Goal: Task Accomplishment & Management: Complete application form

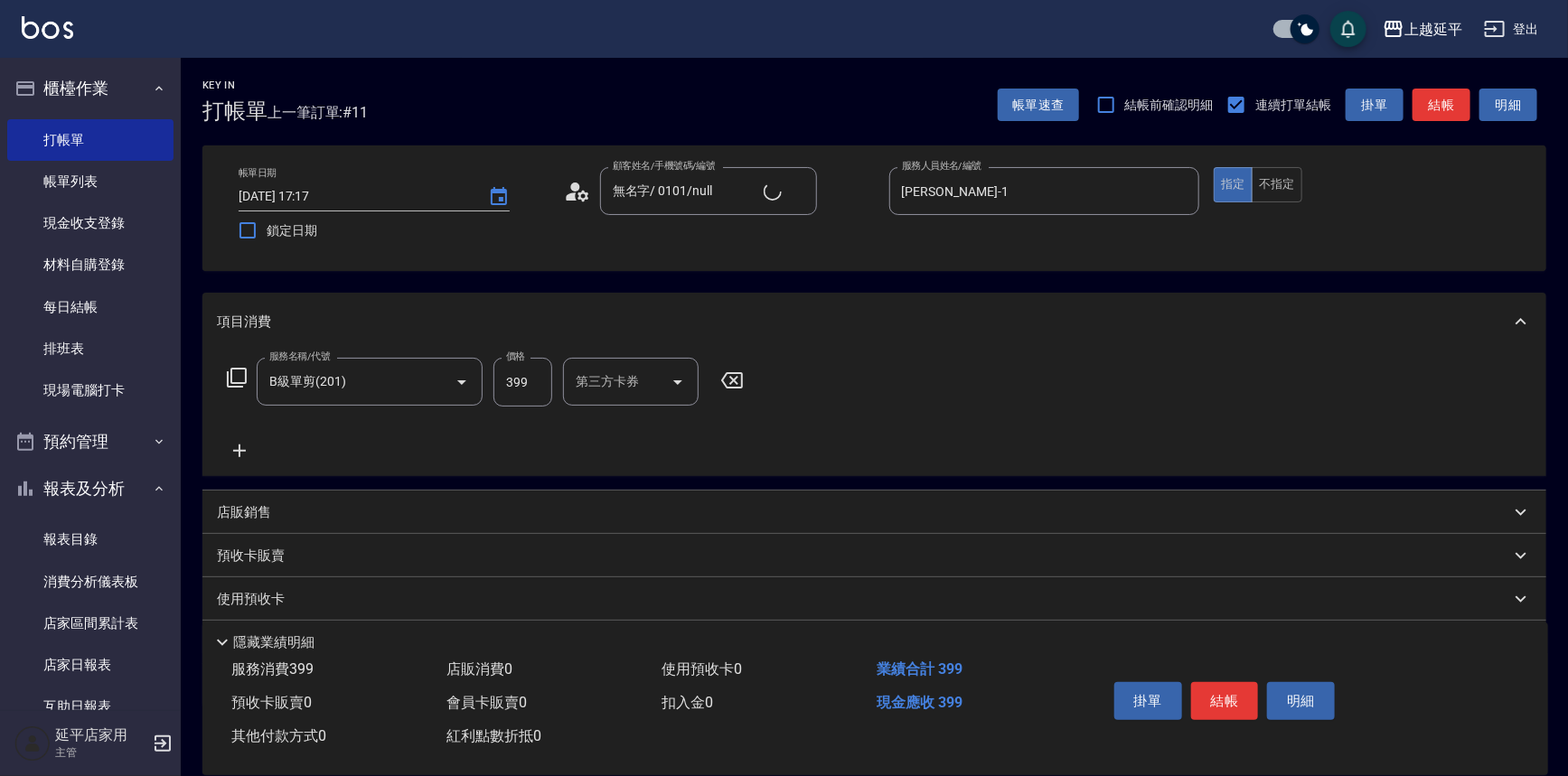
click at [240, 443] on icon at bounding box center [239, 450] width 45 height 21
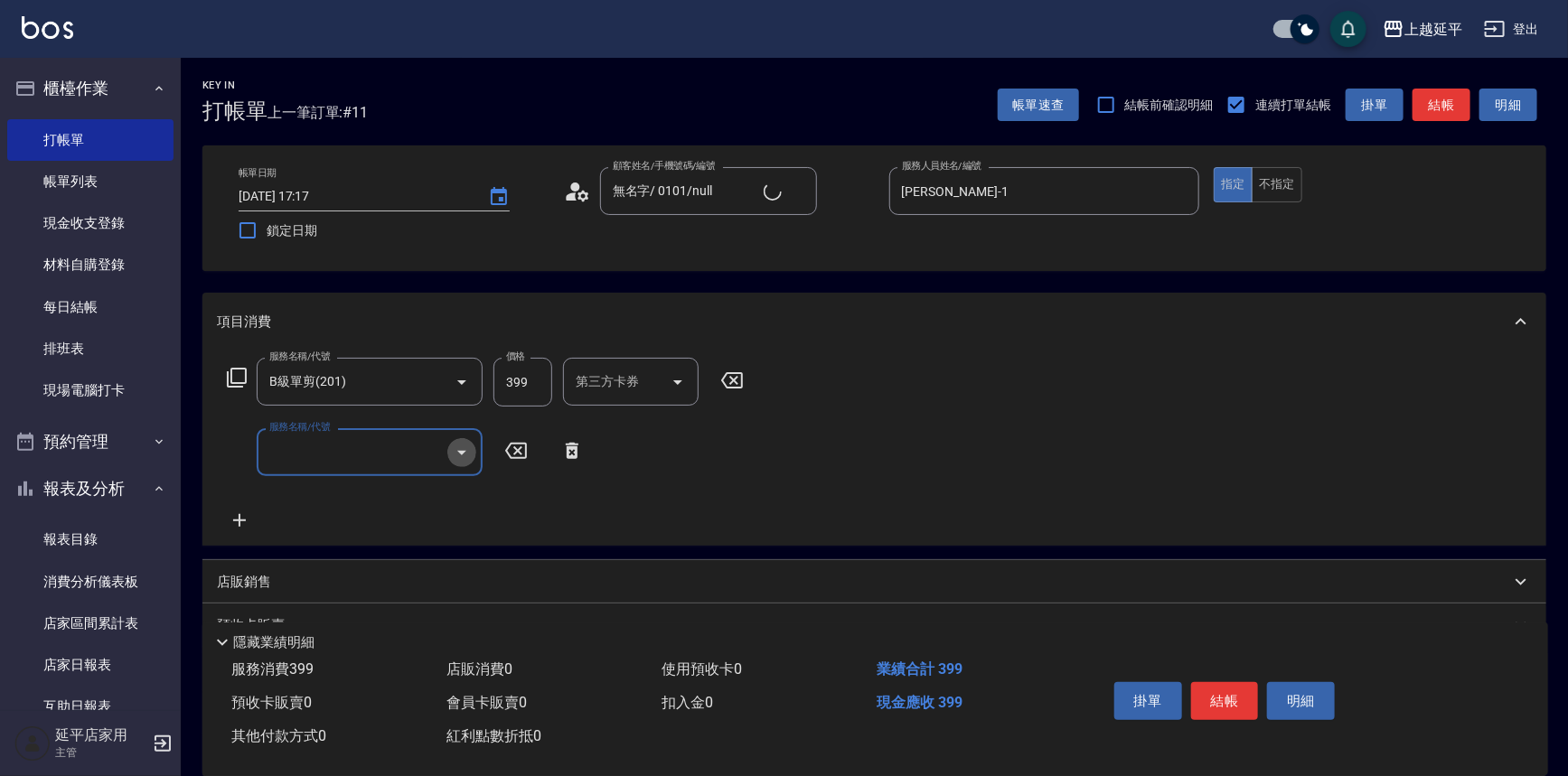
click at [462, 450] on icon "Open" at bounding box center [462, 452] width 9 height 5
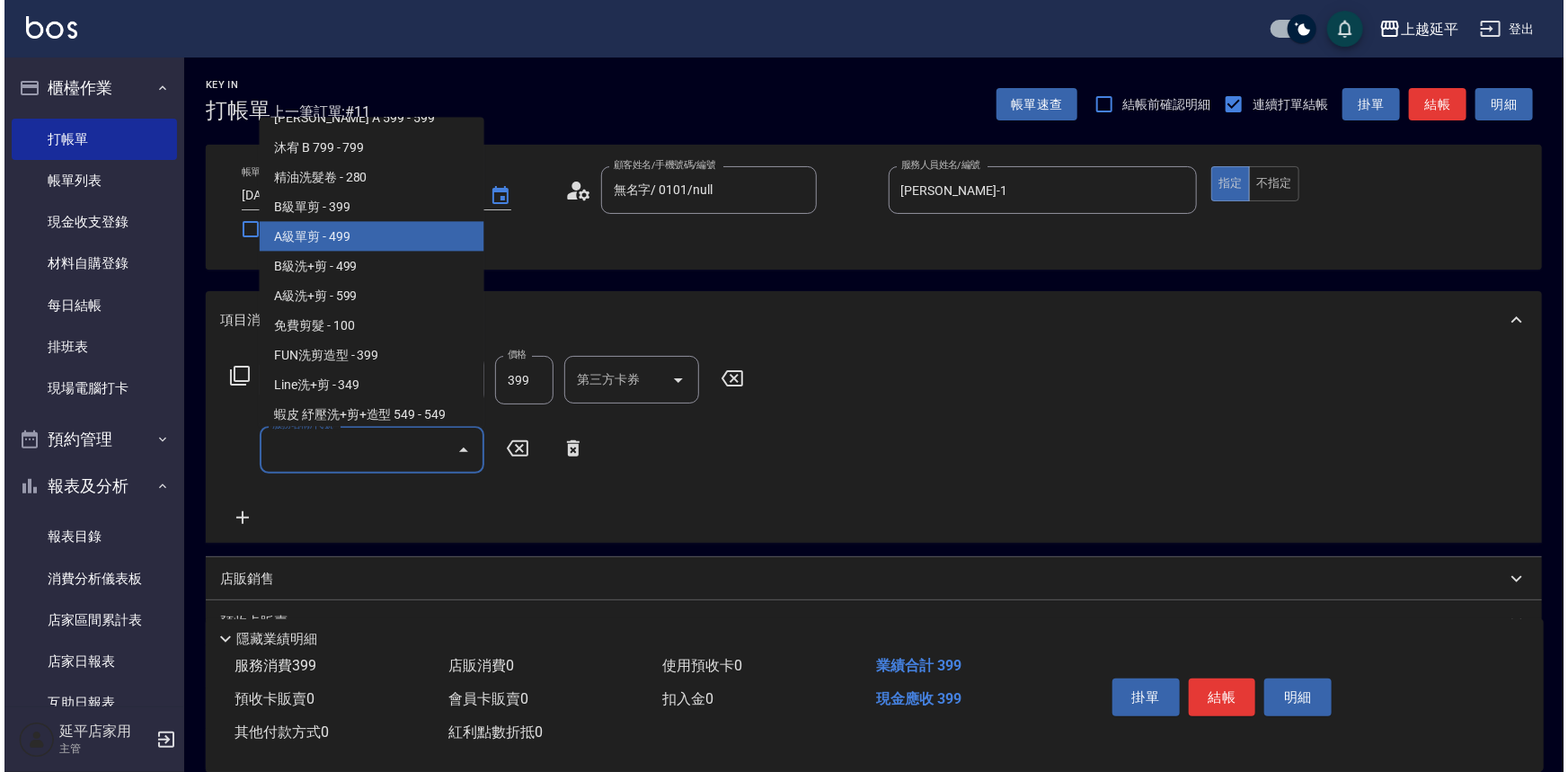
scroll to position [490, 0]
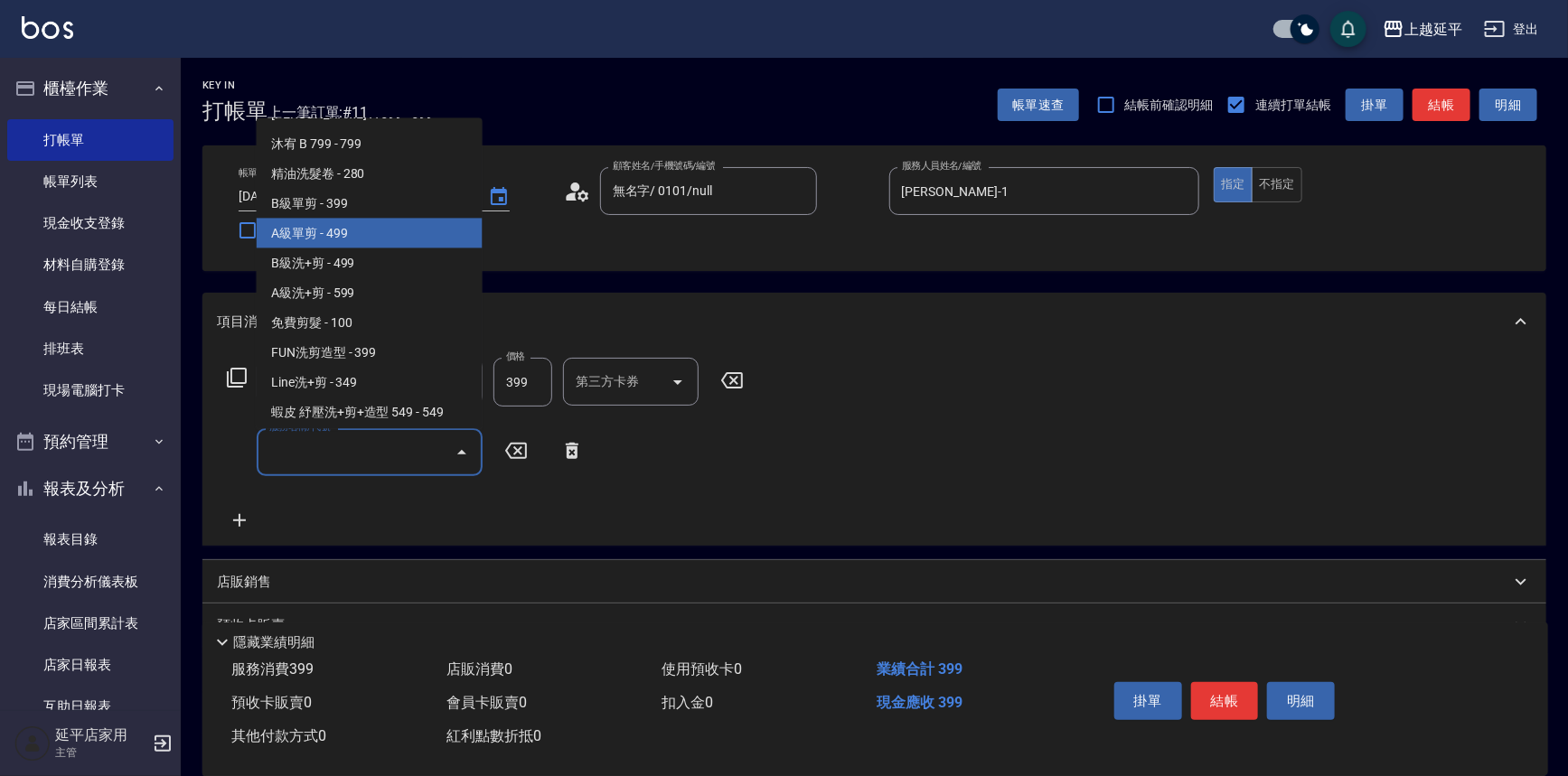
click at [350, 229] on span "A級單剪 - 499" at bounding box center [369, 233] width 226 height 30
type input "A級單剪(202)"
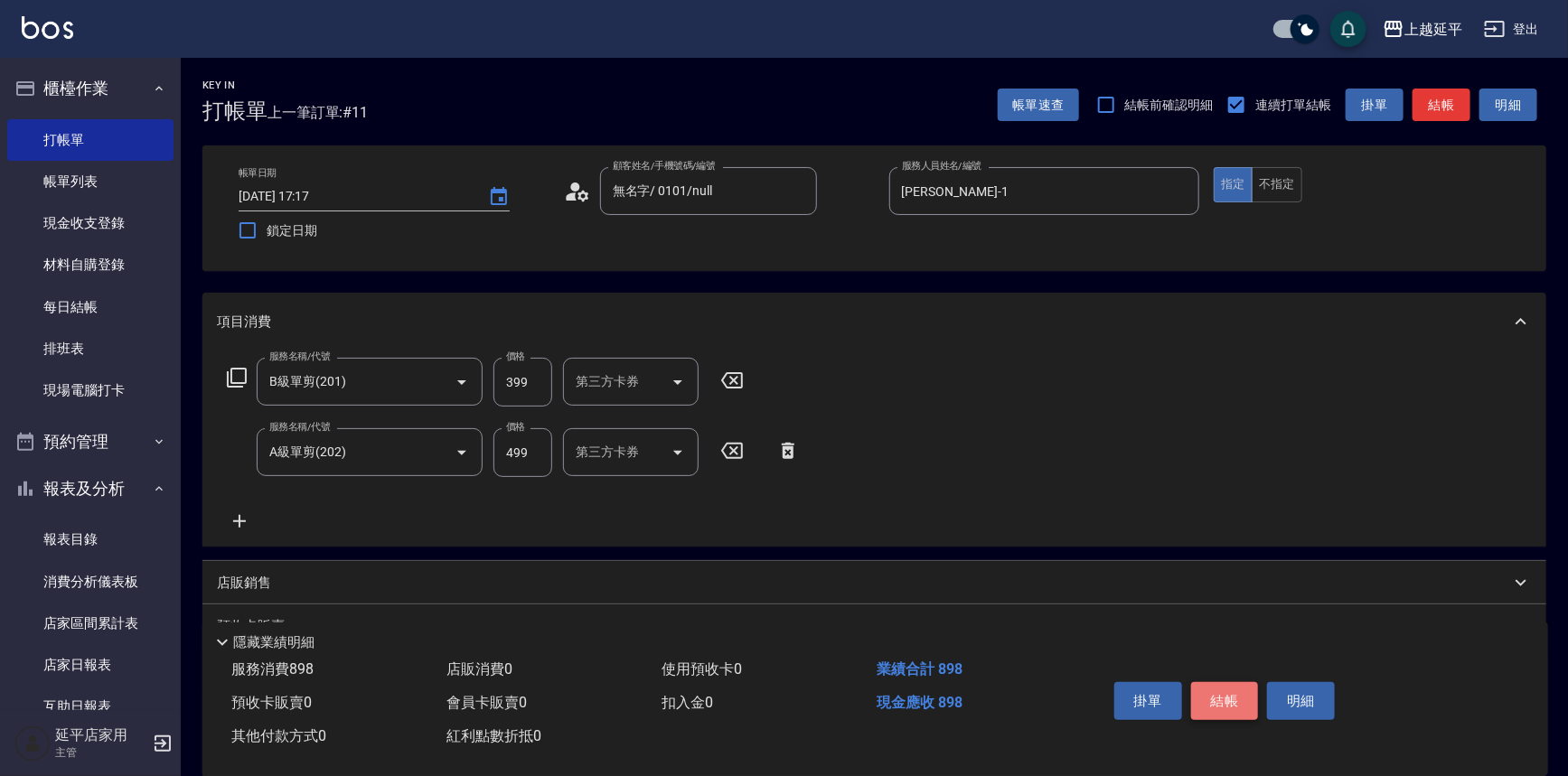
click at [1214, 689] on button "結帳" at bounding box center [1225, 700] width 68 height 38
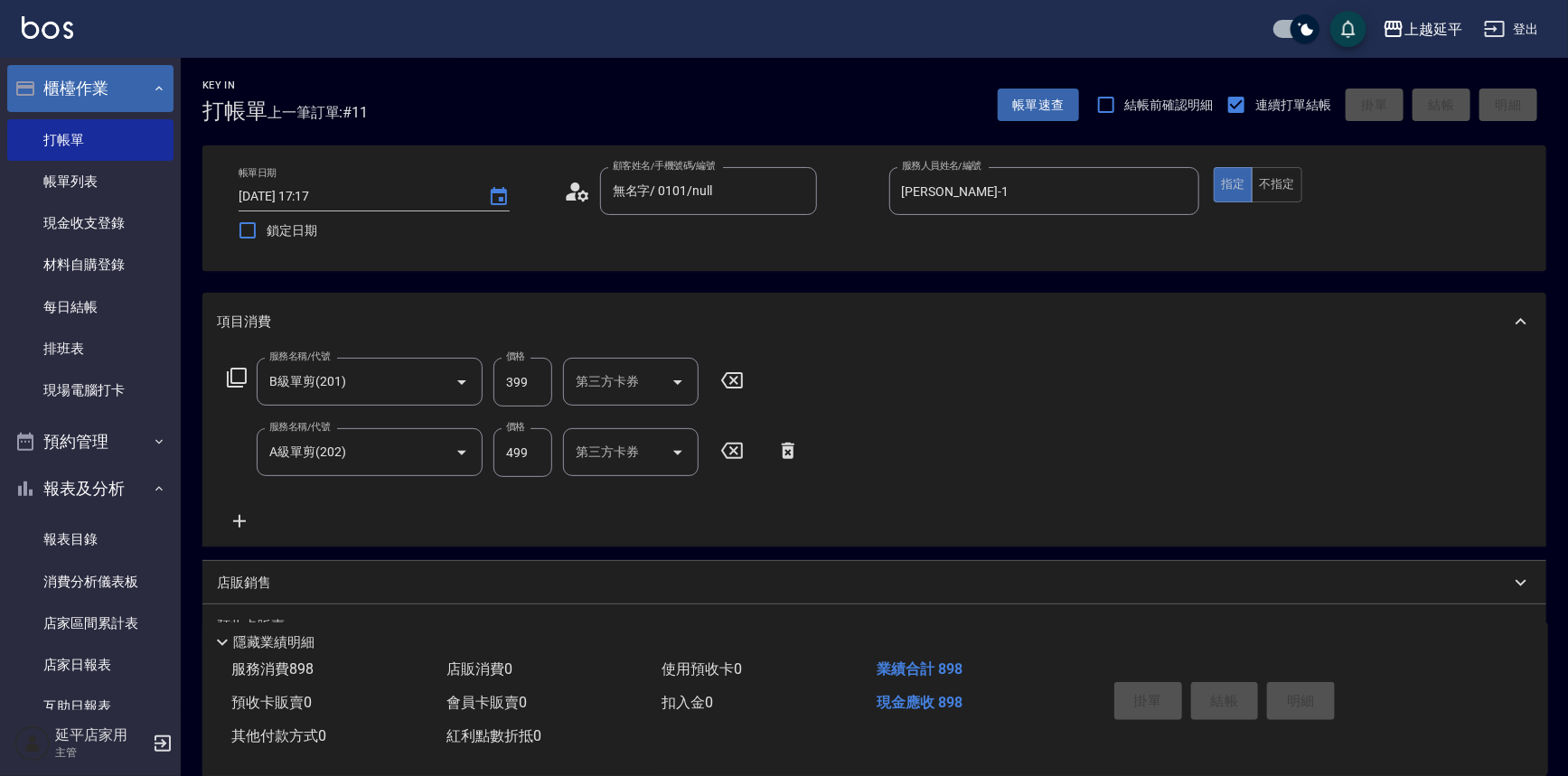
type input "[DATE] 17:59"
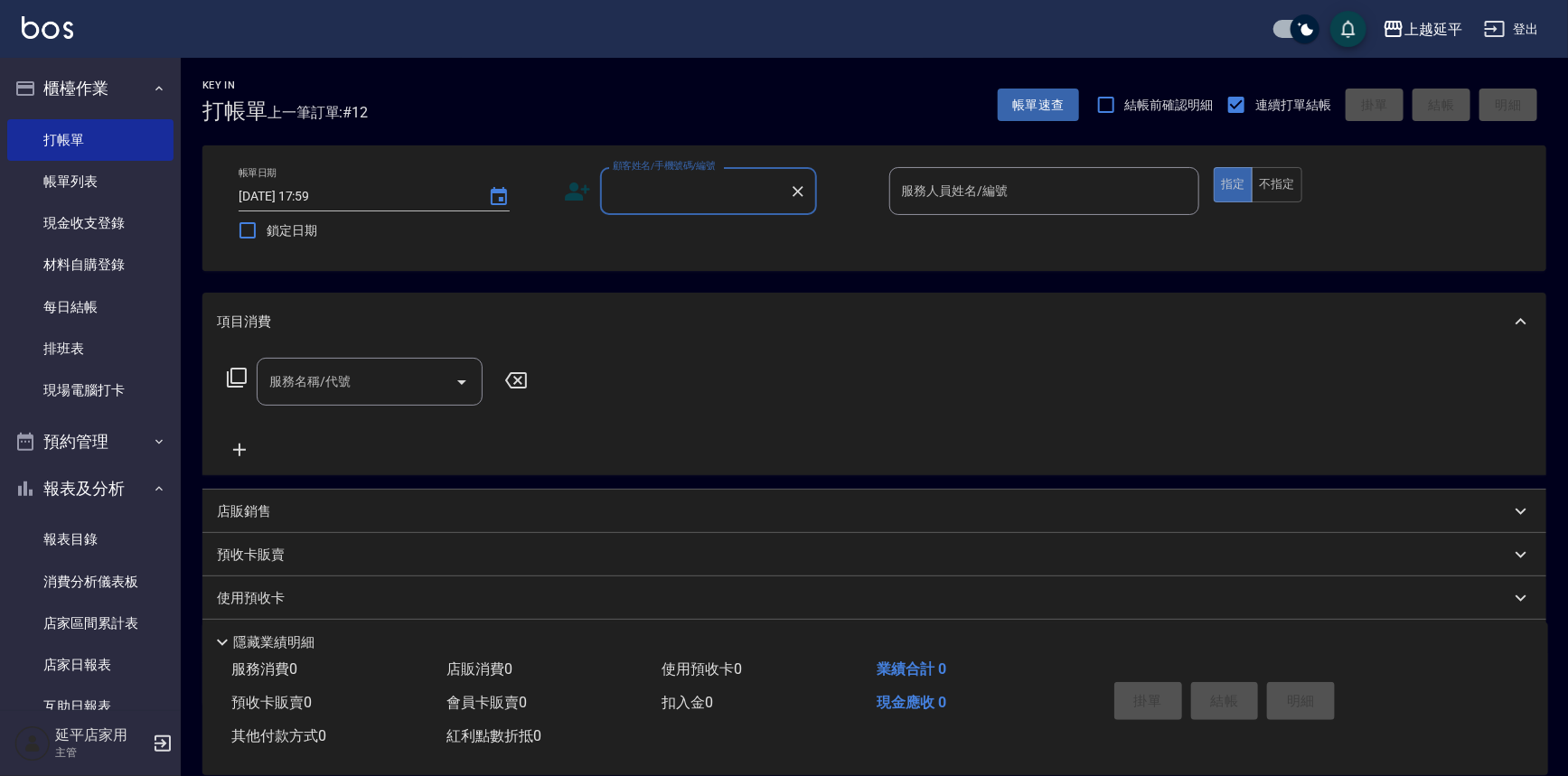
click at [723, 202] on input "顧客姓名/手機號碼/編號" at bounding box center [695, 191] width 173 height 32
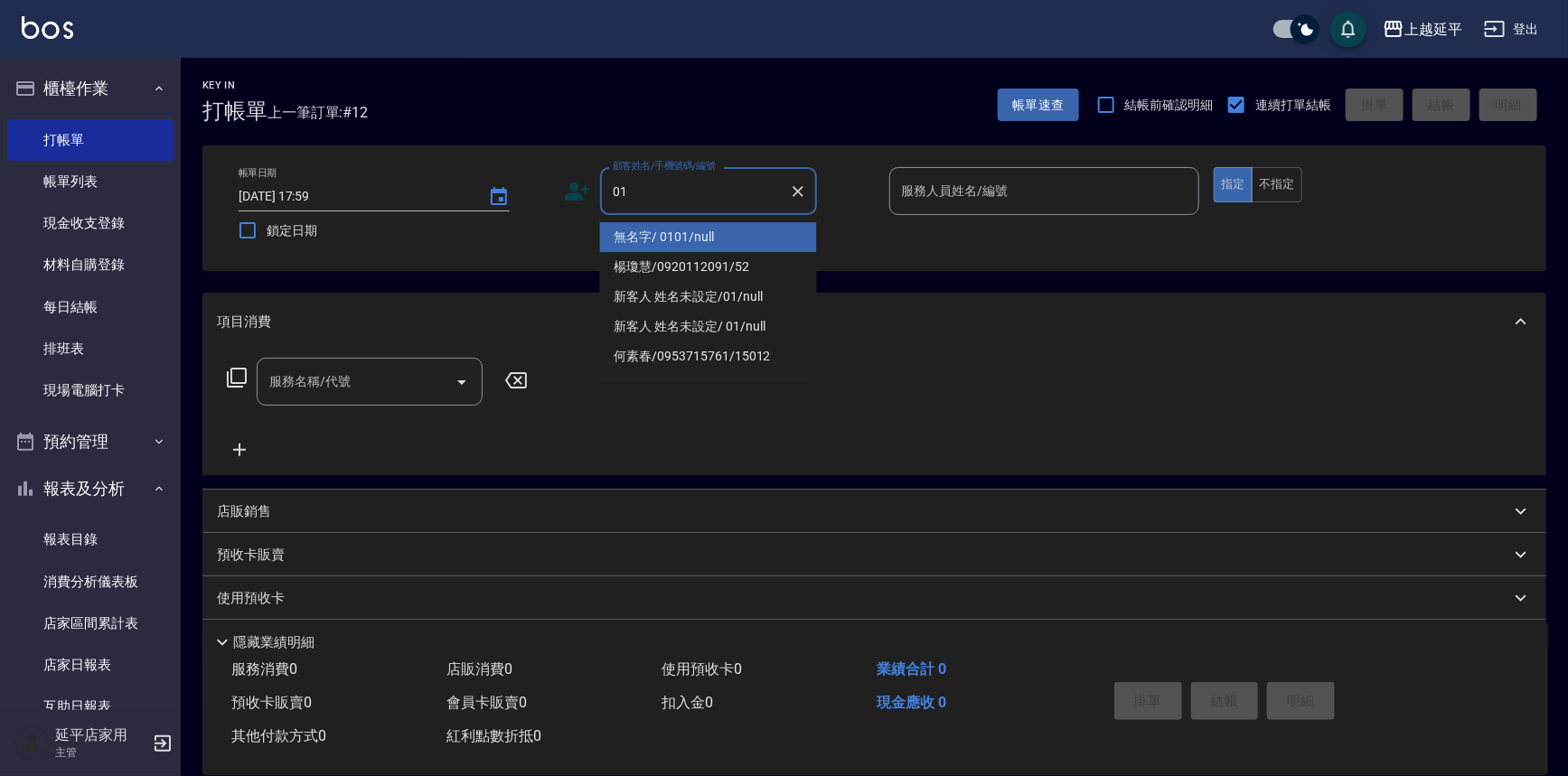
click at [723, 229] on li "無名字/ 0101/null" at bounding box center [708, 237] width 216 height 30
type input "無名字/ 0101/null"
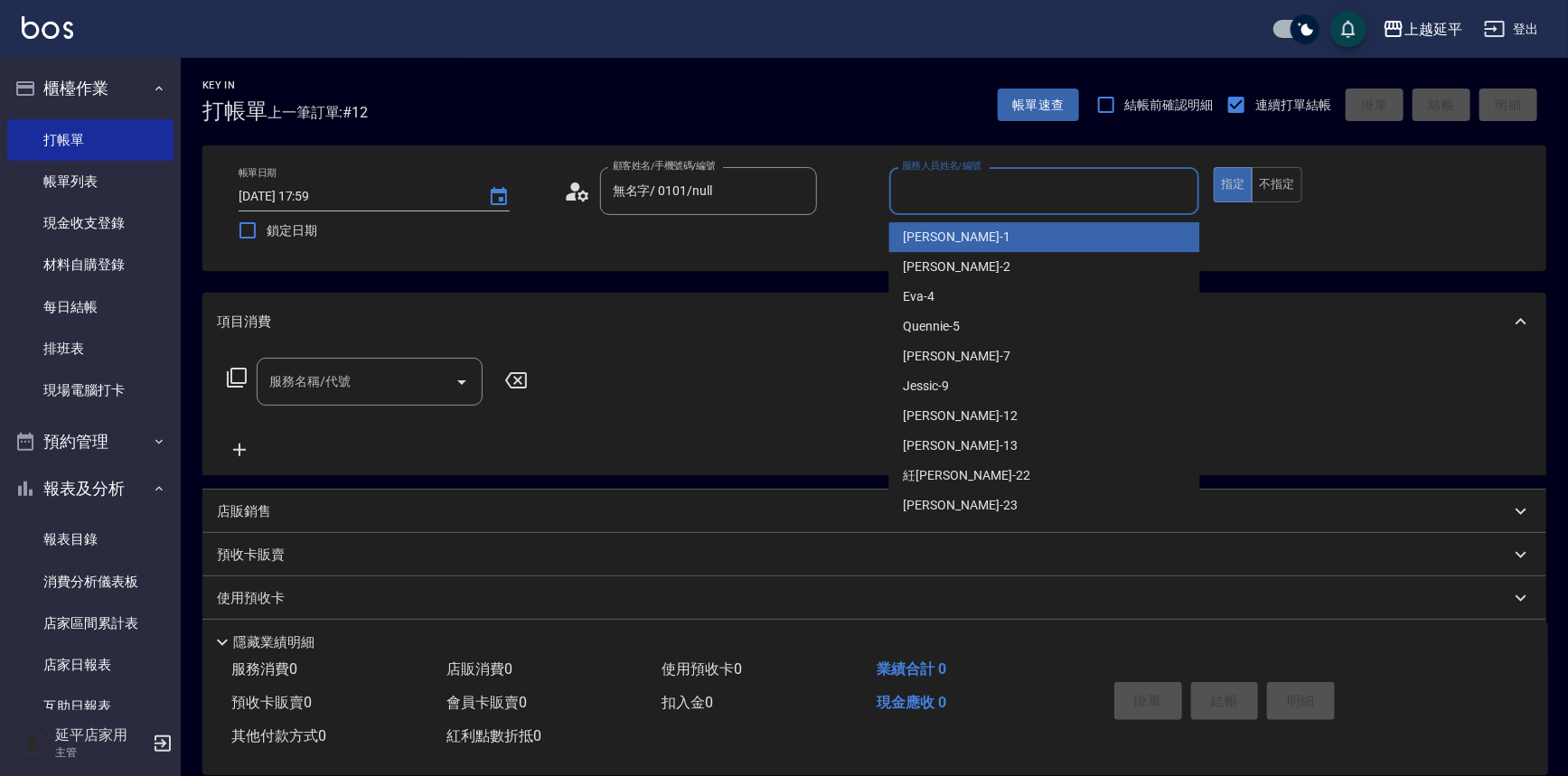
click at [1022, 194] on input "服務人員姓名/編號" at bounding box center [1045, 191] width 295 height 32
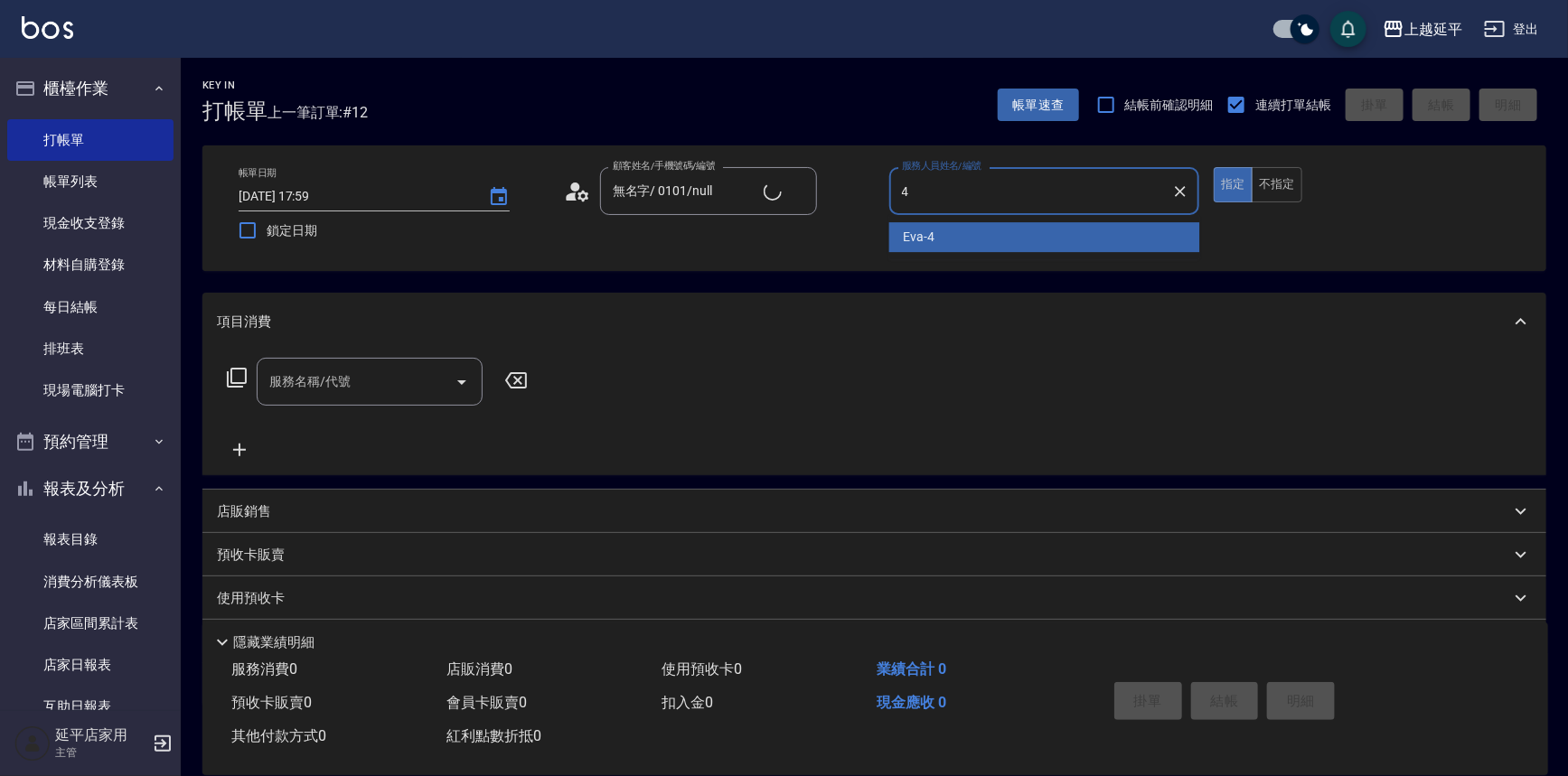
click at [993, 241] on div "Eva -4" at bounding box center [1044, 237] width 311 height 30
type input "Eva-4"
click at [406, 388] on input "服務名稱/代號" at bounding box center [356, 381] width 183 height 32
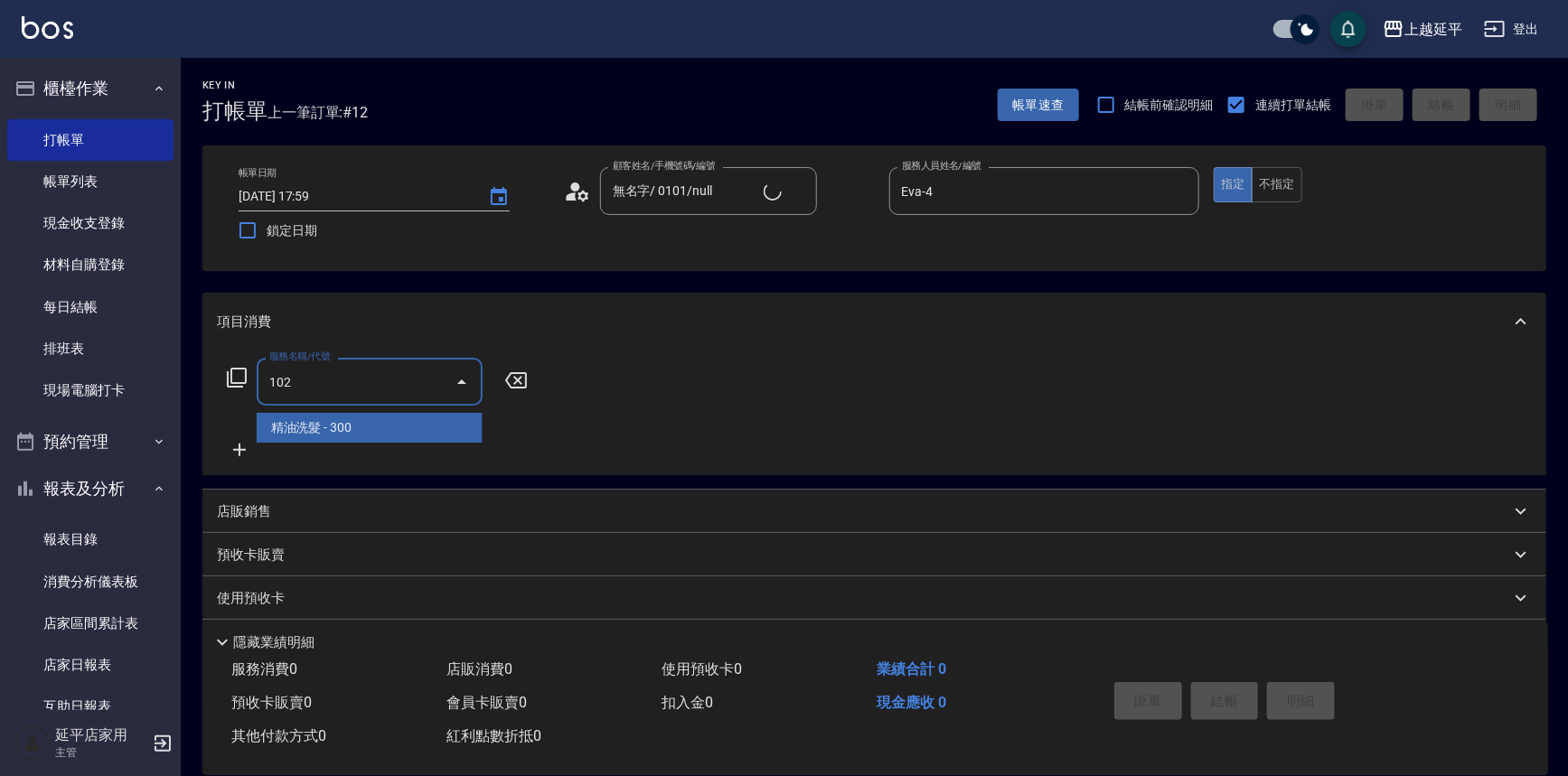
click at [399, 425] on span "精油洗髮 - 300" at bounding box center [369, 428] width 226 height 30
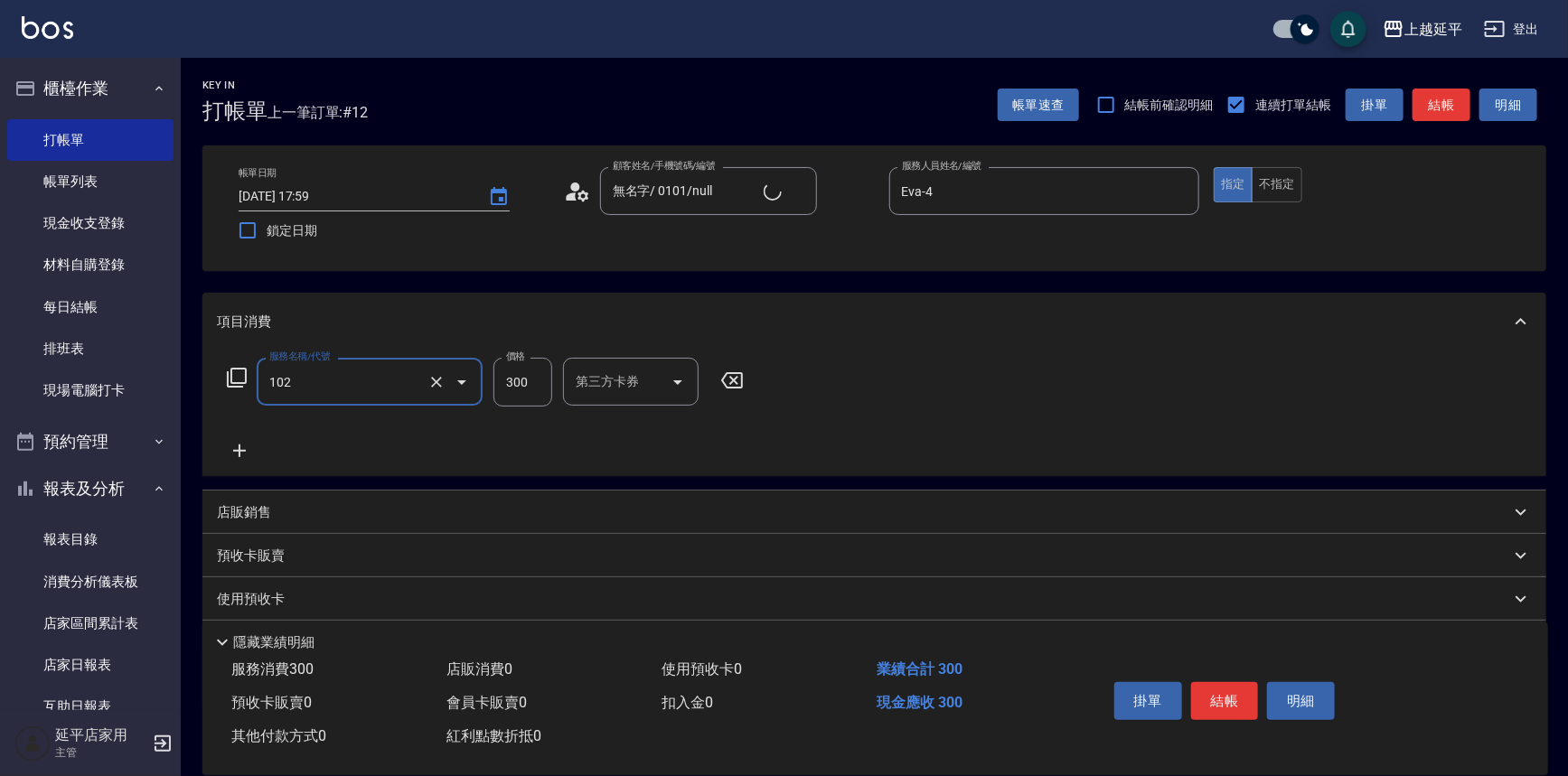
type input "精油洗髮(102)"
click at [534, 386] on input "300" at bounding box center [522, 382] width 59 height 48
type input "0"
type input "3"
click at [540, 380] on input "0" at bounding box center [522, 382] width 59 height 48
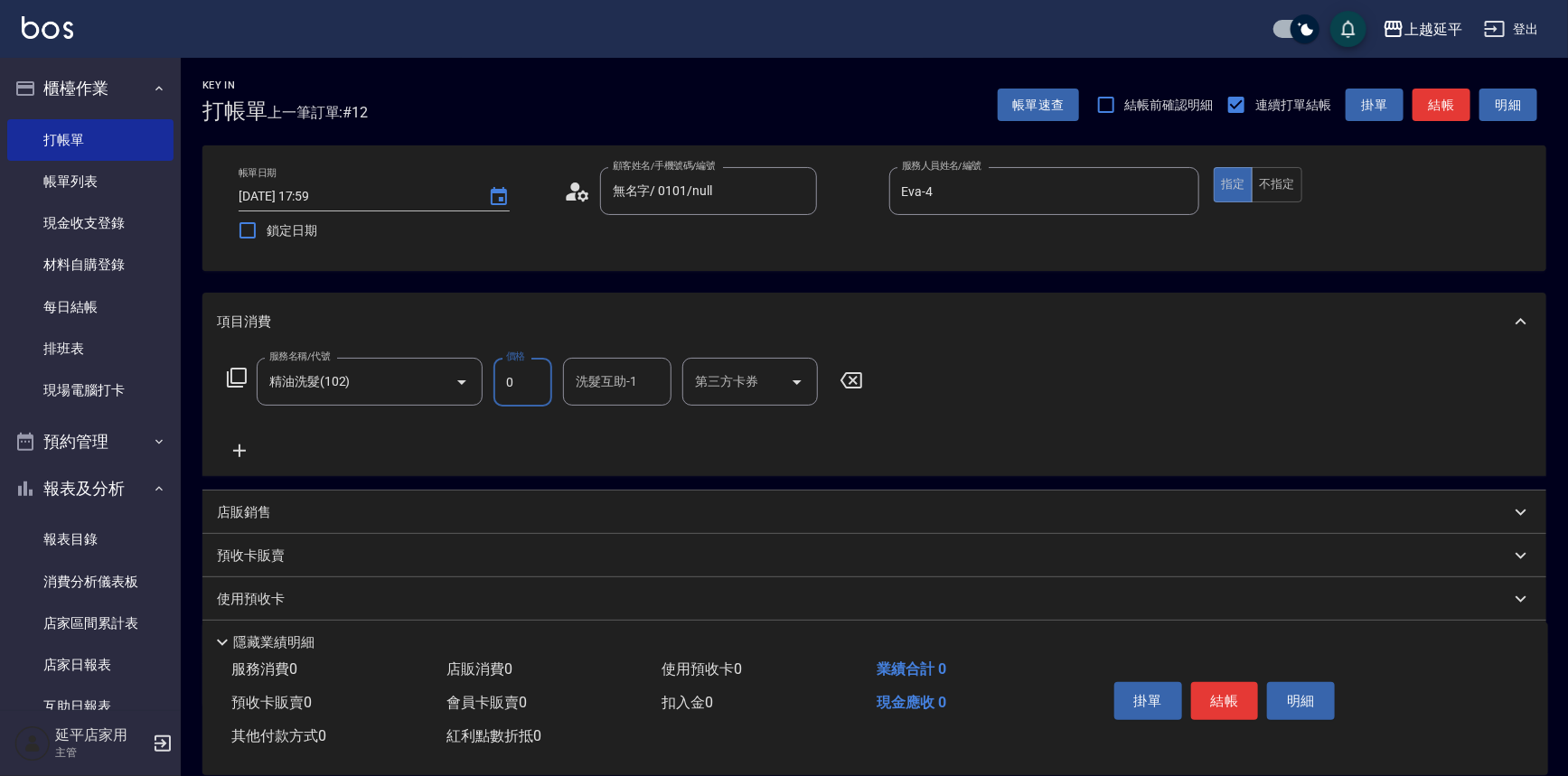
click at [540, 381] on input "0" at bounding box center [522, 382] width 59 height 48
click at [542, 380] on input "0" at bounding box center [522, 382] width 59 height 48
type input "350"
click at [642, 387] on input "洗髮互助-1" at bounding box center [617, 381] width 92 height 32
click at [628, 419] on span "方彩姿 -34" at bounding box center [605, 427] width 56 height 19
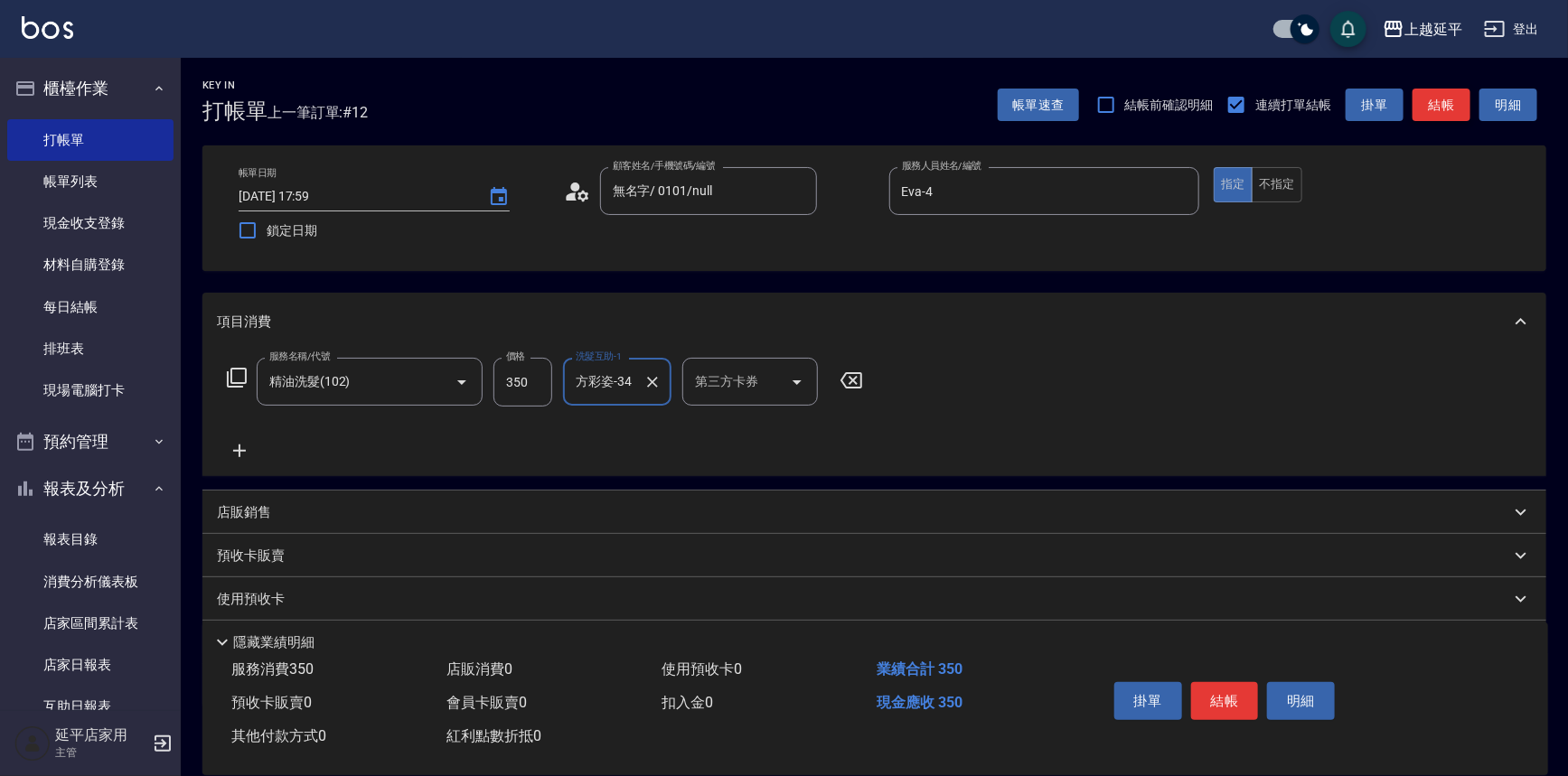
type input "方彩姿-34"
click at [1428, 101] on button "結帳" at bounding box center [1441, 105] width 58 height 34
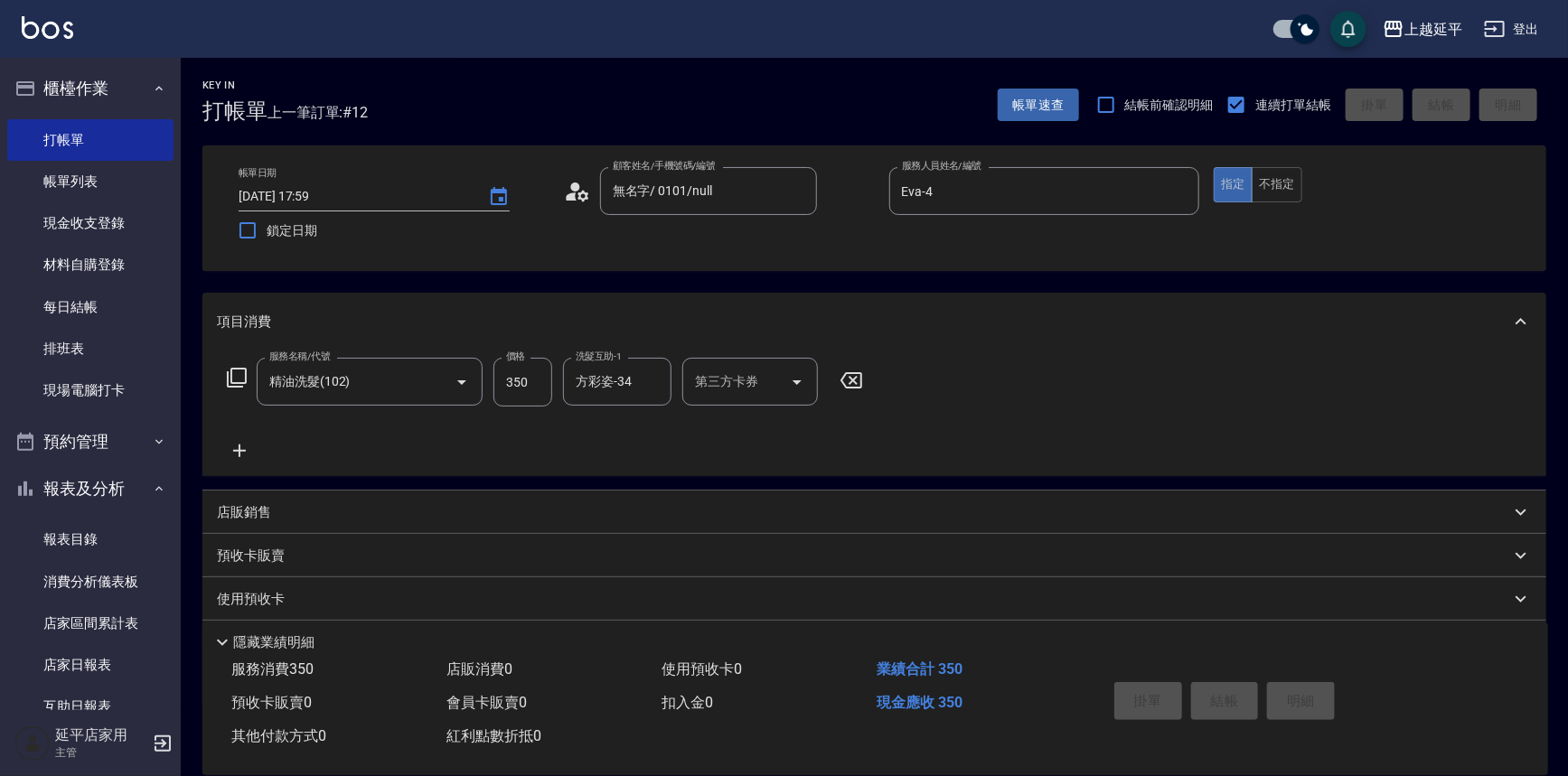
drag, startPoint x: 1038, startPoint y: 366, endPoint x: 1016, endPoint y: 381, distance: 26.6
click at [1016, 381] on div "服務名稱/代號 精油洗髮(102) 服務名稱/代號 價格 350 價格 洗髮互助-1 方彩姿-34 洗髮互助-1 第三方卡券 第三方卡券" at bounding box center [874, 413] width 1343 height 126
click at [1089, 443] on div "服務名稱/代號 精油洗髮(102) 服務名稱/代號 價格 350 價格 洗髮互助-1 方彩姿-34 洗髮互助-1 第三方卡券 第三方卡券" at bounding box center [874, 413] width 1343 height 126
drag, startPoint x: 1097, startPoint y: 430, endPoint x: 1084, endPoint y: 420, distance: 16.4
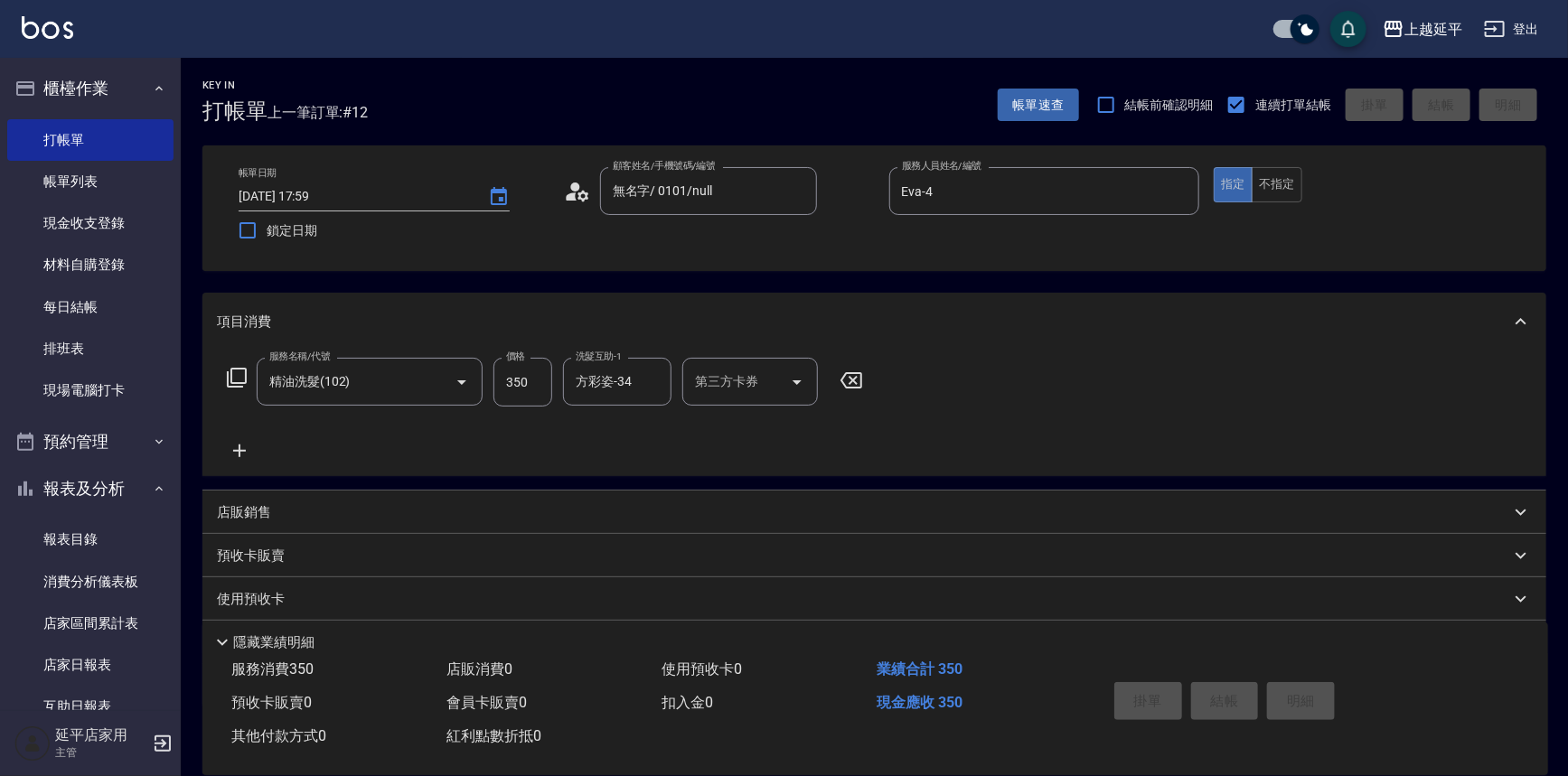
click at [1084, 420] on div "服務名稱/代號 精油洗髮(102) 服務名稱/代號 價格 350 價格 洗髮互助-1 方彩姿-34 洗髮互助-1 第三方卡券 第三方卡券" at bounding box center [874, 413] width 1343 height 126
click at [1067, 403] on div "服務名稱/代號 精油洗髮(102) 服務名稱/代號 價格 350 價格 洗髮互助-1 方彩姿-34 洗髮互助-1 第三方卡券 第三方卡券" at bounding box center [874, 413] width 1343 height 126
click at [102, 186] on link "帳單列表" at bounding box center [90, 181] width 166 height 42
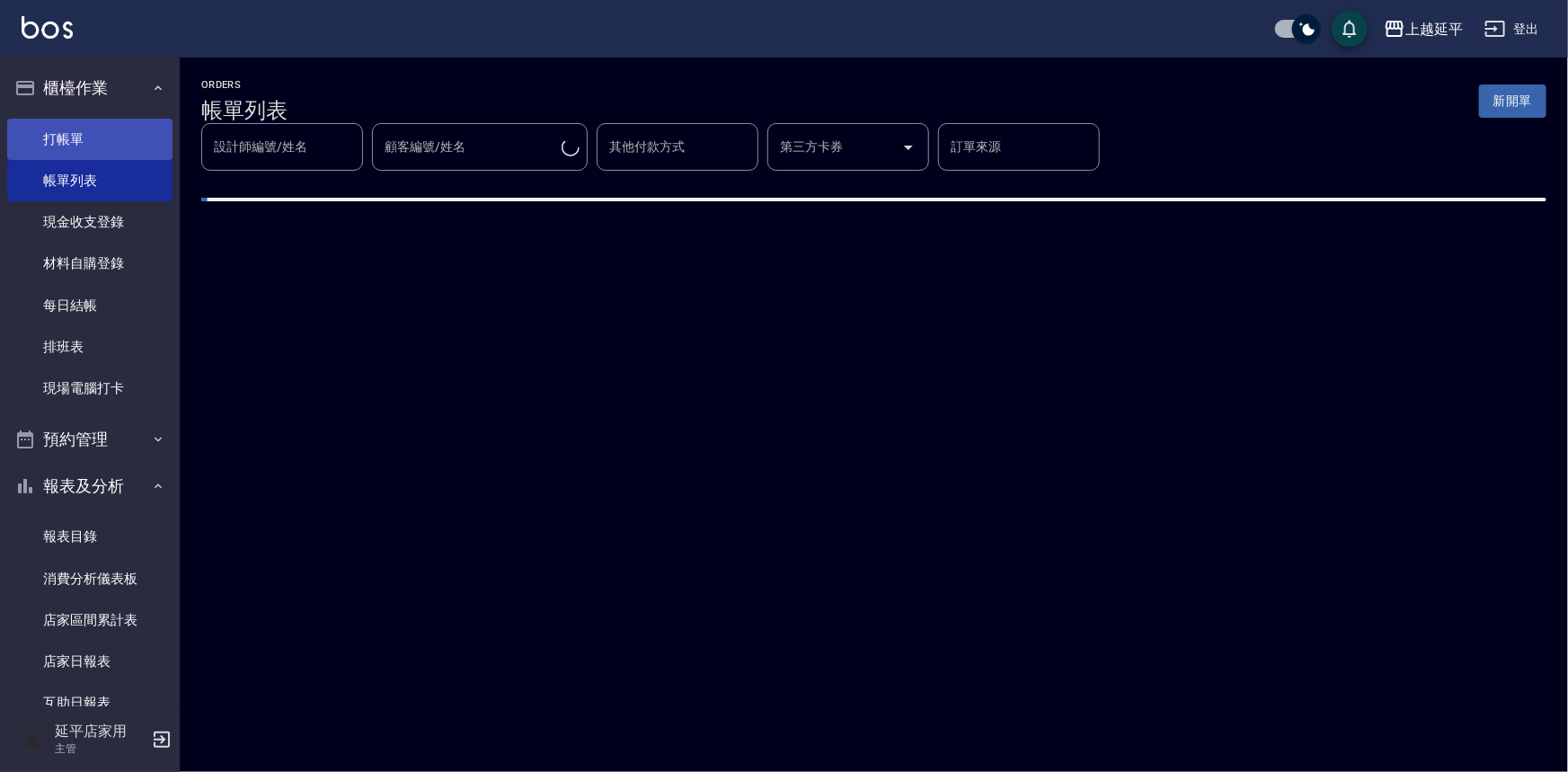
click at [84, 148] on link "打帳單" at bounding box center [90, 139] width 165 height 42
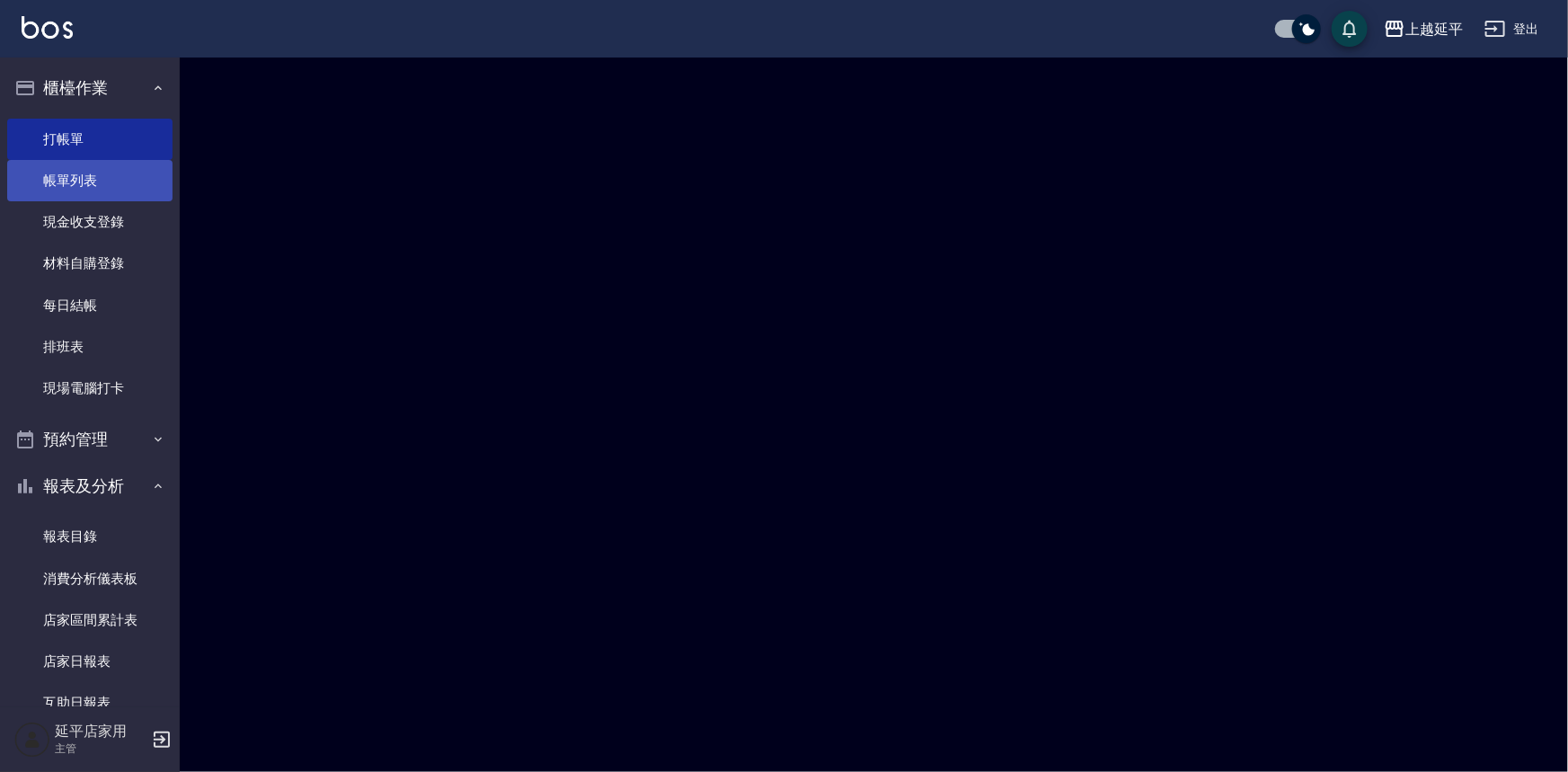
click at [103, 180] on link "帳單列表" at bounding box center [90, 180] width 165 height 42
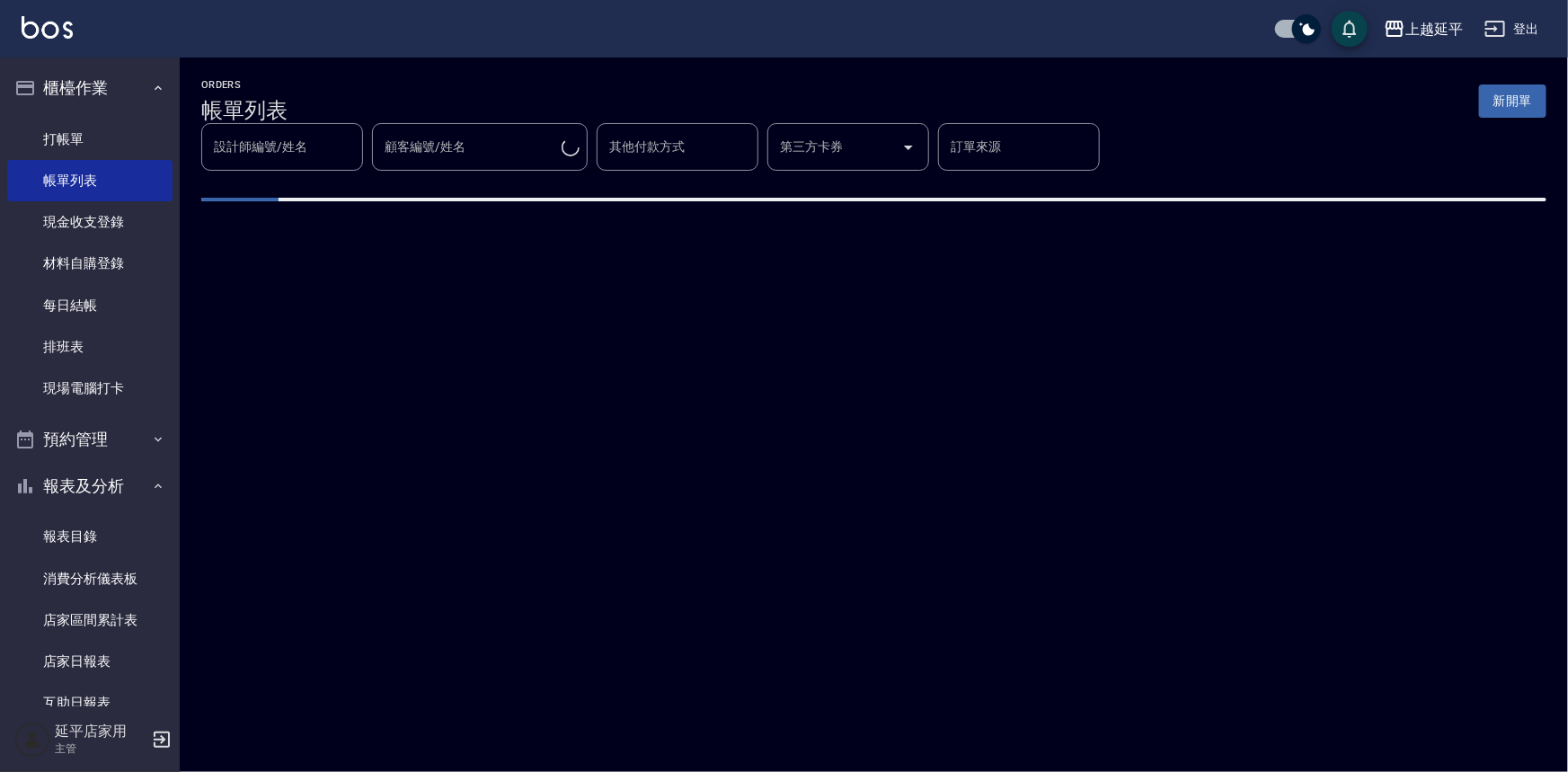
click at [296, 145] on input "設計師編號/姓名" at bounding box center [282, 147] width 146 height 32
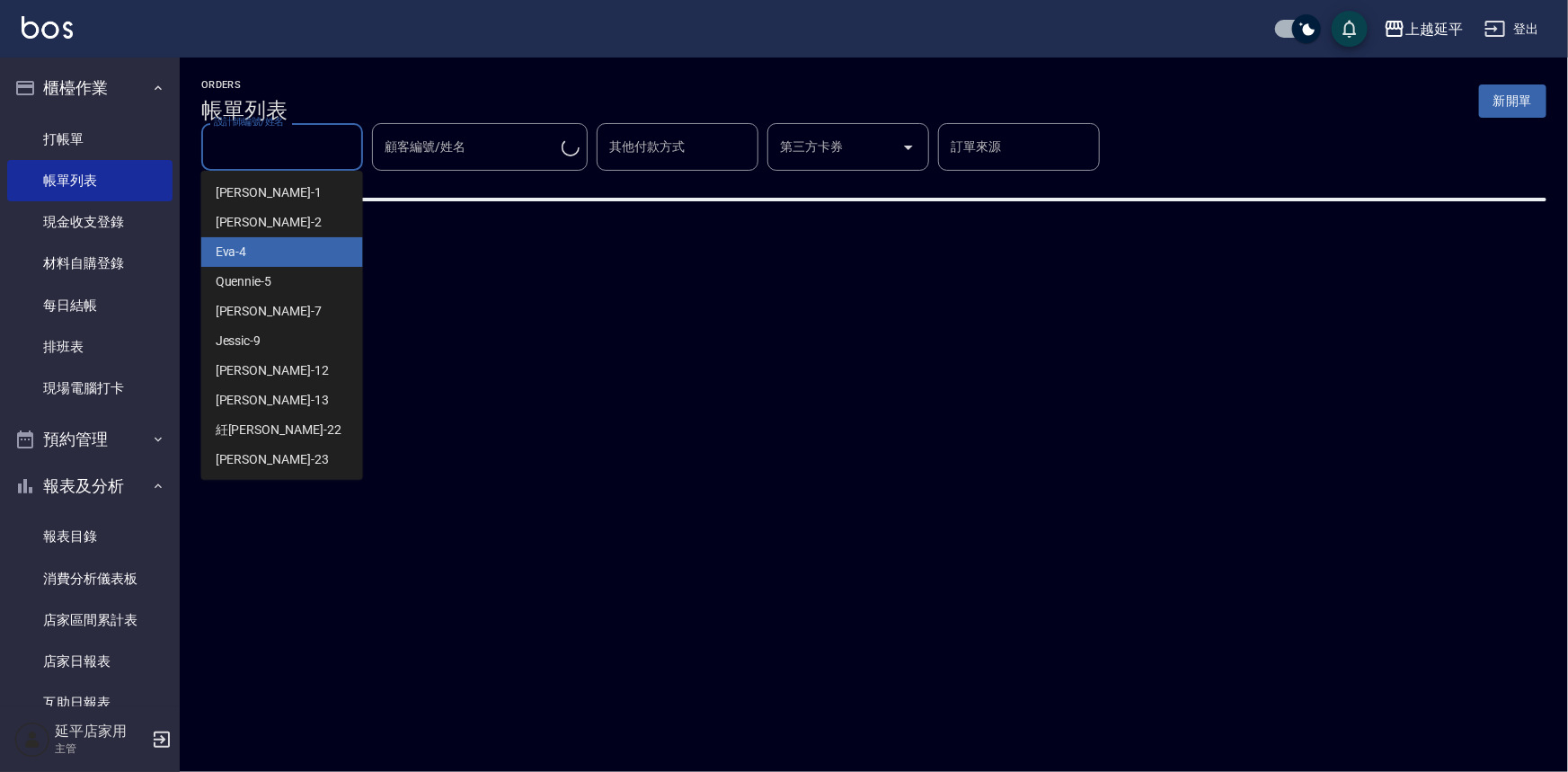
click at [305, 251] on div "Eva -4" at bounding box center [282, 252] width 161 height 30
type input "Eva-4"
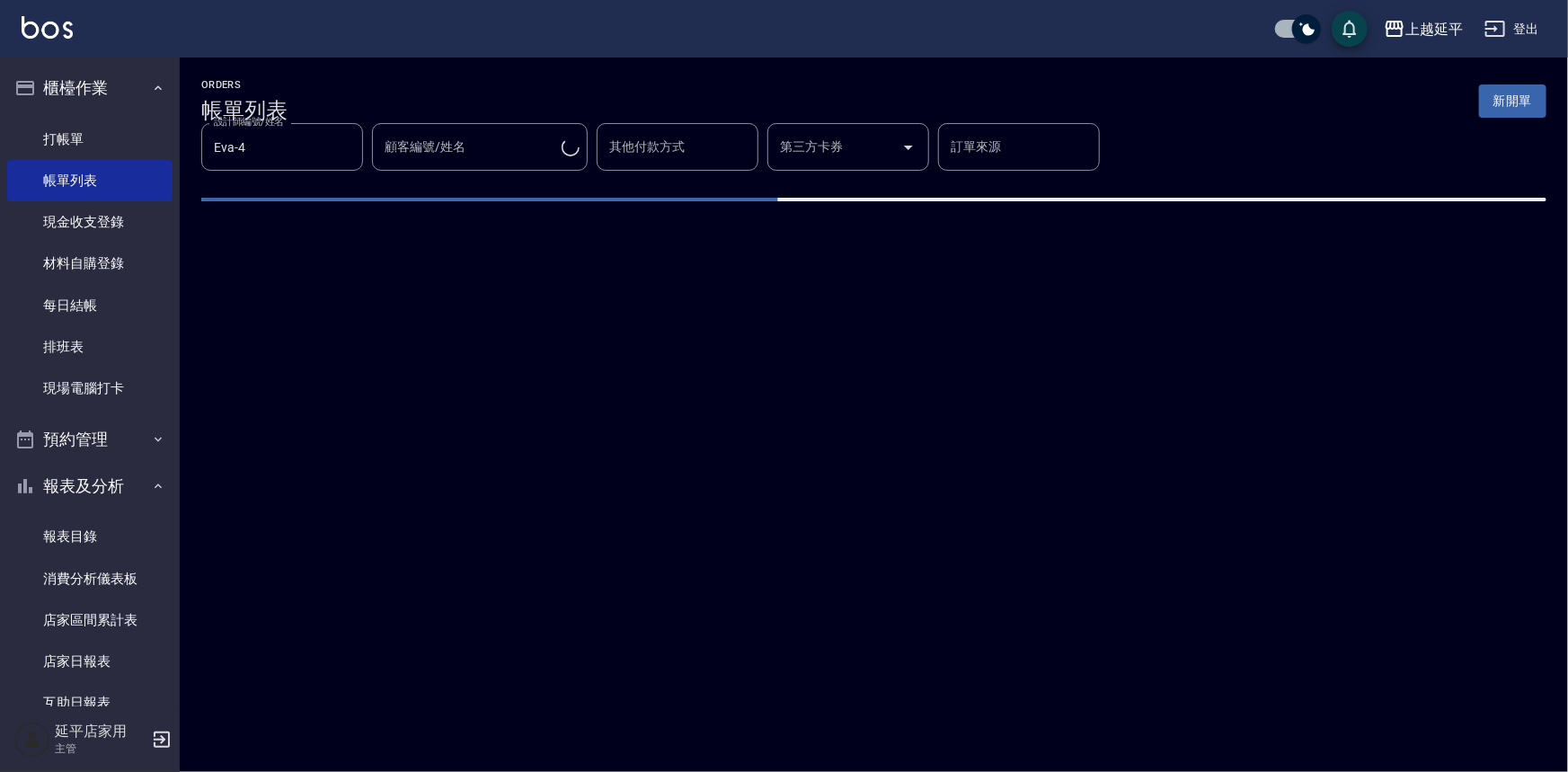
drag, startPoint x: 817, startPoint y: 413, endPoint x: 772, endPoint y: 402, distance: 46.3
click at [772, 402] on div "ORDERS 帳單列表 新開單 設計師編號/姓名 [PERSON_NAME]-4 設計師編號/姓名 顧客編號/姓名 顧客編號/姓名 其他付款方式 其他付款方式…" at bounding box center [784, 386] width 1568 height 772
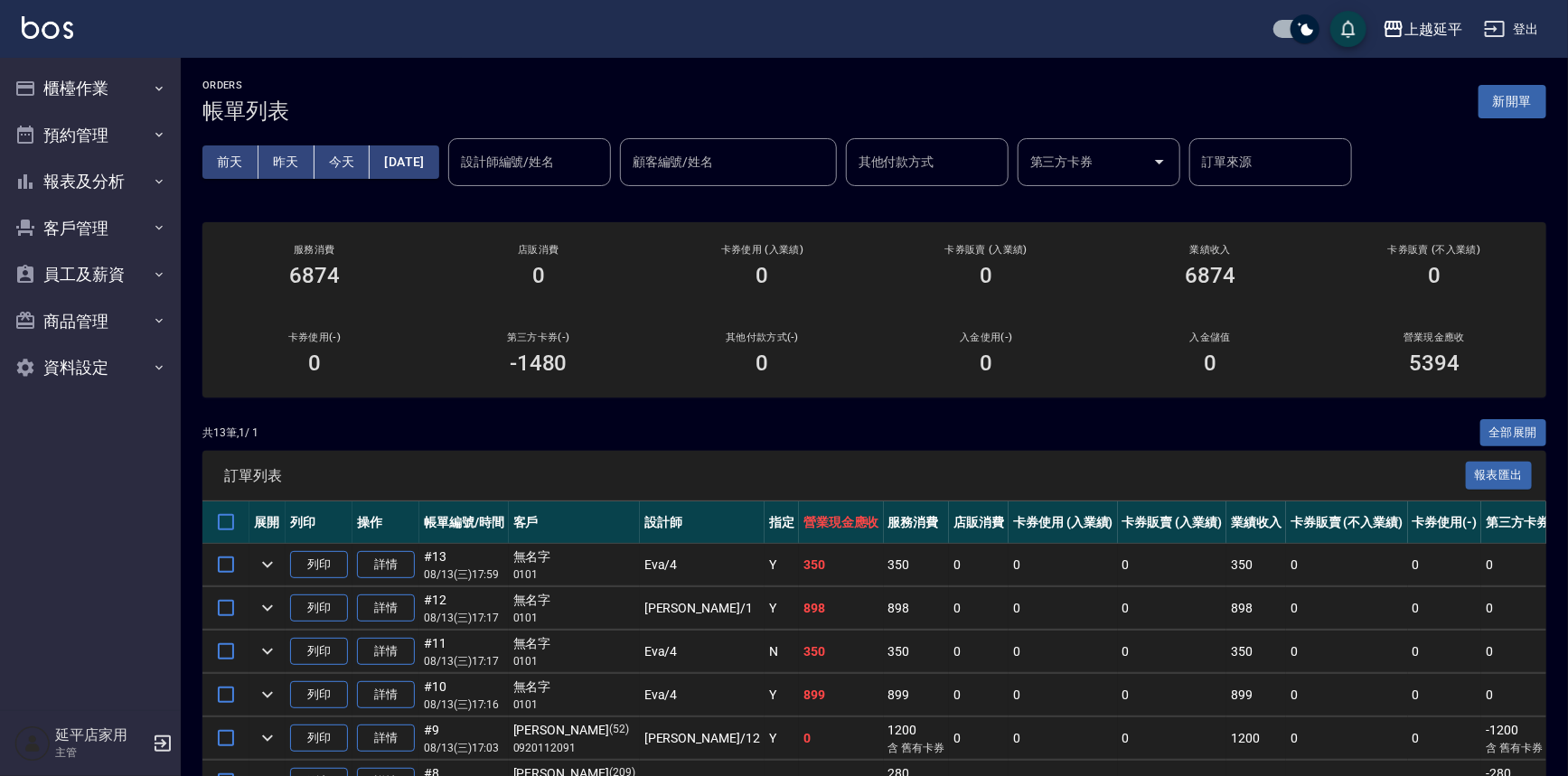
click at [574, 165] on input "設計師編號/姓名" at bounding box center [529, 162] width 146 height 32
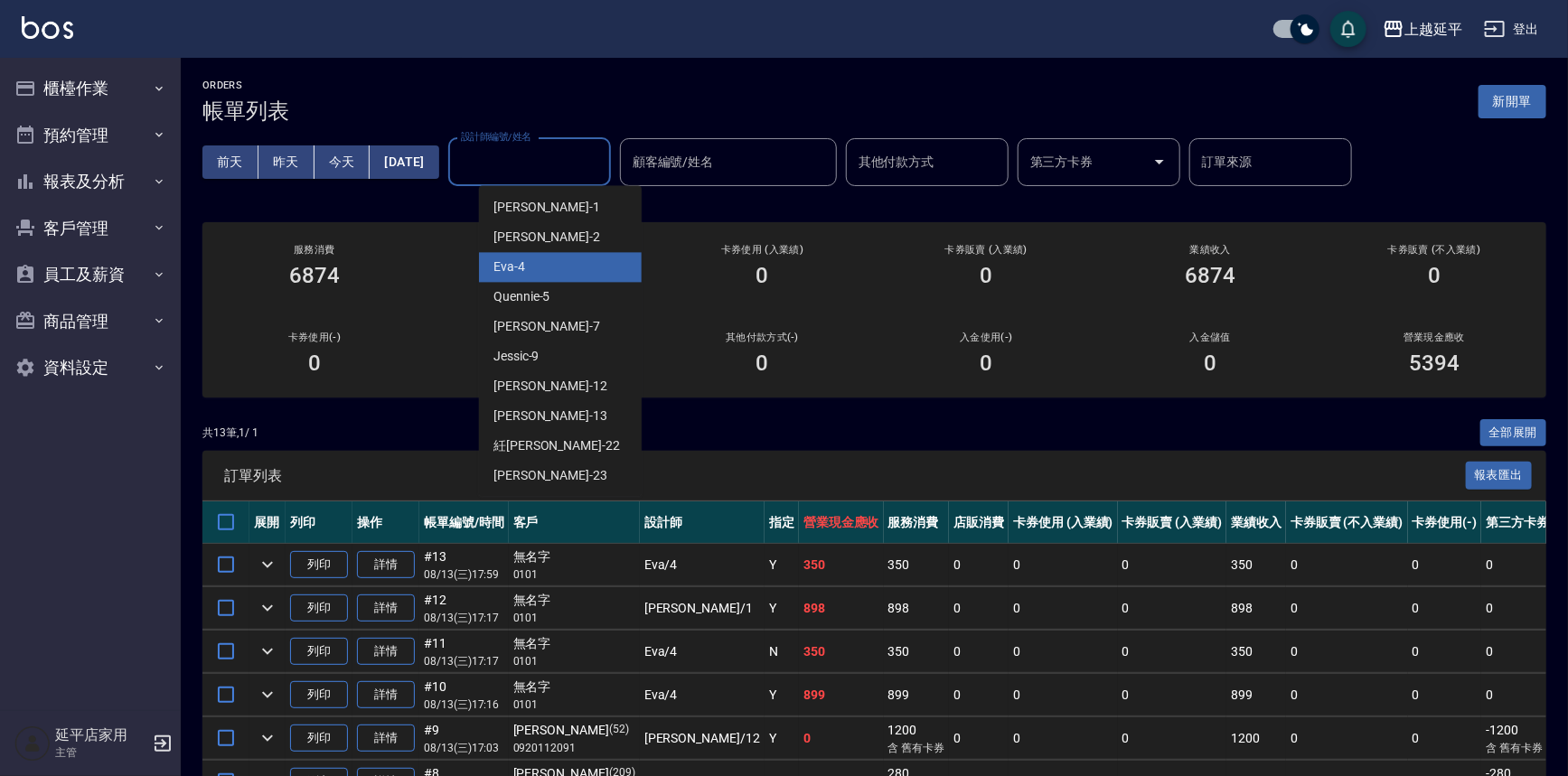
click at [571, 262] on div "Eva -4" at bounding box center [560, 267] width 162 height 30
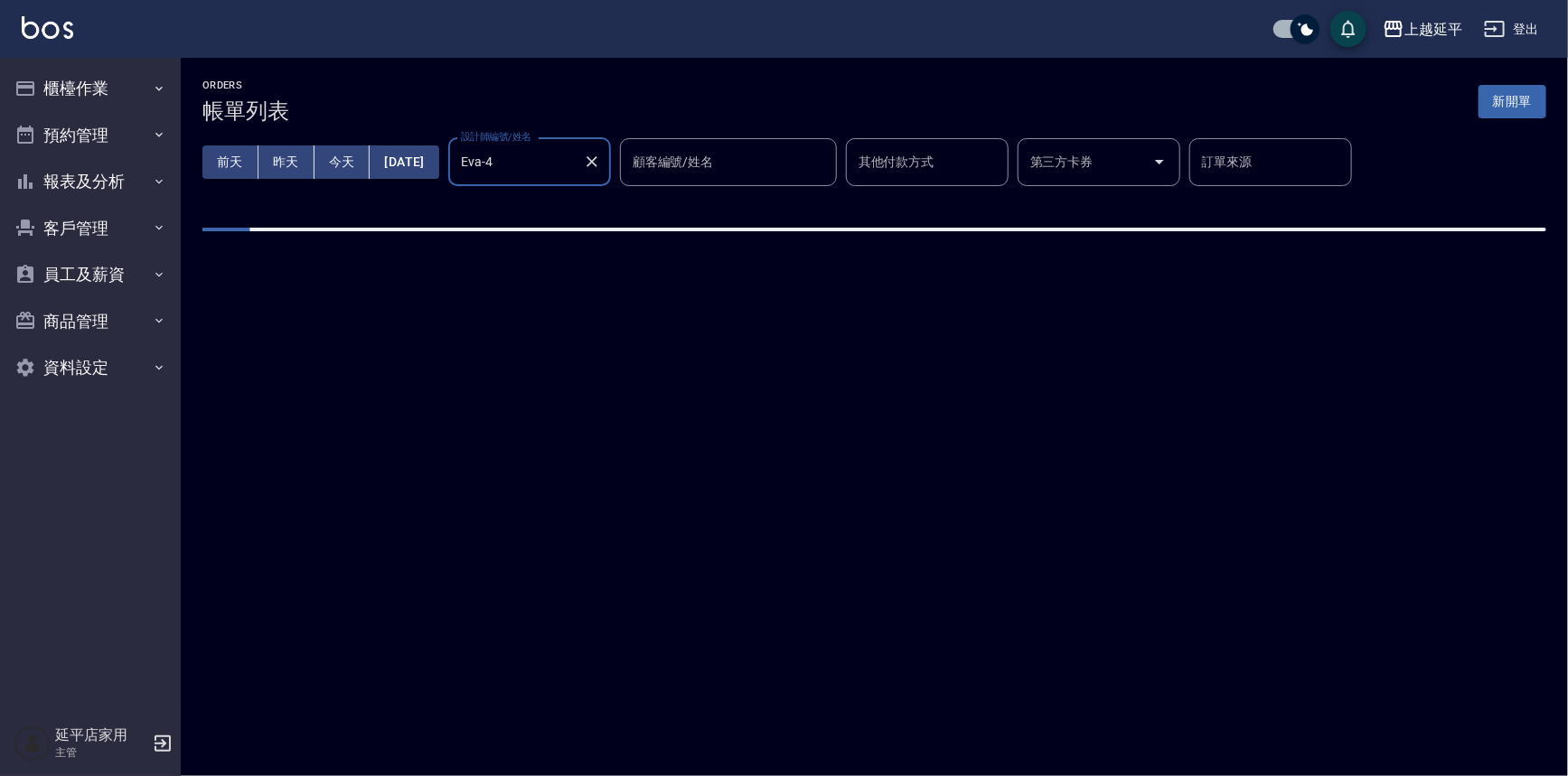
type input "Eva-4"
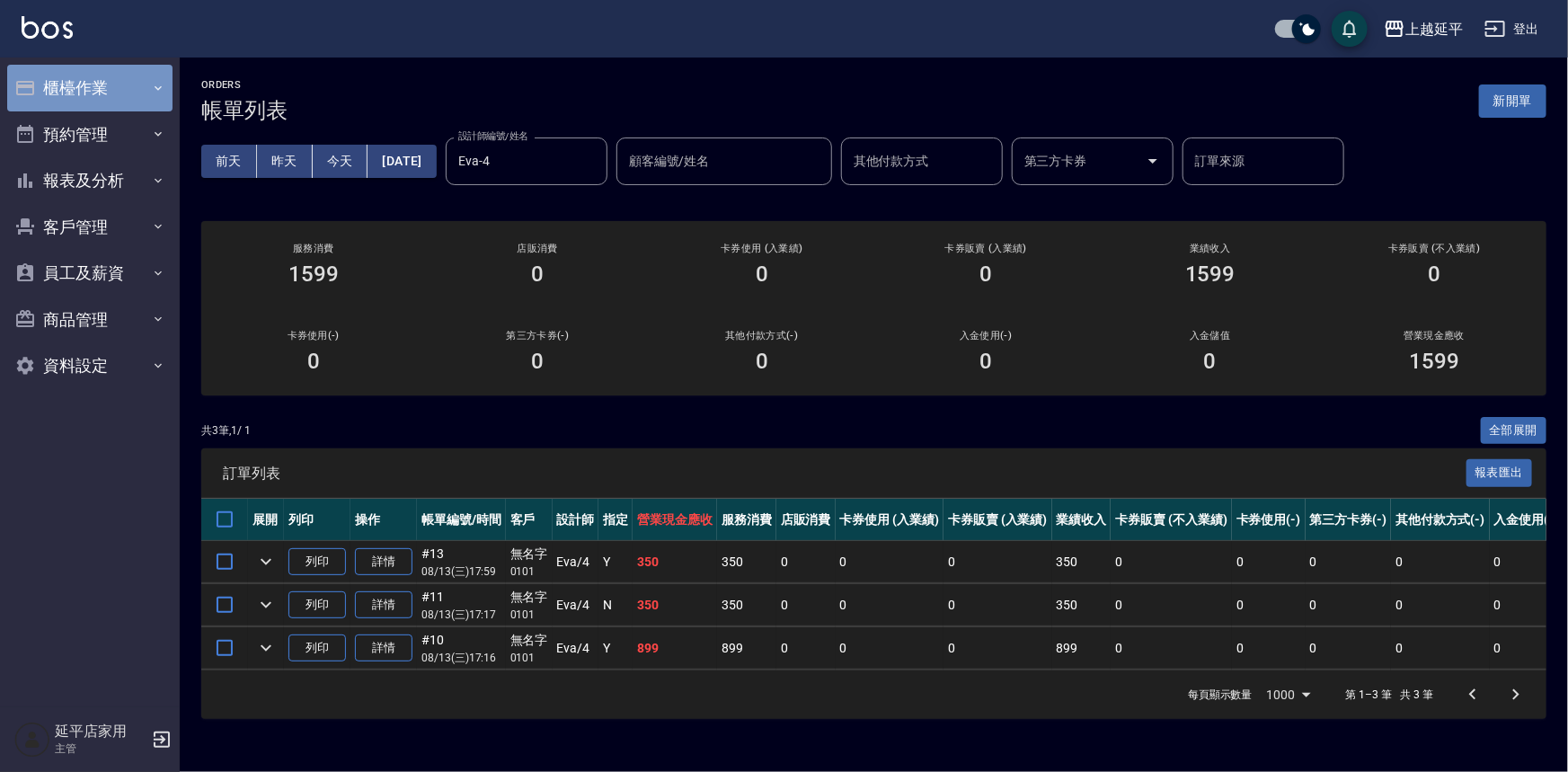
click at [109, 76] on button "櫃檯作業" at bounding box center [90, 88] width 165 height 46
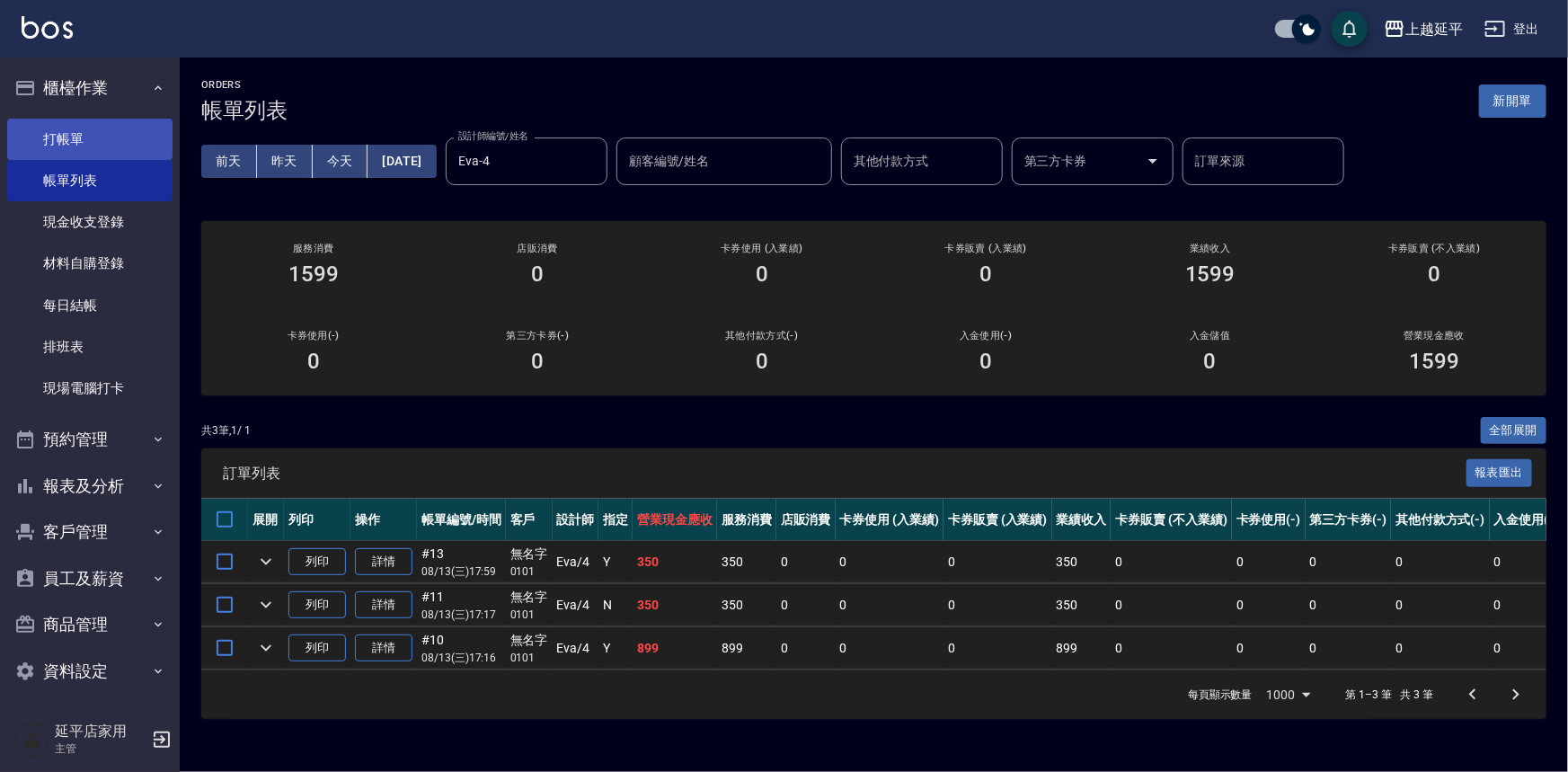
click at [117, 146] on link "打帳單" at bounding box center [90, 139] width 165 height 42
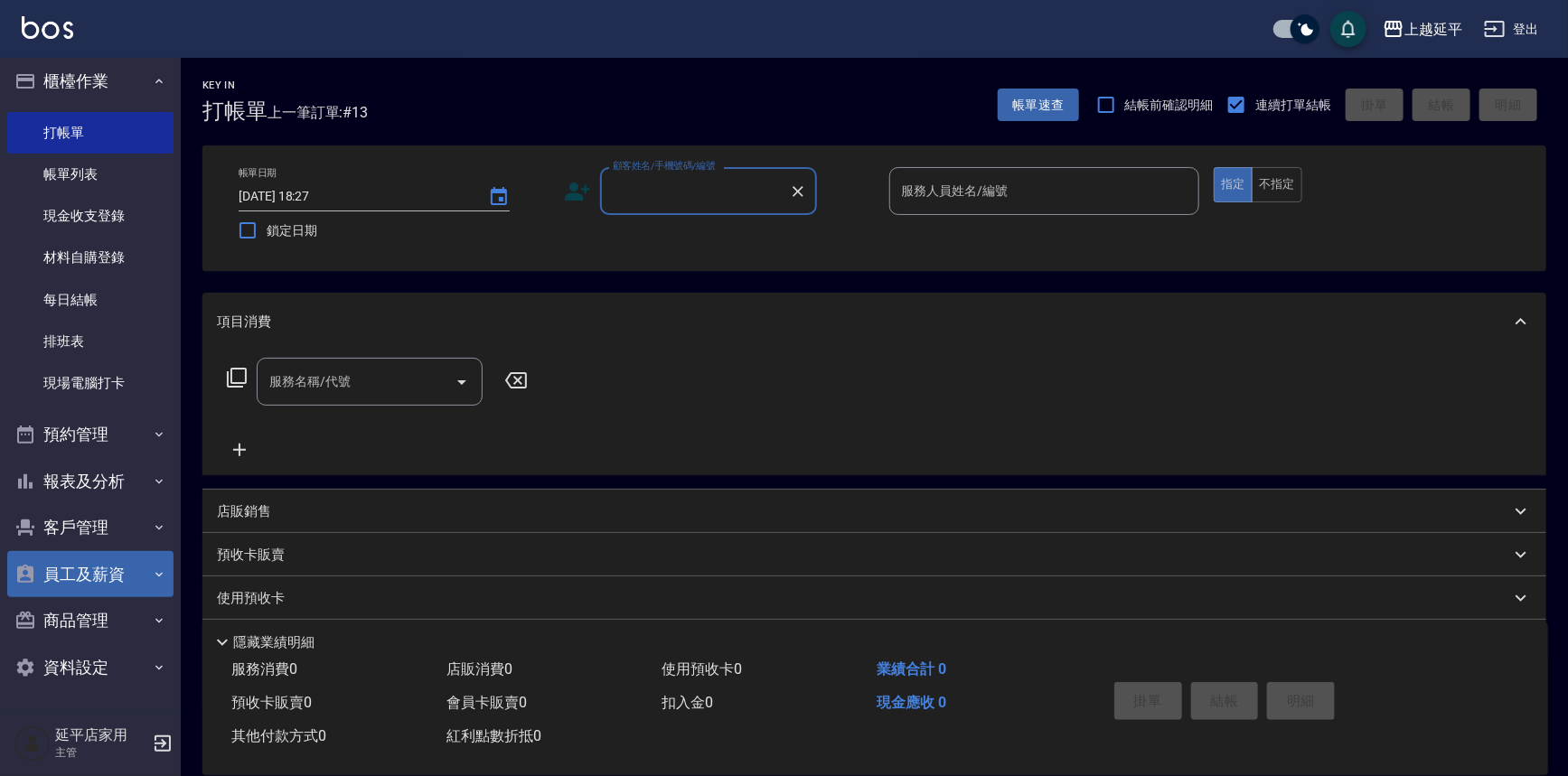
scroll to position [9, 0]
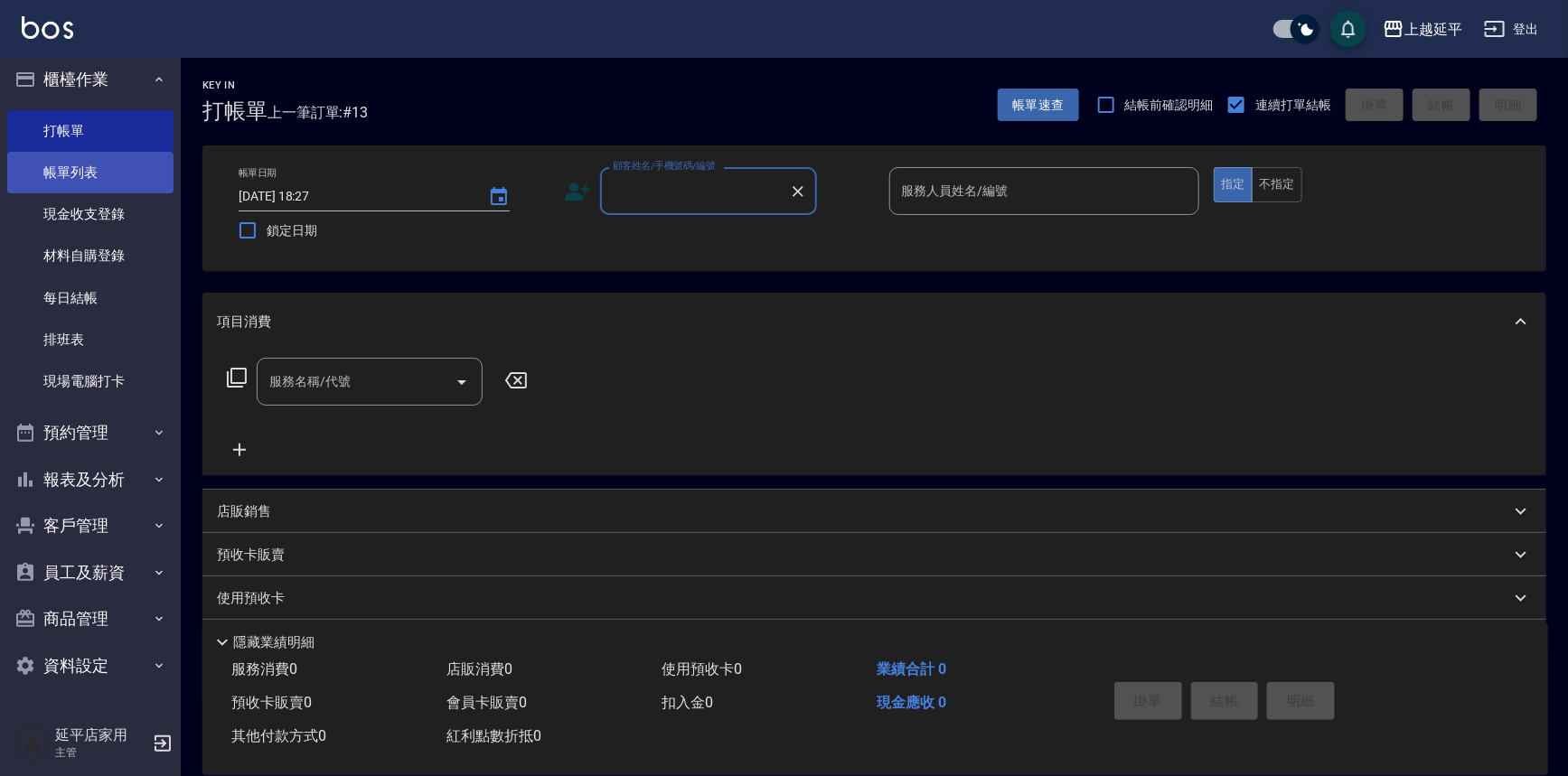
click at [107, 177] on link "帳單列表" at bounding box center [90, 173] width 166 height 42
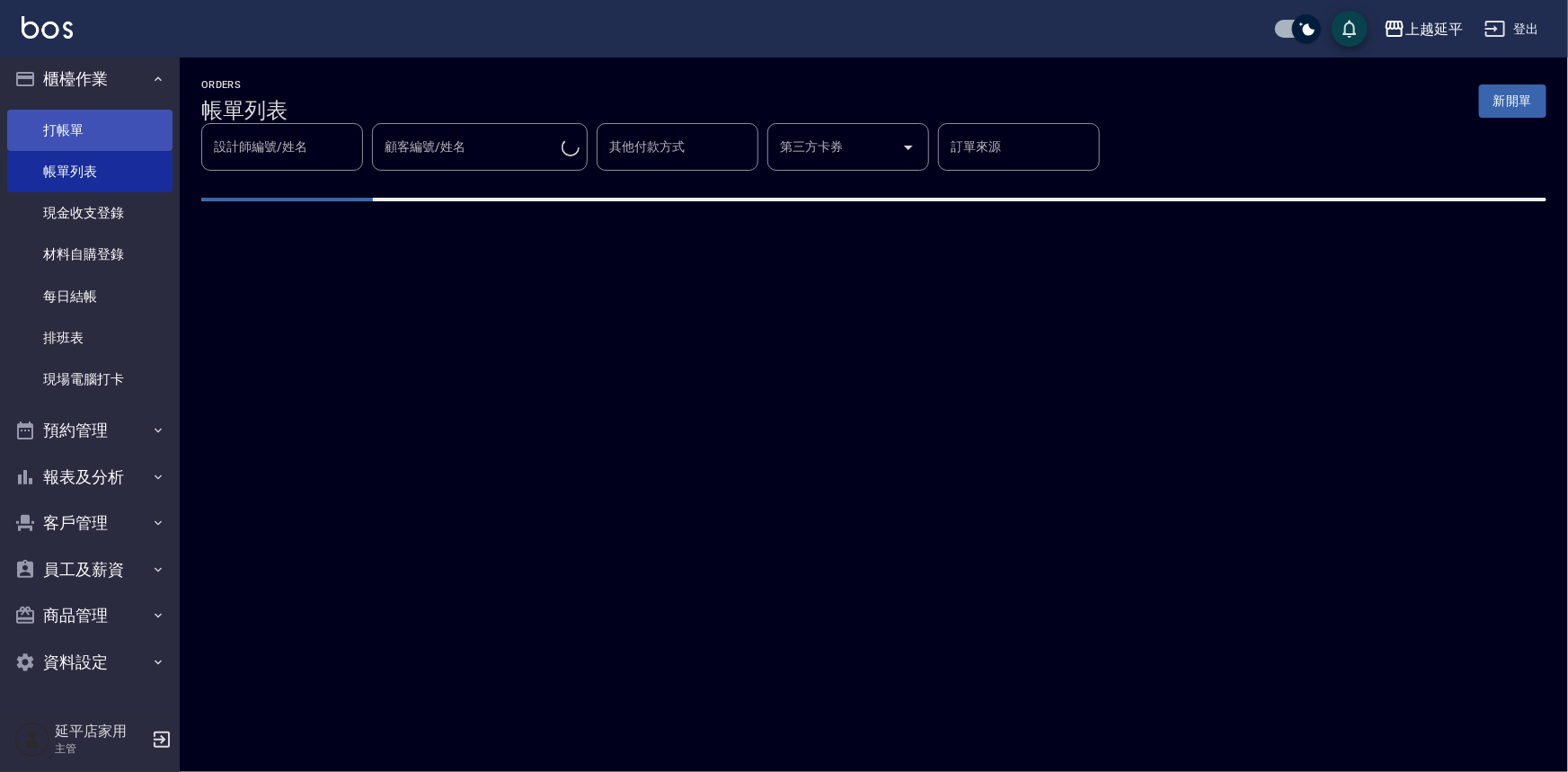
click at [100, 117] on link "打帳單" at bounding box center [90, 130] width 165 height 42
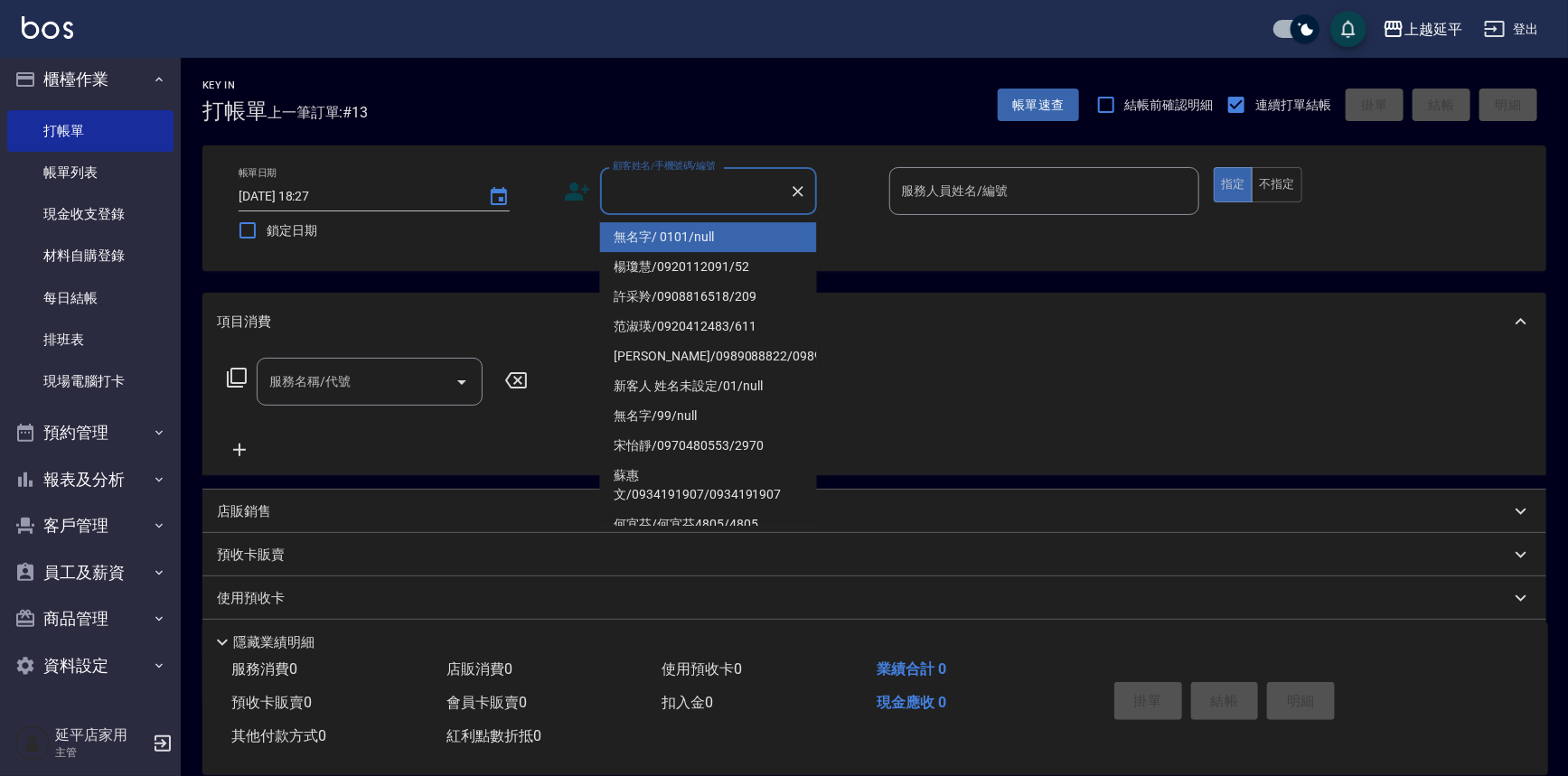
click at [737, 195] on input "顧客姓名/手機號碼/編號" at bounding box center [695, 191] width 173 height 32
click at [733, 242] on li "無名字/ 0101/null" at bounding box center [708, 237] width 216 height 30
type input "無名字/ 0101/null"
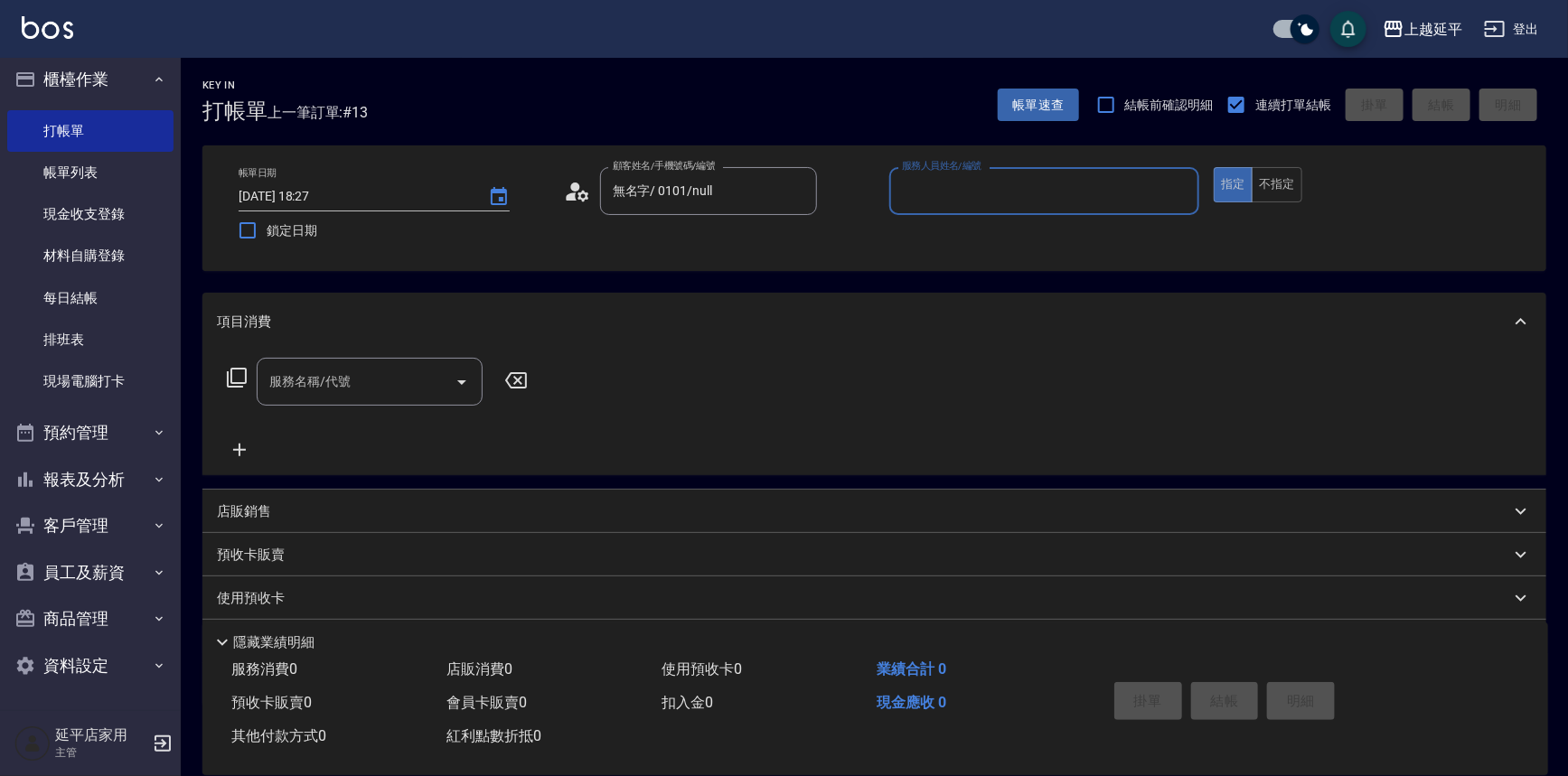
click at [932, 210] on div "服務人員姓名/編號" at bounding box center [1044, 190] width 311 height 48
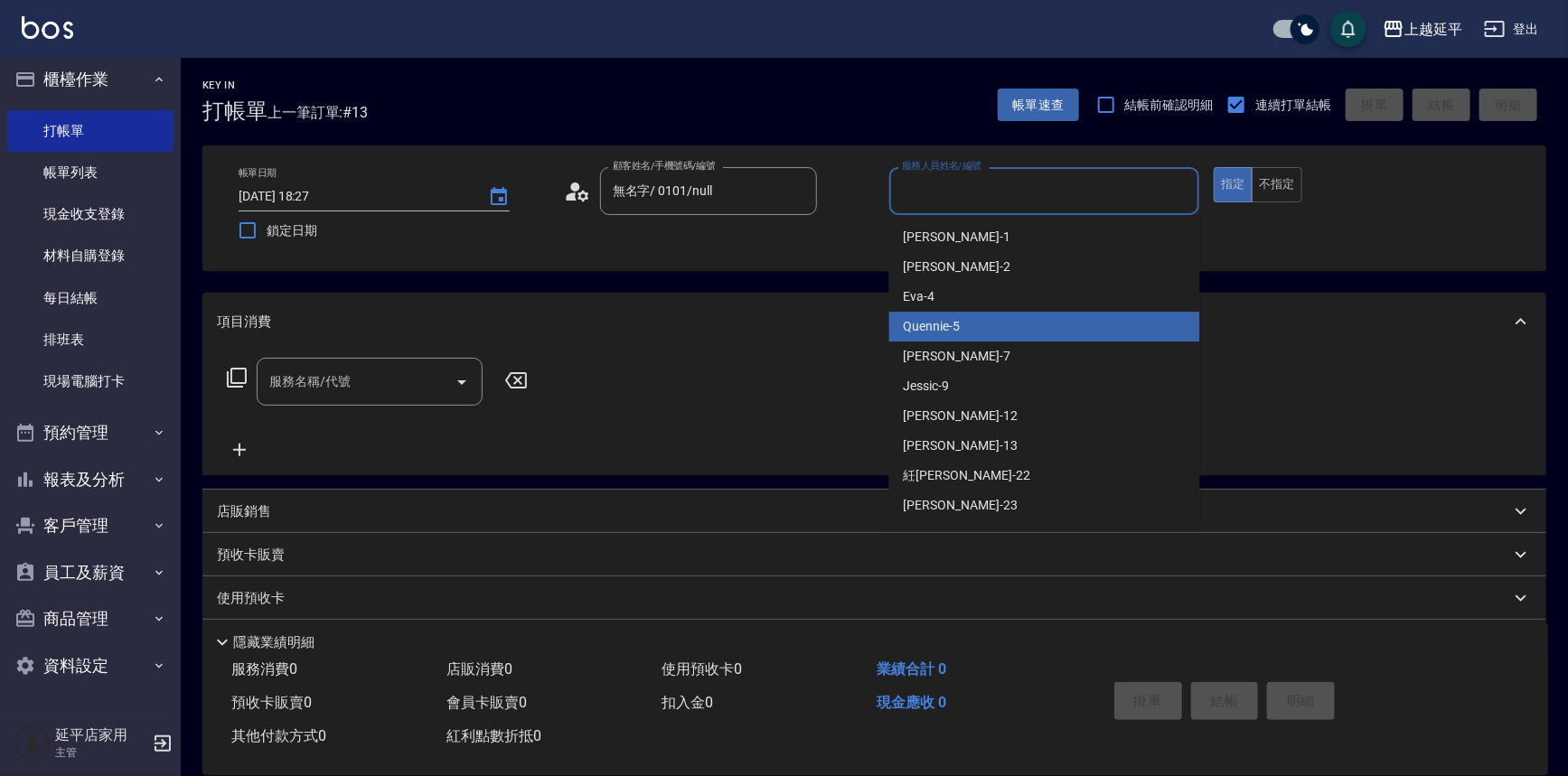
click at [945, 327] on span "Quennie -5" at bounding box center [932, 326] width 57 height 19
type input "Quennie-5"
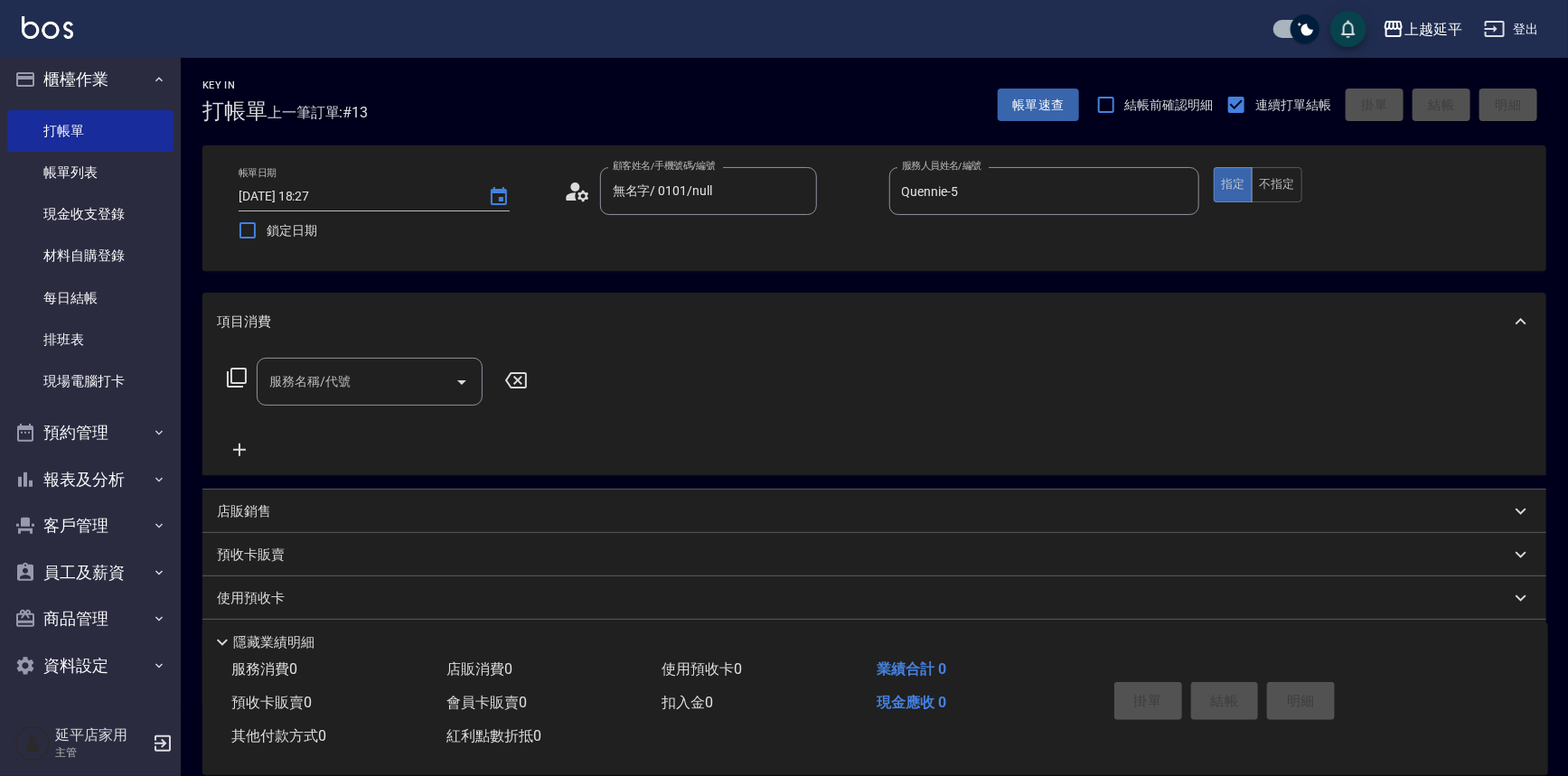
click at [226, 370] on icon at bounding box center [236, 377] width 21 height 21
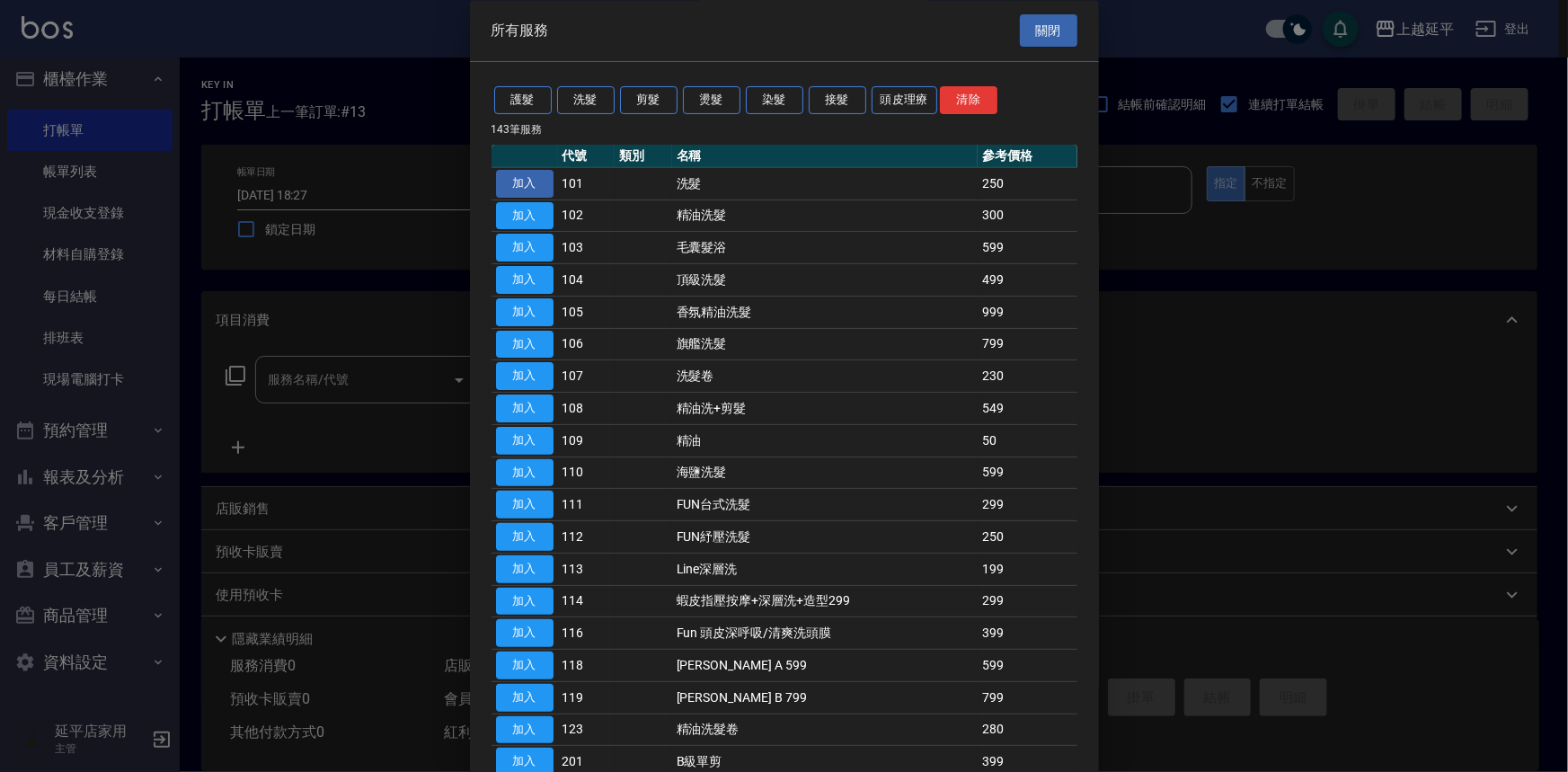
click at [521, 187] on button "加入" at bounding box center [525, 184] width 58 height 28
type input "洗髮(101)"
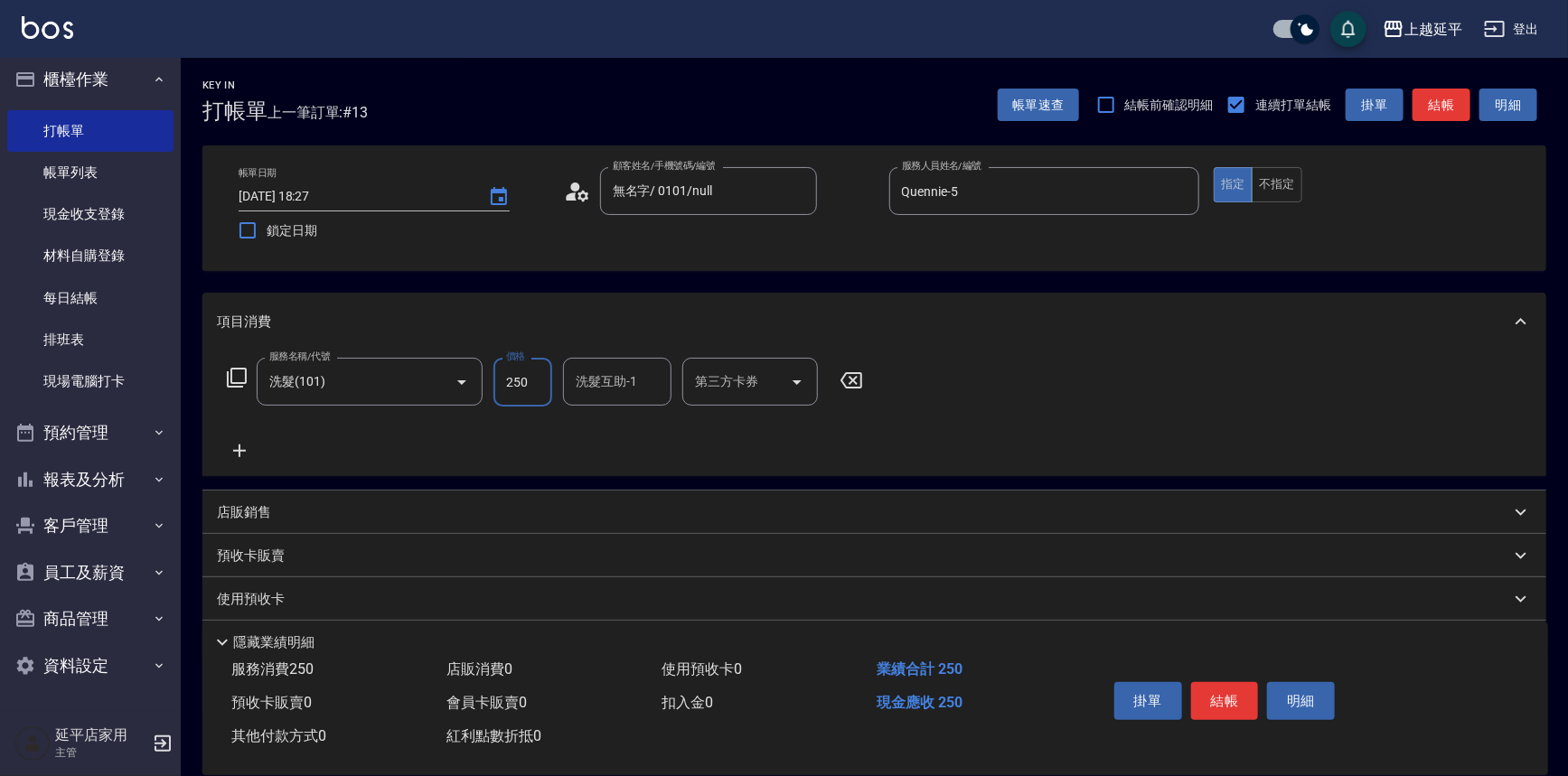
click at [542, 376] on input "250" at bounding box center [522, 382] width 59 height 48
type input "400"
click at [1204, 693] on button "結帳" at bounding box center [1225, 700] width 68 height 38
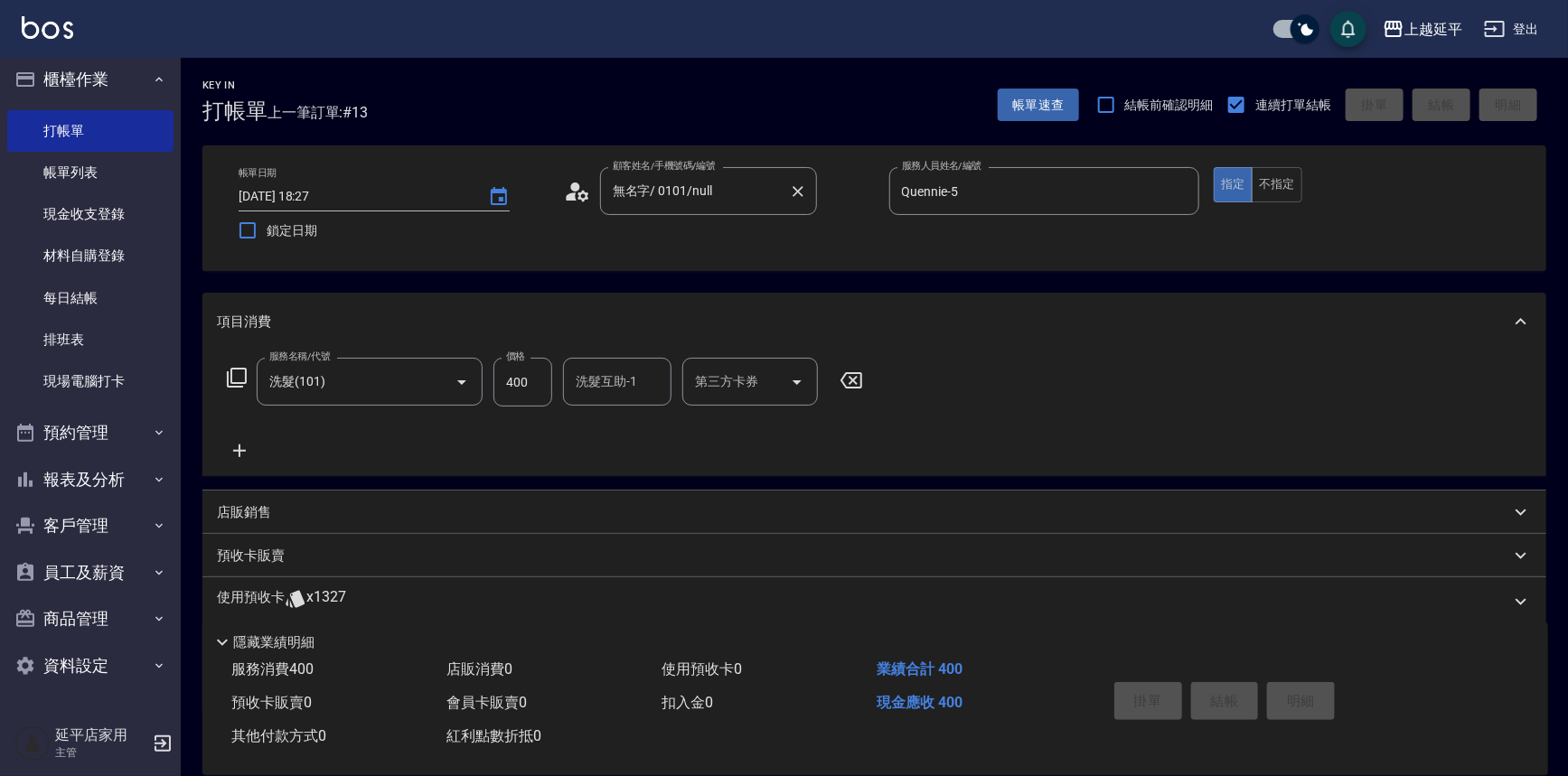
type input "2025/08/13 18:34"
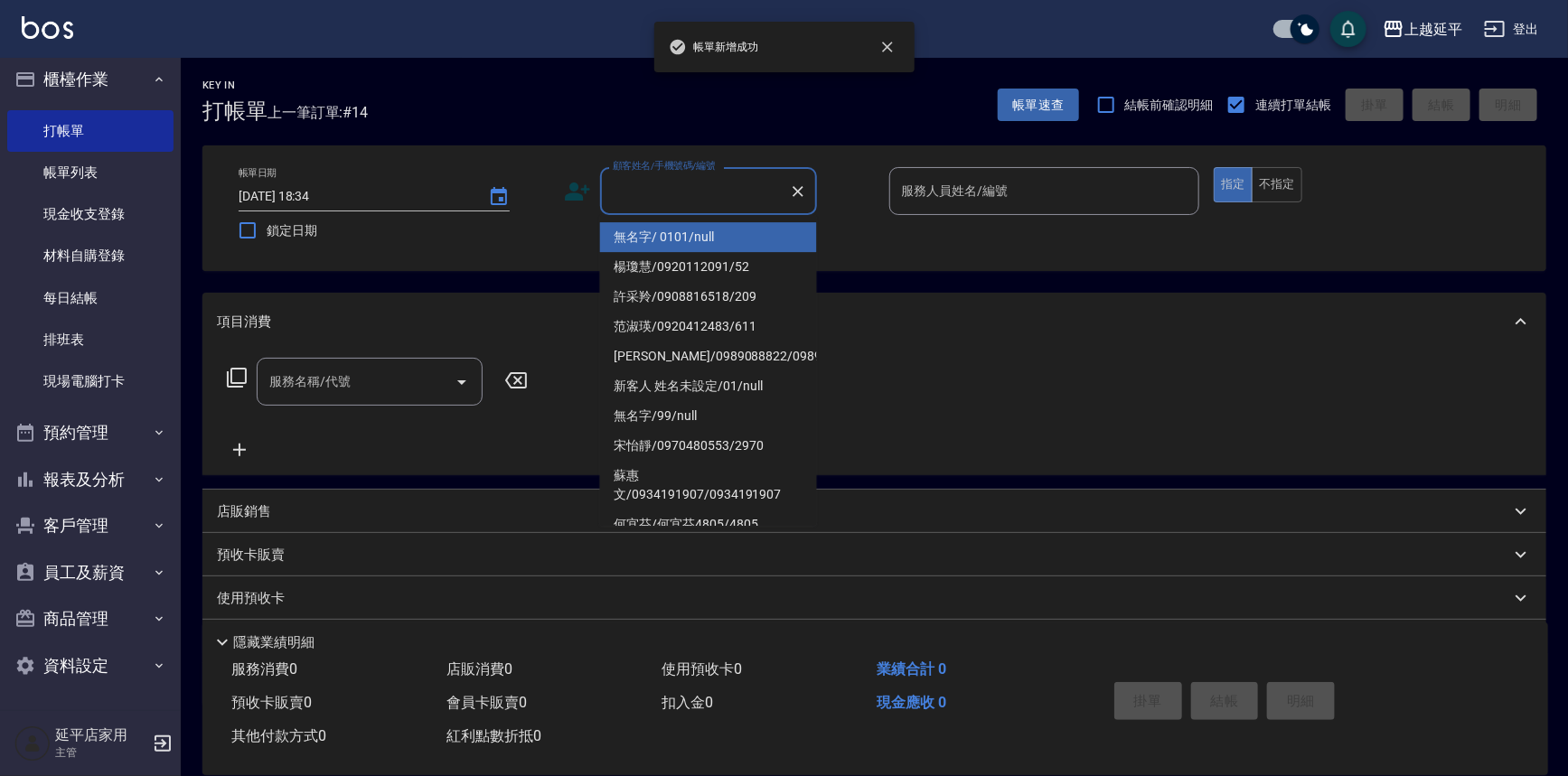
click at [697, 198] on input "顧客姓名/手機號碼/編號" at bounding box center [695, 191] width 173 height 32
click at [701, 235] on li "無名字/ 0101/null" at bounding box center [708, 237] width 216 height 30
type input "無名字/ 0101/null"
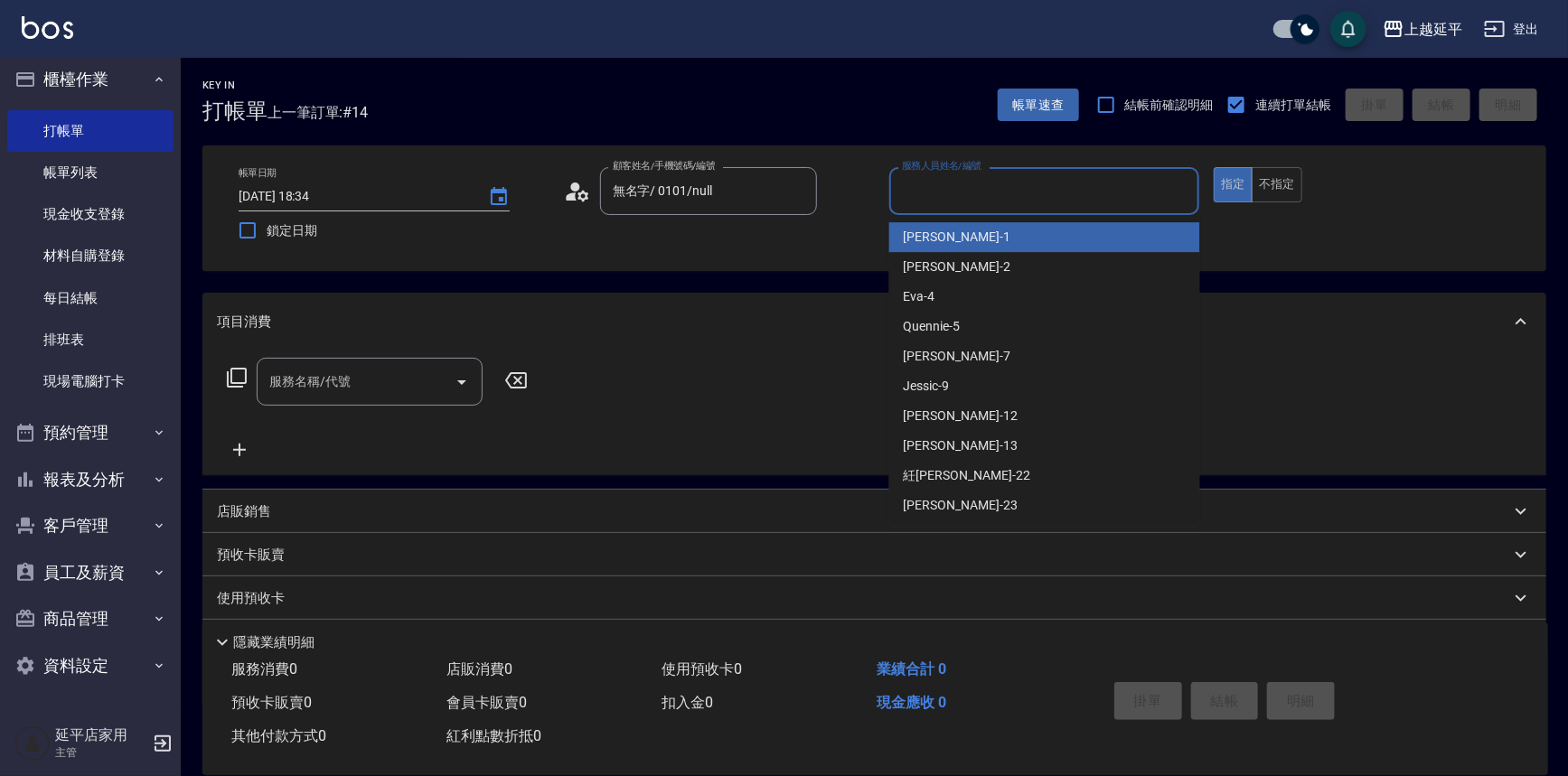
click at [976, 205] on input "服務人員姓名/編號" at bounding box center [1045, 191] width 295 height 32
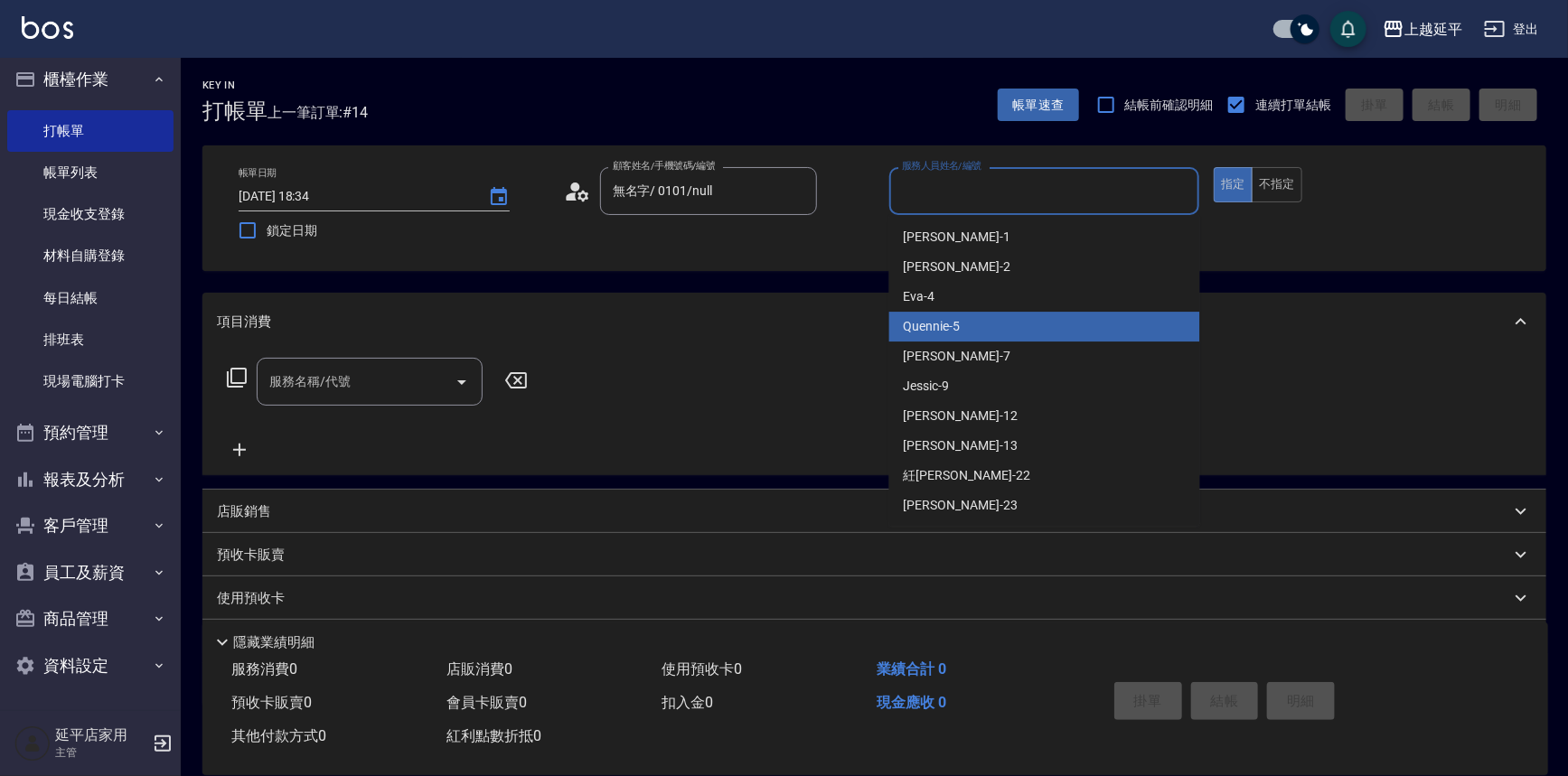
click at [1000, 316] on div "Quennie -5" at bounding box center [1044, 326] width 311 height 30
type input "Quennie-5"
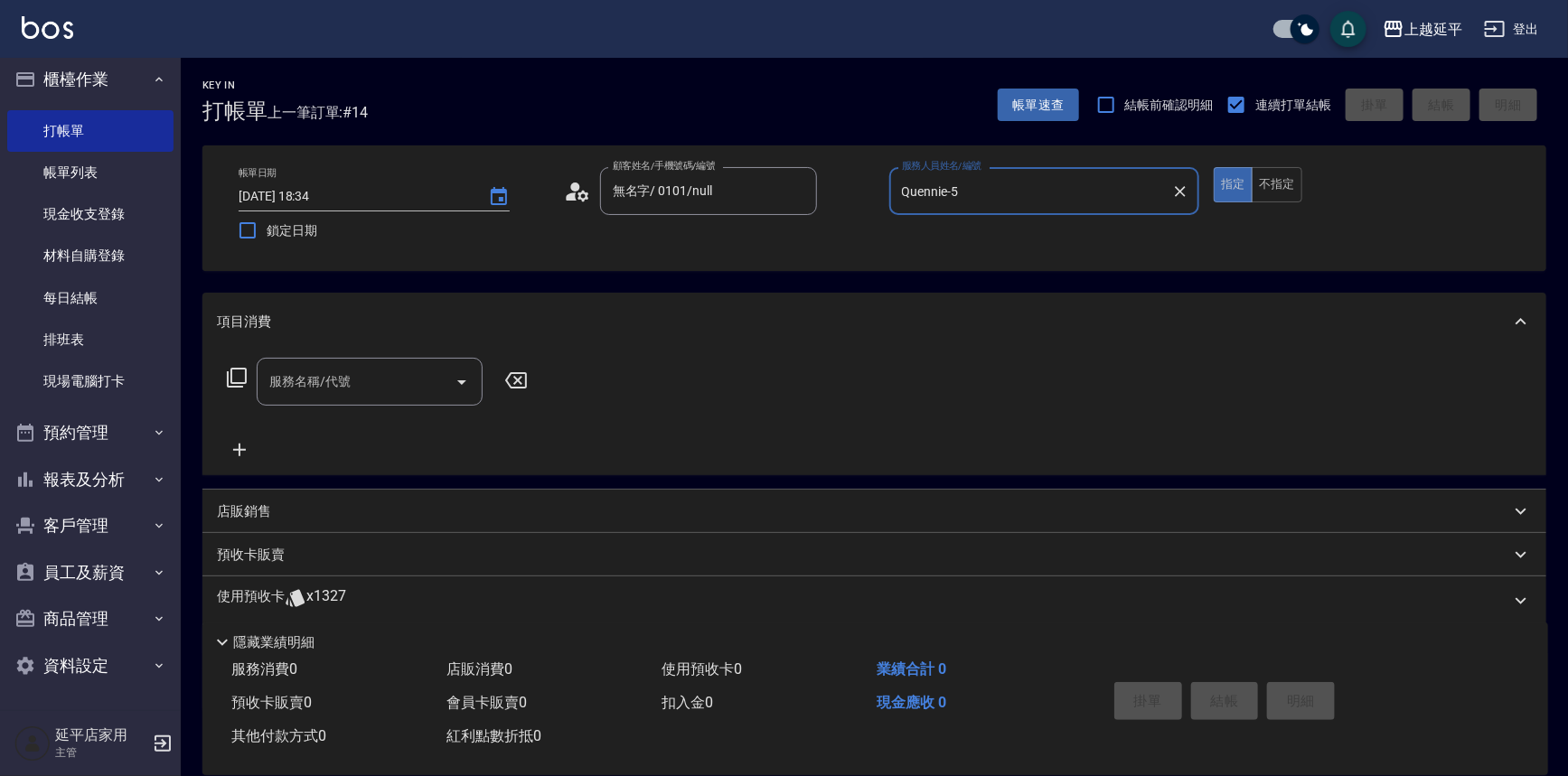
click at [237, 377] on icon at bounding box center [236, 377] width 21 height 21
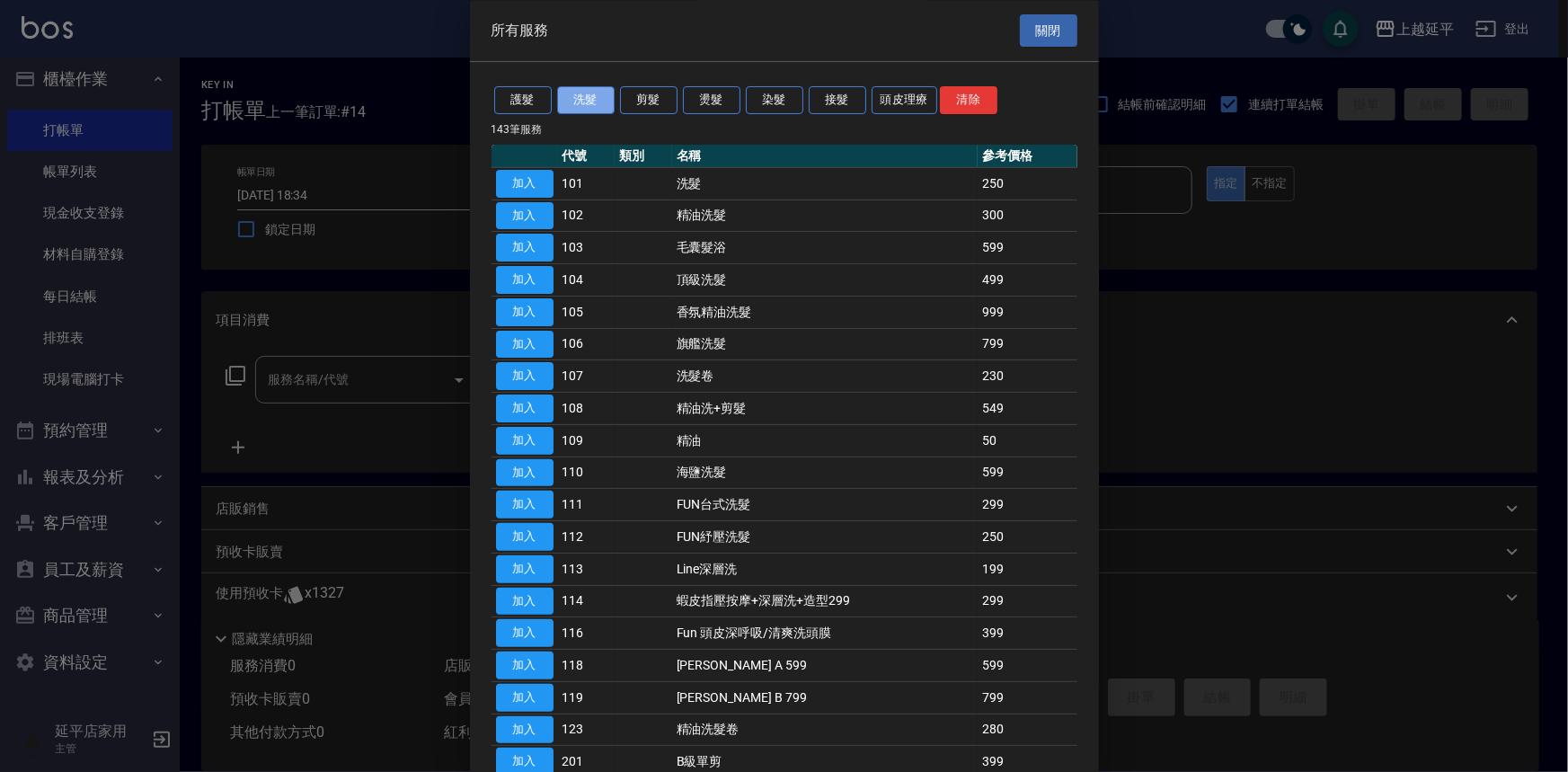
click at [594, 101] on button "洗髮" at bounding box center [586, 101] width 58 height 28
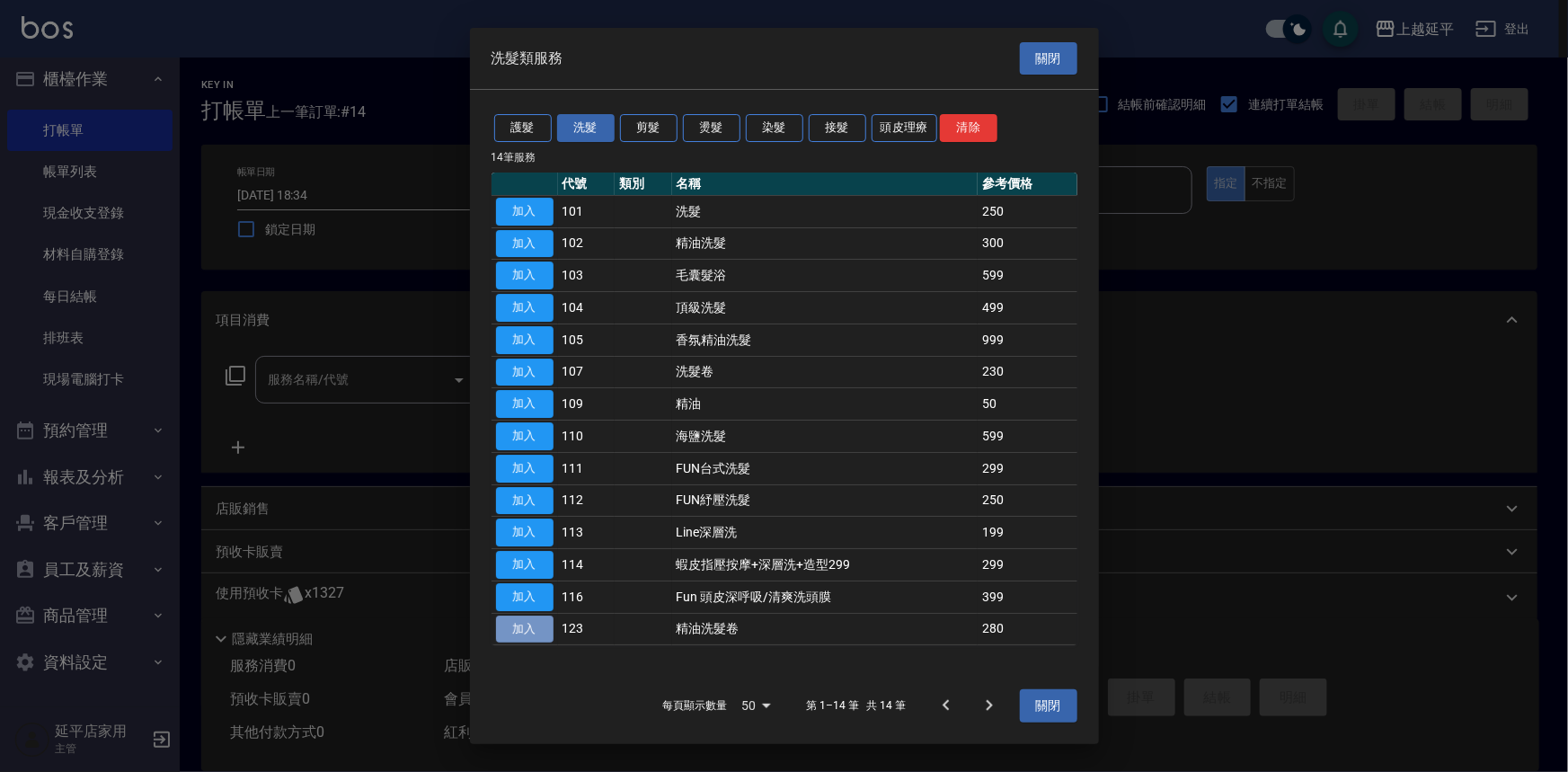
click at [526, 637] on button "加入" at bounding box center [525, 630] width 58 height 28
type input "精油洗髮卷(123)"
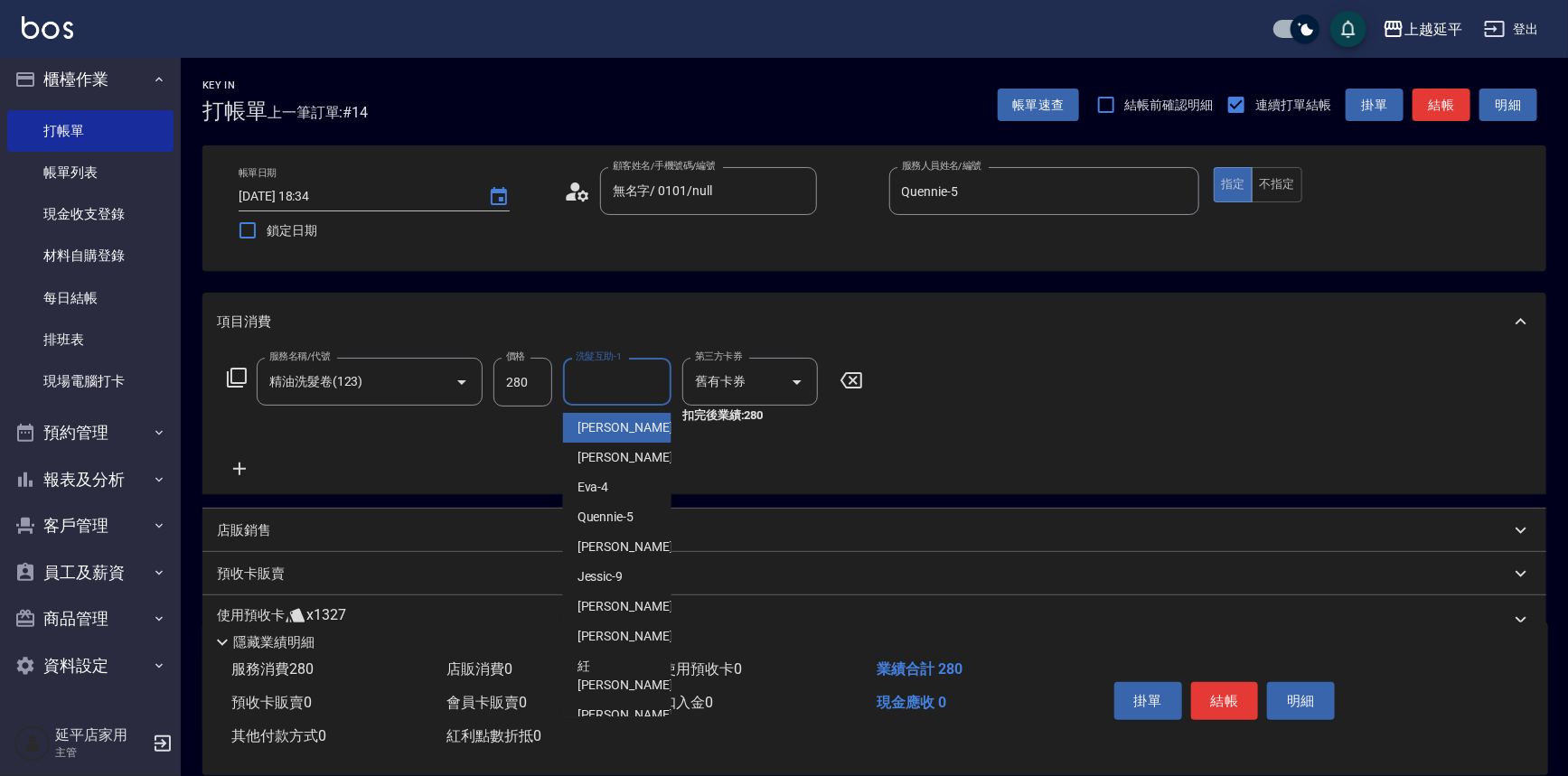
click at [613, 376] on div "洗髮互助-1 洗髮互助-1" at bounding box center [617, 381] width 108 height 48
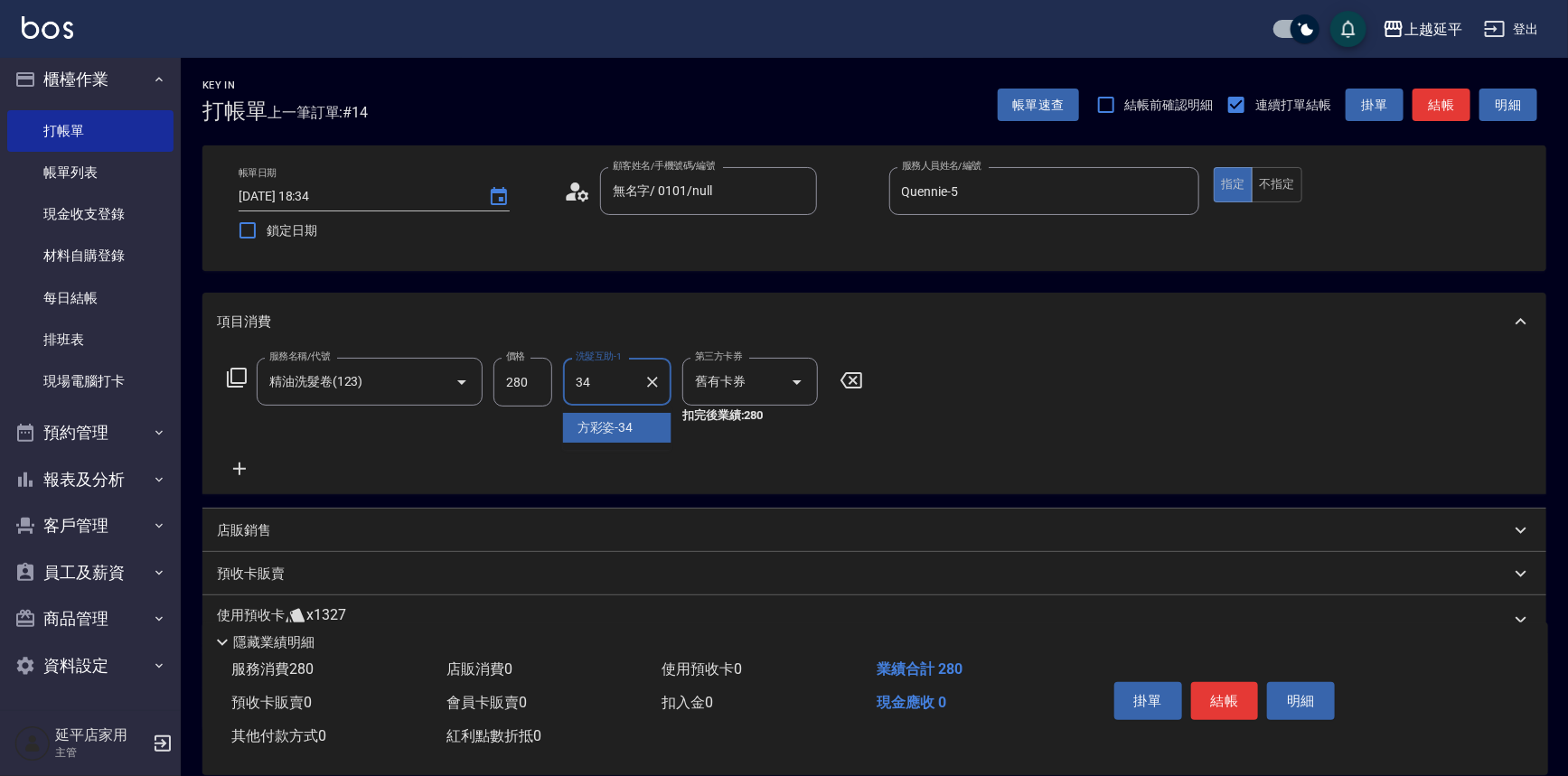
type input "方彩姿-34"
click at [1228, 700] on button "結帳" at bounding box center [1225, 700] width 68 height 38
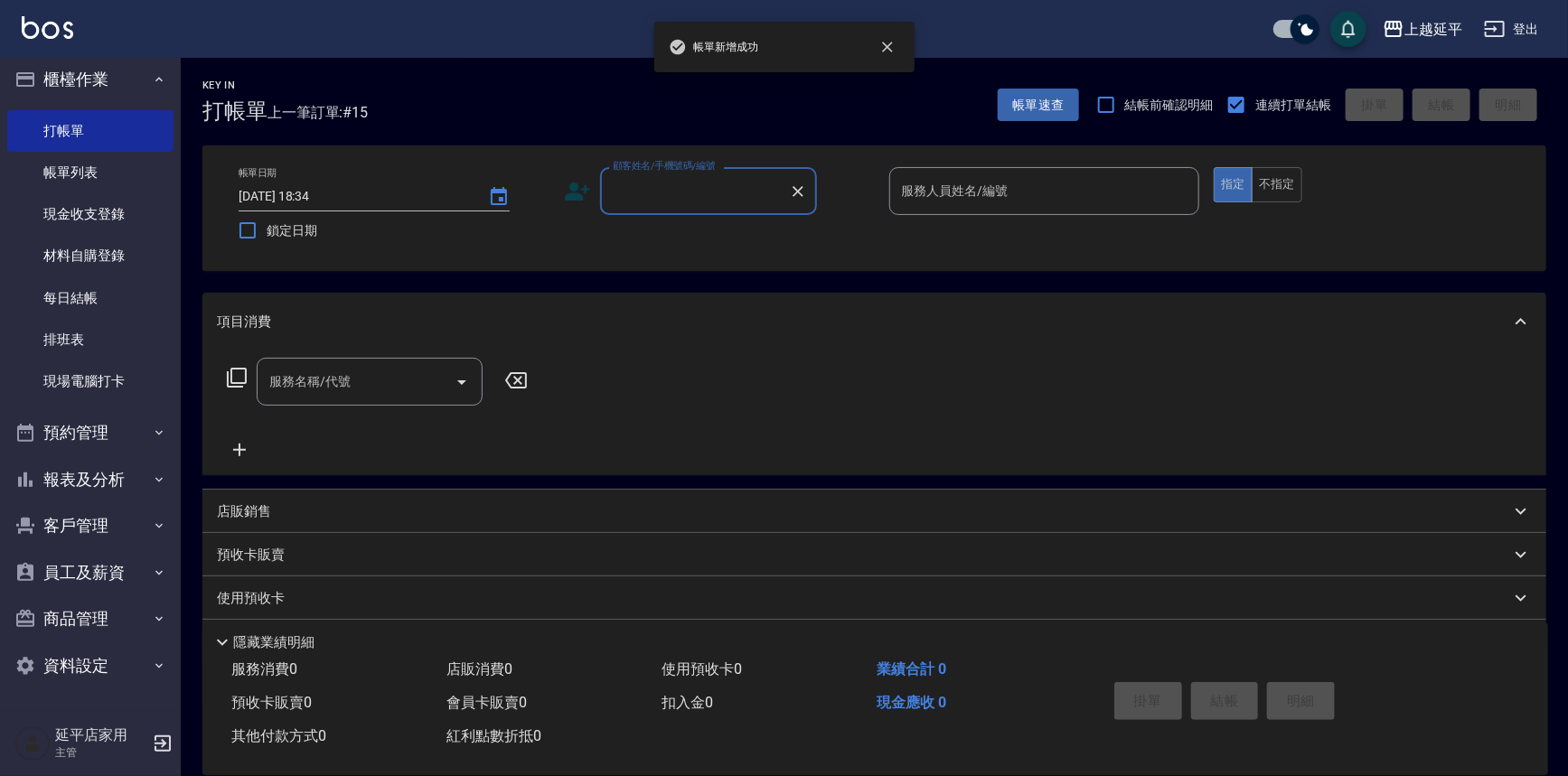
click at [706, 209] on div "顧客姓名/手機號碼/編號" at bounding box center [708, 190] width 216 height 48
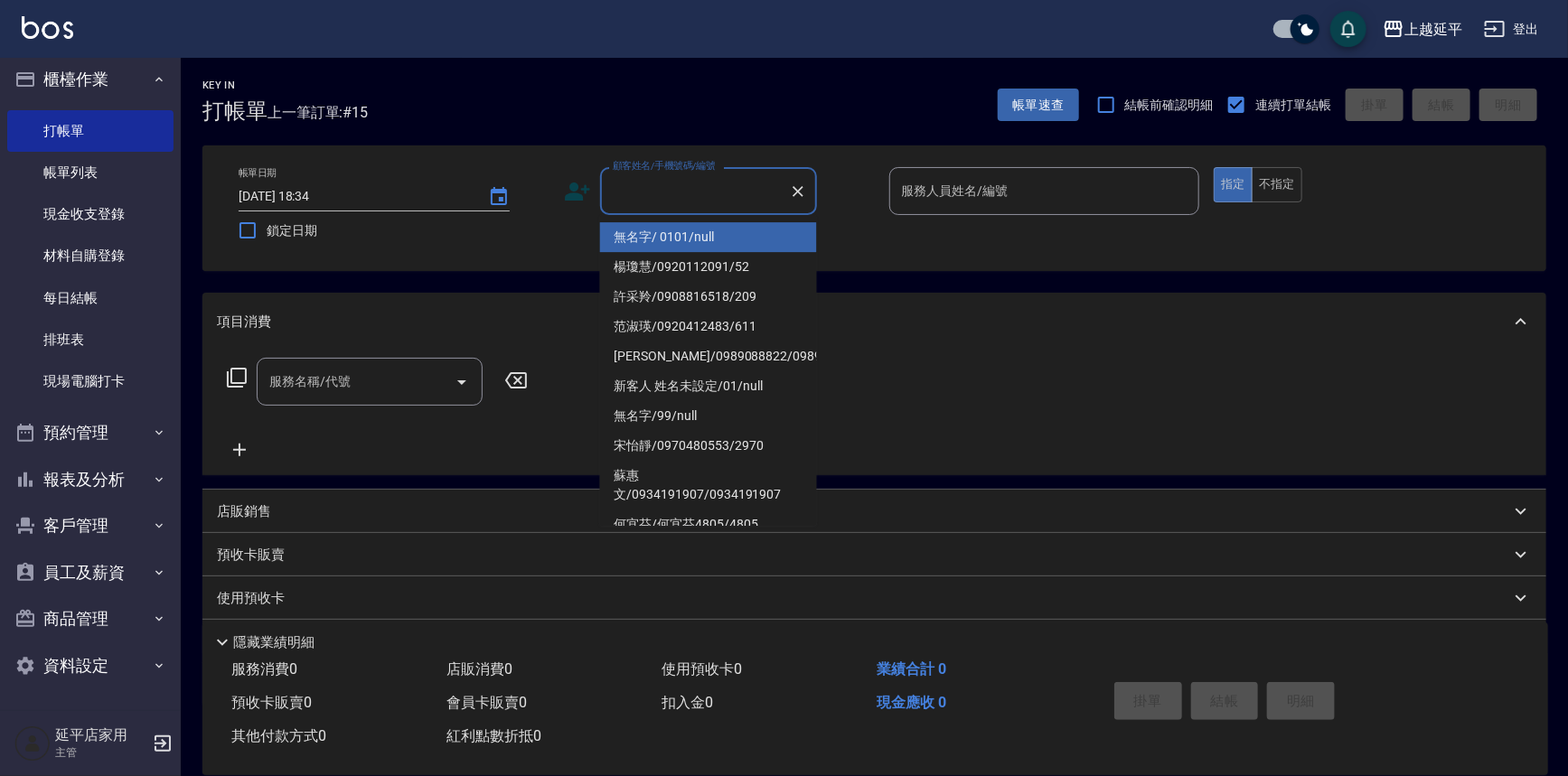
click at [712, 232] on li "無名字/ 0101/null" at bounding box center [708, 237] width 216 height 30
type input "無名字/ 0101/null"
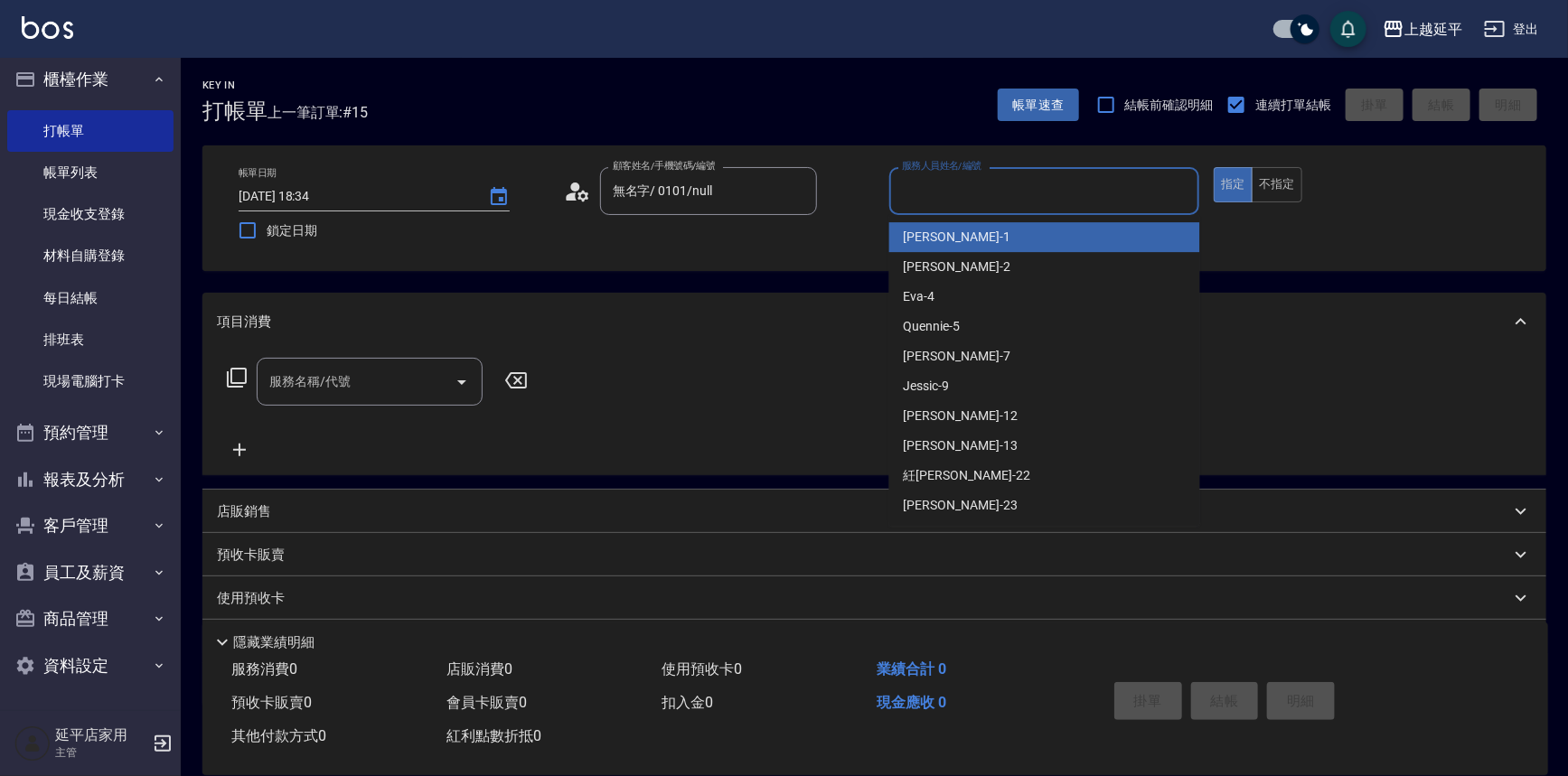
click at [1005, 185] on input "服務人員姓名/編號" at bounding box center [1045, 191] width 295 height 32
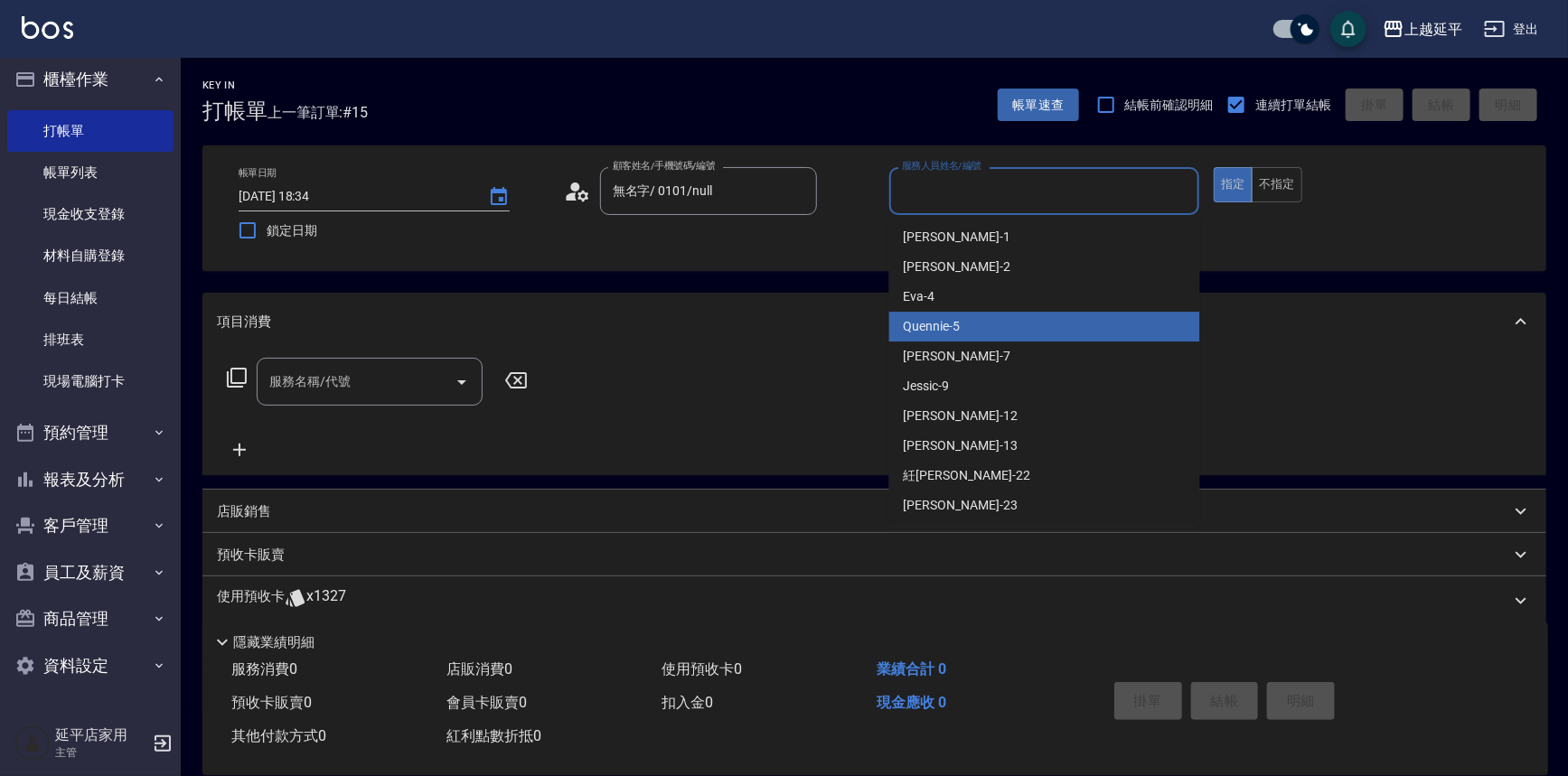
click at [1011, 314] on div "Quennie -5" at bounding box center [1044, 326] width 311 height 30
type input "Quennie-5"
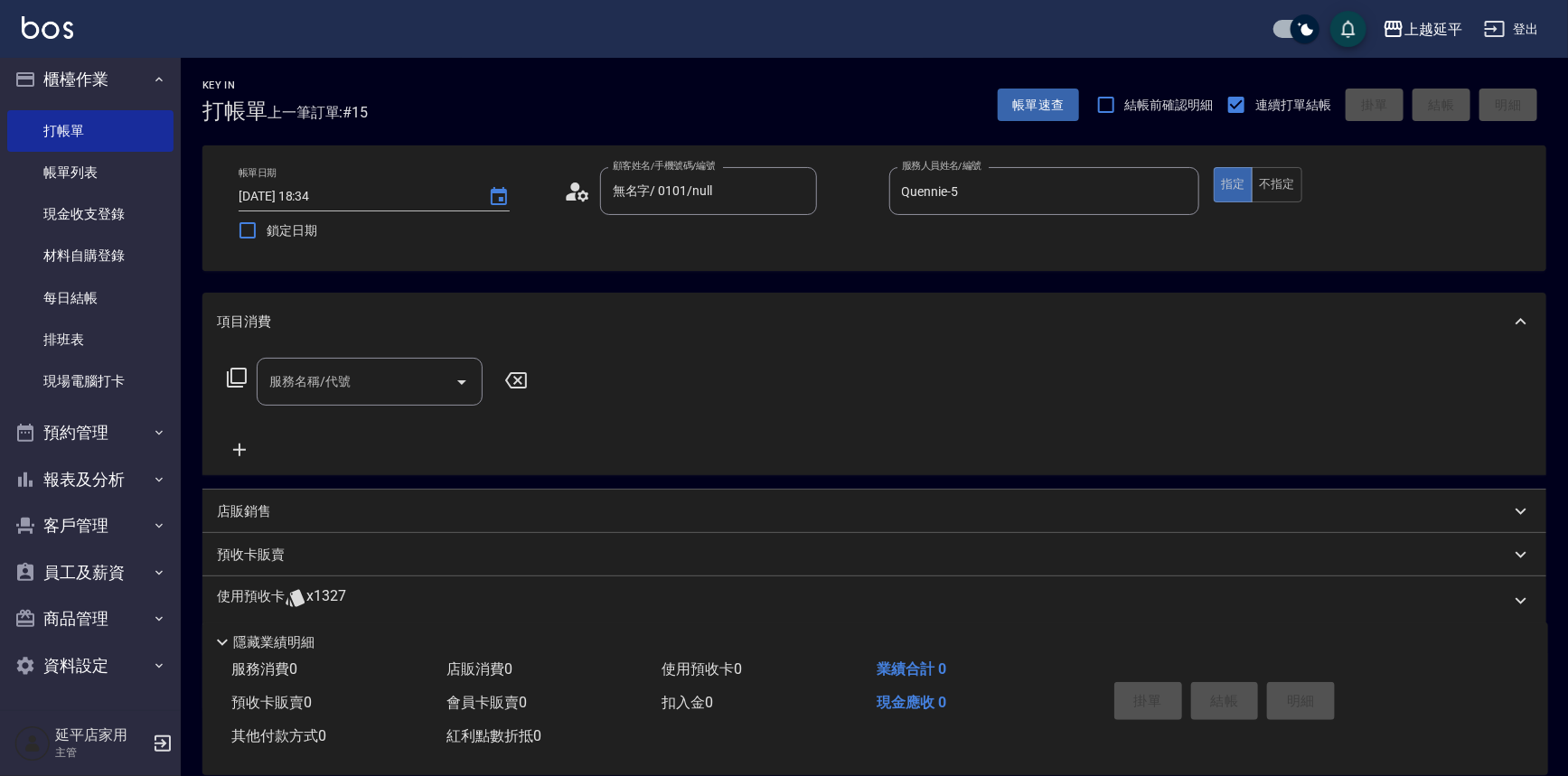
click at [235, 380] on icon at bounding box center [236, 377] width 21 height 21
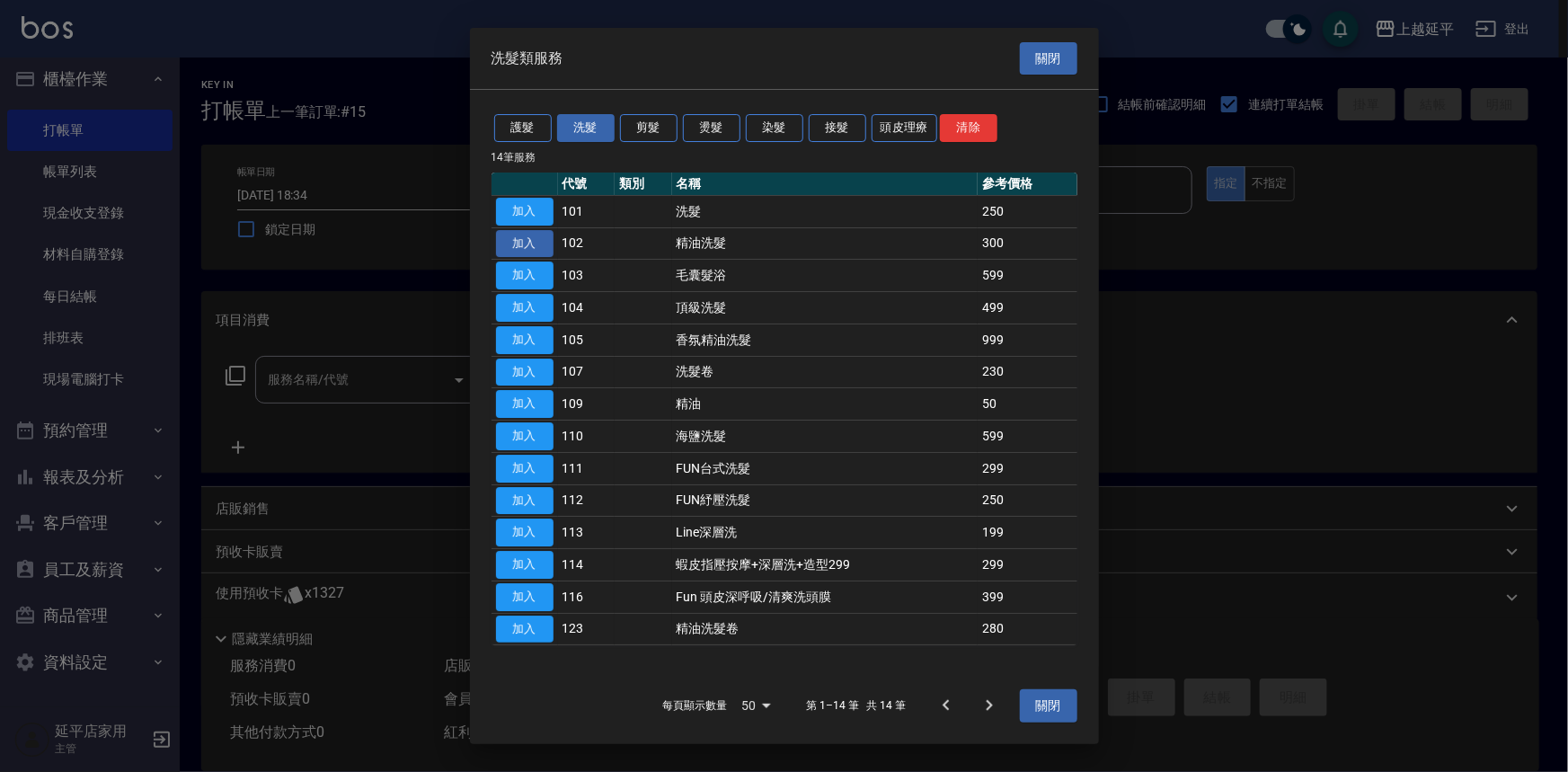
click at [521, 244] on button "加入" at bounding box center [525, 244] width 58 height 28
type input "精油洗髮(102)"
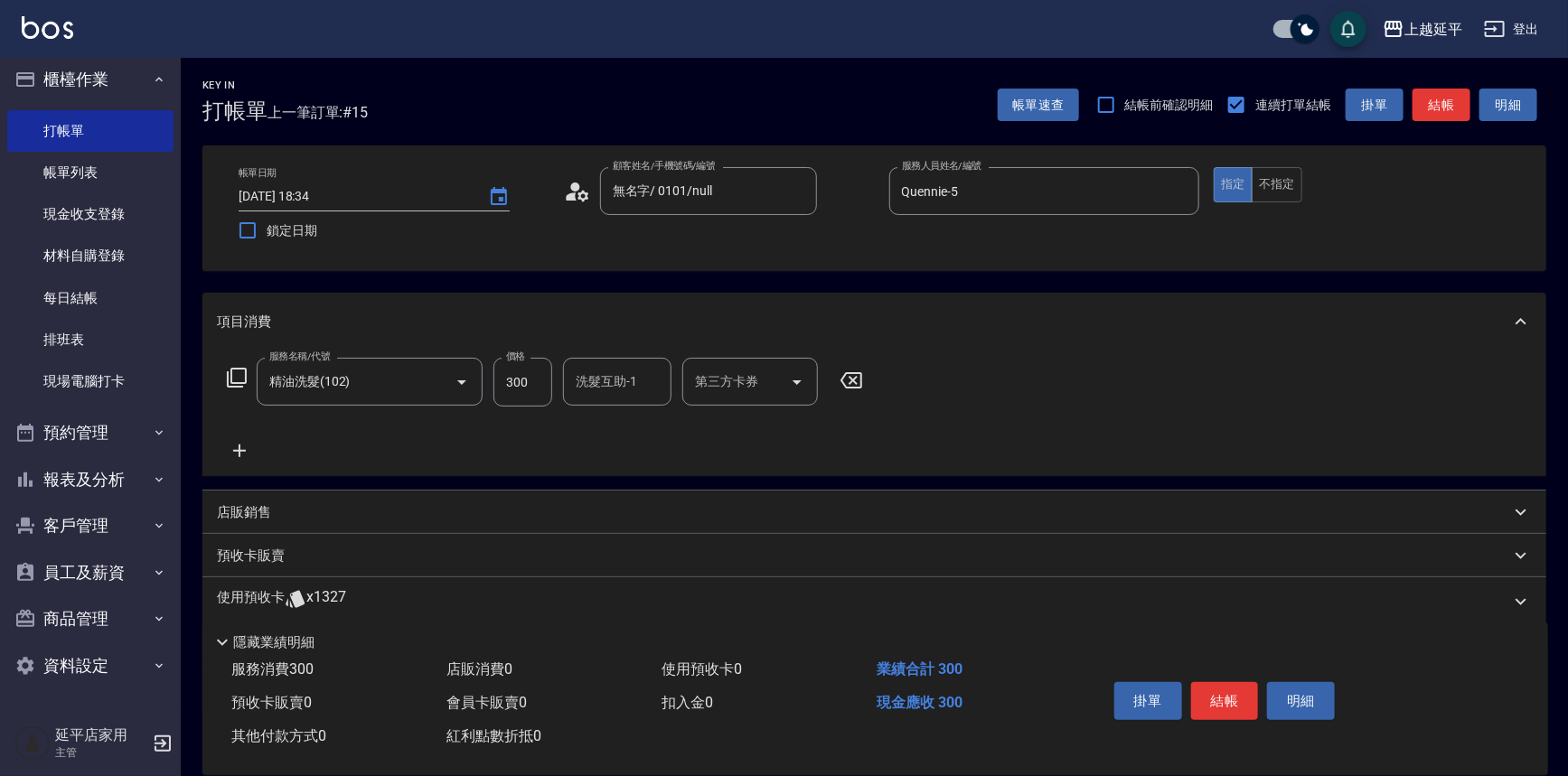
click at [512, 374] on input "300" at bounding box center [522, 382] width 59 height 48
type input "499"
click at [1235, 690] on button "結帳" at bounding box center [1225, 700] width 68 height 38
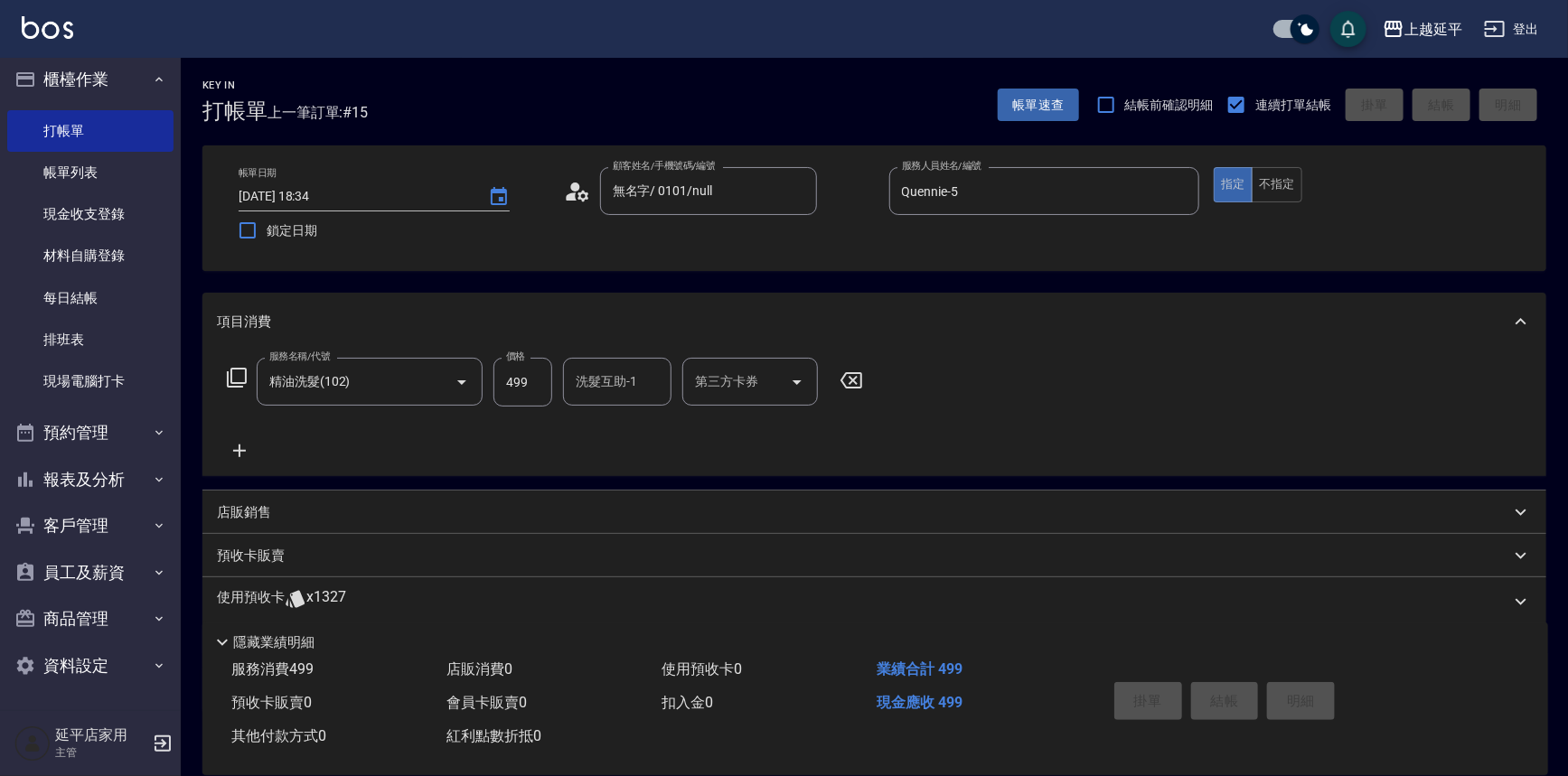
type input "2025/08/13 18:35"
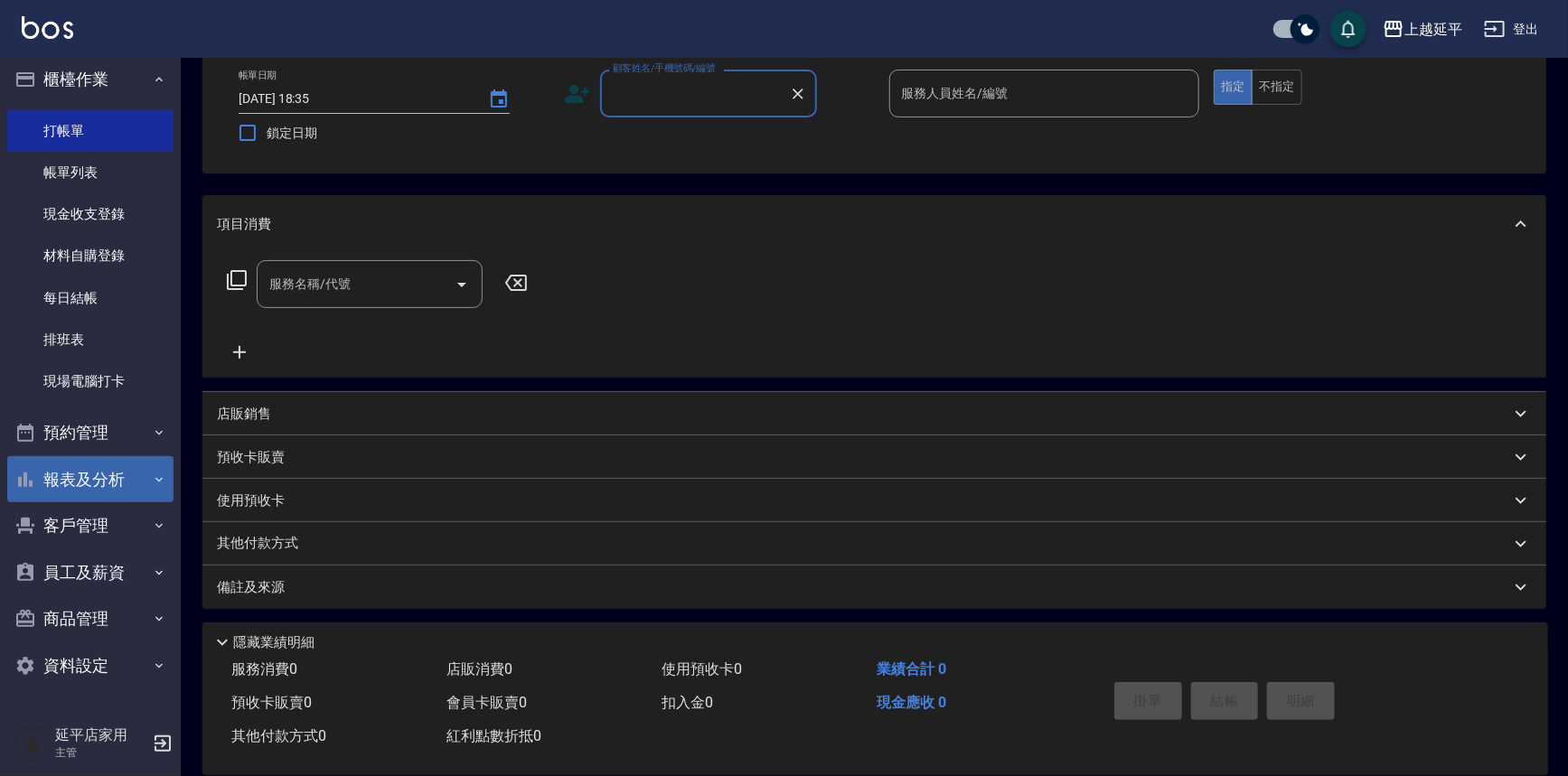
scroll to position [100, 0]
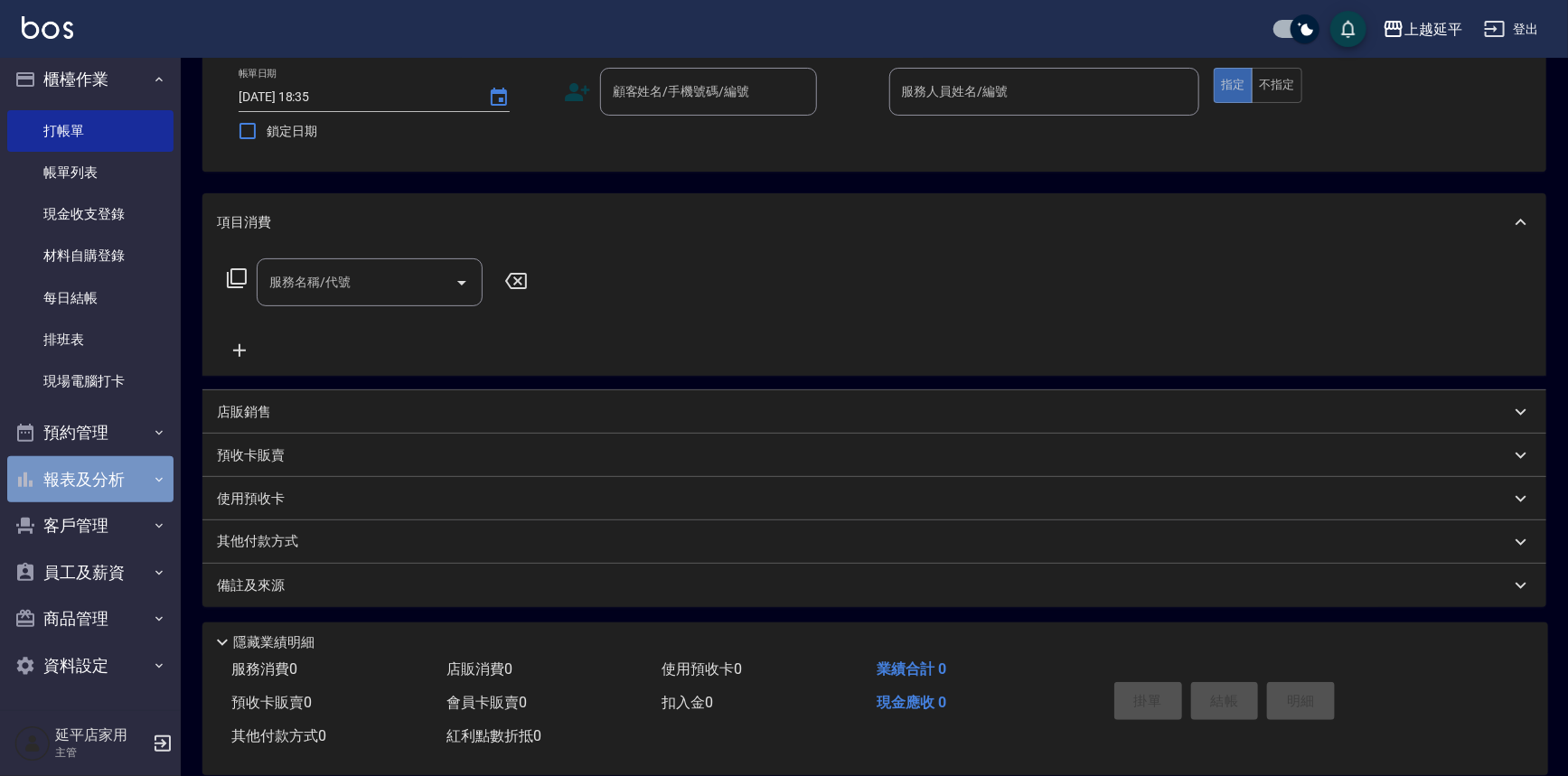
click at [104, 480] on button "報表及分析" at bounding box center [90, 479] width 166 height 47
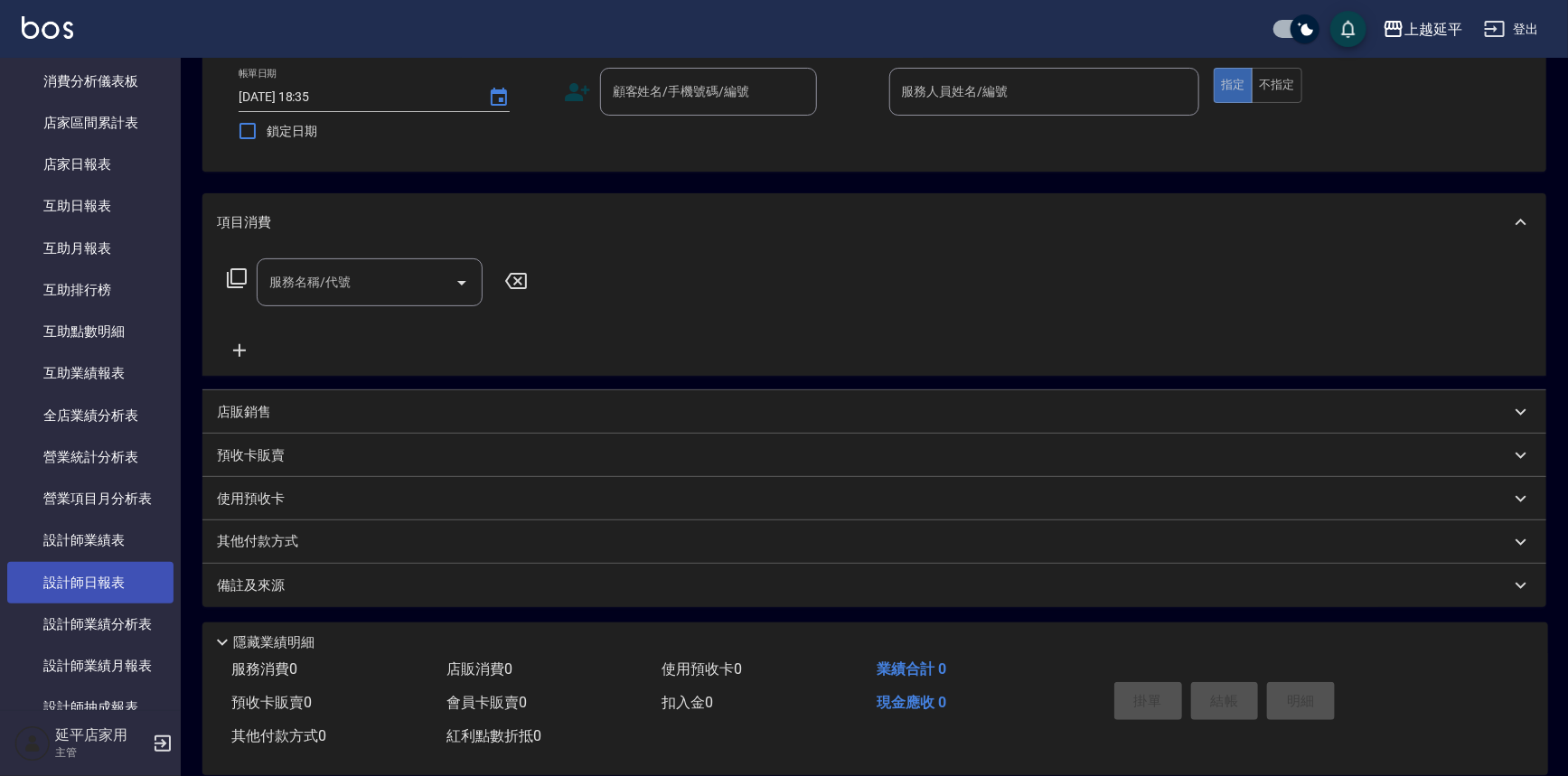
scroll to position [502, 0]
click at [99, 584] on link "設計師日報表" at bounding box center [90, 582] width 166 height 42
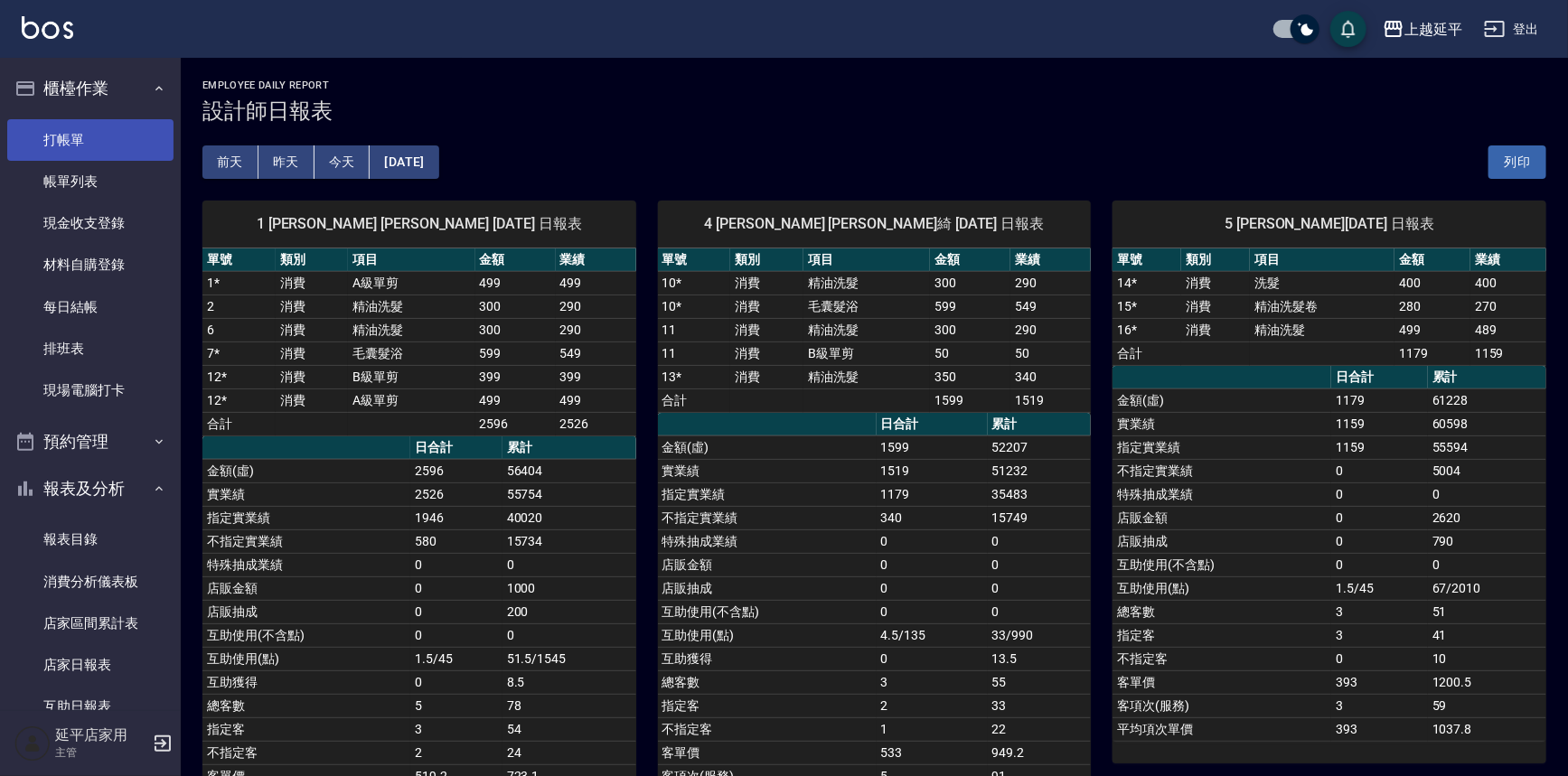
click at [67, 136] on link "打帳單" at bounding box center [90, 140] width 166 height 42
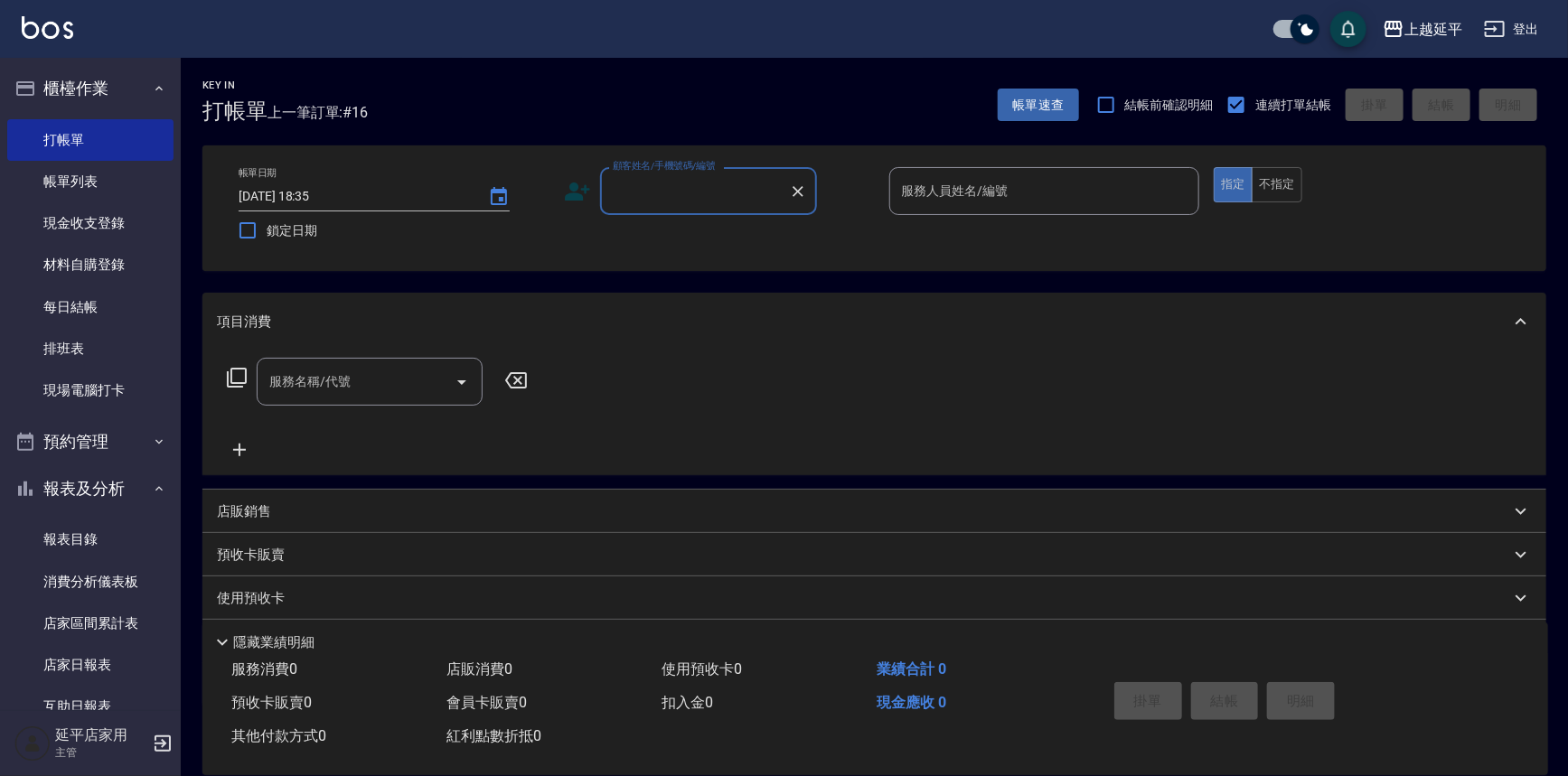
click at [732, 187] on input "顧客姓名/手機號碼/編號" at bounding box center [695, 191] width 173 height 32
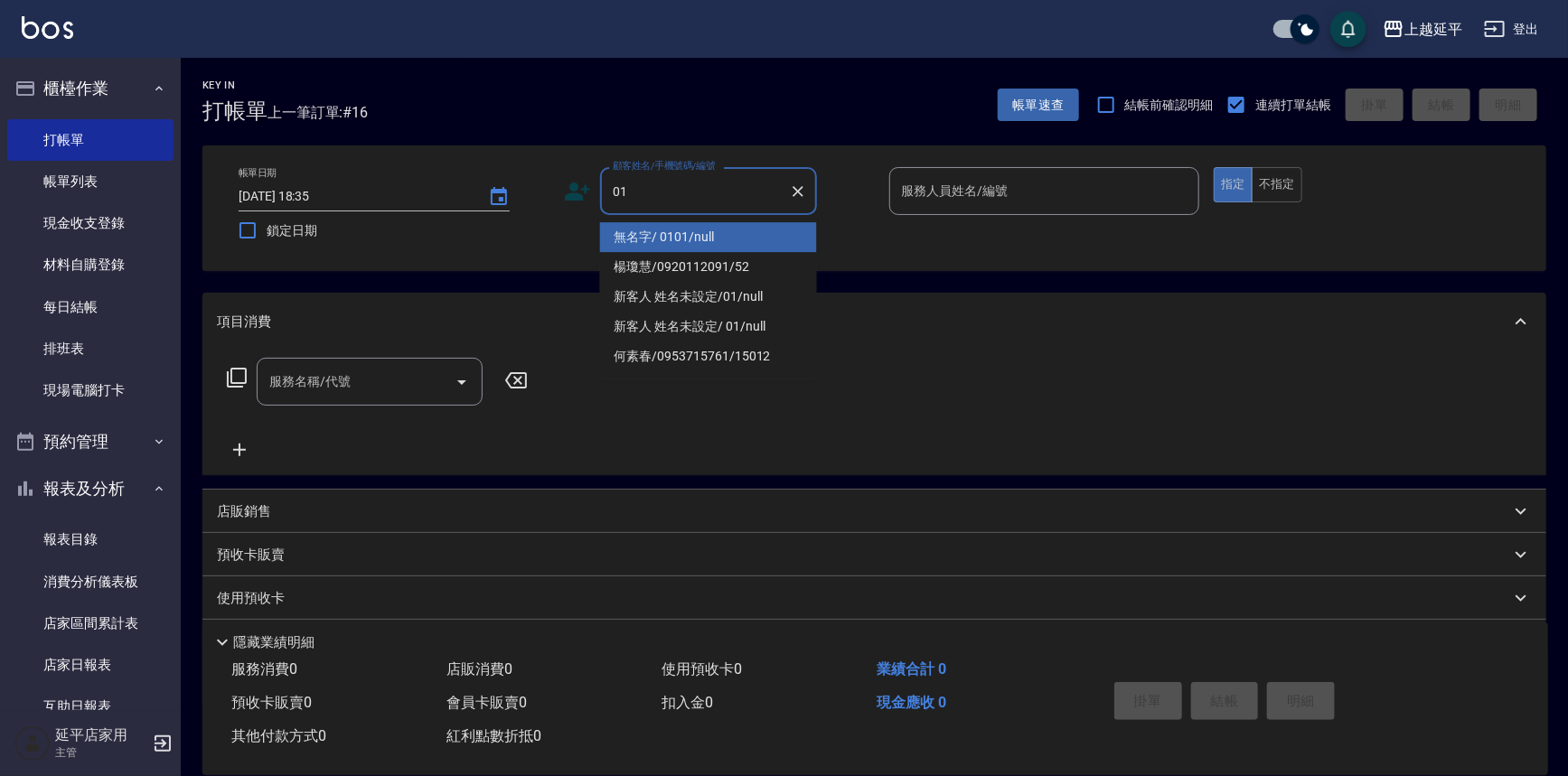
click at [719, 235] on li "無名字/ 0101/null" at bounding box center [708, 237] width 216 height 30
type input "無名字/ 0101/null"
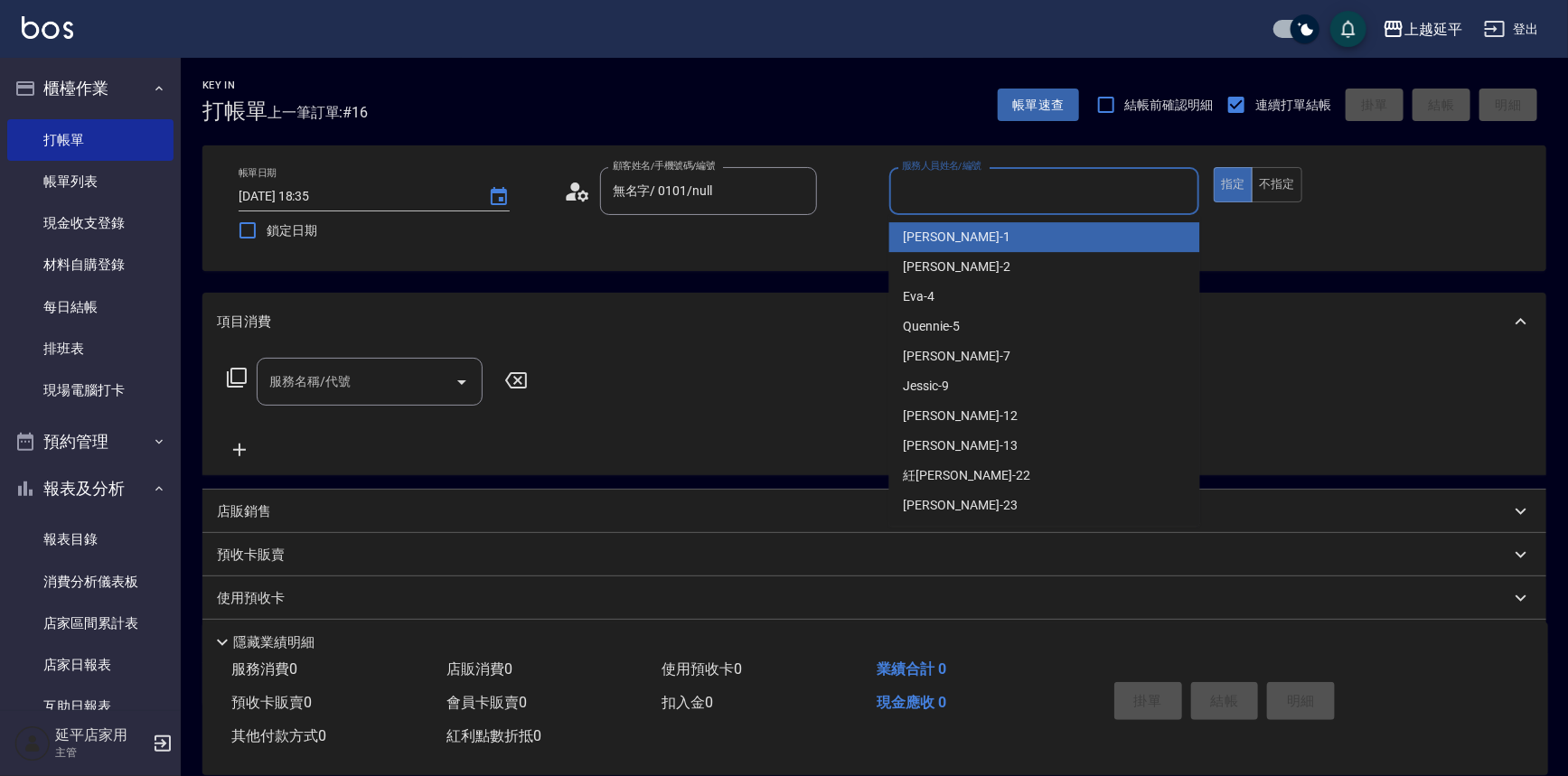
click at [964, 198] on input "服務人員姓名/編號" at bounding box center [1045, 191] width 295 height 32
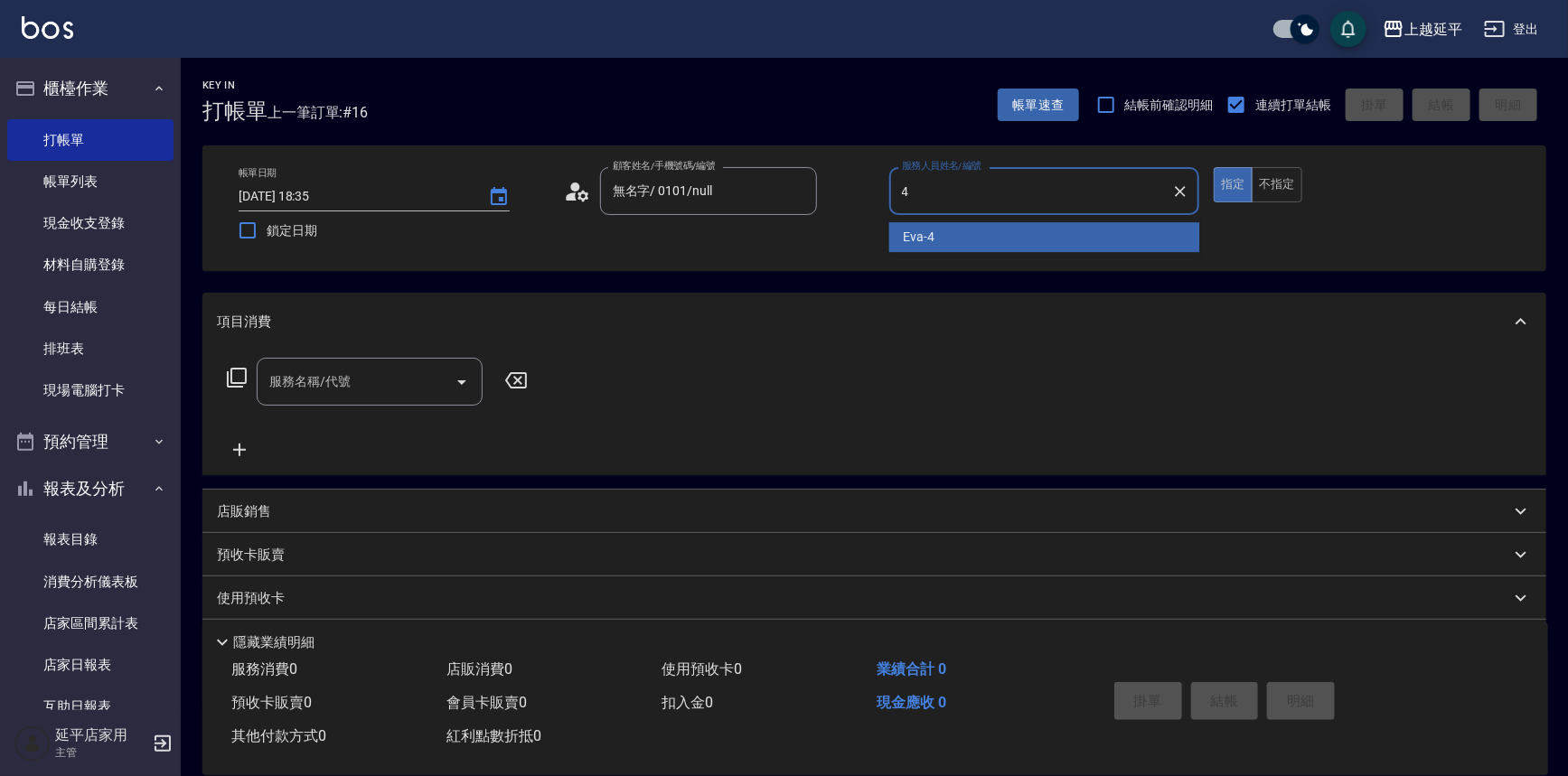
click at [950, 244] on div "Eva -4" at bounding box center [1044, 237] width 311 height 30
type input "Eva-4"
click at [375, 389] on input "服務名稱/代號" at bounding box center [356, 381] width 183 height 32
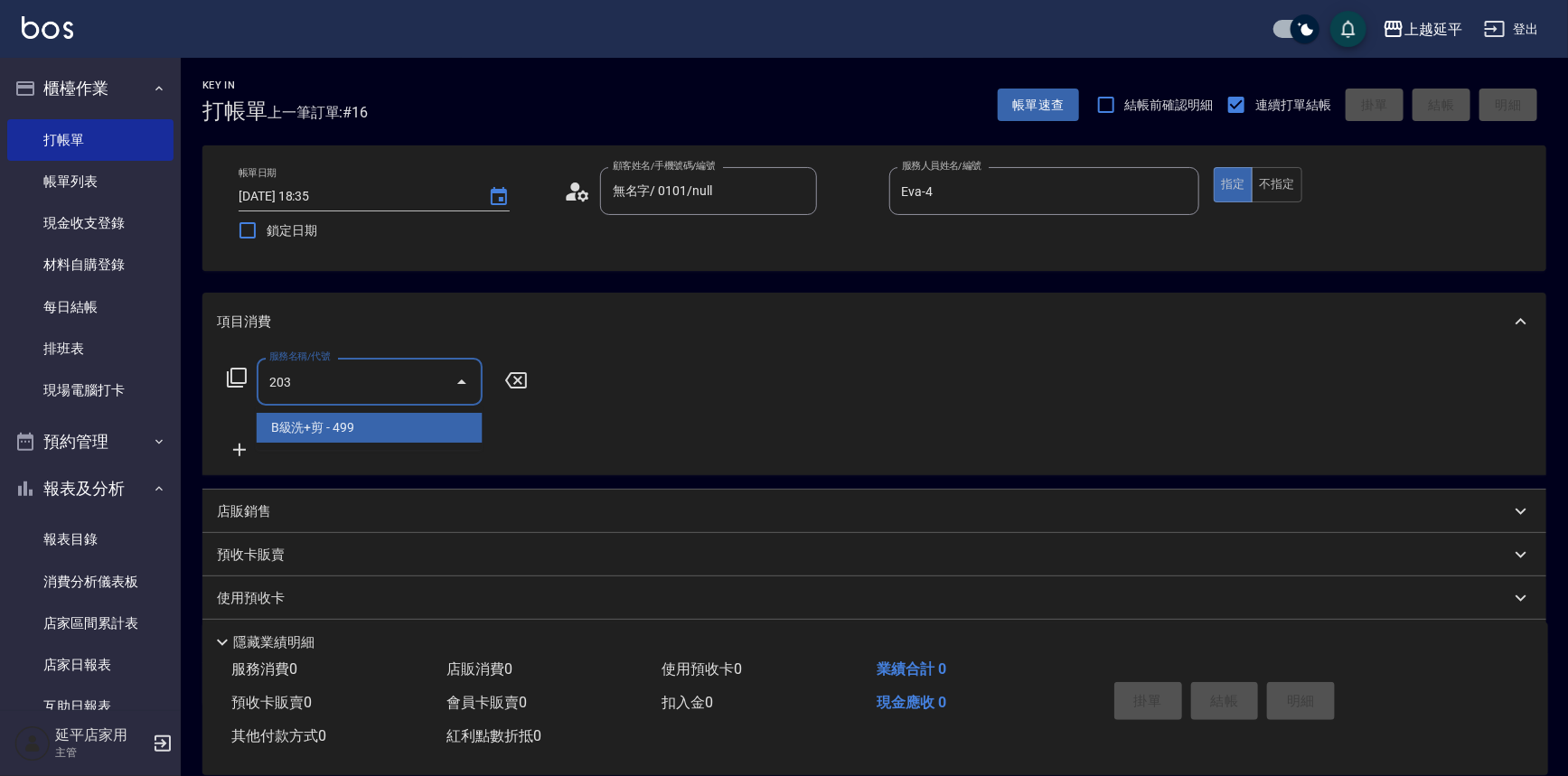
click at [371, 433] on span "B級洗+剪 - 499" at bounding box center [369, 428] width 226 height 30
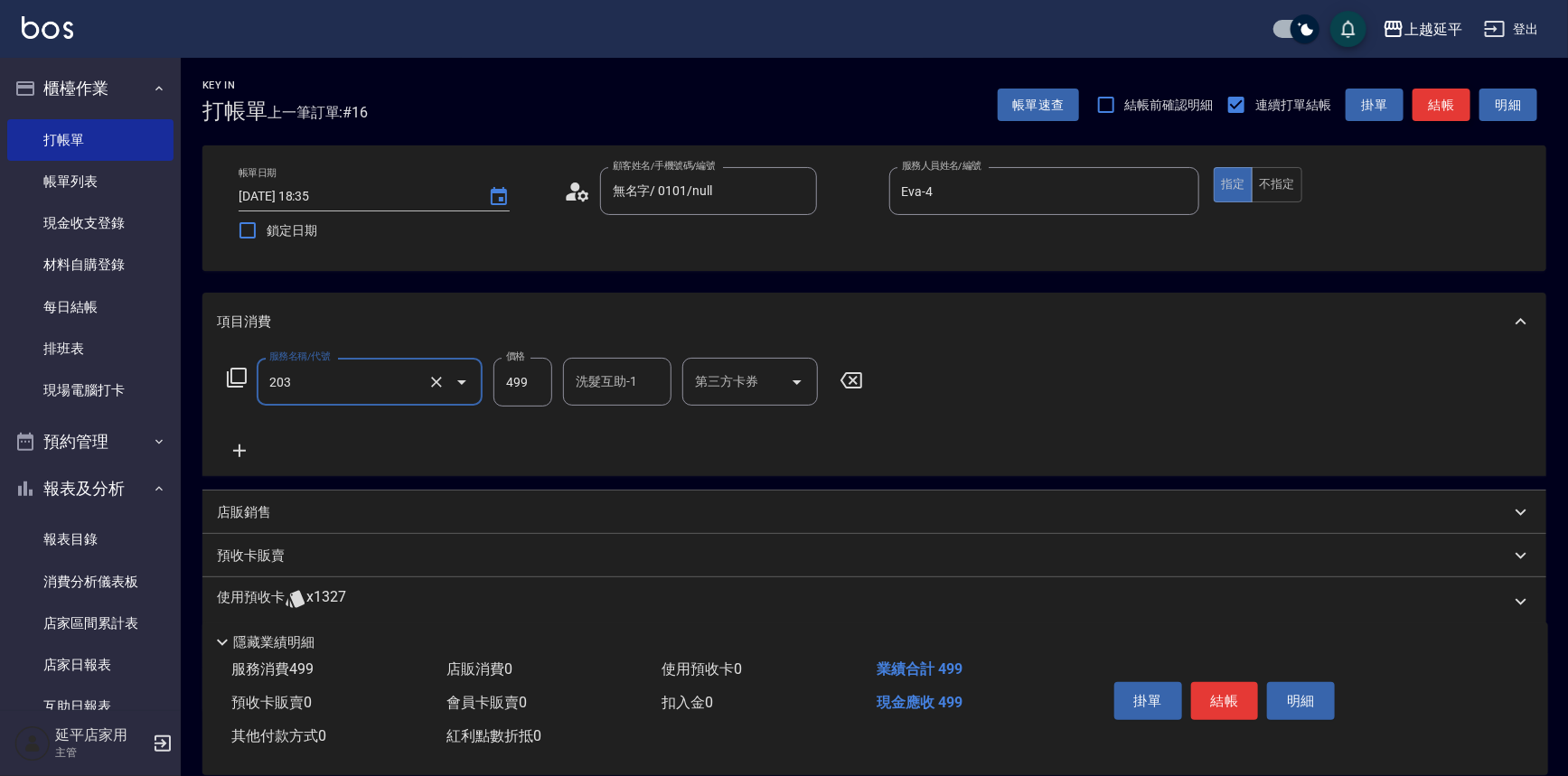
type input "B級洗+剪(203)"
click at [1455, 97] on button "結帳" at bounding box center [1441, 105] width 58 height 34
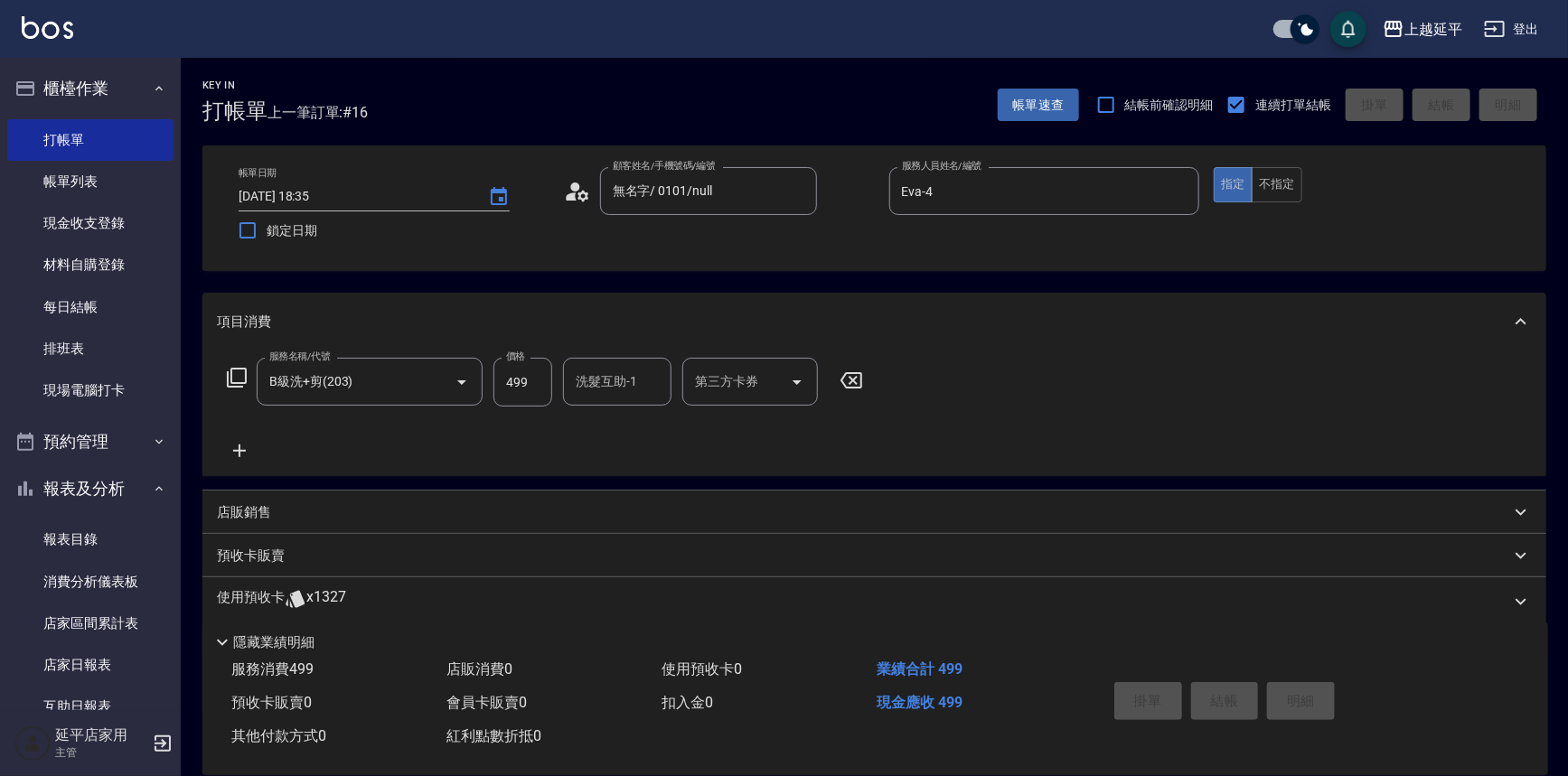
type input "2025/08/13 18:51"
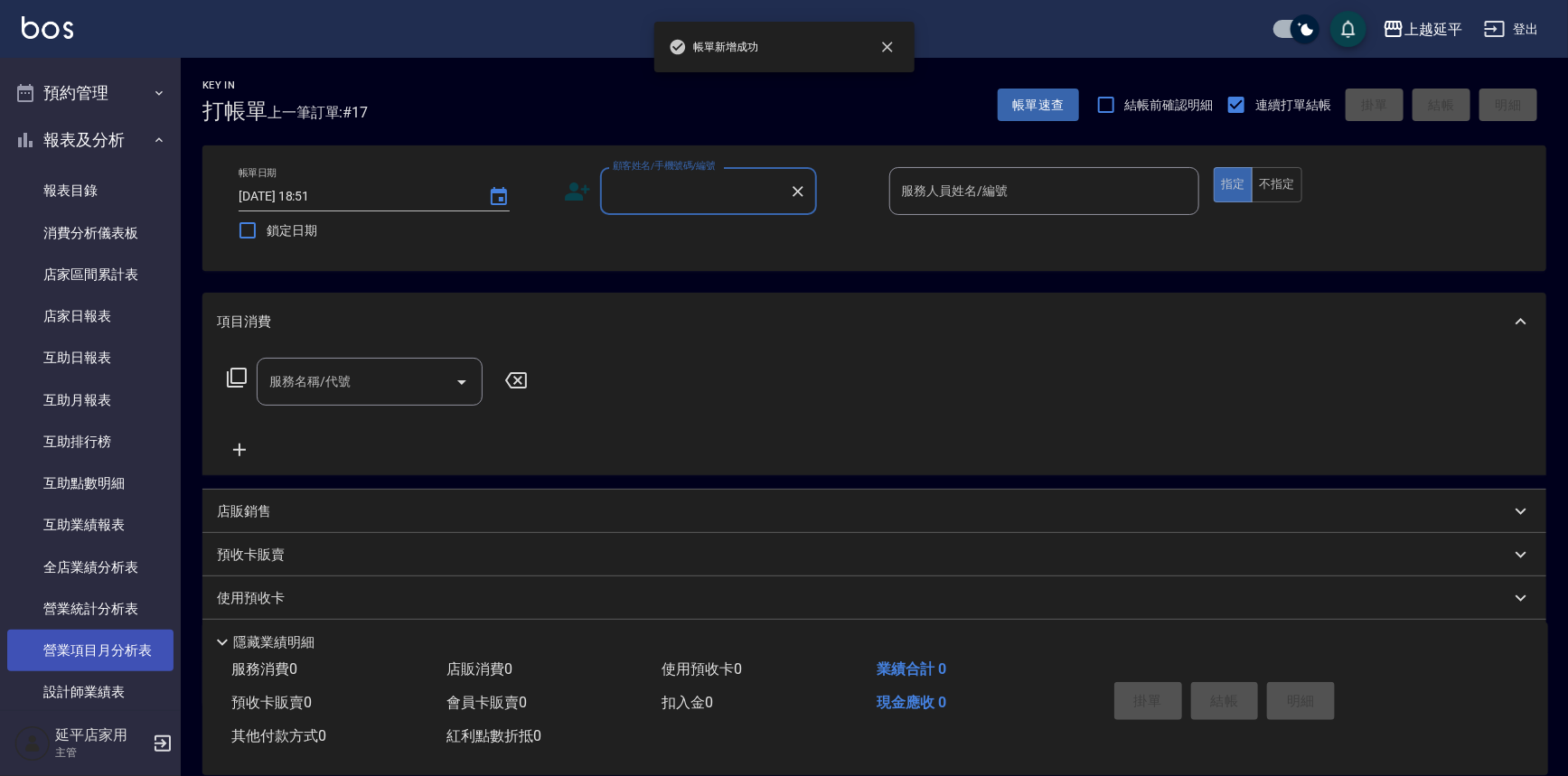
scroll to position [410, 0]
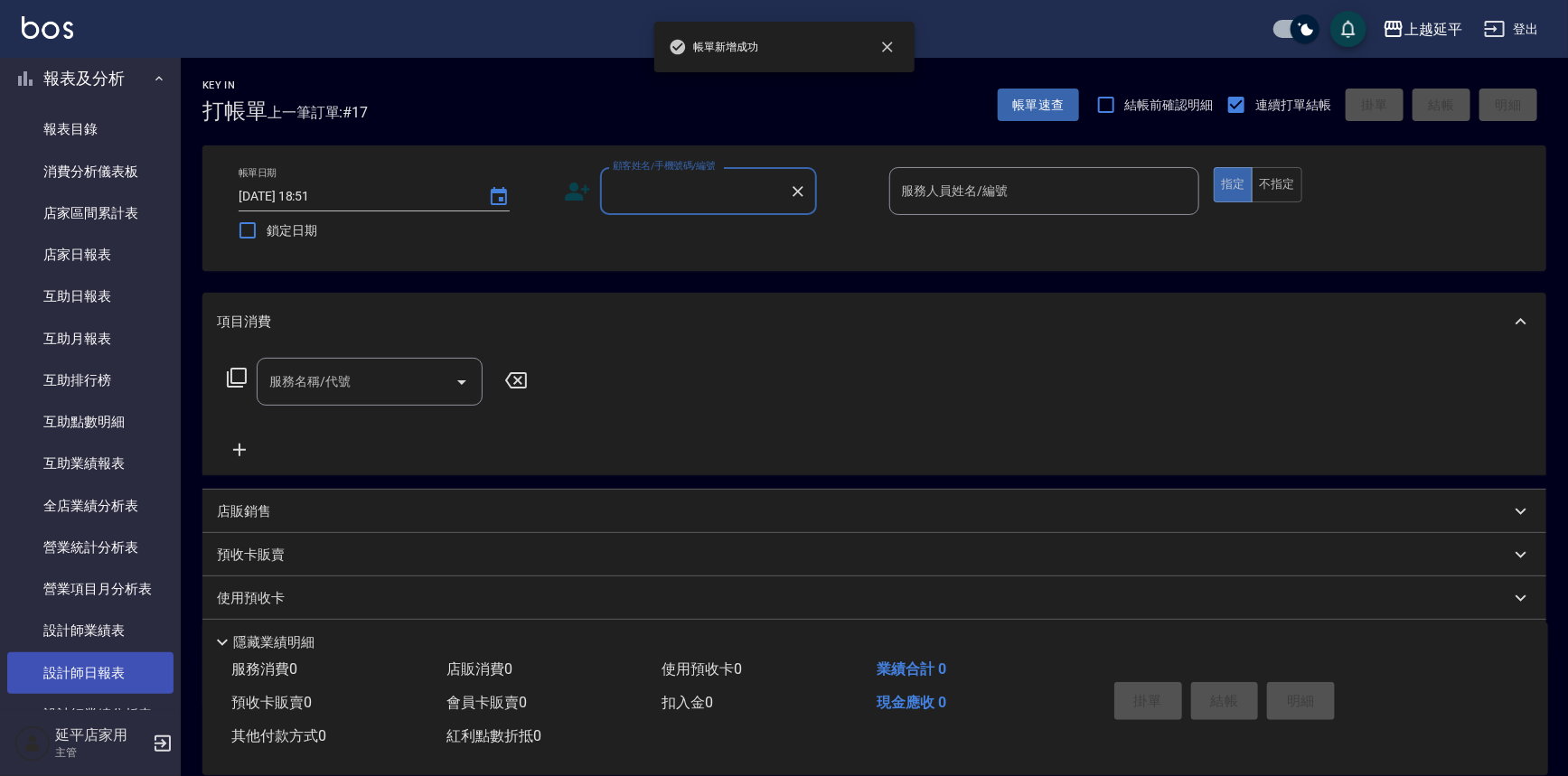
click at [107, 672] on link "設計師日報表" at bounding box center [90, 672] width 166 height 42
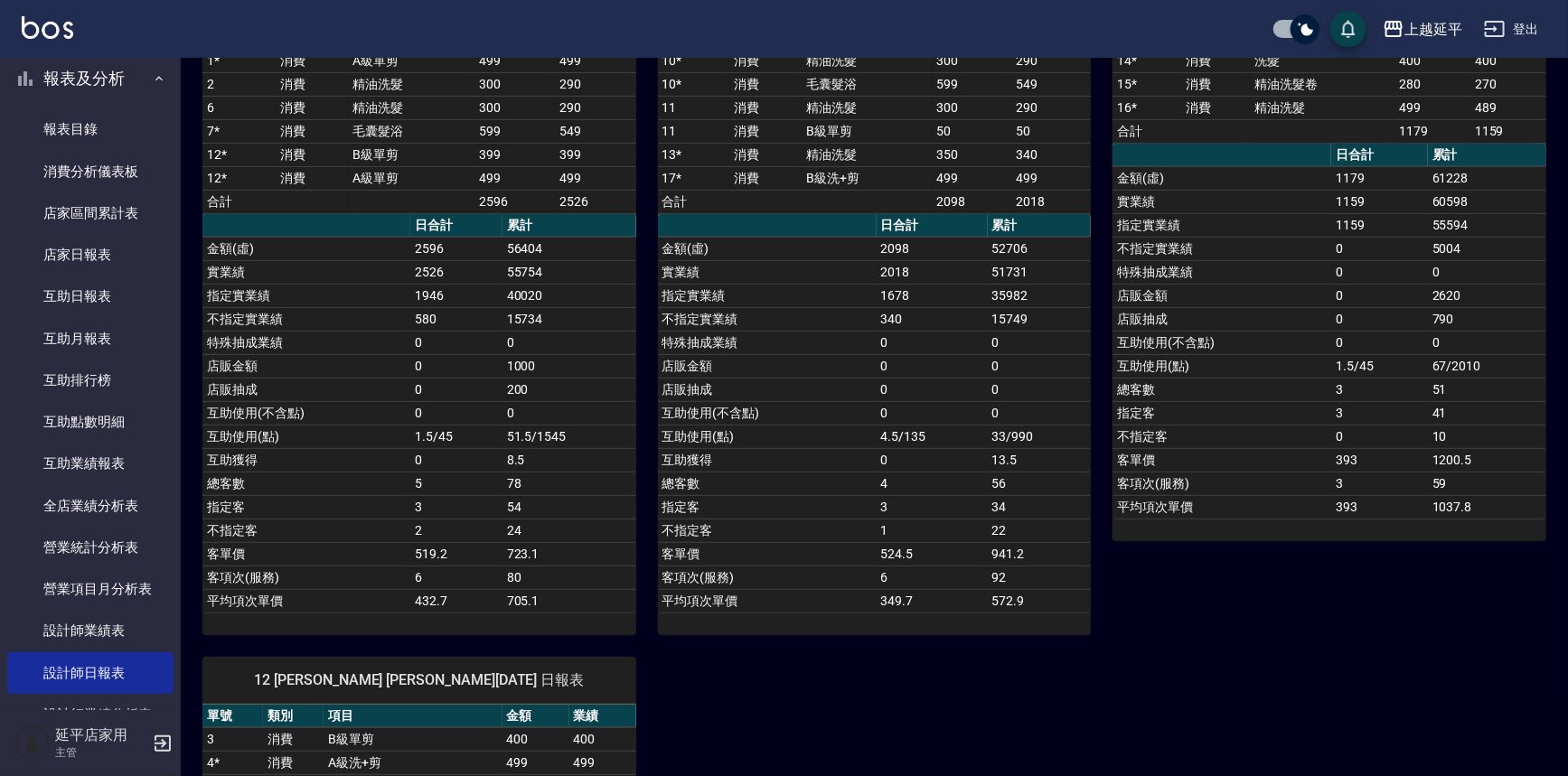
scroll to position [245, 0]
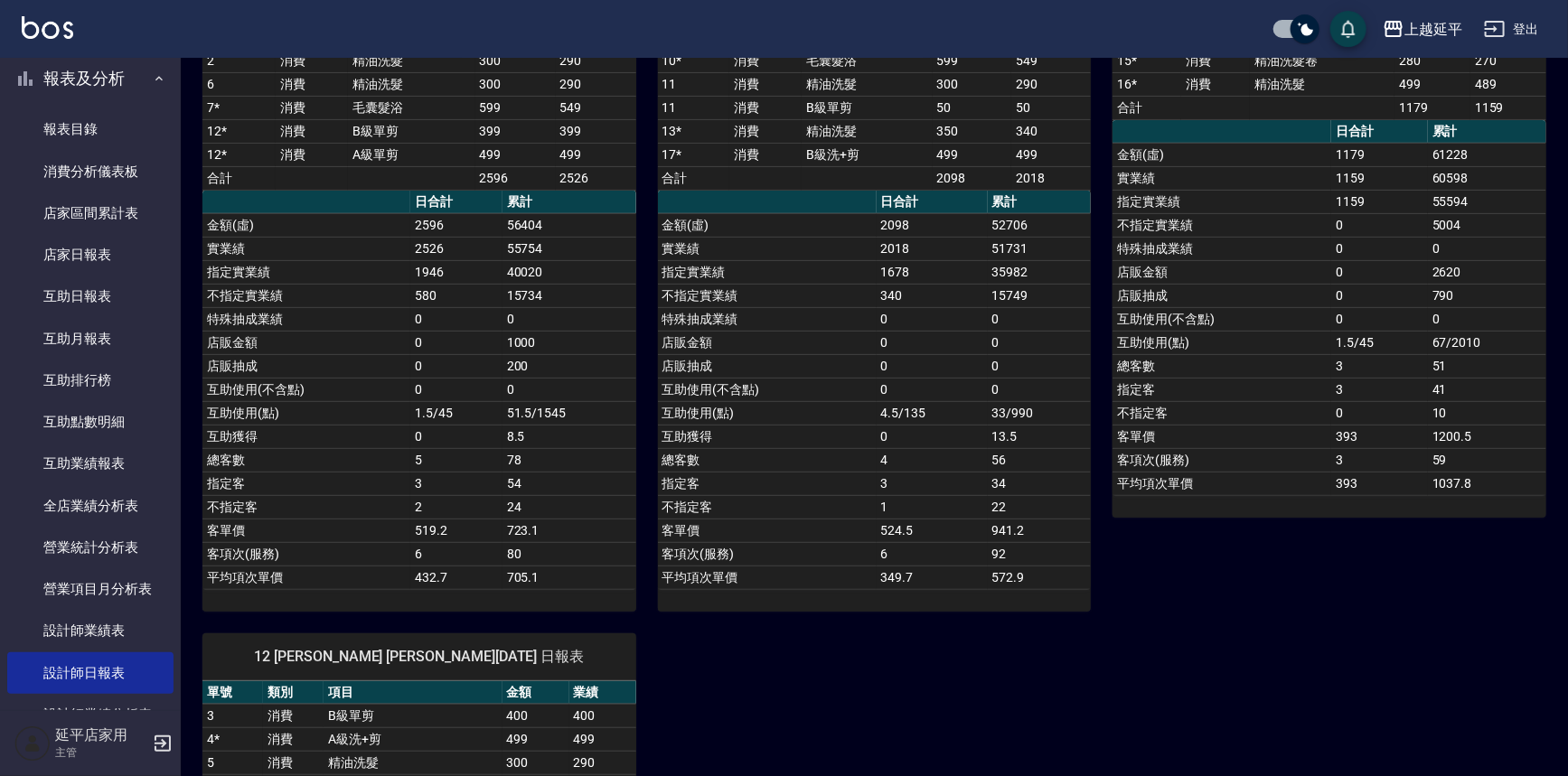
drag, startPoint x: 883, startPoint y: 590, endPoint x: 810, endPoint y: 589, distance: 73.0
click at [810, 589] on div "單號 類別 項目 金額 業績 10 * 消費 精油洗髮 300 290 10 * 消費 毛囊髮浴 599 549 11 消費 精油洗髮 300 290 11 …" at bounding box center [874, 307] width 434 height 609
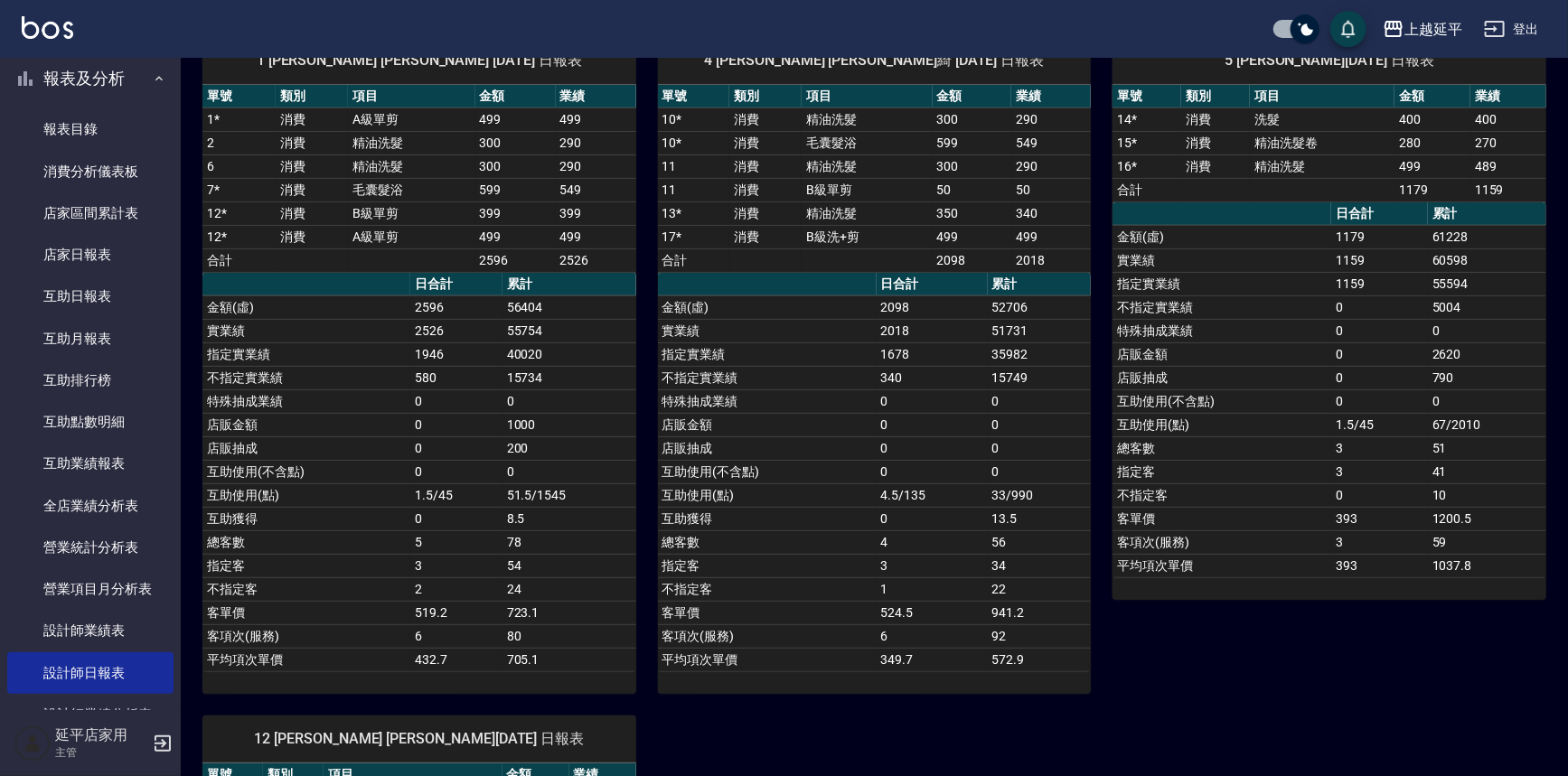
scroll to position [0, 0]
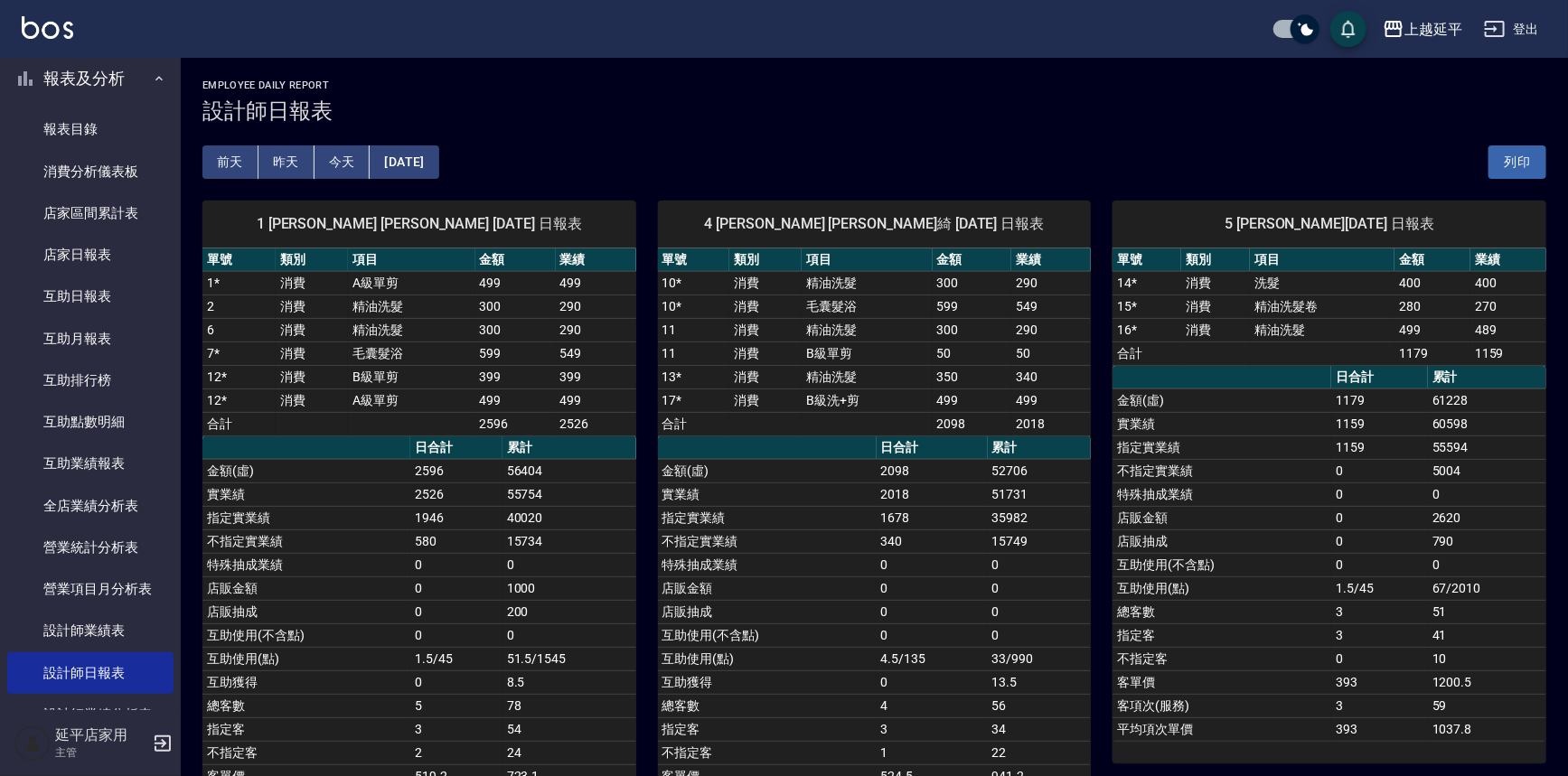
click at [424, 150] on button "2025/08/13" at bounding box center [404, 162] width 69 height 34
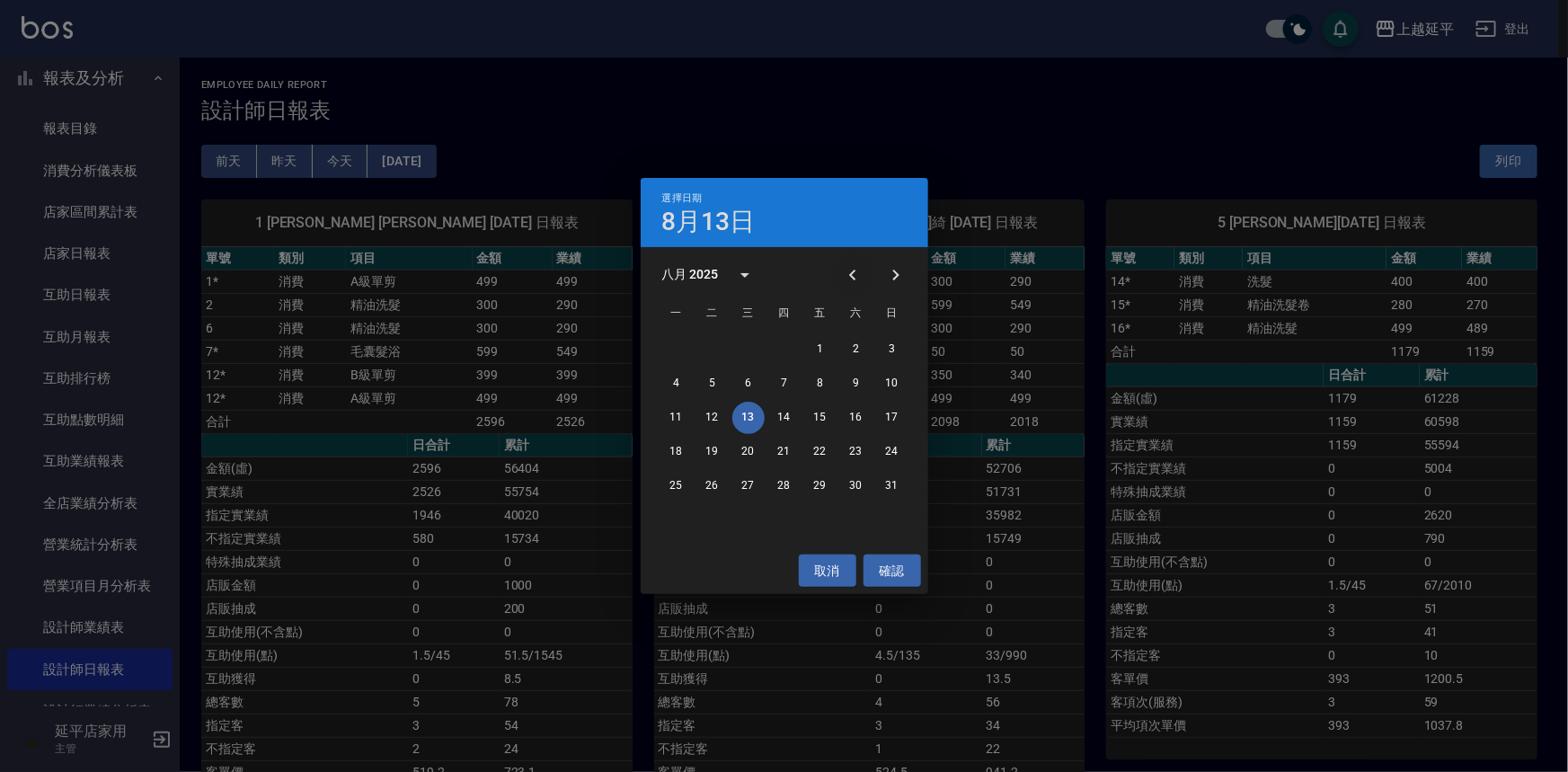
click at [862, 277] on icon "Previous month" at bounding box center [853, 275] width 21 height 21
click at [898, 385] on button "13" at bounding box center [892, 383] width 32 height 32
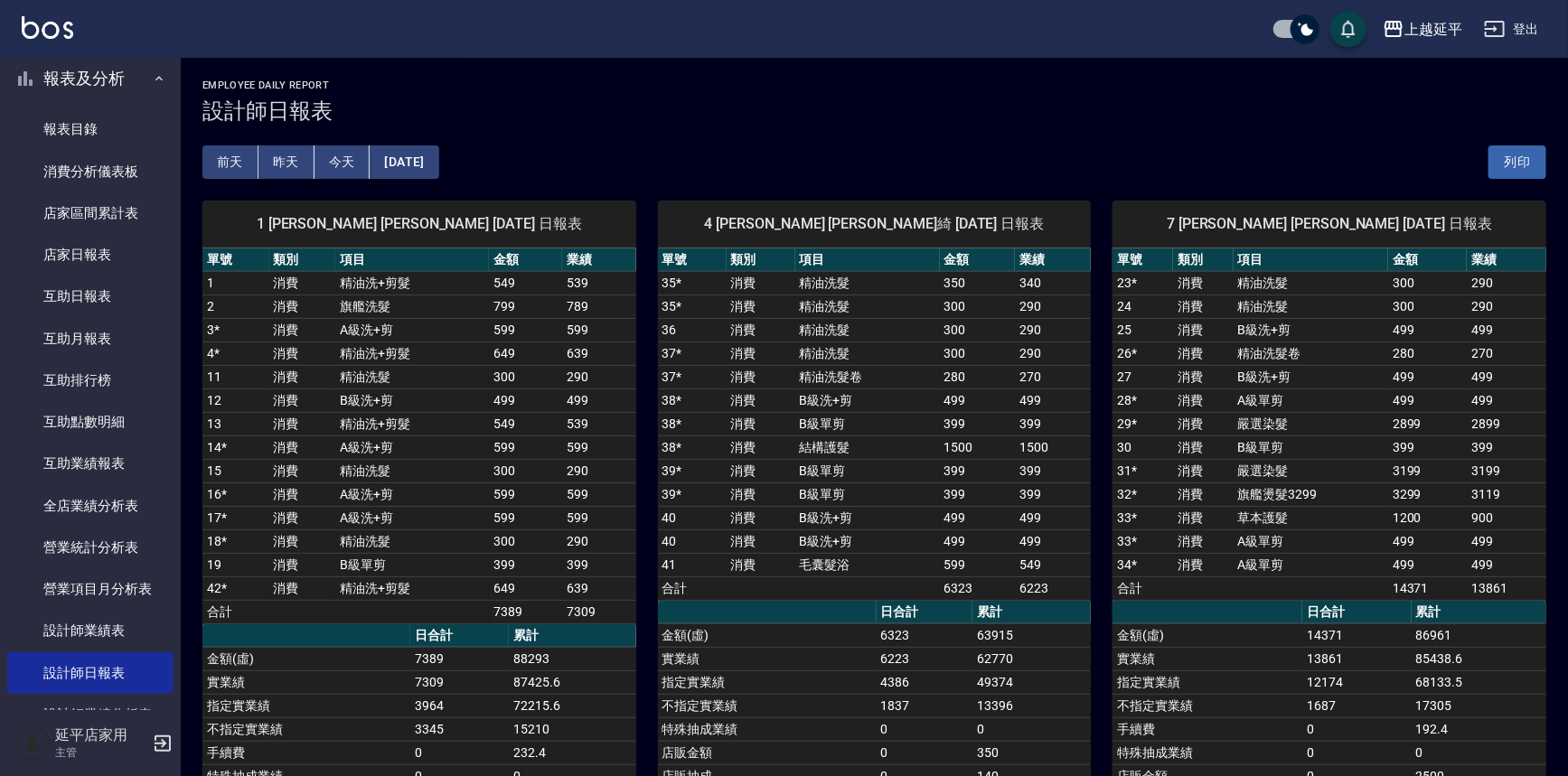
click at [438, 161] on button "2025/07/13" at bounding box center [404, 162] width 69 height 34
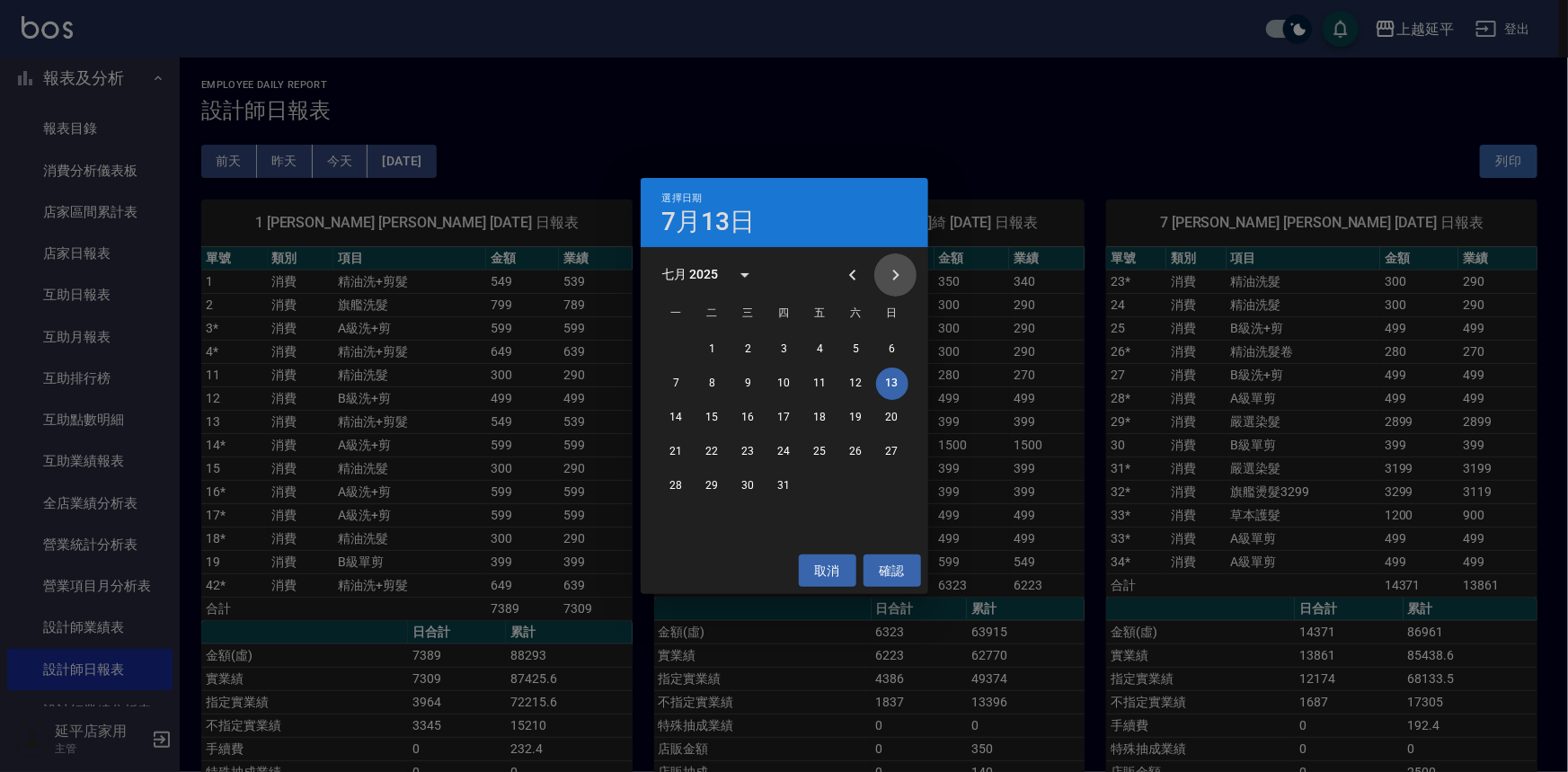
click at [896, 273] on icon "Next month" at bounding box center [895, 276] width 6 height 11
click at [752, 416] on button "13" at bounding box center [748, 418] width 32 height 32
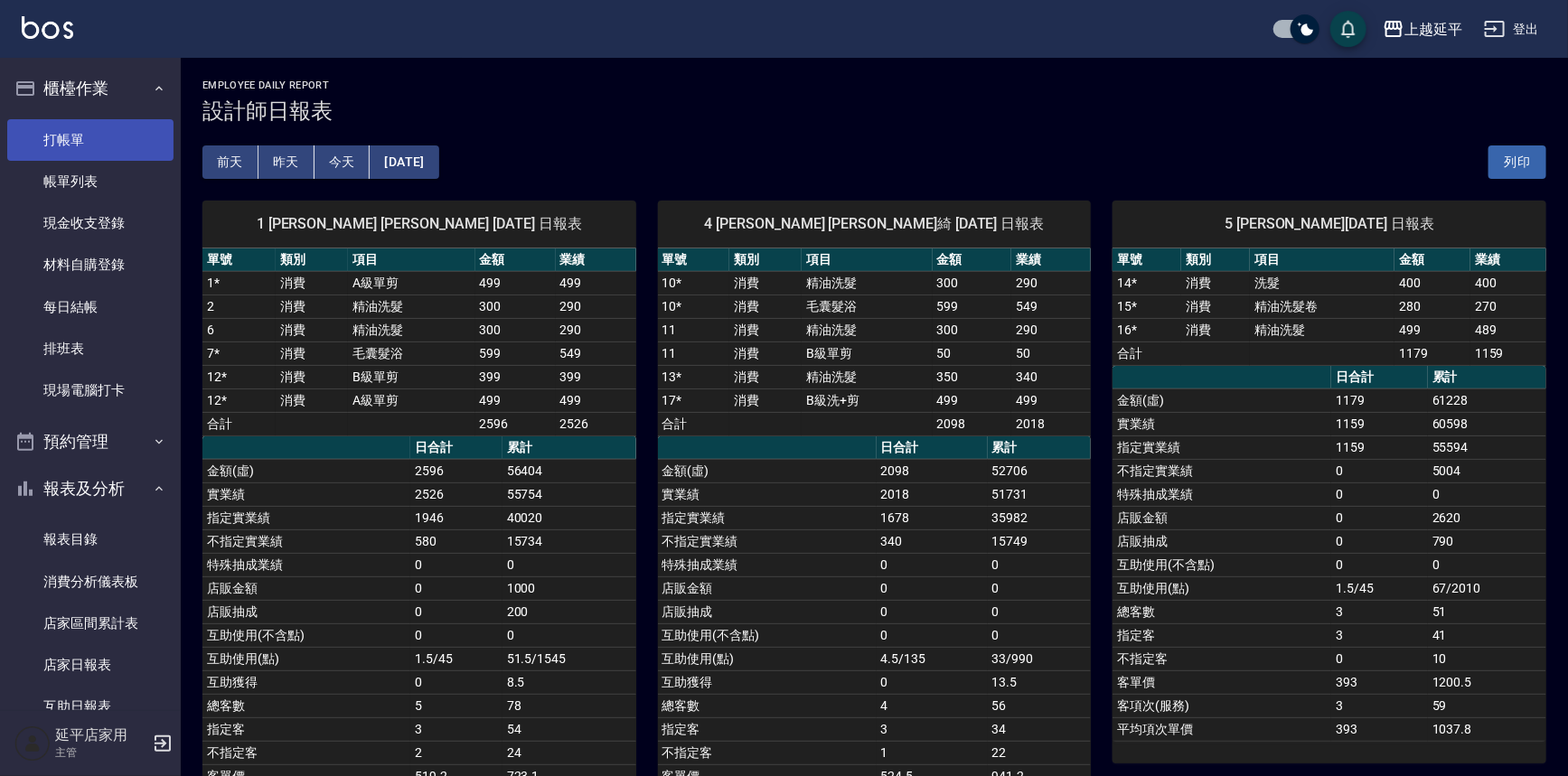
click at [74, 133] on link "打帳單" at bounding box center [90, 140] width 166 height 42
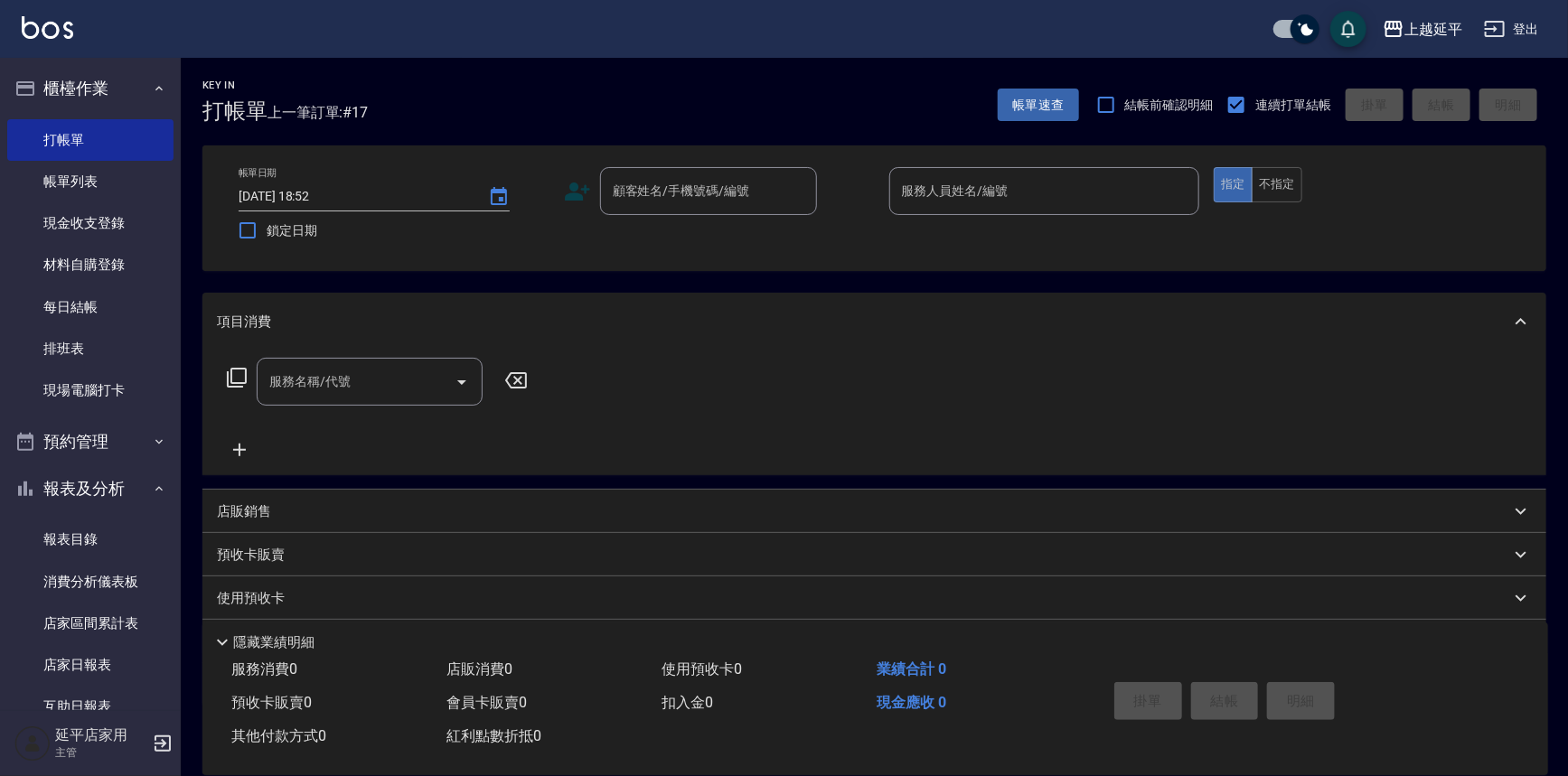
click at [1336, 272] on div "Key In 打帳單 上一筆訂單:#17 帳單速查 結帳前確認明細 連續打單結帳 掛單 結帳 明細 帳單日期 2025/08/13 18:52 鎖定日期 顧客…" at bounding box center [874, 467] width 1387 height 819
click at [695, 186] on input "顧客姓名/手機號碼/編號" at bounding box center [695, 191] width 173 height 32
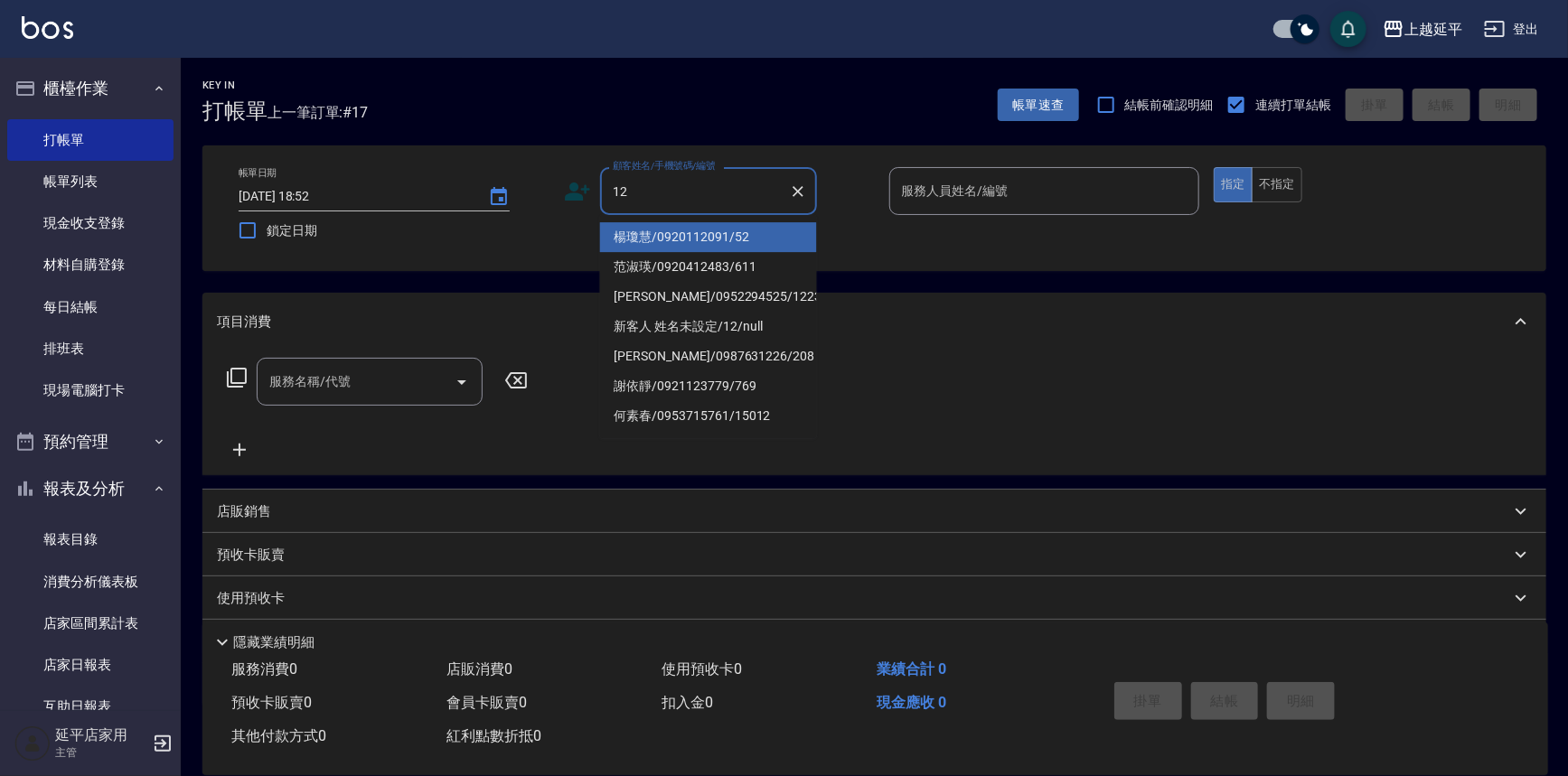
click at [686, 235] on li "楊瓊慧/0920112091/52" at bounding box center [708, 237] width 216 height 30
type input "楊瓊慧/0920112091/52"
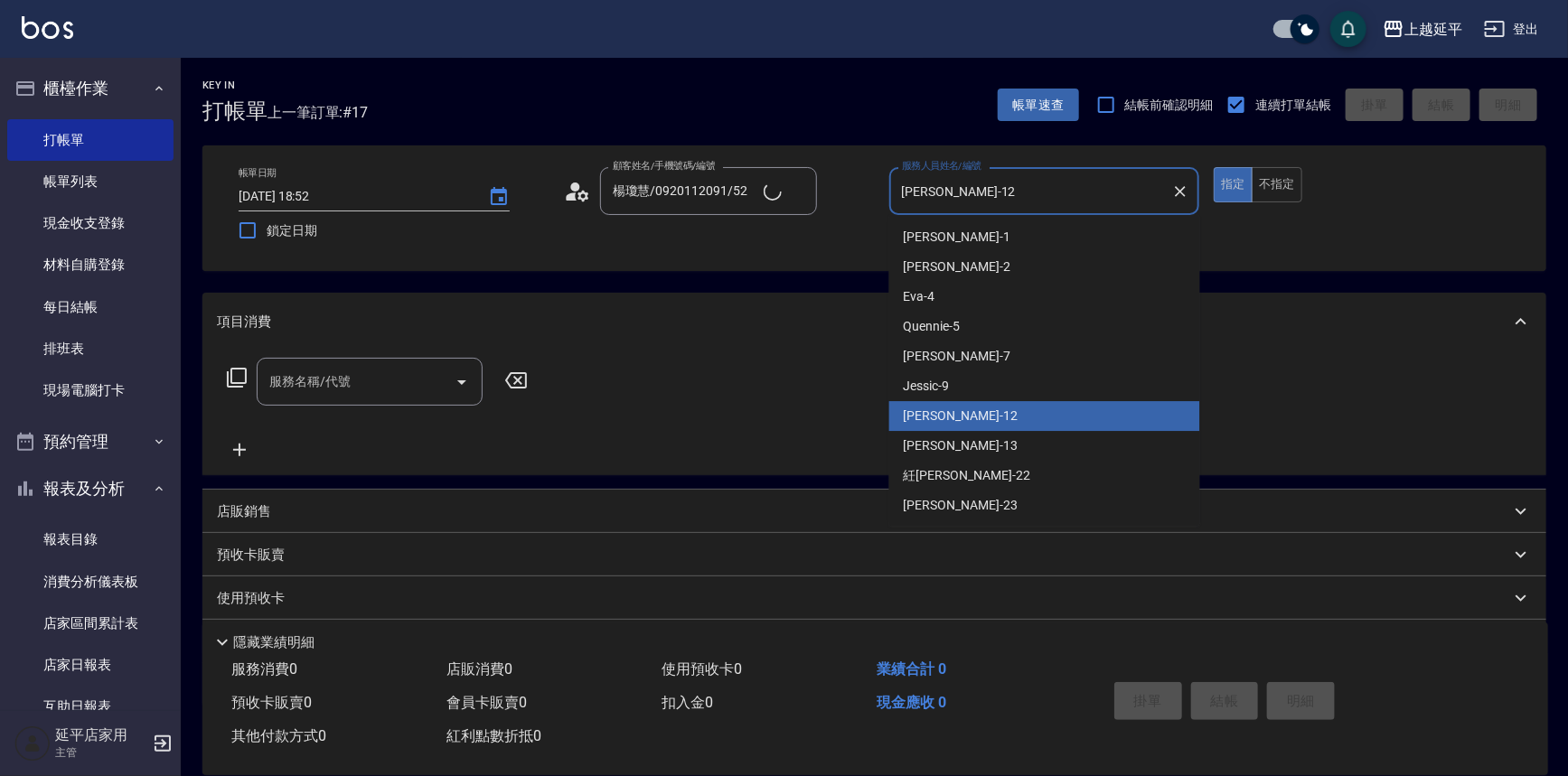
click at [956, 192] on input "Karen-12" at bounding box center [1031, 191] width 268 height 32
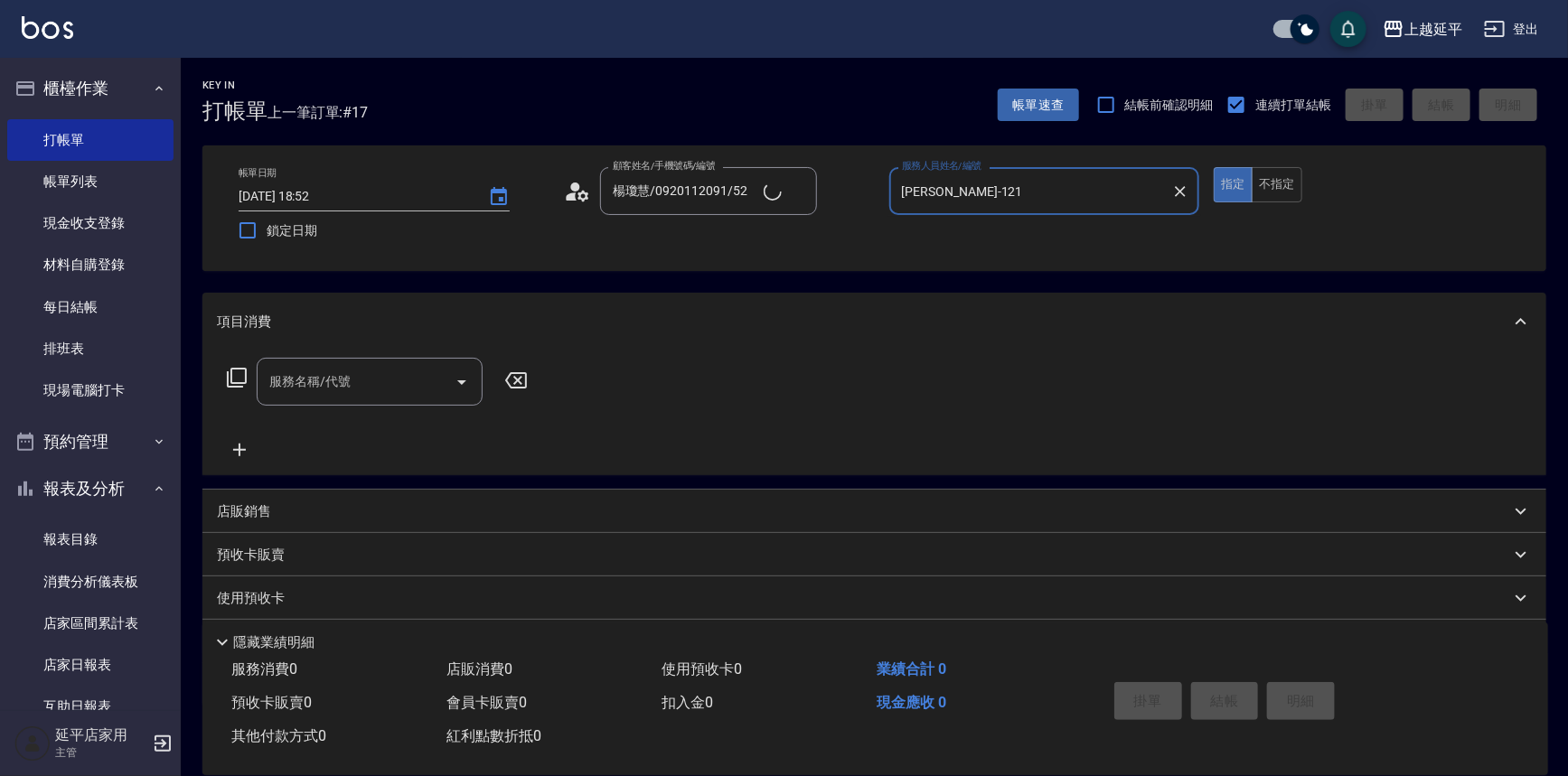
type input "Karen-1212"
drag, startPoint x: 1176, startPoint y: 191, endPoint x: 1139, endPoint y: 191, distance: 37.0
click at [1174, 191] on icon "Clear" at bounding box center [1179, 191] width 18 height 18
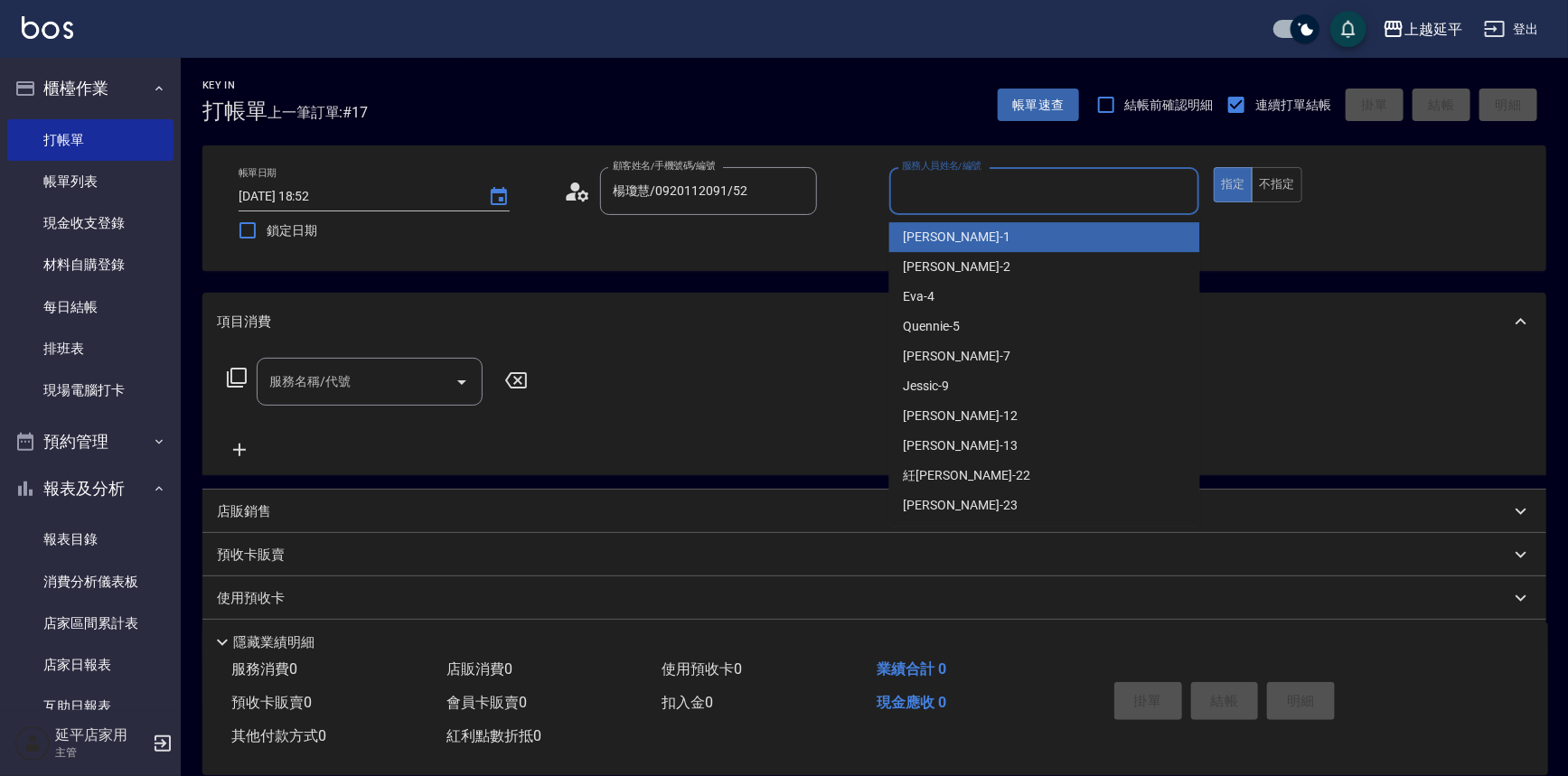
click at [1103, 190] on input "服務人員姓名/編號" at bounding box center [1045, 191] width 295 height 32
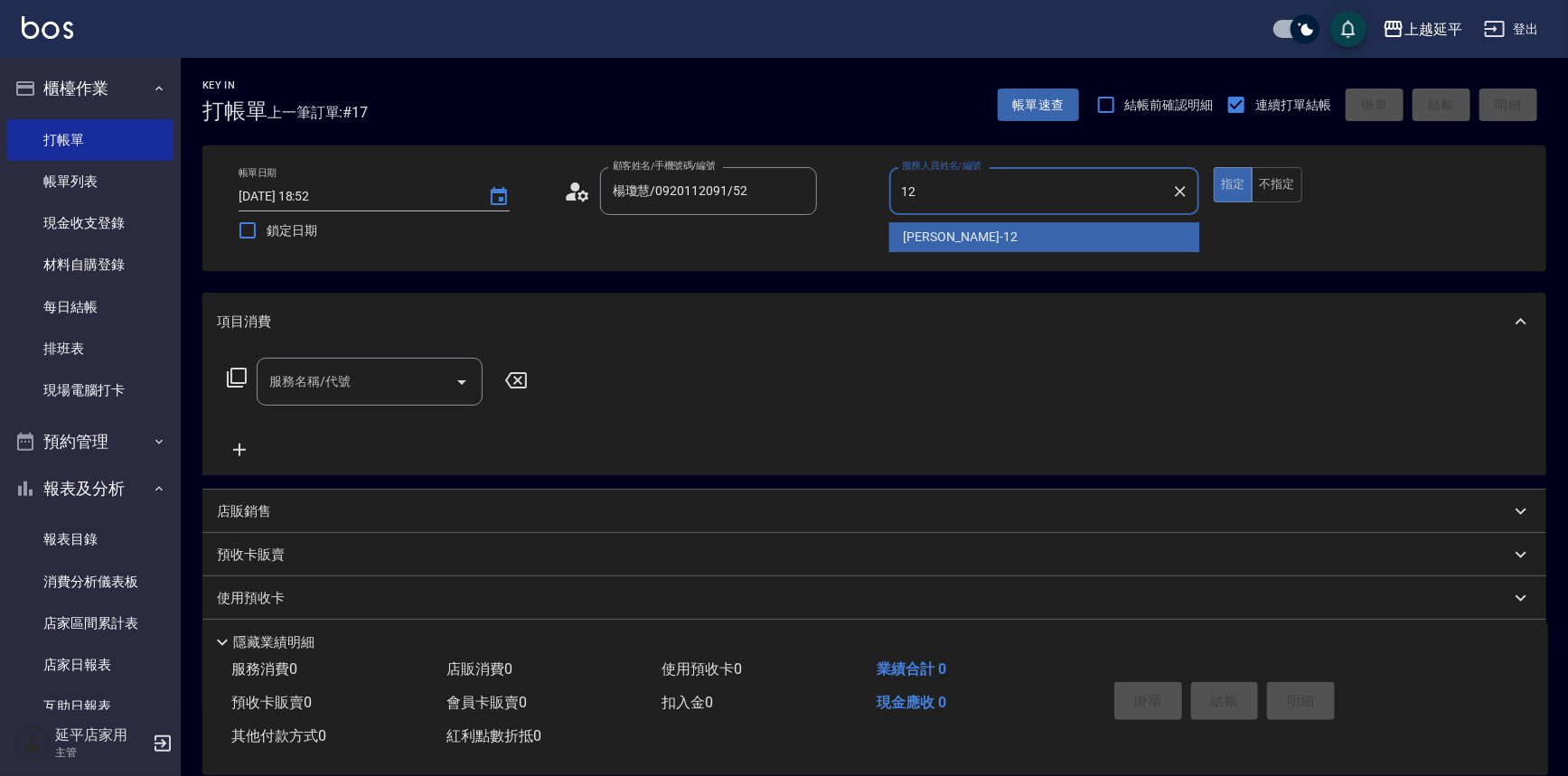
click at [1011, 224] on div "Karen -12" at bounding box center [1044, 237] width 311 height 30
type input "Karen-12"
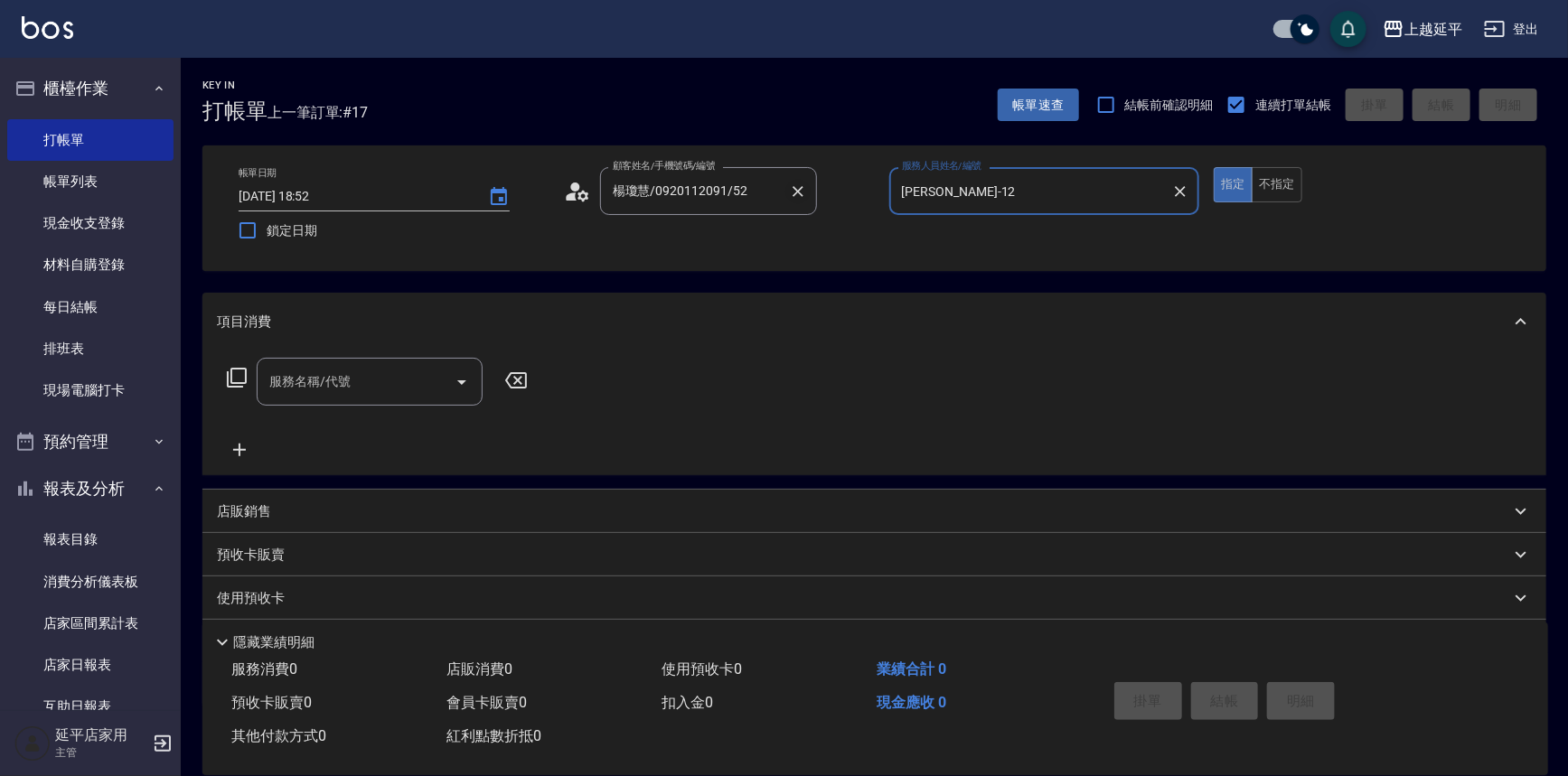
drag, startPoint x: 795, startPoint y: 191, endPoint x: 763, endPoint y: 190, distance: 32.0
click at [794, 191] on icon "Clear" at bounding box center [798, 191] width 18 height 18
click at [763, 189] on input "顧客姓名/手機號碼/編號" at bounding box center [695, 191] width 173 height 32
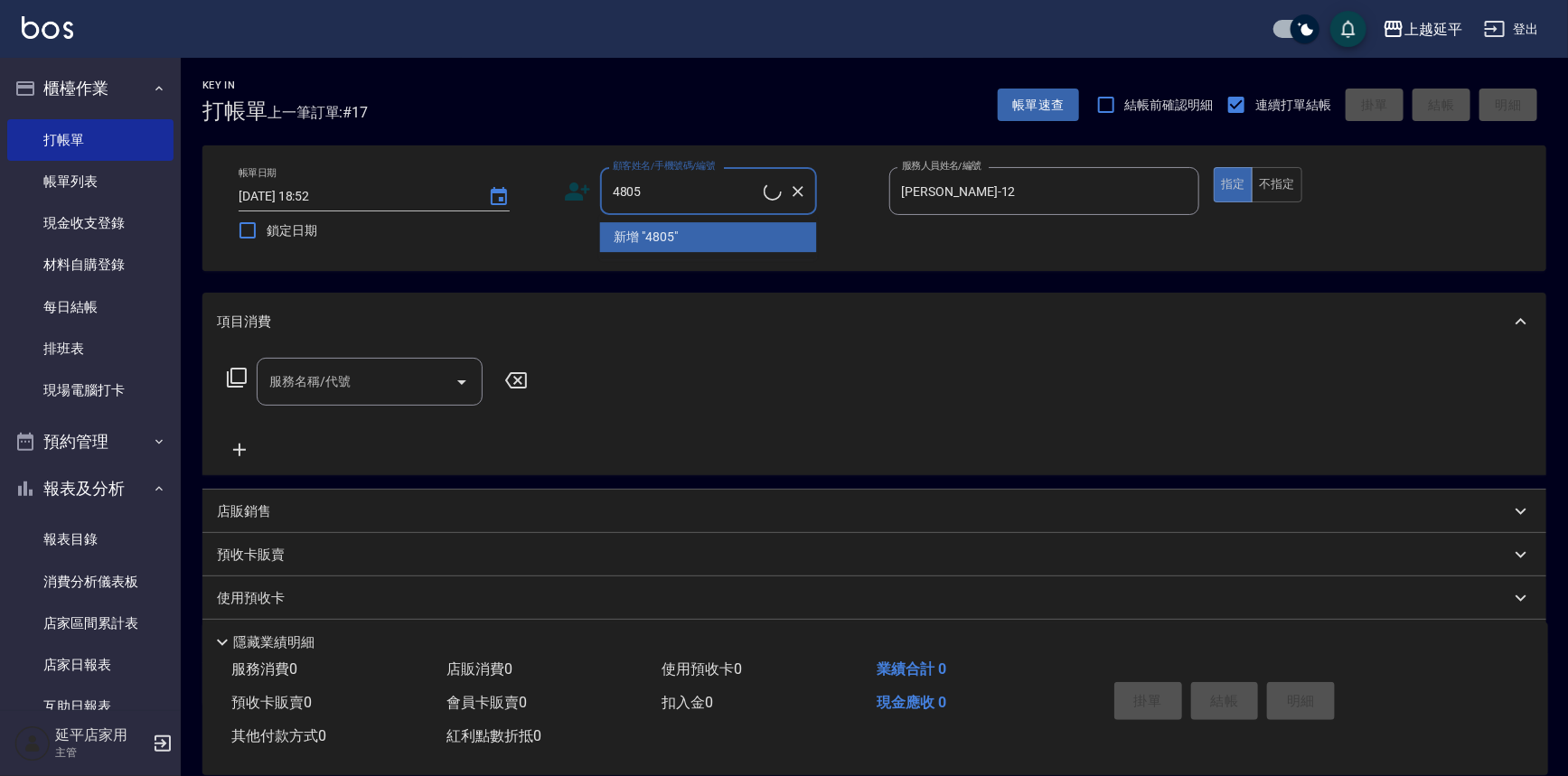
click at [760, 242] on li "新增 "4805"" at bounding box center [708, 237] width 216 height 30
click at [726, 193] on input "4805" at bounding box center [686, 191] width 156 height 32
click at [393, 377] on input "服務名稱/代號" at bounding box center [356, 381] width 183 height 32
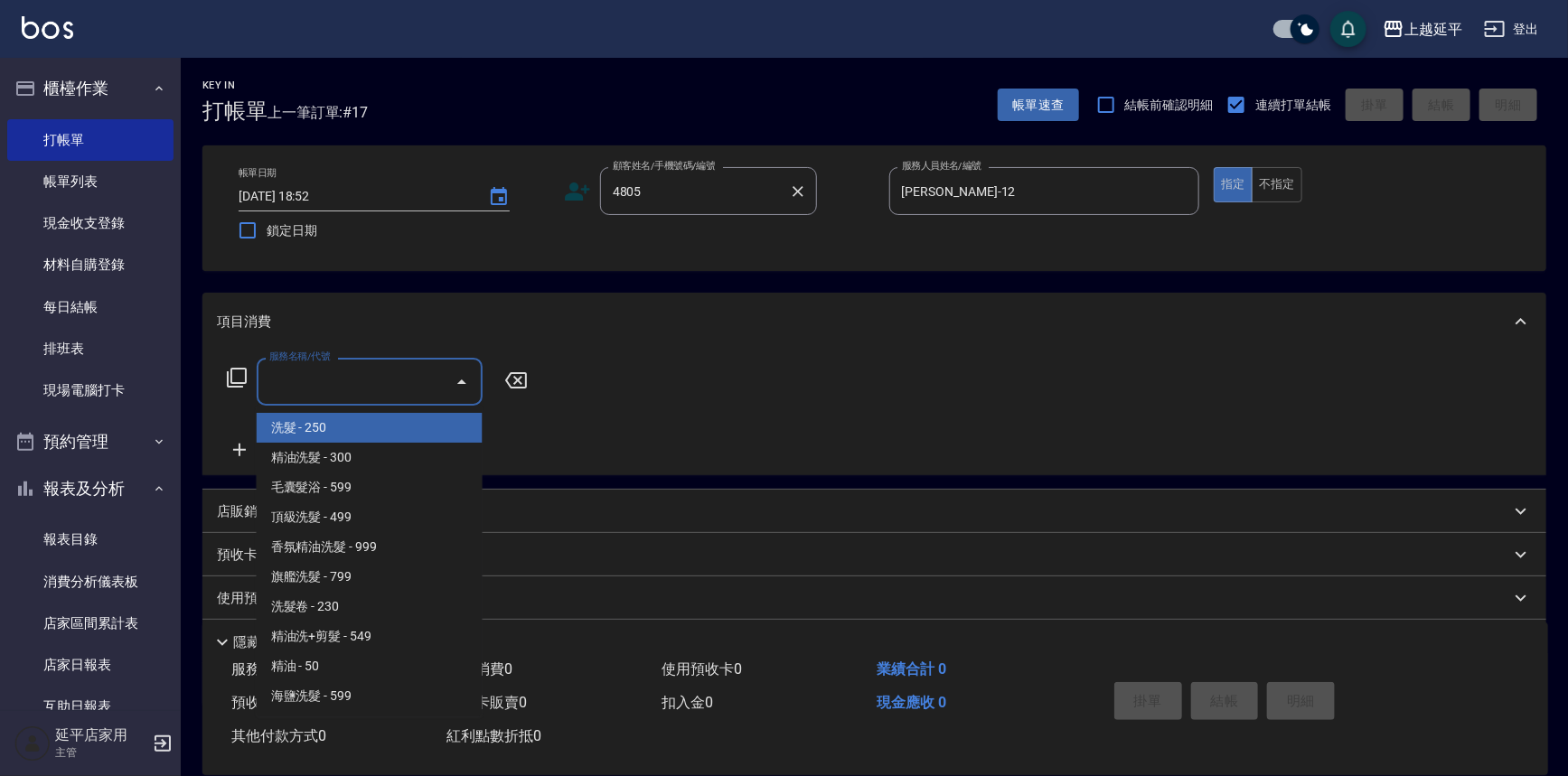
click at [691, 188] on input "4805" at bounding box center [695, 191] width 173 height 32
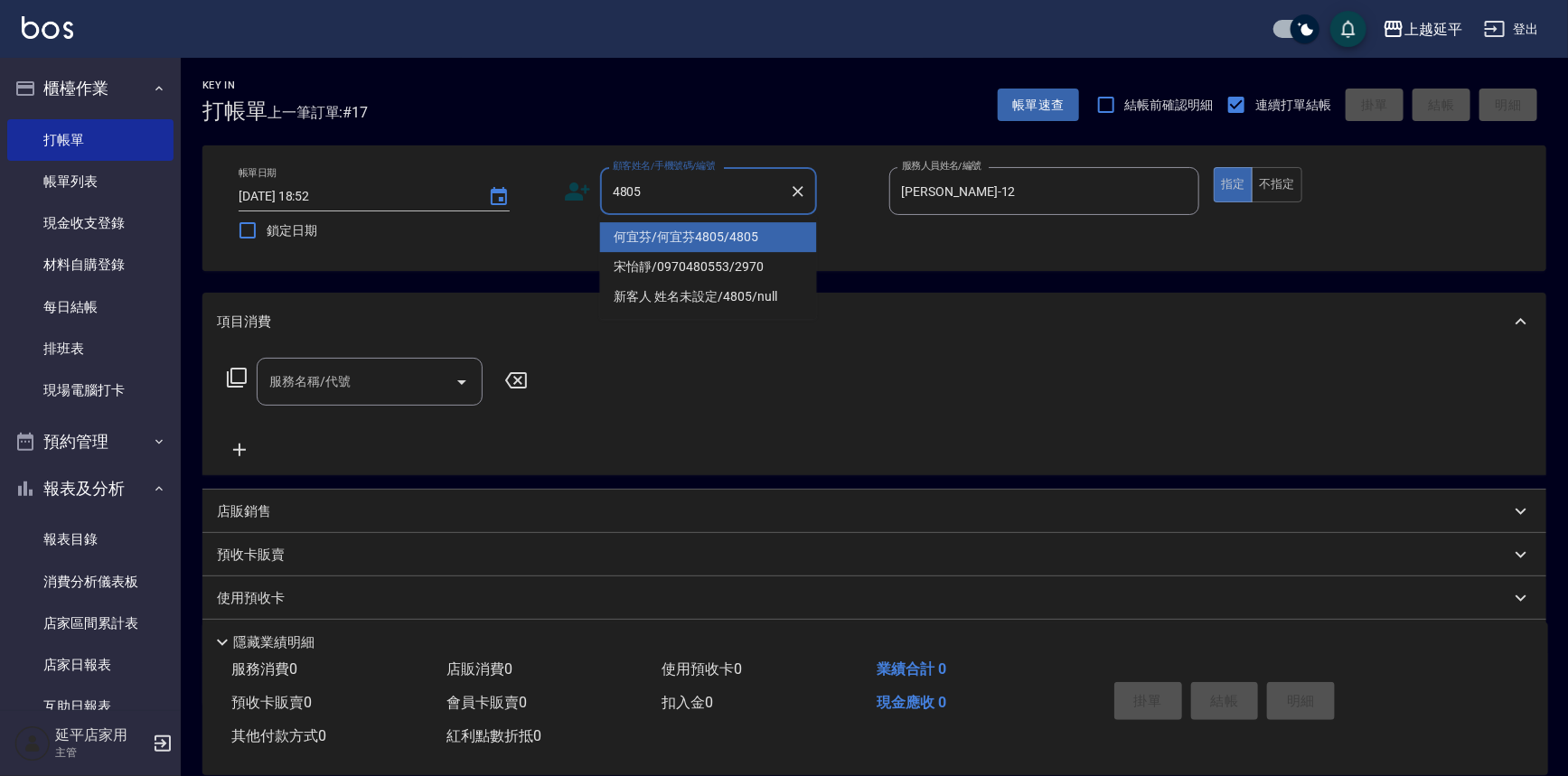
drag, startPoint x: 674, startPoint y: 236, endPoint x: 326, endPoint y: 380, distance: 376.6
click at [671, 237] on li "何宜芬/何宜芬4805/4805" at bounding box center [708, 237] width 216 height 30
type input "何宜芬/何宜芬4805/4805"
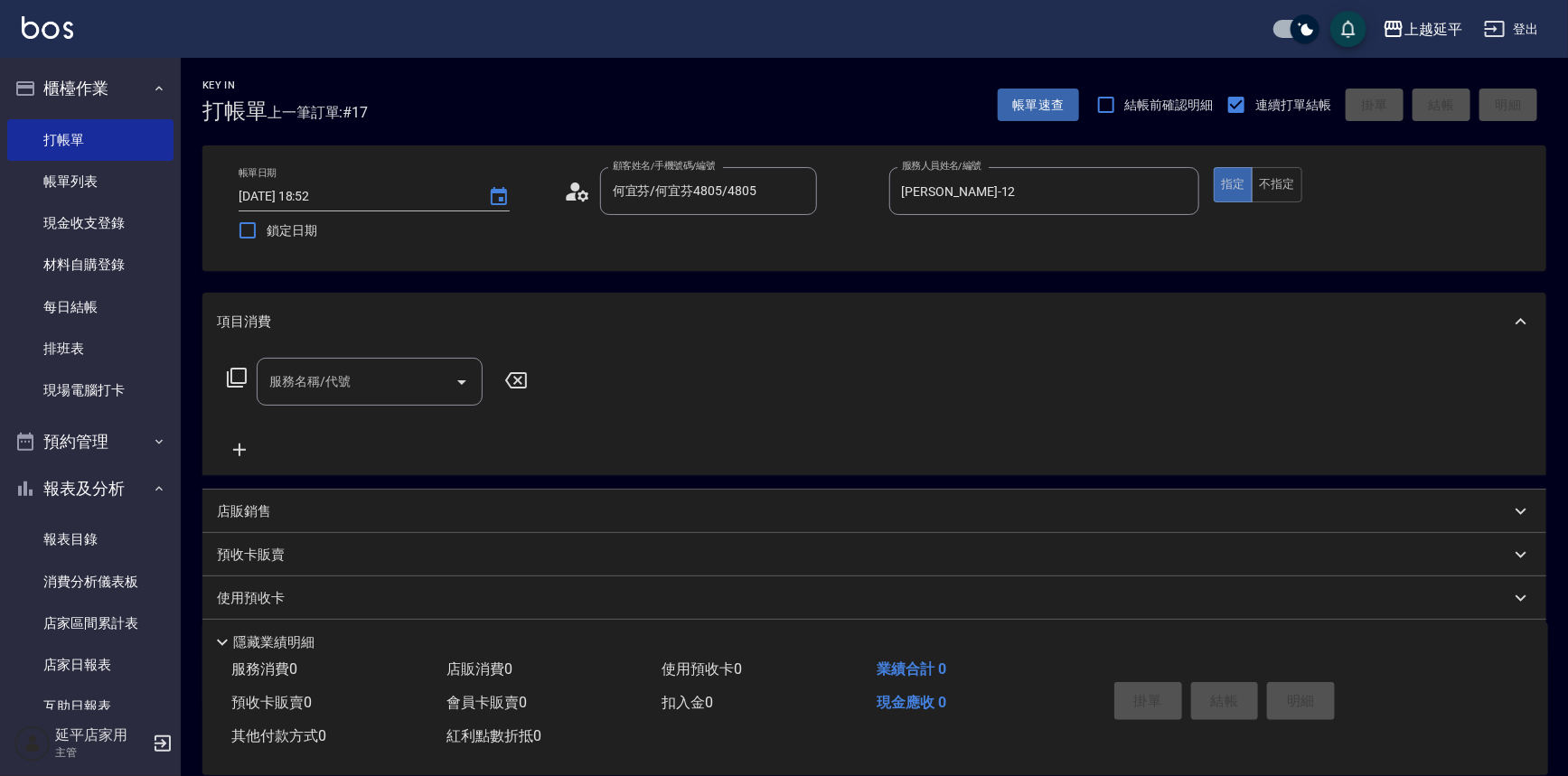
click at [232, 376] on icon at bounding box center [236, 377] width 21 height 21
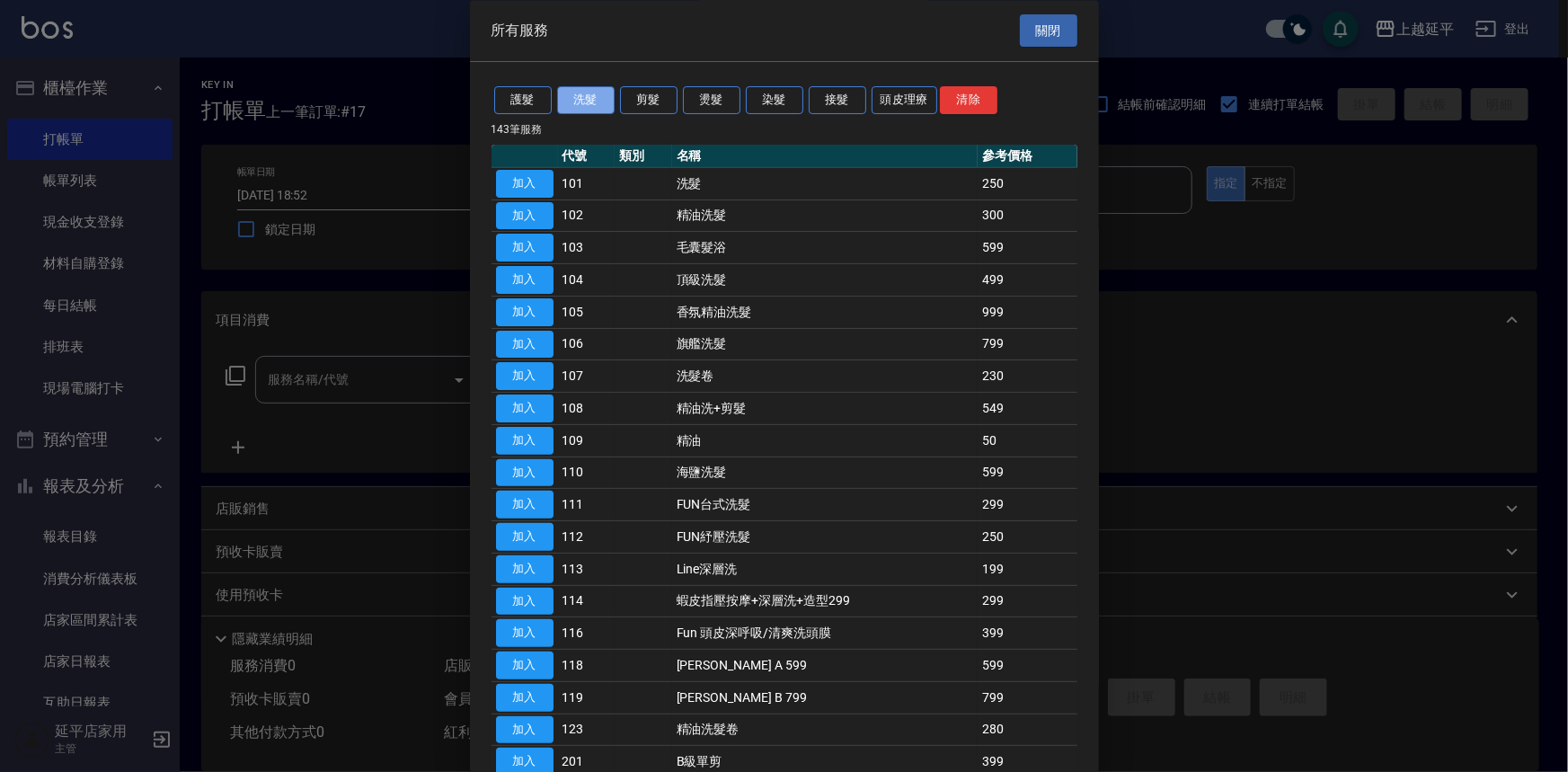
click at [586, 101] on button "洗髮" at bounding box center [586, 101] width 58 height 28
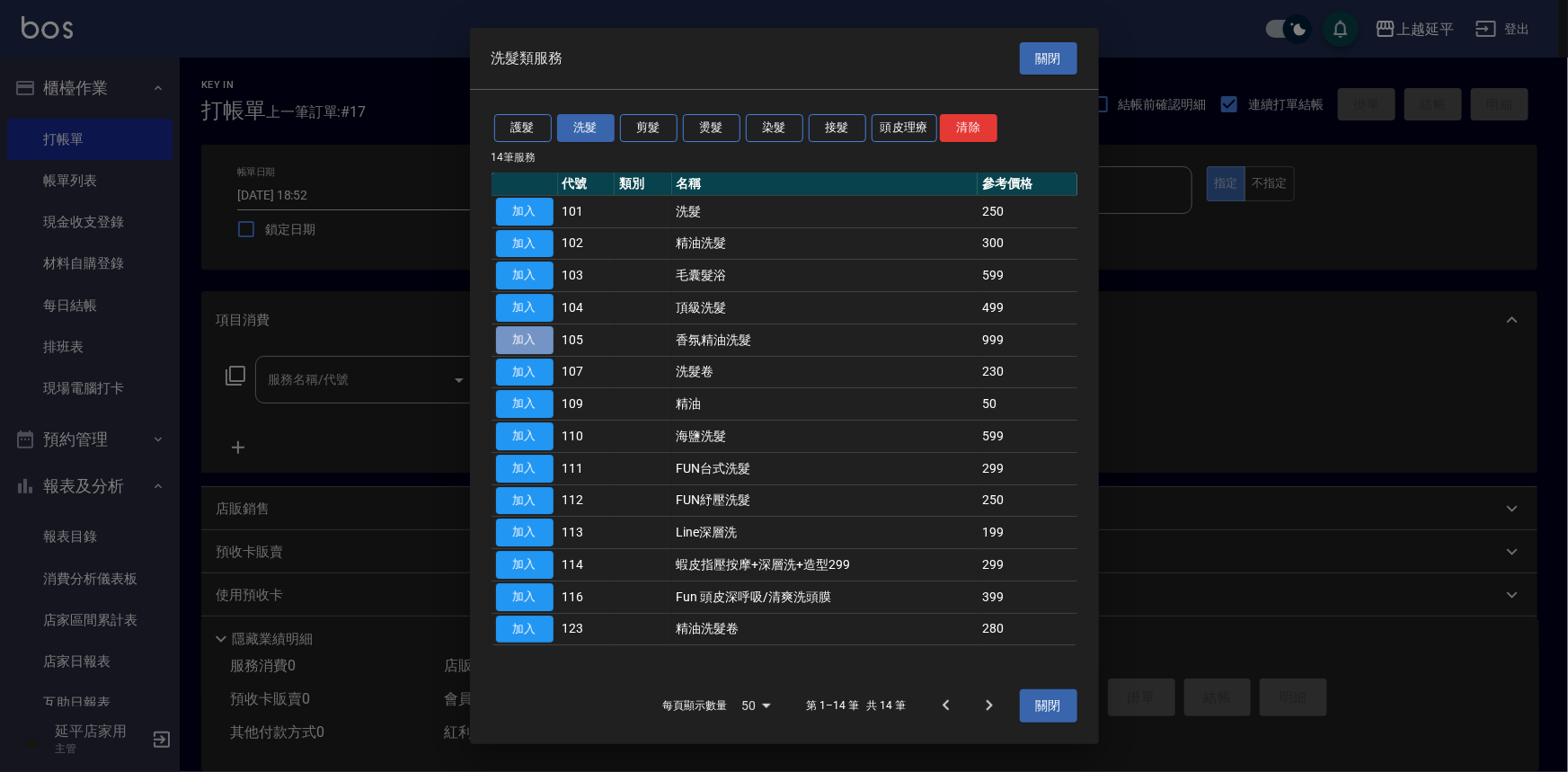
click at [517, 335] on button "加入" at bounding box center [525, 341] width 58 height 28
type input "香氛精油洗髮(105)"
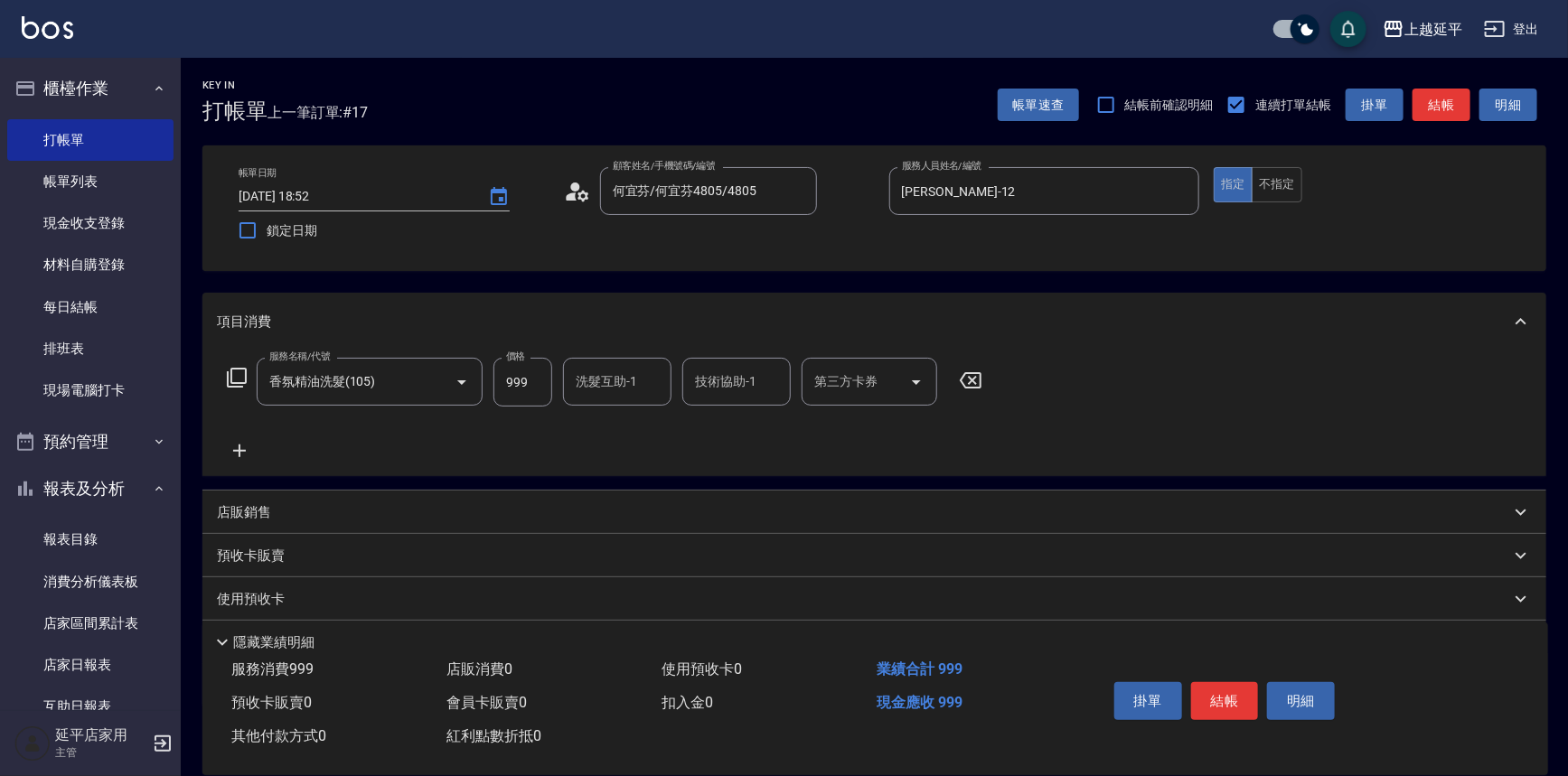
click at [238, 380] on icon at bounding box center [236, 377] width 21 height 21
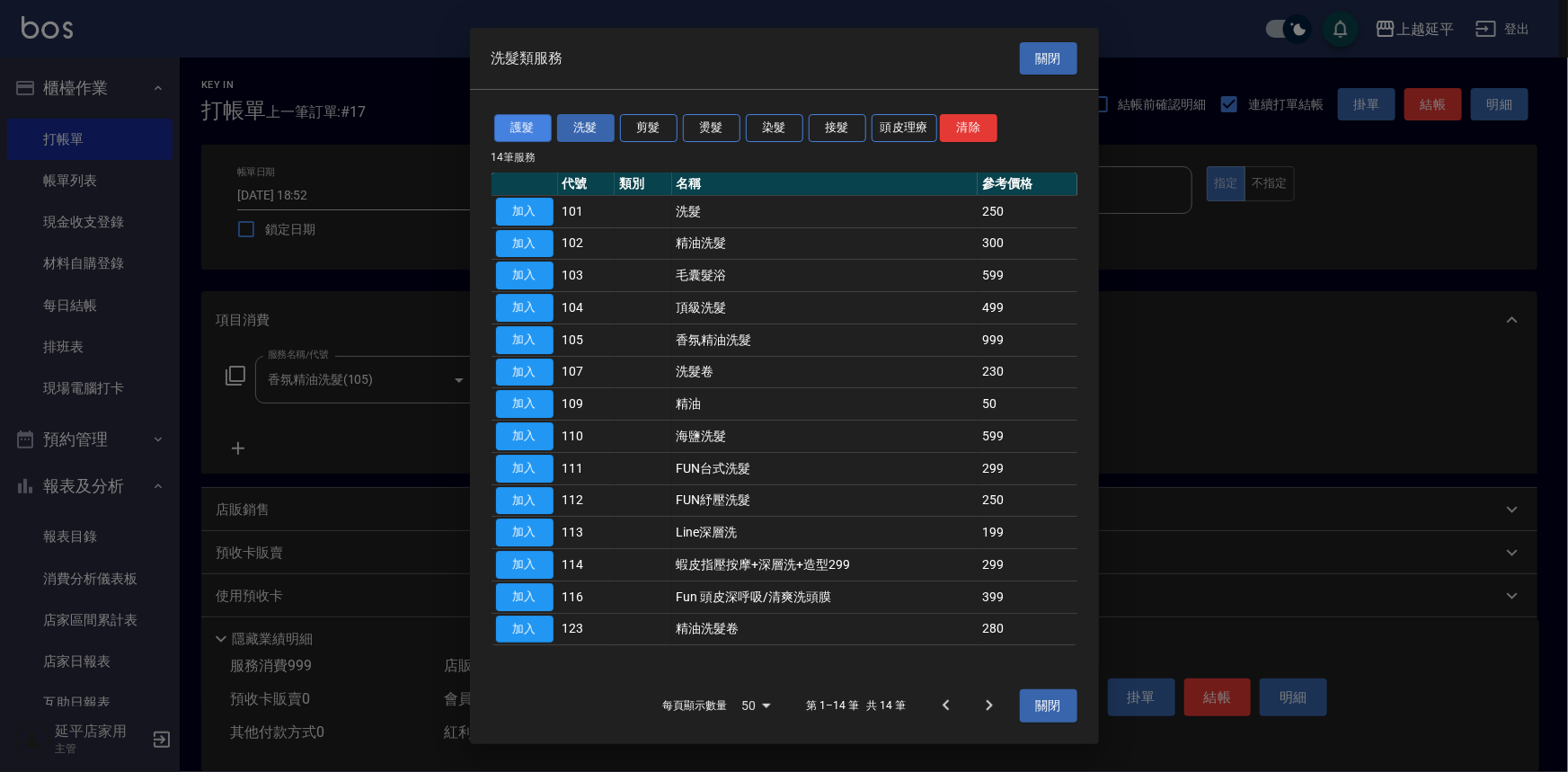
click at [521, 129] on button "護髮" at bounding box center [523, 128] width 58 height 28
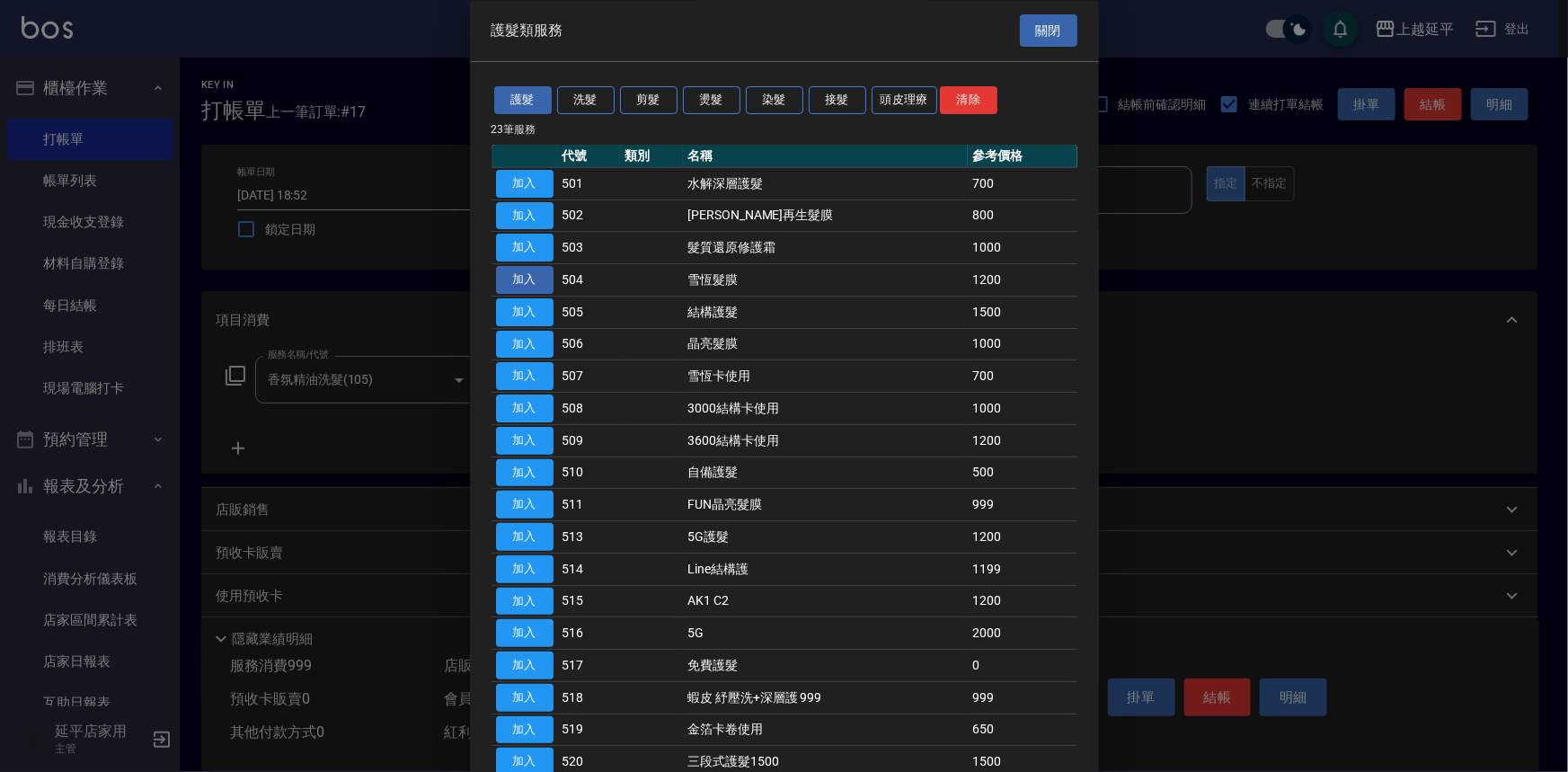
click at [530, 275] on button "加入" at bounding box center [525, 281] width 58 height 28
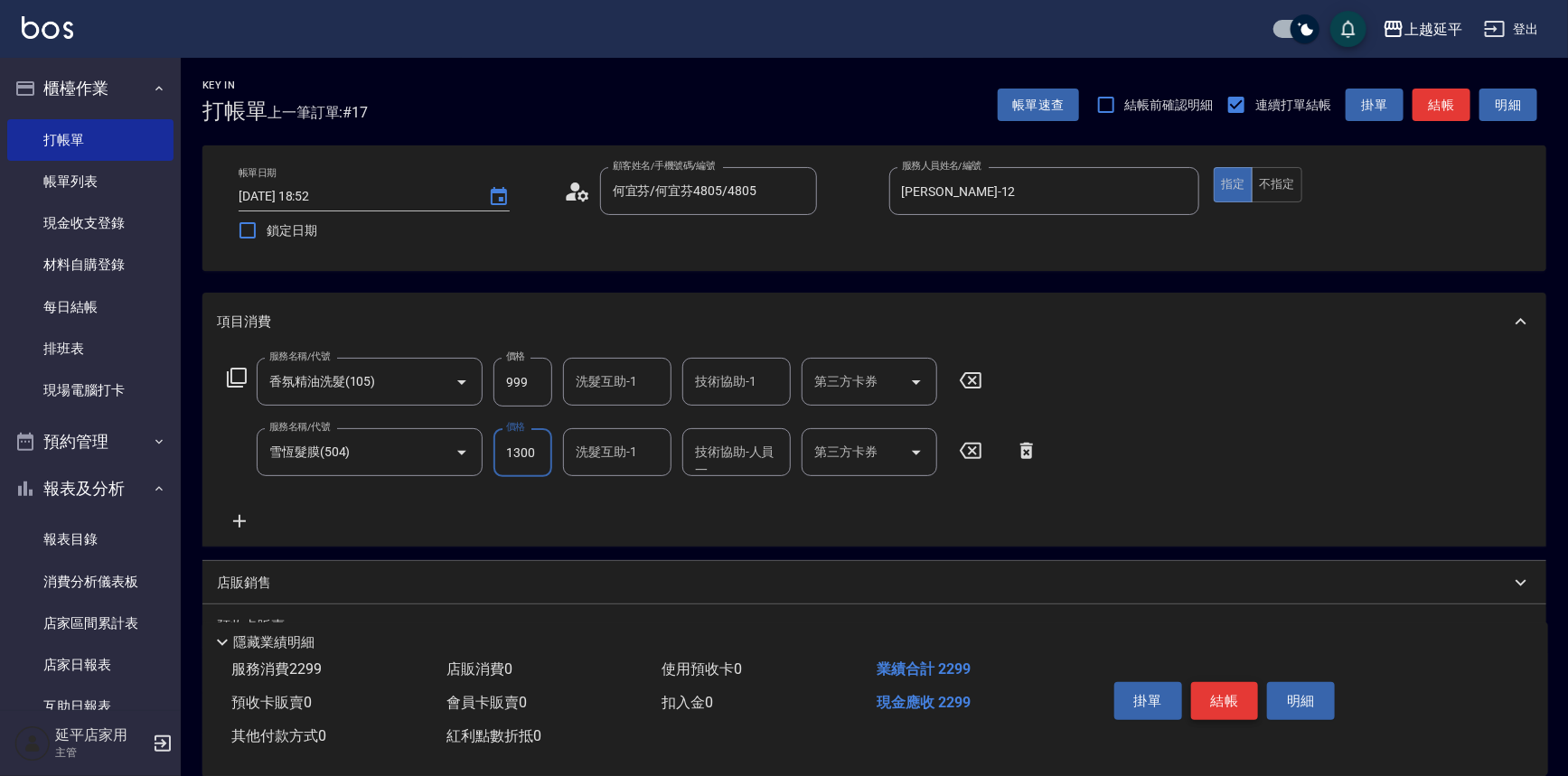
type input "1300"
click at [1225, 695] on button "結帳" at bounding box center [1225, 700] width 68 height 38
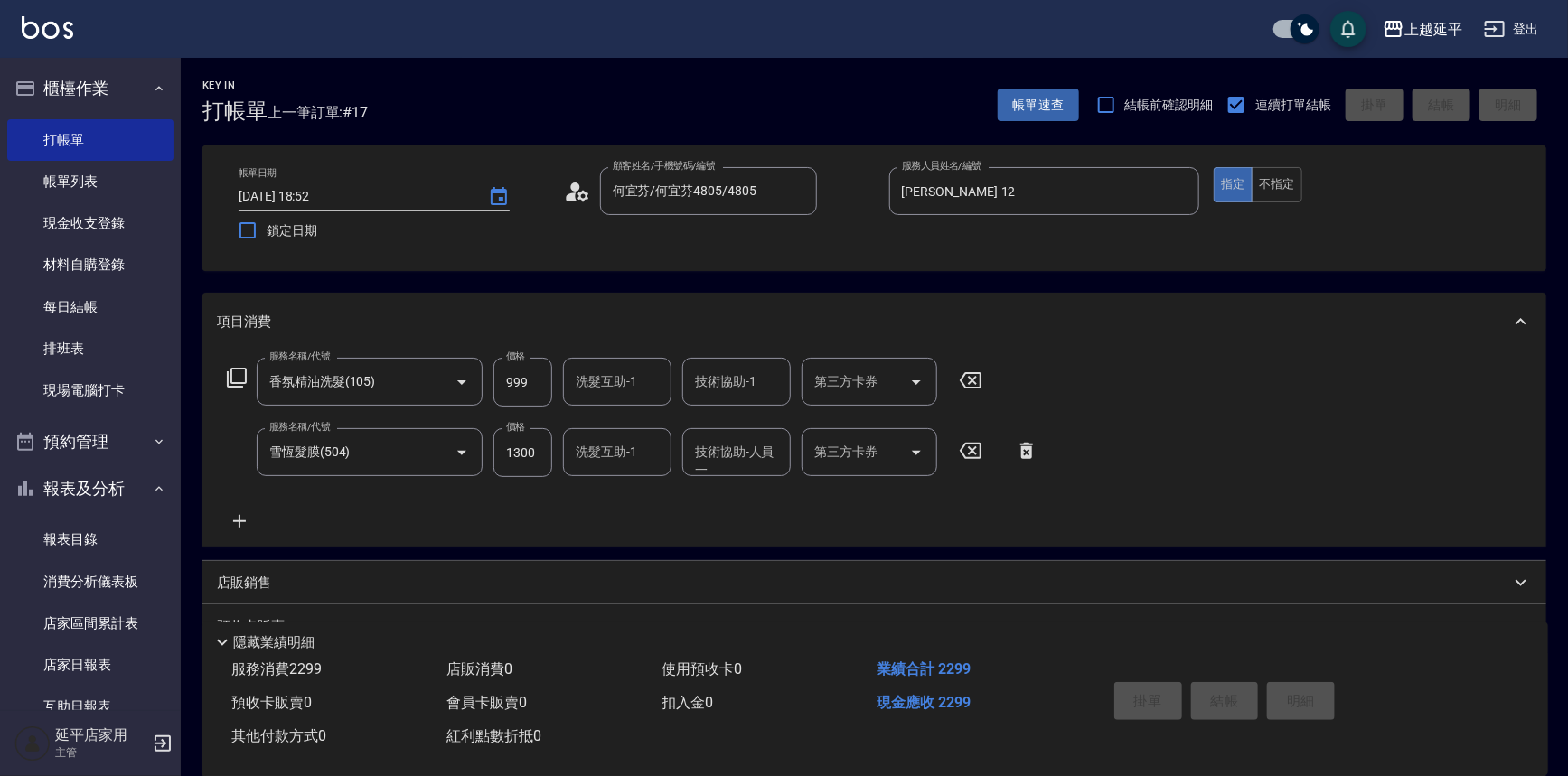
type input "2025/08/13 19:16"
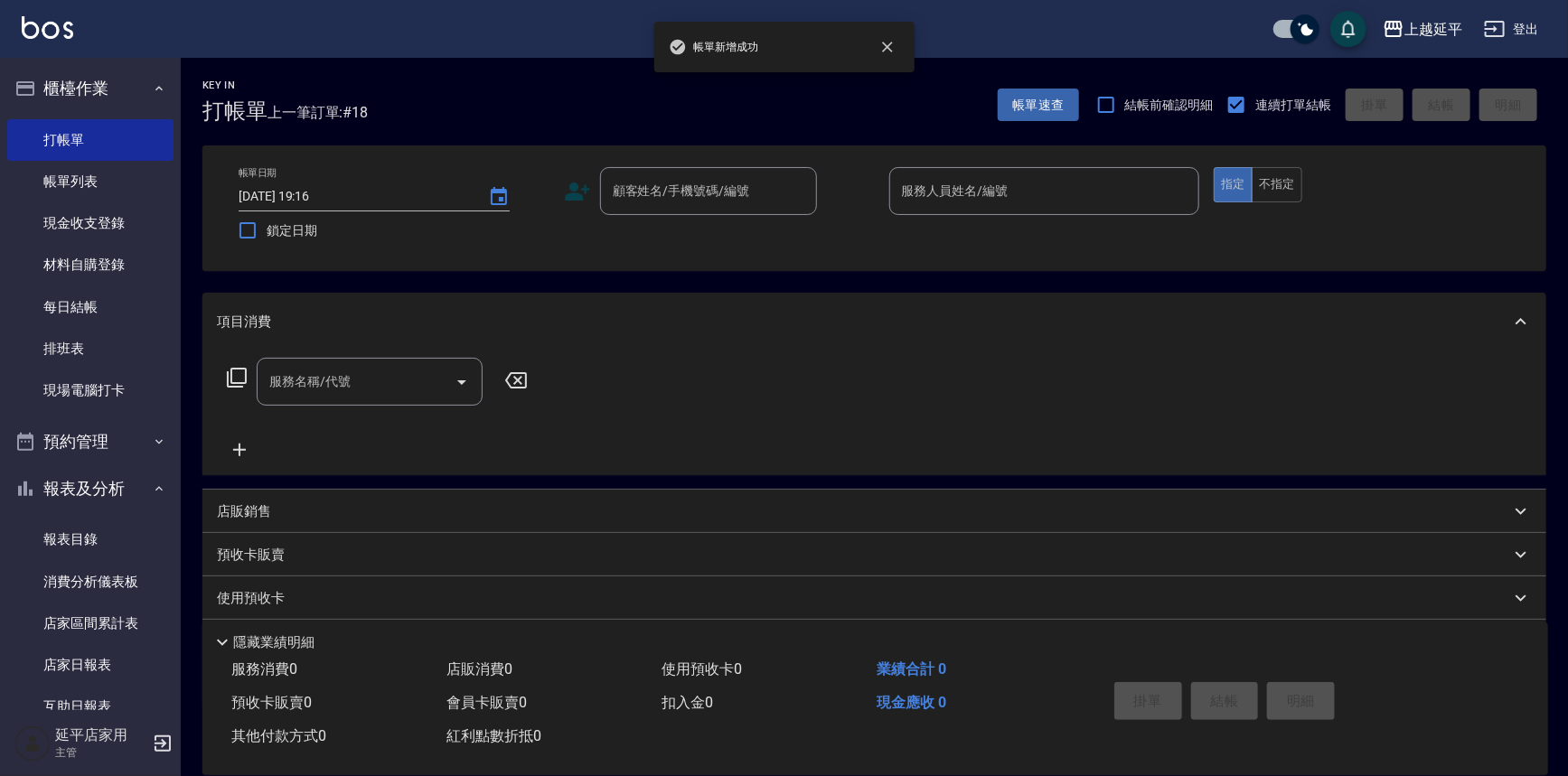
drag, startPoint x: 1038, startPoint y: 508, endPoint x: 1326, endPoint y: 677, distance: 333.9
click at [1062, 485] on div "項目消費 服務名稱/代號 服務名稱/代號 店販銷售 服務人員姓名/編號 服務人員姓名/編號 商品代號/名稱 商品代號/名稱 預收卡販賣 卡券名稱/代號 卡券名…" at bounding box center [874, 500] width 1343 height 414
click at [1242, 722] on div "Key In 打帳單 上一筆訂單:#18 帳單速查 結帳前確認明細 連續打單結帳 掛單 結帳 明細 帳單日期 2025/08/13 19:16 鎖定日期 顧客…" at bounding box center [874, 467] width 1387 height 819
click at [1363, 726] on div "掛單 結帳 明細" at bounding box center [1305, 703] width 441 height 101
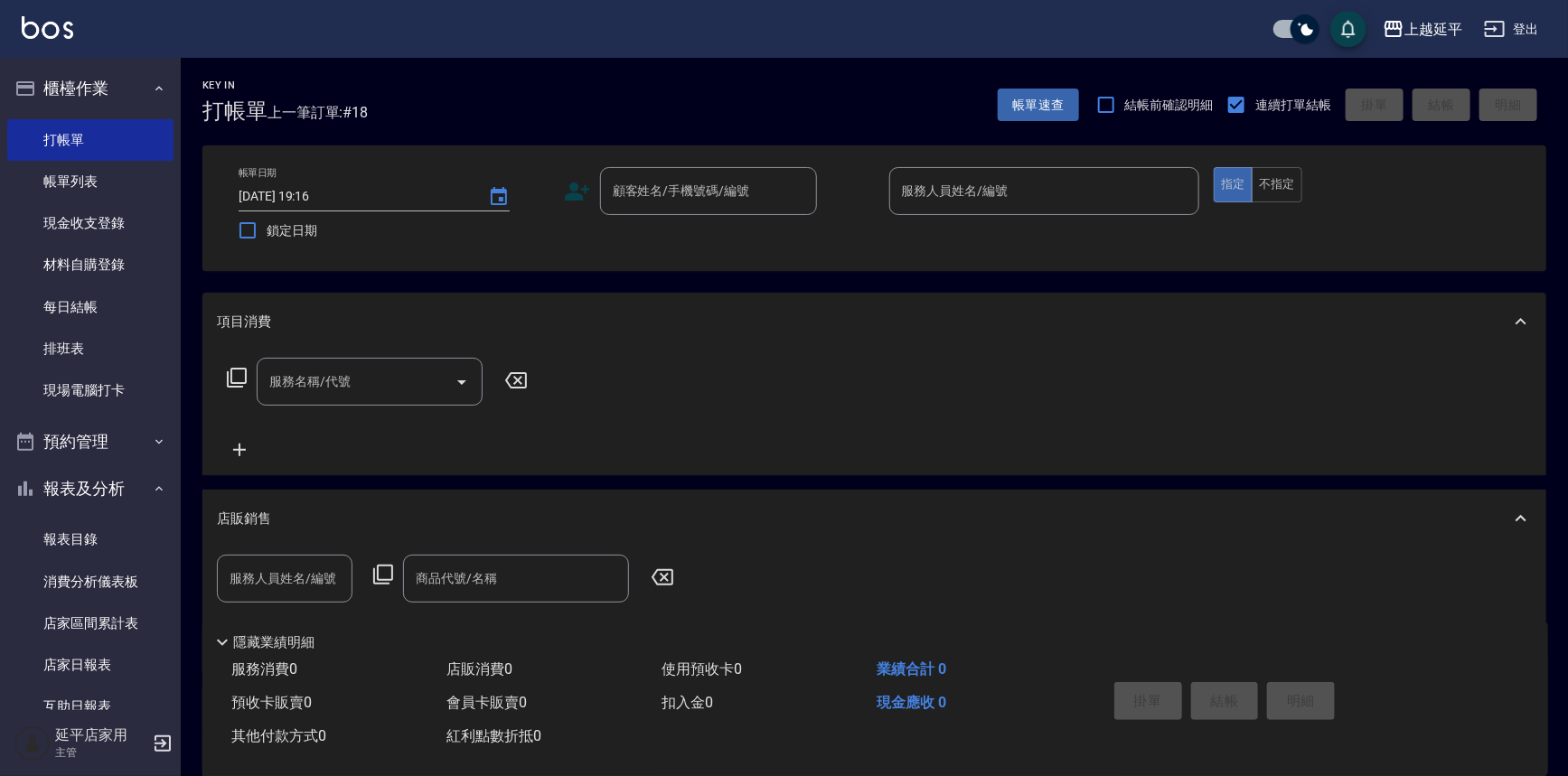
scroll to position [31, 0]
drag, startPoint x: 1362, startPoint y: 723, endPoint x: 1378, endPoint y: 695, distance: 32.2
click at [1373, 705] on div "掛單 結帳 明細" at bounding box center [1305, 703] width 441 height 101
click at [1381, 697] on div "掛單 結帳 明細" at bounding box center [1305, 703] width 441 height 101
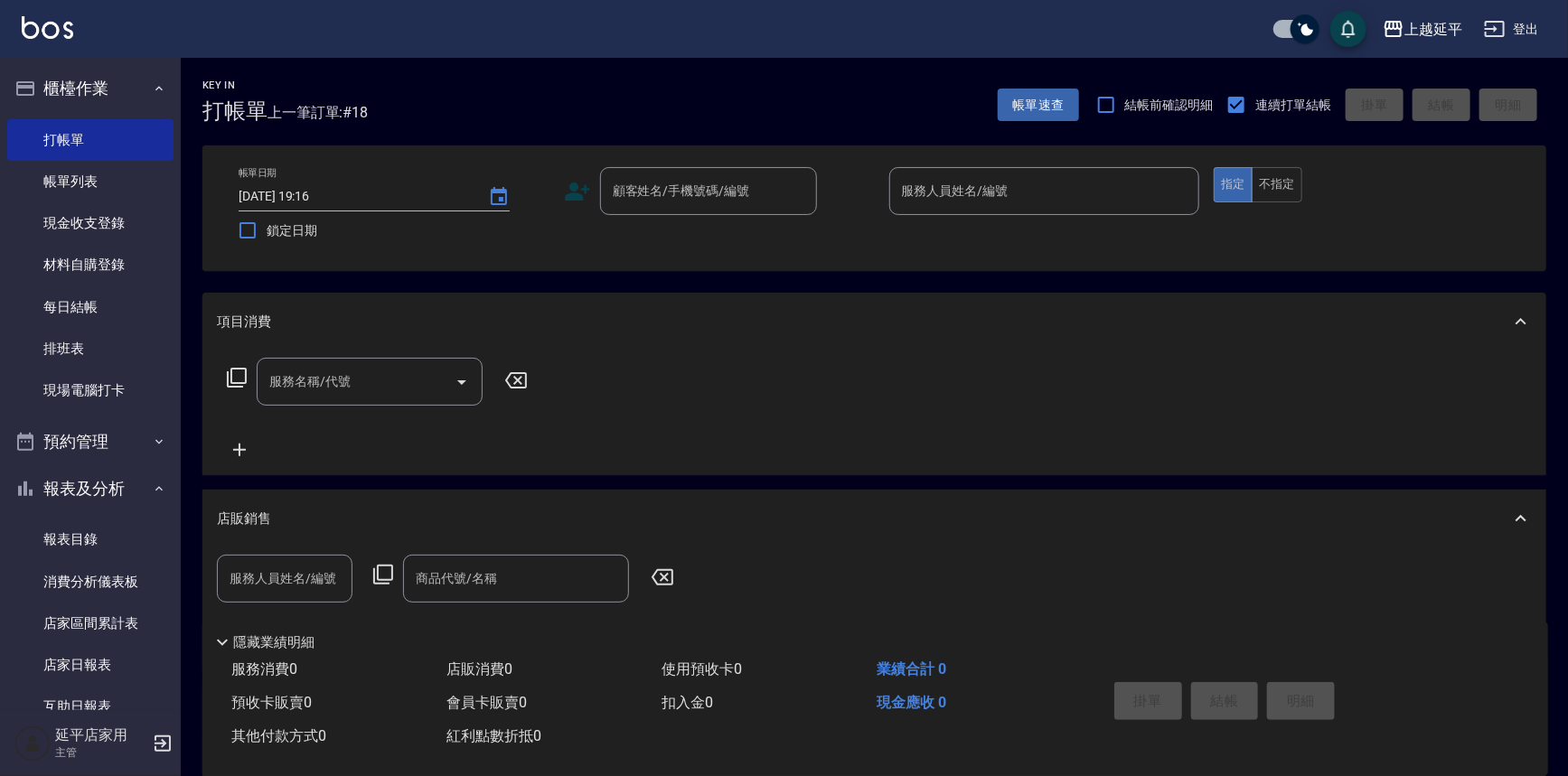
click at [1393, 714] on div "掛單 結帳 明細" at bounding box center [1305, 703] width 441 height 101
click at [1406, 731] on div "掛單 結帳 明細" at bounding box center [1305, 703] width 441 height 101
drag, startPoint x: 1406, startPoint y: 732, endPoint x: 1416, endPoint y: 741, distance: 13.5
click at [1413, 741] on div "掛單 結帳 明細" at bounding box center [1305, 703] width 441 height 101
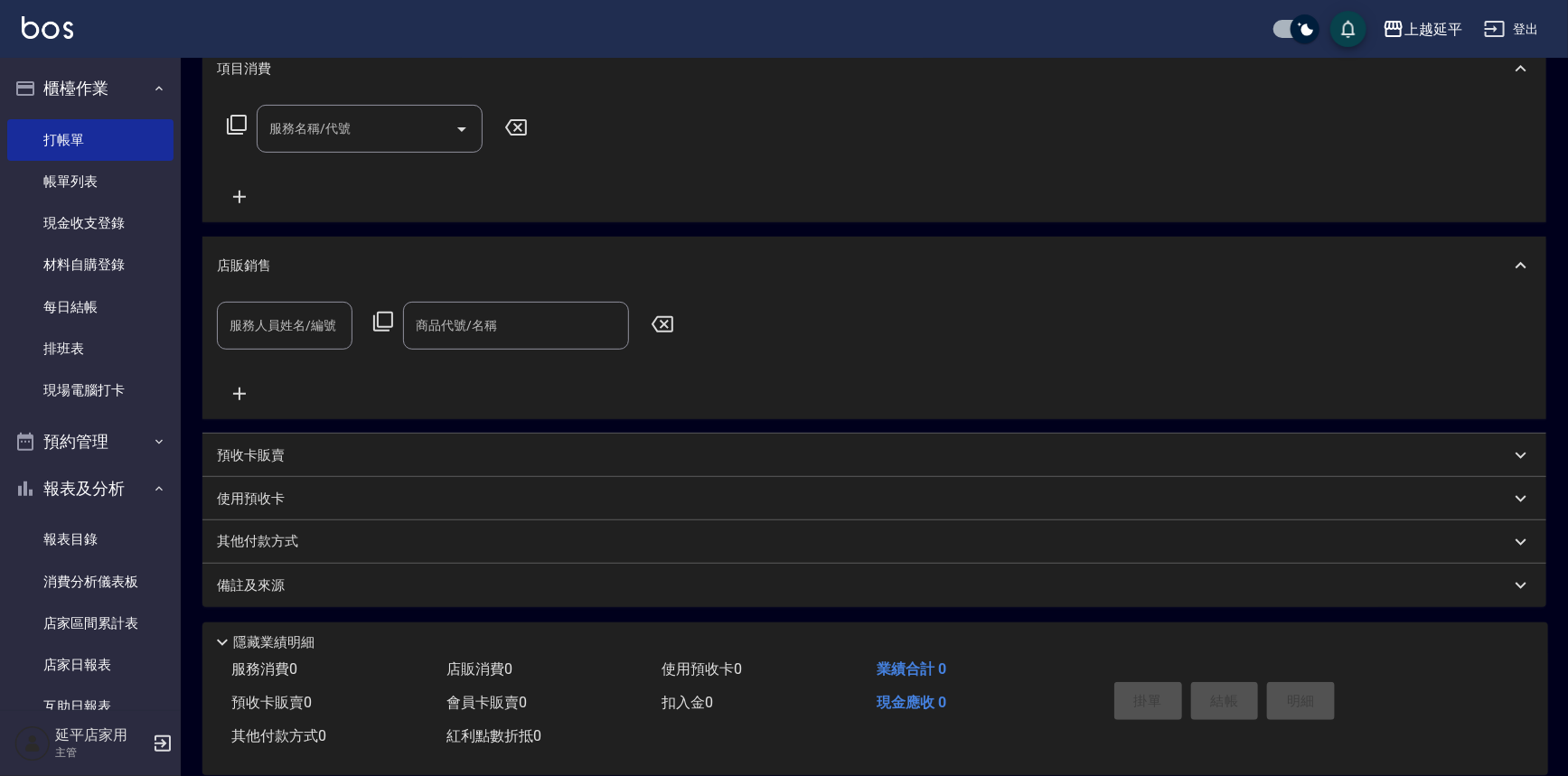
click at [1508, 730] on div "掛單 結帳 明細" at bounding box center [1305, 703] width 441 height 101
drag, startPoint x: 1506, startPoint y: 735, endPoint x: 1561, endPoint y: 687, distance: 73.0
click at [1561, 687] on div "Key In 打帳單 上一筆訂單:#18 帳單速查 結帳前確認明細 連續打單結帳 掛單 結帳 明細 帳單日期 2025/08/13 19:16 鎖定日期 顧客…" at bounding box center [874, 291] width 1387 height 972
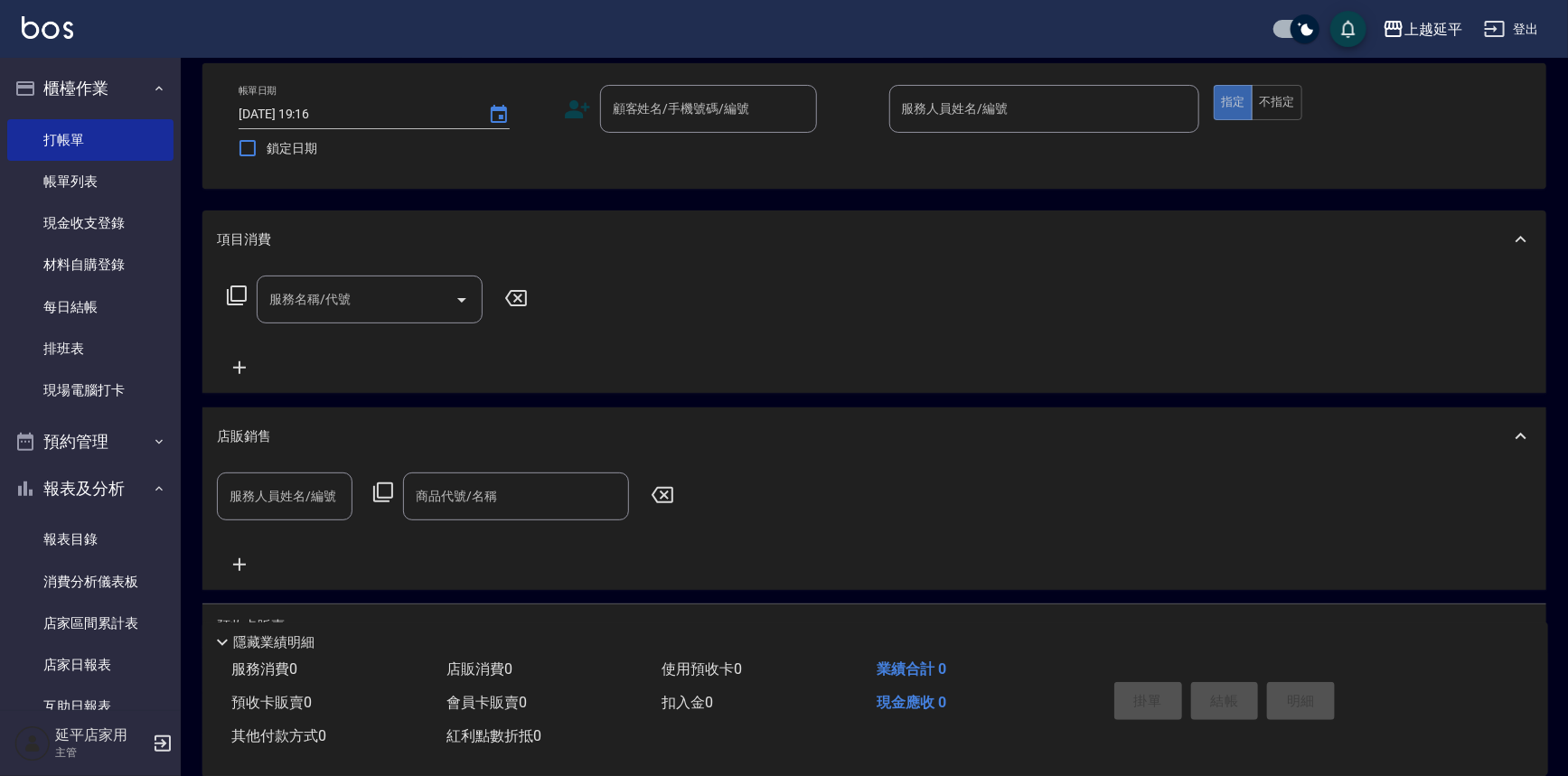
scroll to position [0, 0]
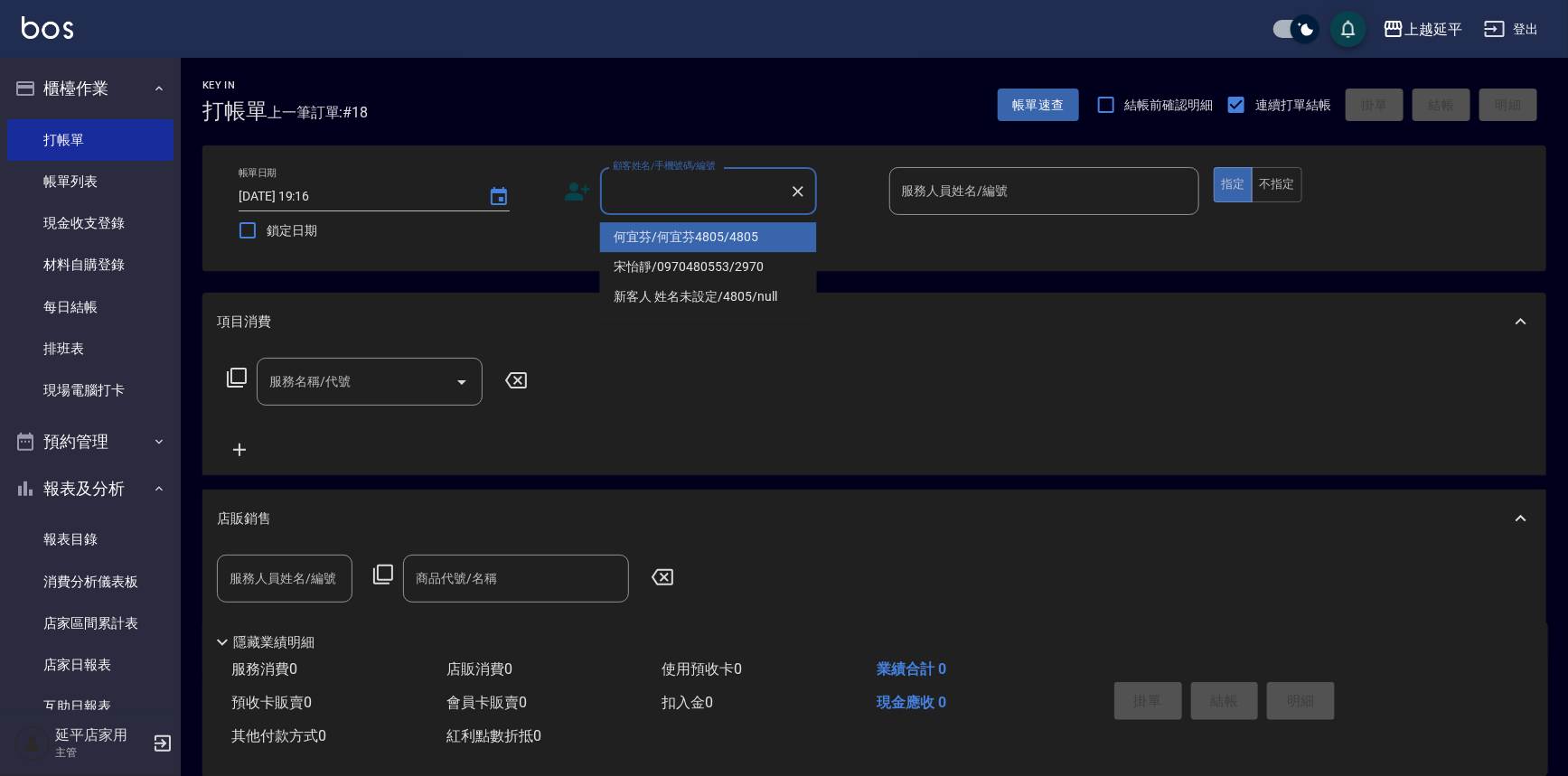
click at [706, 187] on input "顧客姓名/手機號碼/編號" at bounding box center [695, 191] width 173 height 32
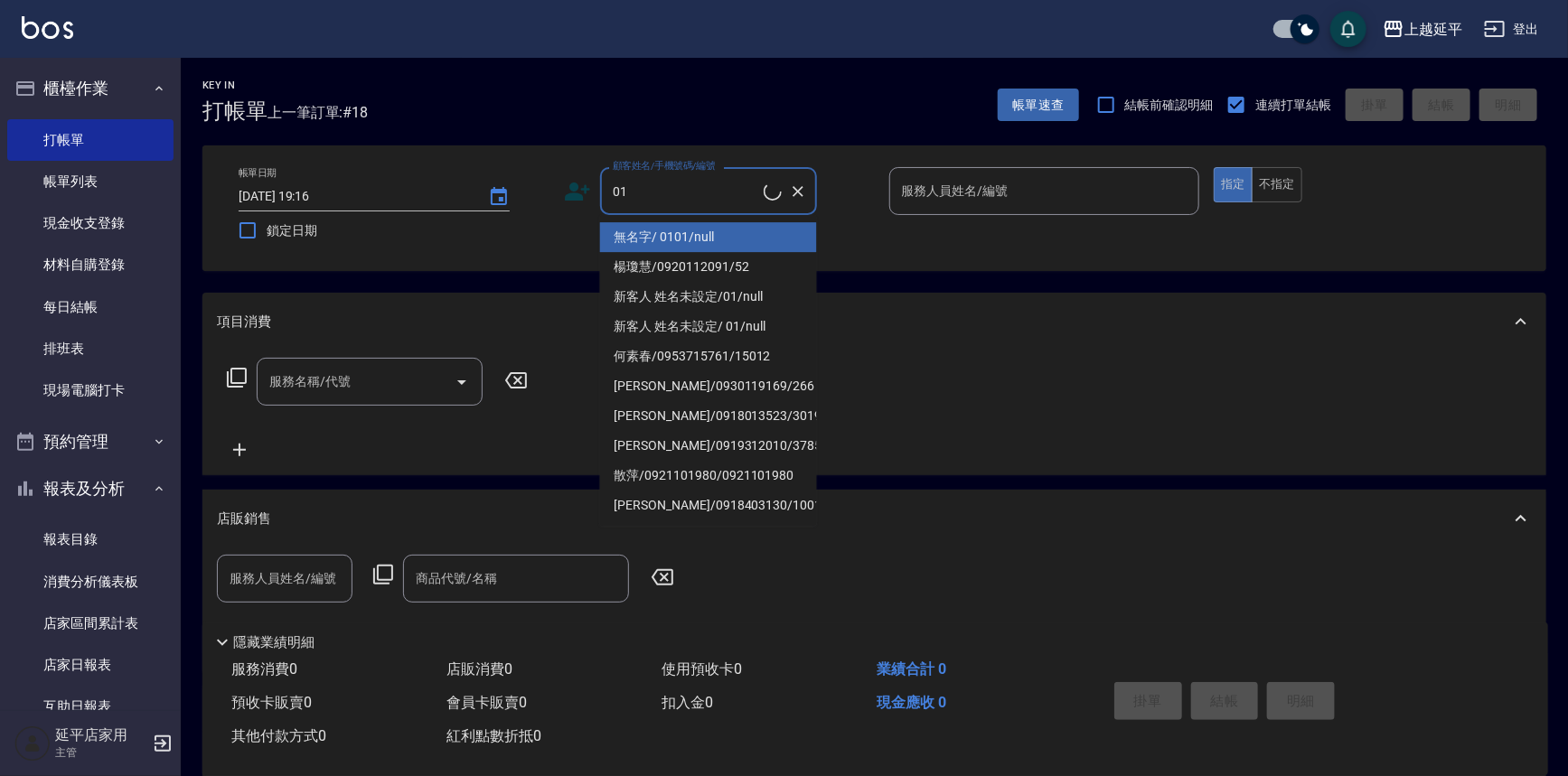
click at [700, 231] on li "無名字/ 0101/null" at bounding box center [708, 237] width 216 height 30
type input "無名字/ 0101/null"
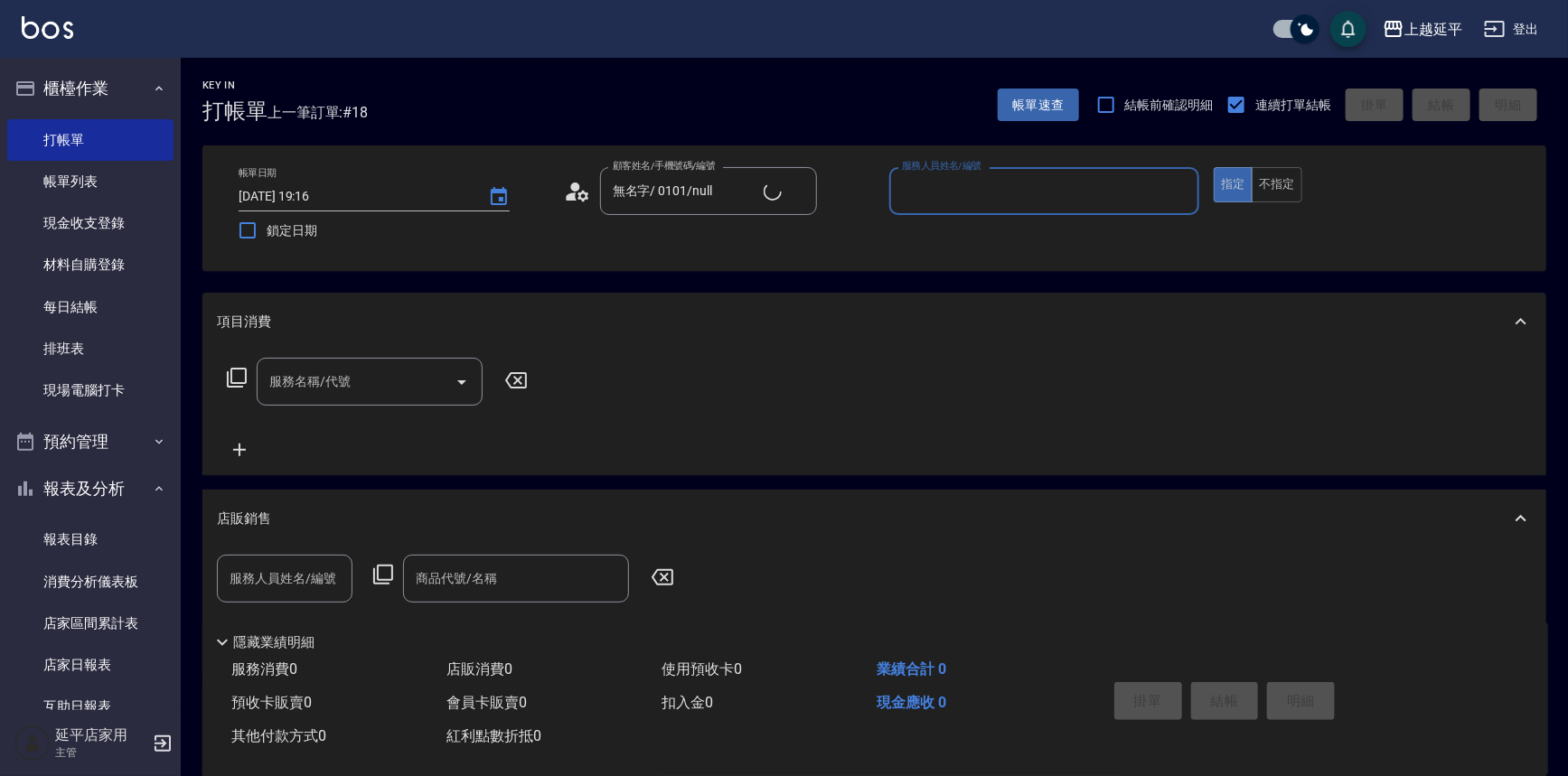
click at [934, 190] on input "服務人員姓名/編號" at bounding box center [1045, 191] width 295 height 32
click at [935, 243] on div "Eva -4" at bounding box center [1044, 237] width 311 height 30
type input "Eva-4"
click at [390, 381] on input "服務名稱/代號" at bounding box center [356, 381] width 183 height 32
click at [385, 425] on span "B級洗+剪 - 499" at bounding box center [369, 428] width 226 height 30
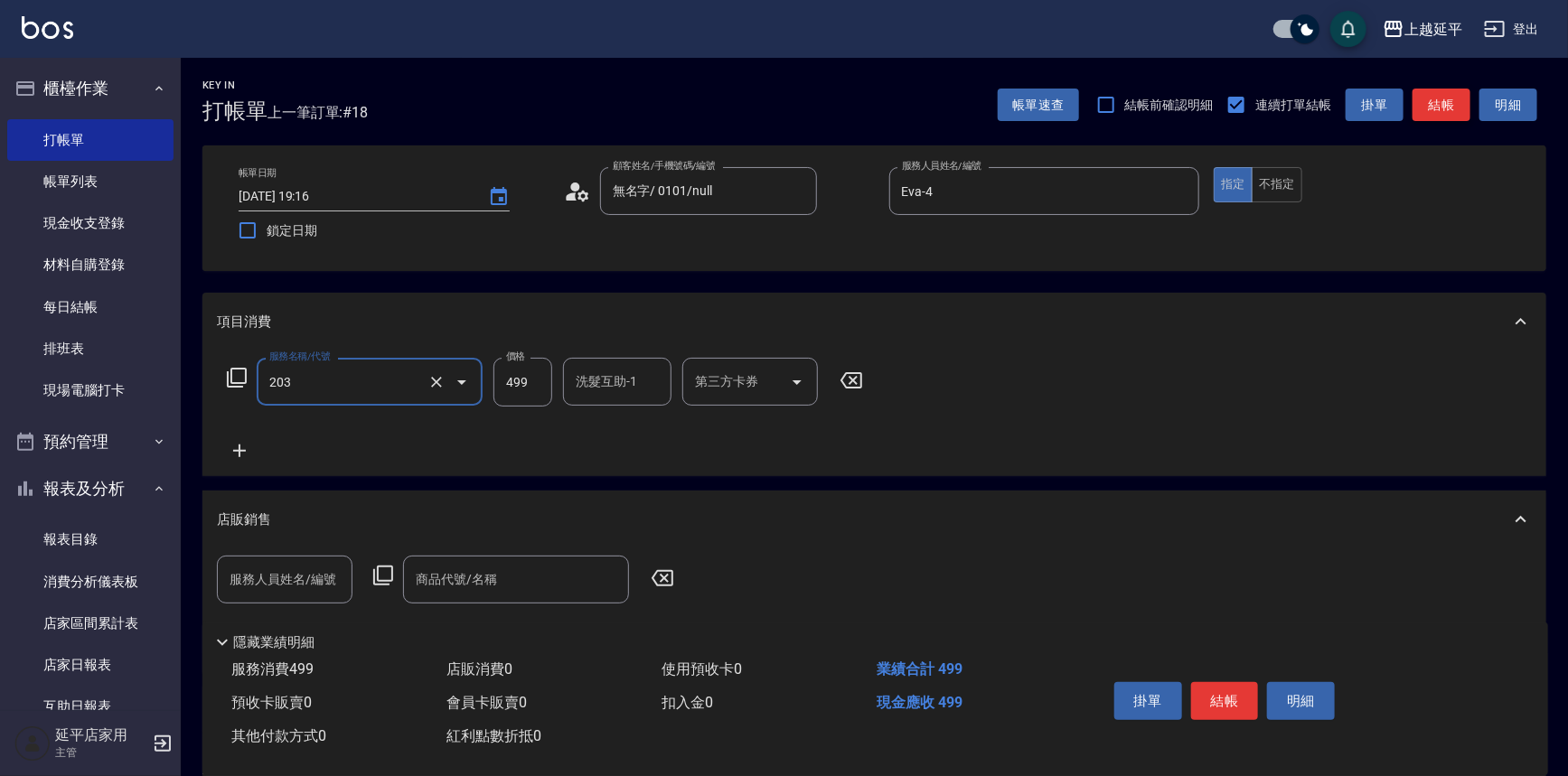
type input "B級洗+剪(203)"
click at [1441, 93] on button "結帳" at bounding box center [1441, 105] width 58 height 34
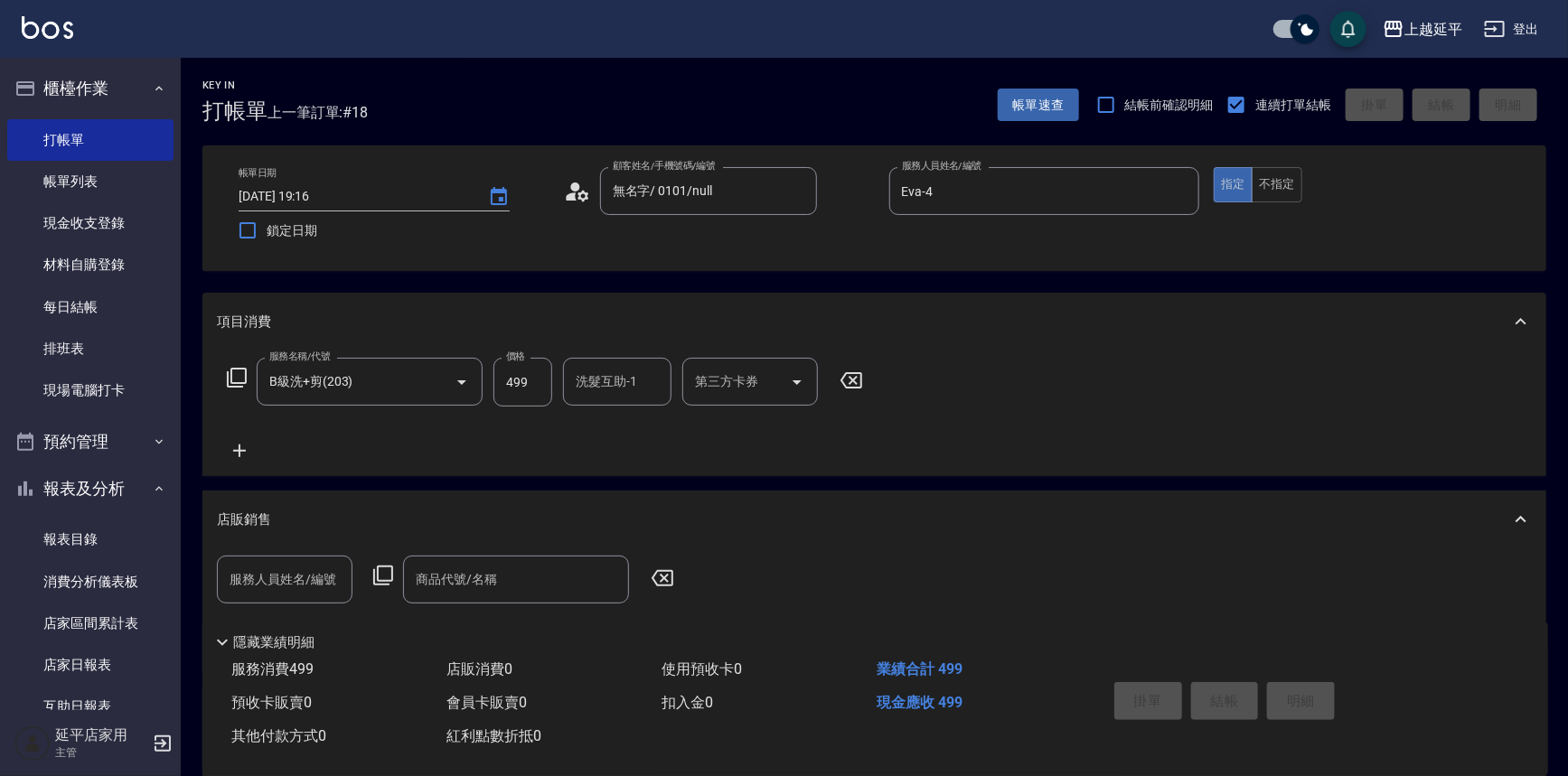
type input "2025/08/13 19:23"
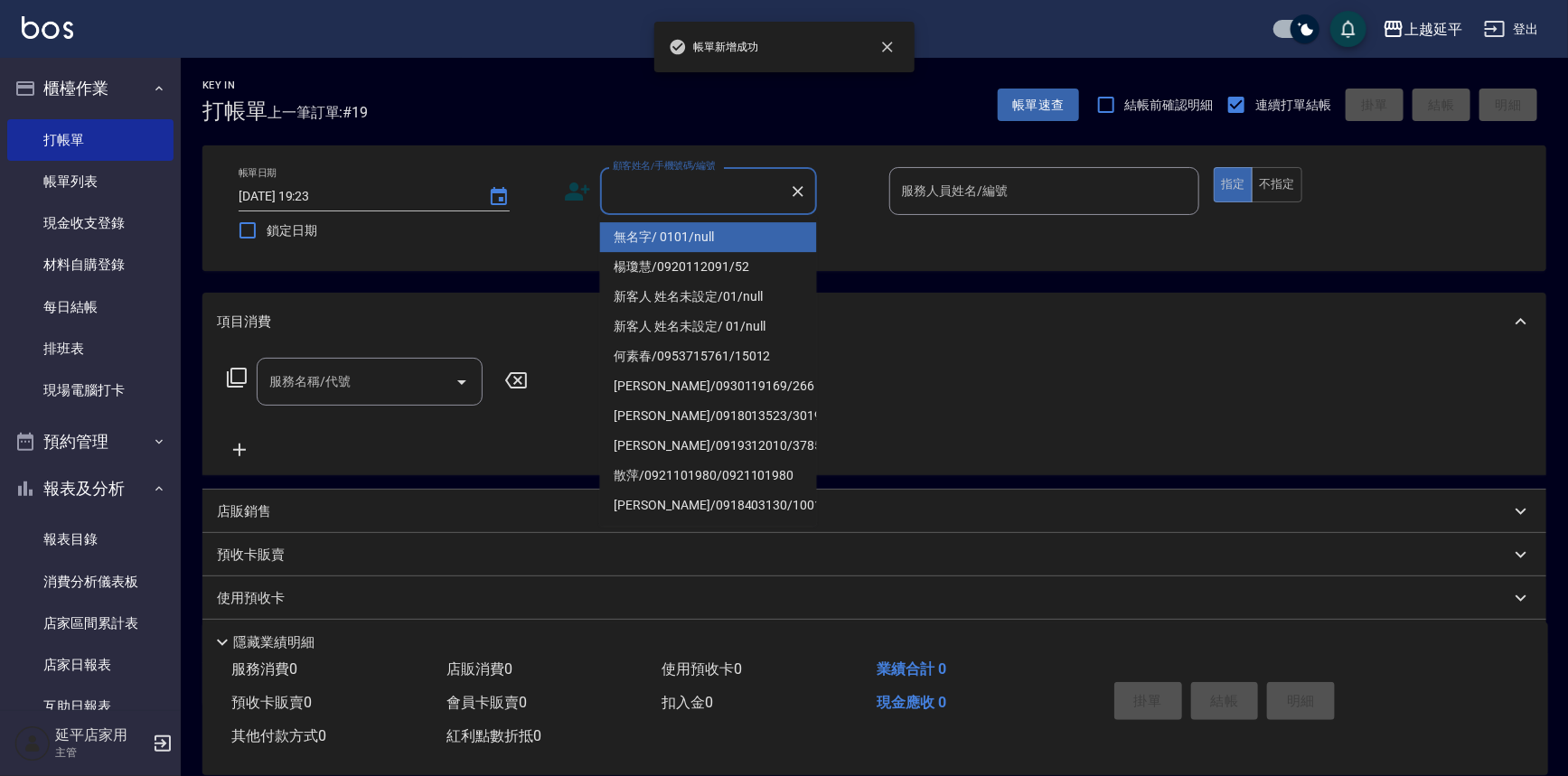
click at [727, 199] on input "顧客姓名/手機號碼/編號" at bounding box center [695, 191] width 173 height 32
click at [713, 245] on li "無名字/ 0101/null" at bounding box center [708, 237] width 216 height 30
type input "無名字/ 0101/null"
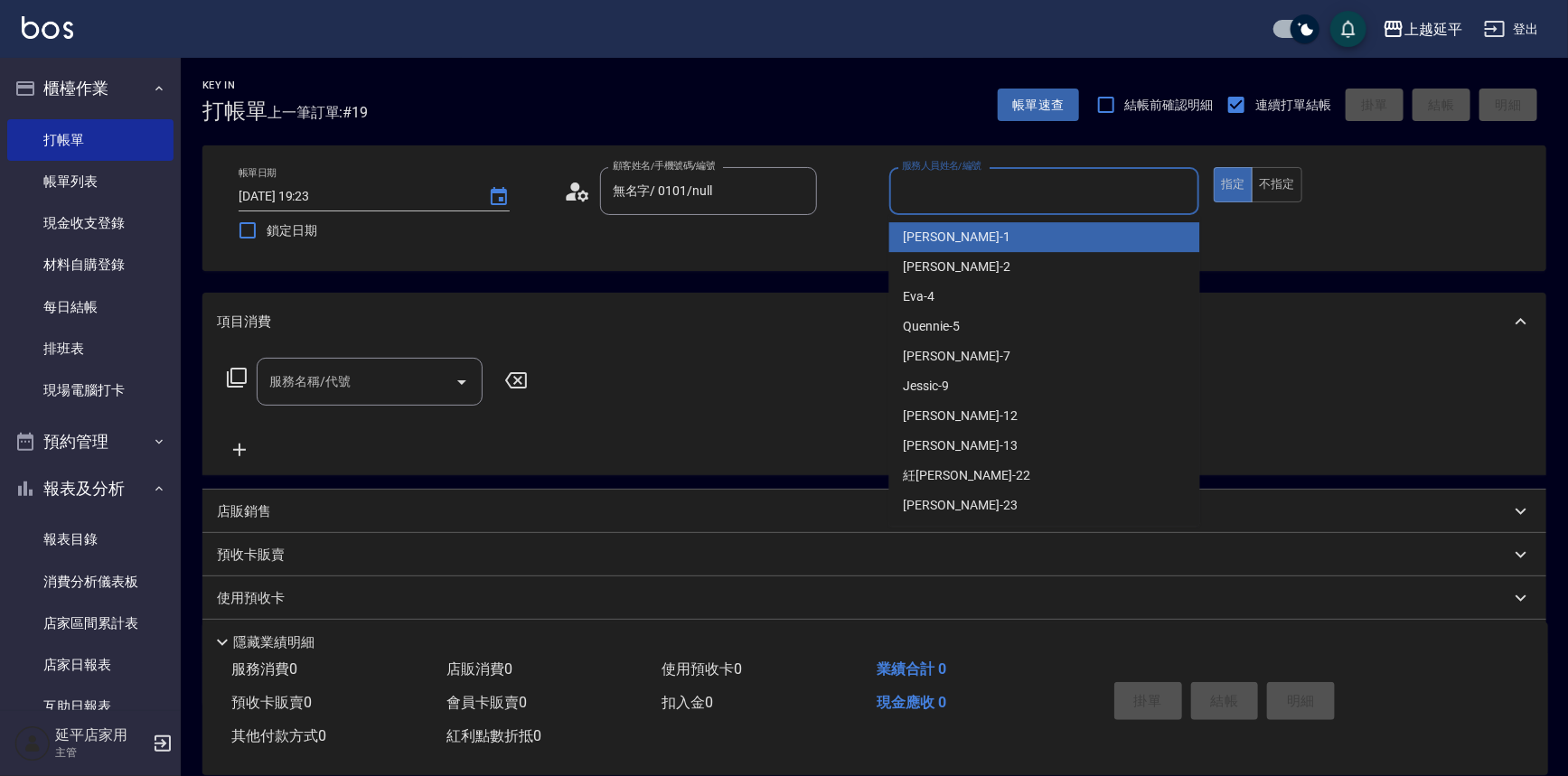
click at [912, 196] on input "服務人員姓名/編號" at bounding box center [1045, 191] width 295 height 32
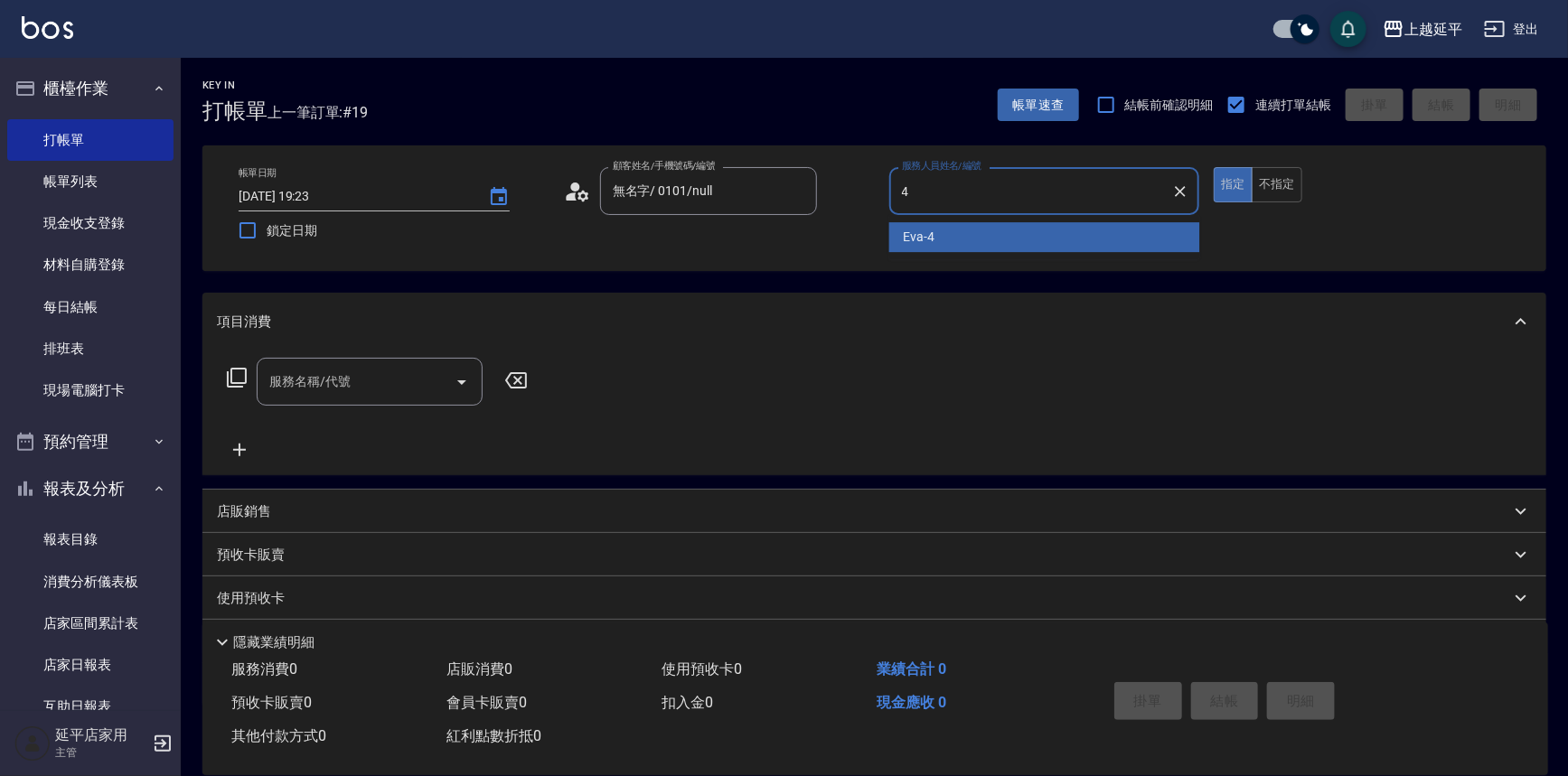
click at [916, 230] on span "Eva -4" at bounding box center [920, 237] width 32 height 19
type input "Eva-4"
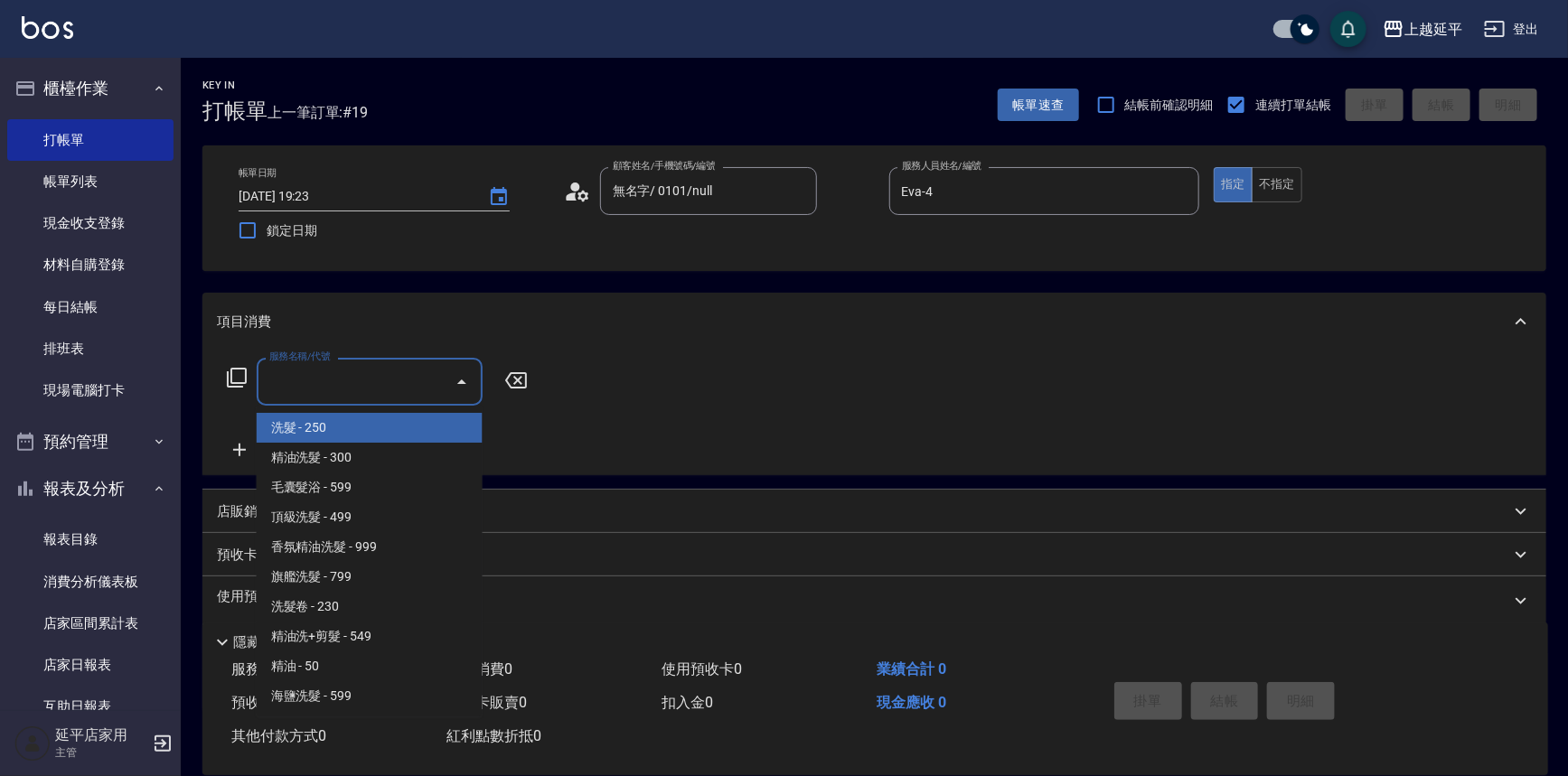
click at [385, 394] on input "服務名稱/代號" at bounding box center [356, 381] width 183 height 32
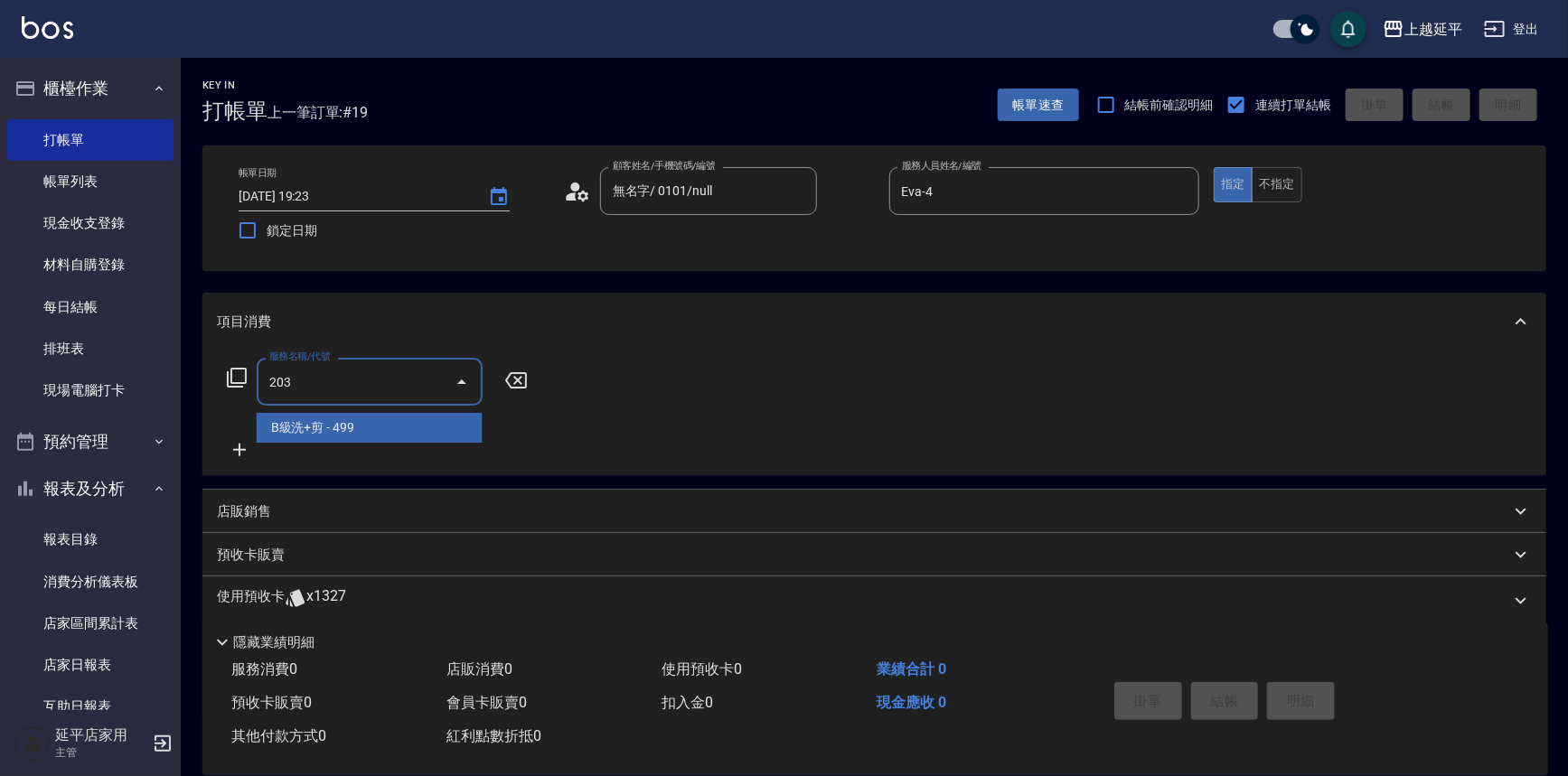
click at [371, 423] on span "B級洗+剪 - 499" at bounding box center [369, 428] width 226 height 30
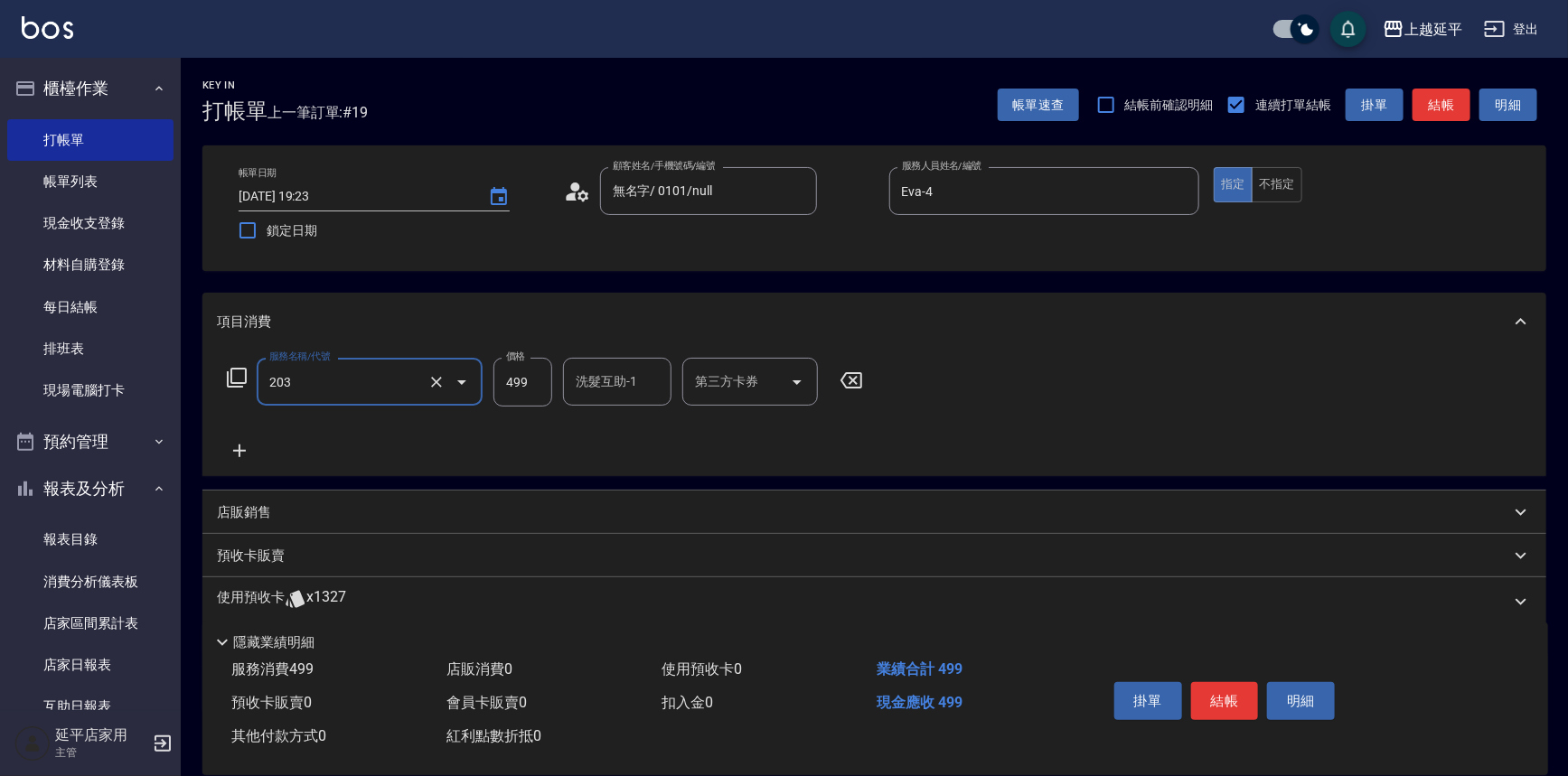
click at [601, 376] on div "洗髮互助-1 洗髮互助-1" at bounding box center [617, 381] width 108 height 48
type input "B級洗+剪(203)"
click at [607, 423] on span "方彩姿 -34" at bounding box center [605, 427] width 56 height 19
type input "方彩姿-34"
click at [1464, 108] on button "結帳" at bounding box center [1441, 105] width 58 height 34
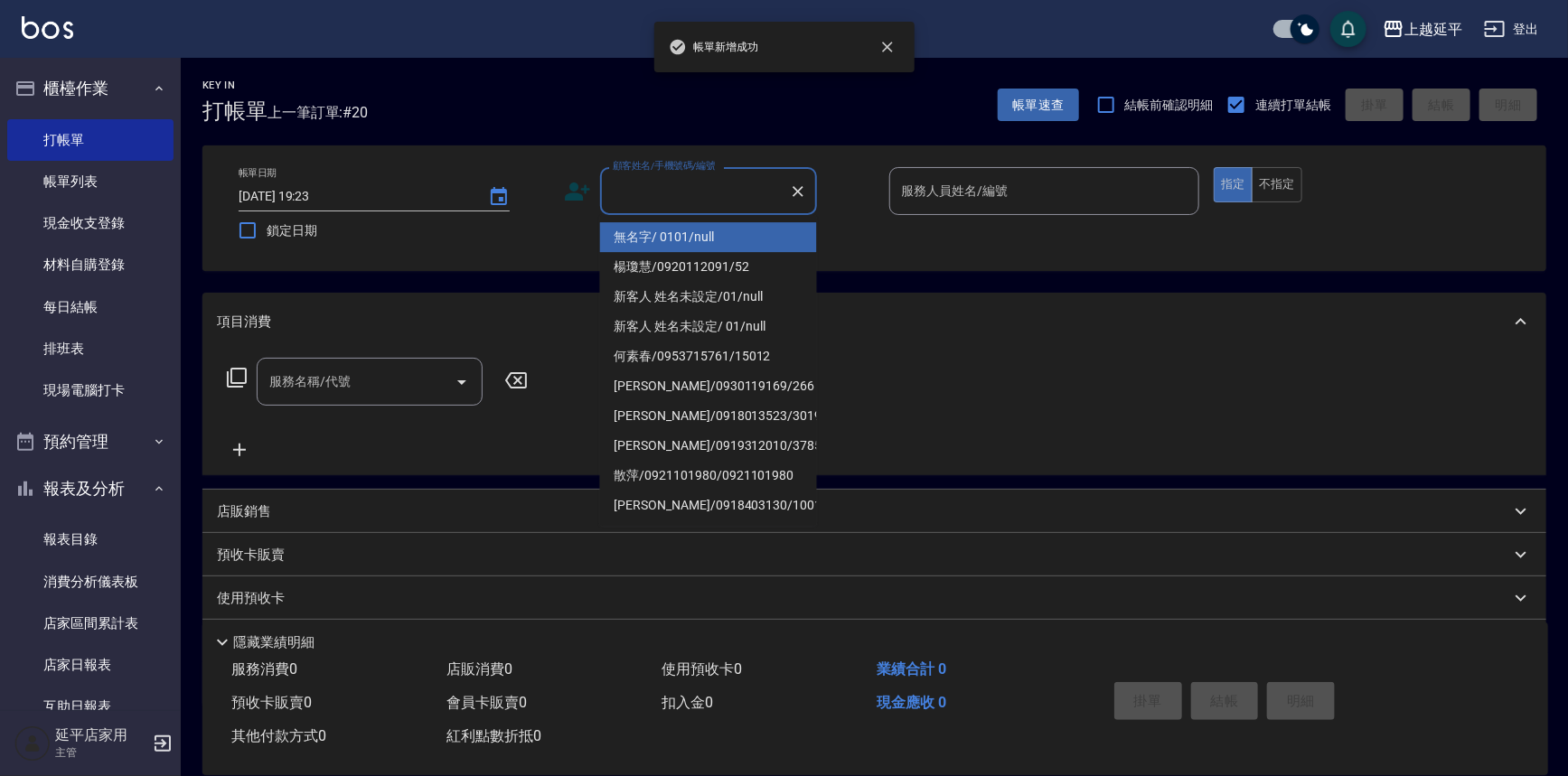
click at [730, 192] on input "顧客姓名/手機號碼/編號" at bounding box center [695, 191] width 173 height 32
drag, startPoint x: 737, startPoint y: 242, endPoint x: 952, endPoint y: 187, distance: 221.9
click at [747, 240] on li "無名字/ 0101/null" at bounding box center [708, 237] width 216 height 30
type input "無名字/ 0101/null"
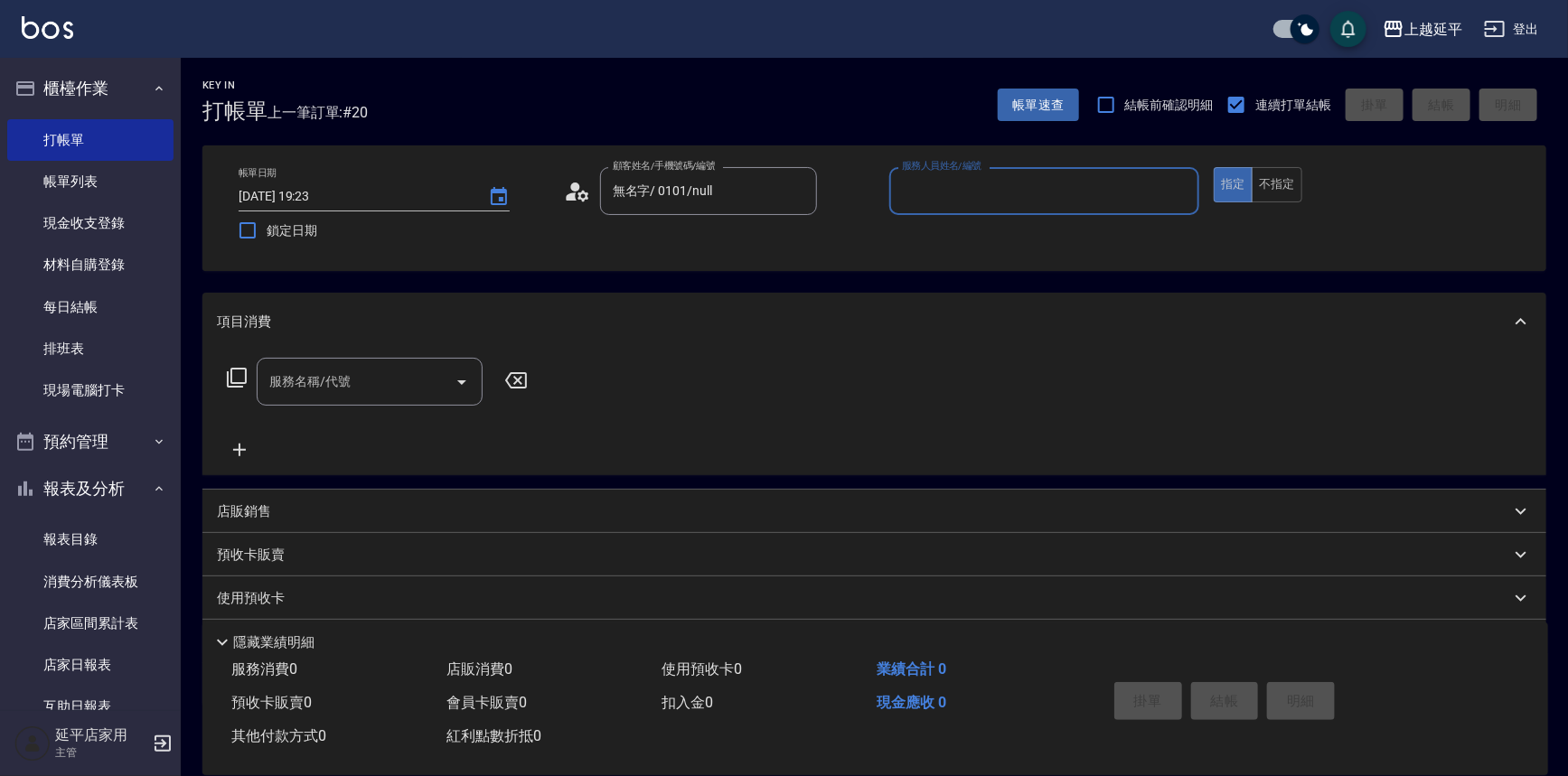
click at [954, 187] on input "服務人員姓名/編號" at bounding box center [1045, 191] width 295 height 32
click at [951, 233] on div "Eva -4" at bounding box center [1044, 237] width 311 height 30
type input "Eva-4"
click at [395, 380] on input "服務名稱/代號" at bounding box center [356, 381] width 183 height 32
click at [369, 423] on span "精油洗髮 - 300" at bounding box center [369, 428] width 226 height 30
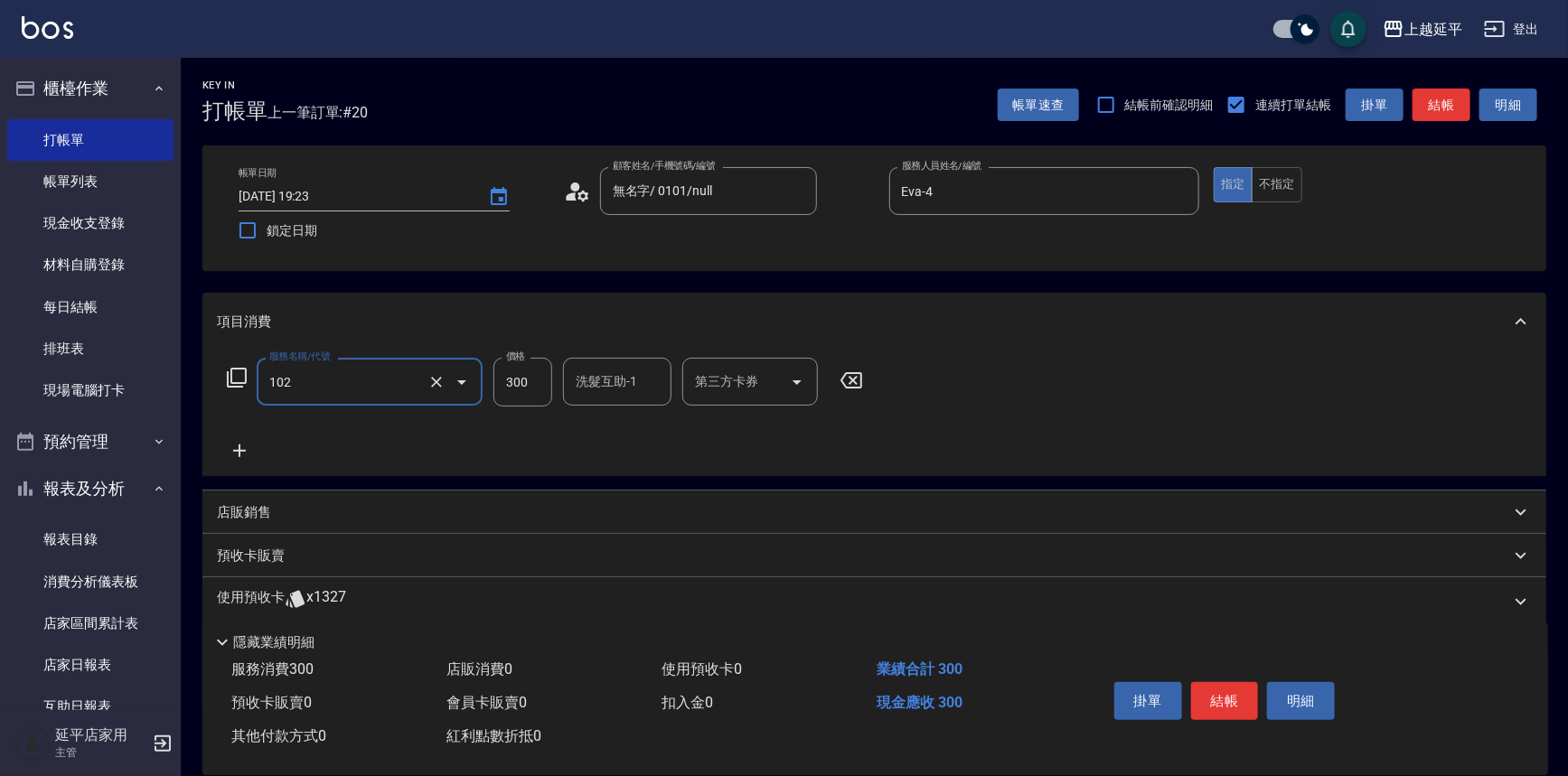
click at [524, 379] on input "300" at bounding box center [522, 382] width 59 height 48
type input "精油洗髮(102)"
type input "499"
click at [1131, 370] on div "服務名稱/代號 精油洗髮(102) 服務名稱/代號 價格 499 價格 洗髮互助-1 洗髮互助-1 第三方卡券 第三方卡券" at bounding box center [874, 413] width 1343 height 126
click at [1276, 189] on button "不指定" at bounding box center [1277, 185] width 50 height 35
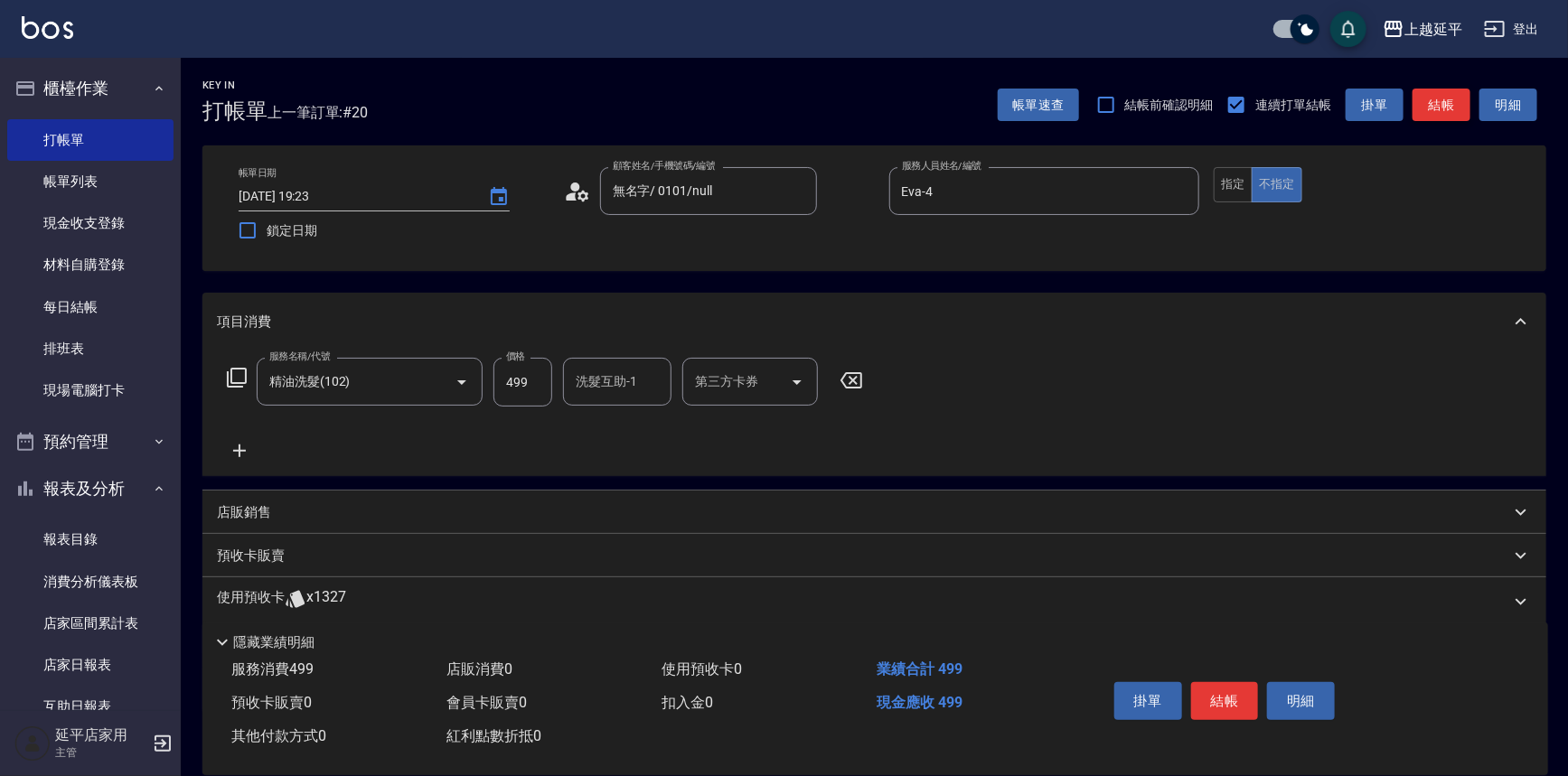
click at [1454, 109] on button "結帳" at bounding box center [1441, 105] width 58 height 34
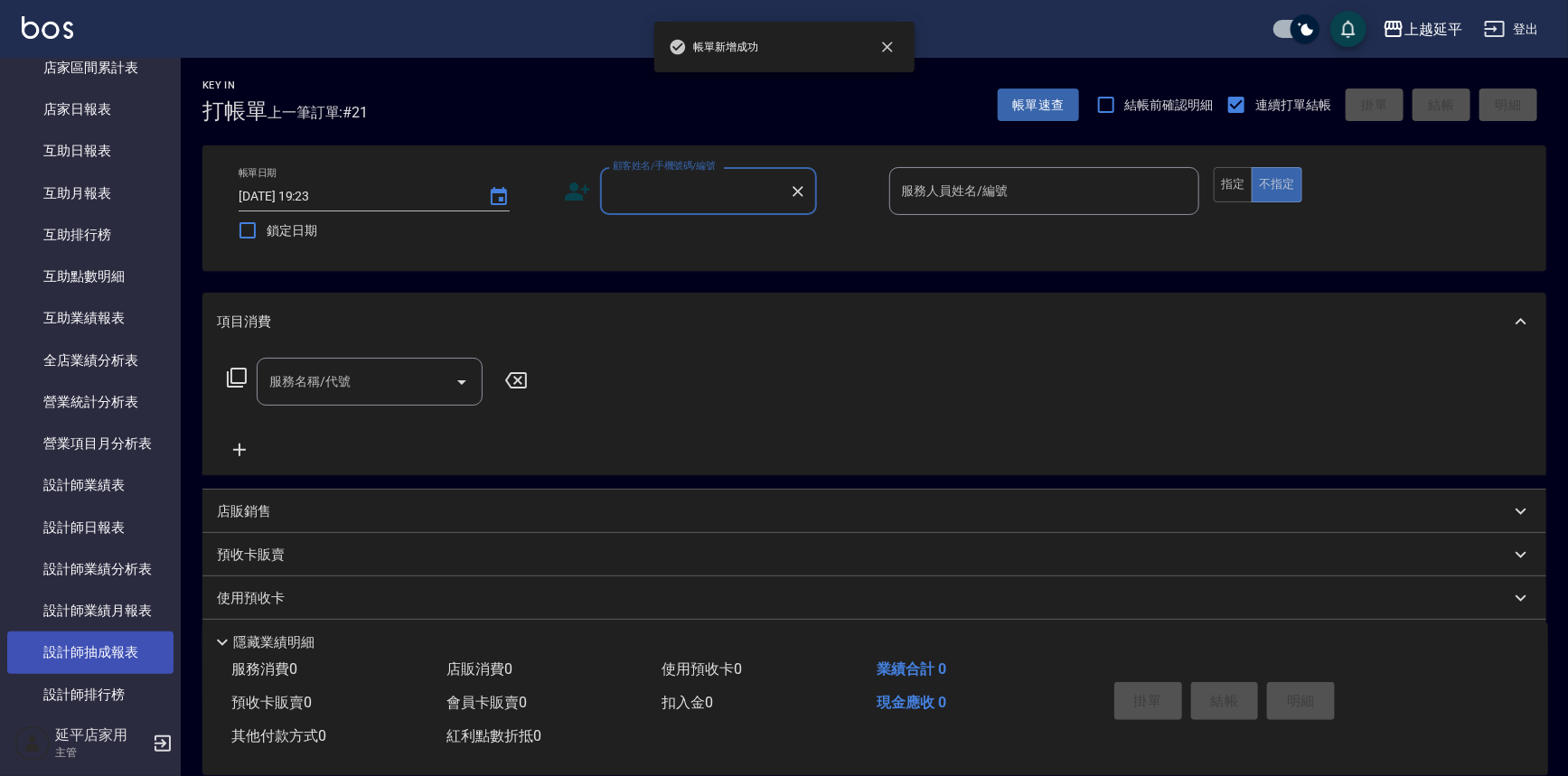
scroll to position [657, 0]
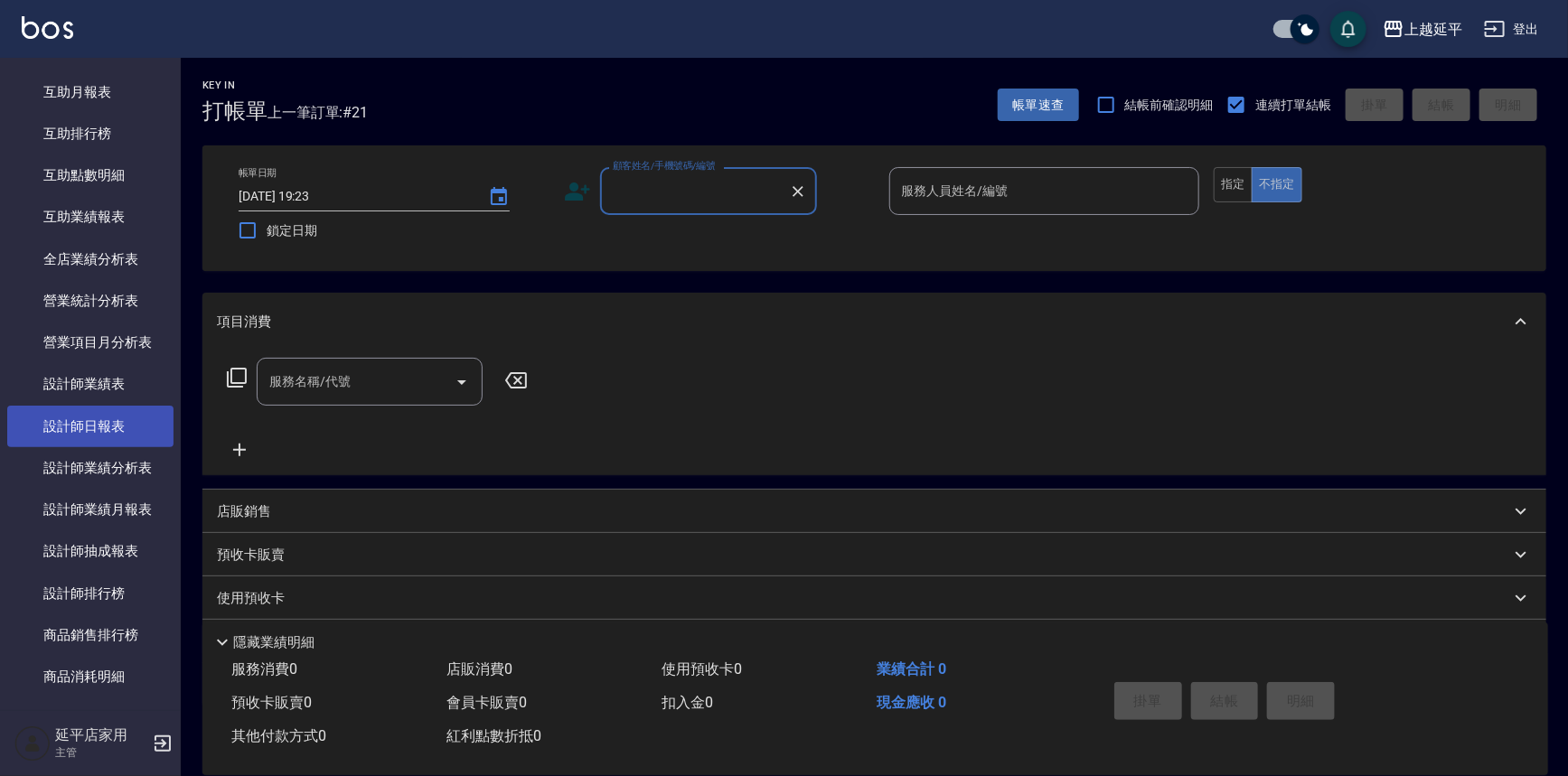
click at [123, 416] on link "設計師日報表" at bounding box center [90, 426] width 166 height 42
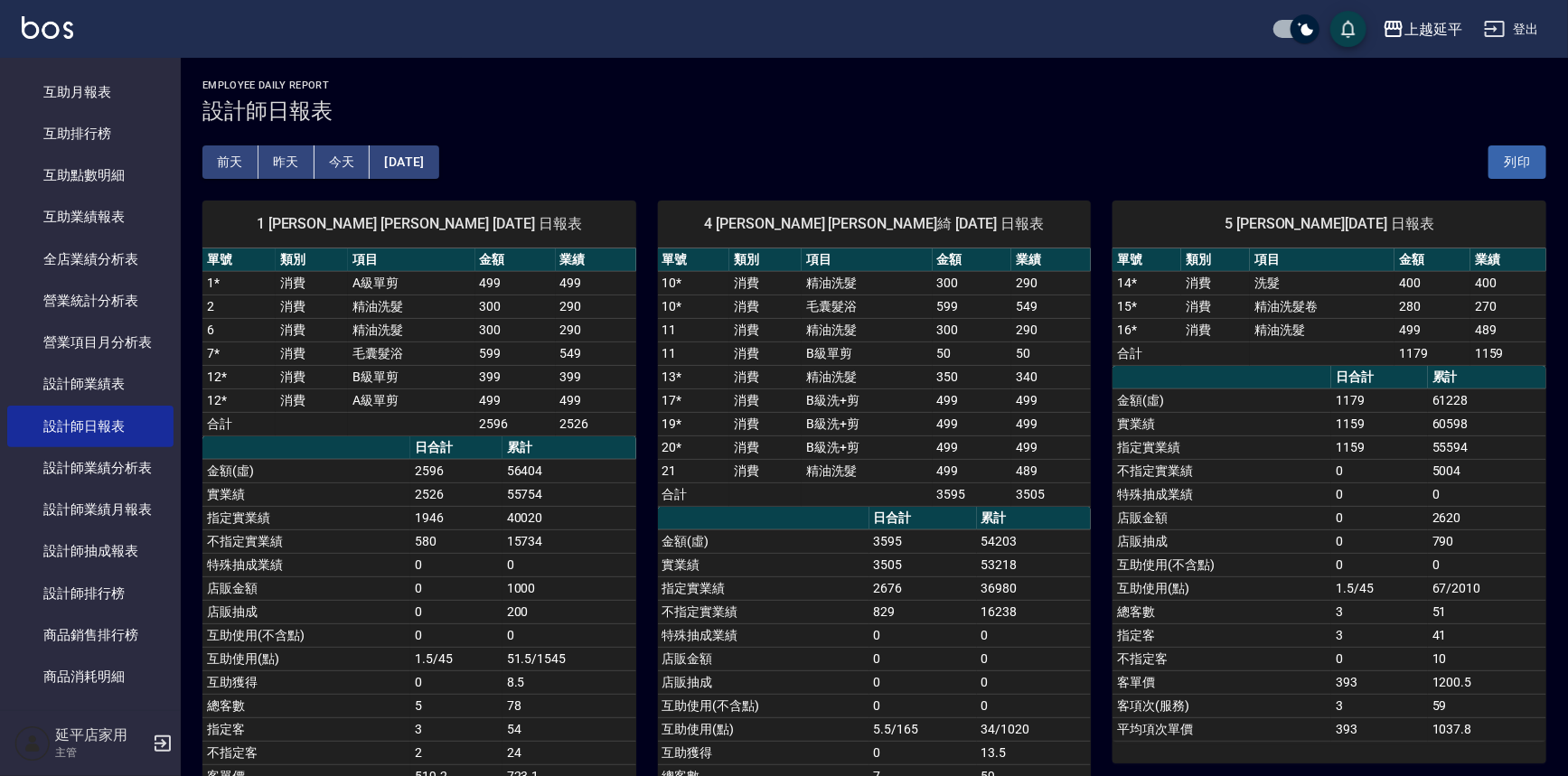
click at [896, 636] on td "0" at bounding box center [923, 634] width 107 height 23
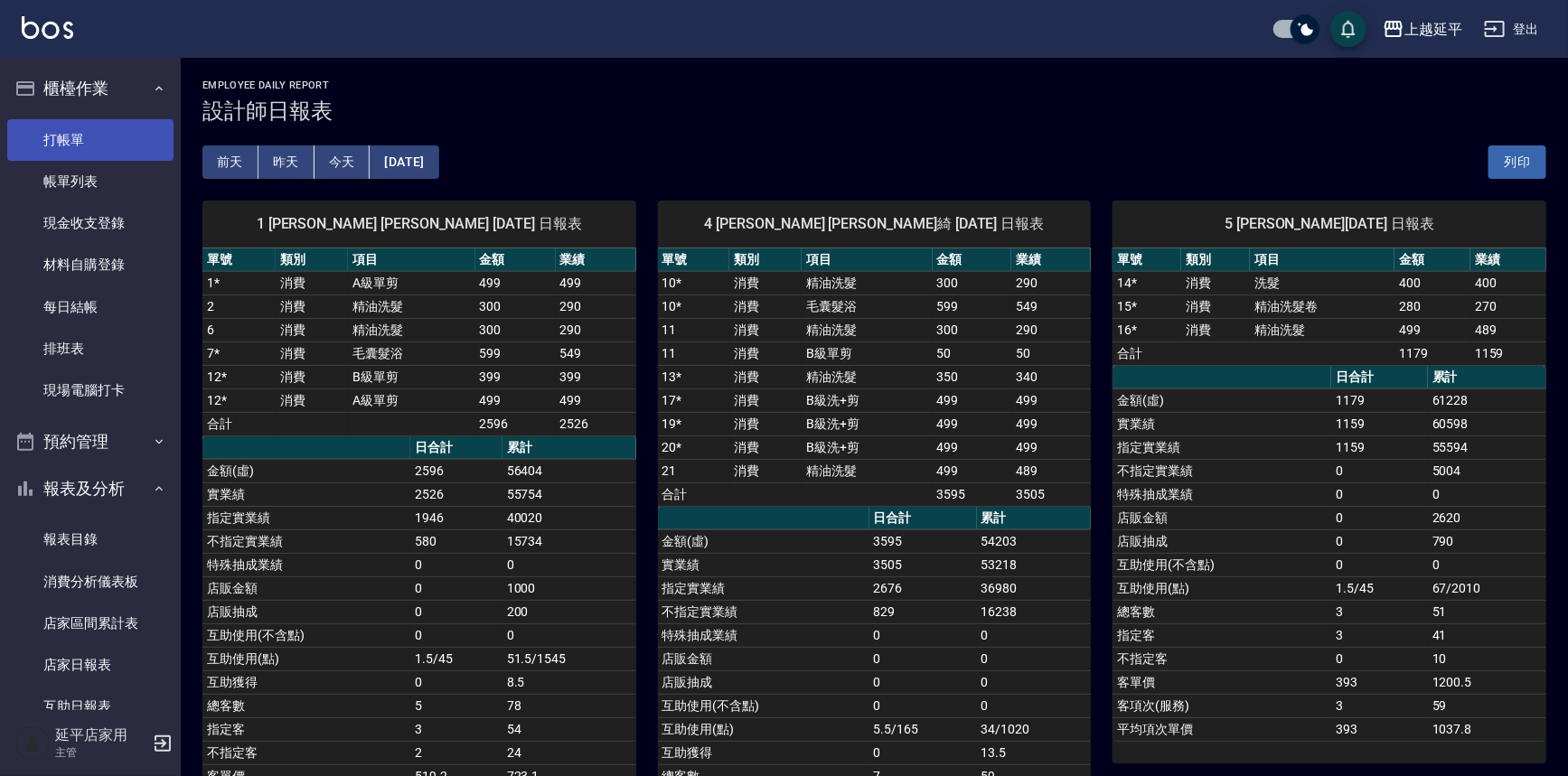
click at [118, 130] on link "打帳單" at bounding box center [90, 140] width 166 height 42
